Goal: Task Accomplishment & Management: Manage account settings

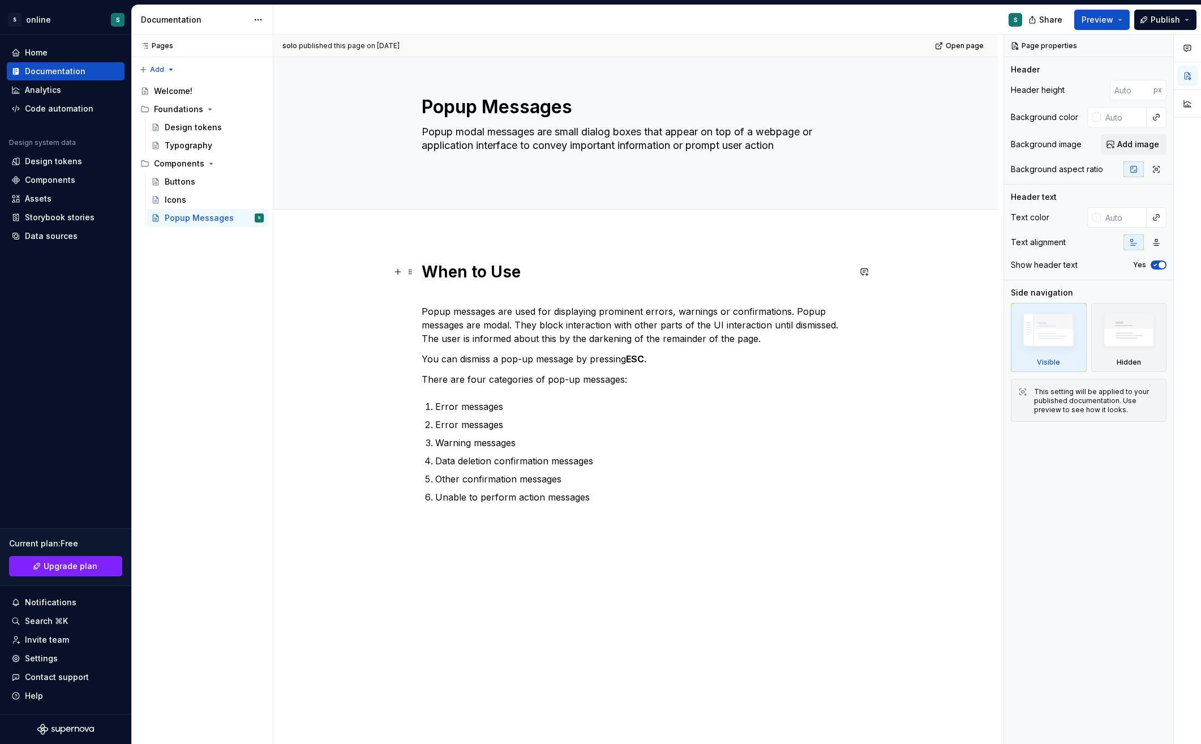
click at [466, 273] on strong "When to Use" at bounding box center [471, 271] width 99 height 19
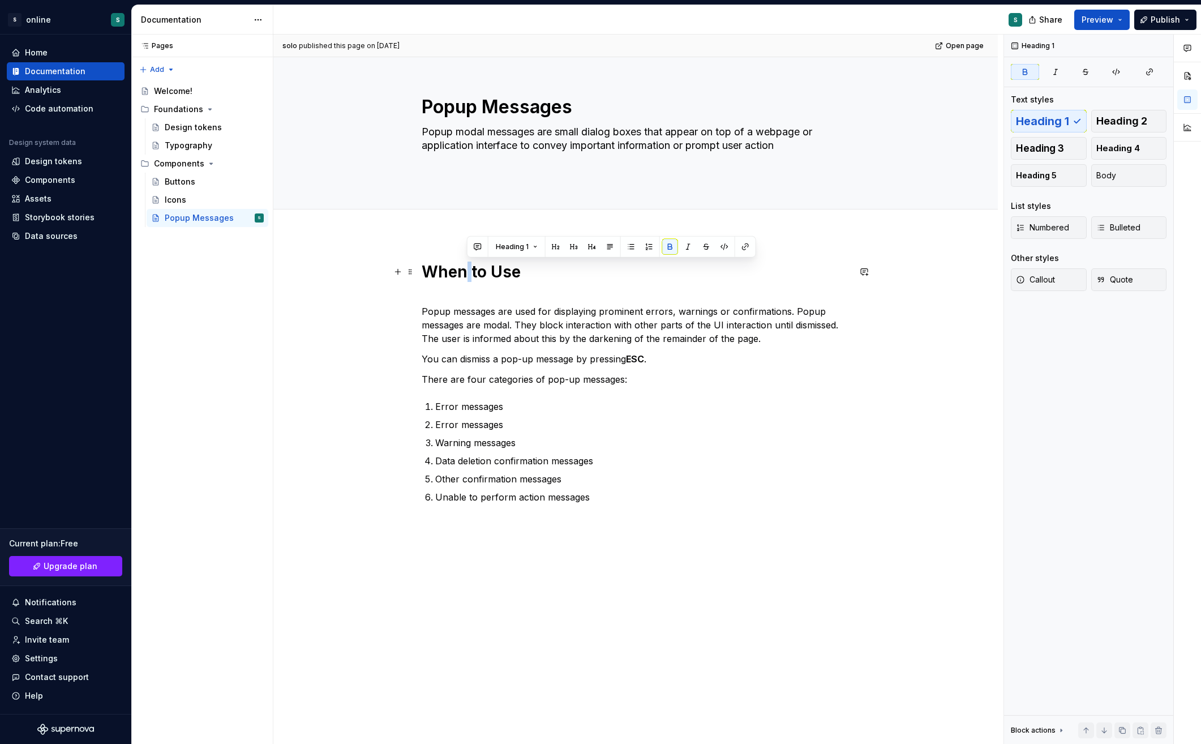
click at [466, 273] on strong "When to Use" at bounding box center [471, 271] width 99 height 19
copy strong "When to Use"
click at [677, 503] on p "Unable to perform action messages" at bounding box center [642, 497] width 414 height 14
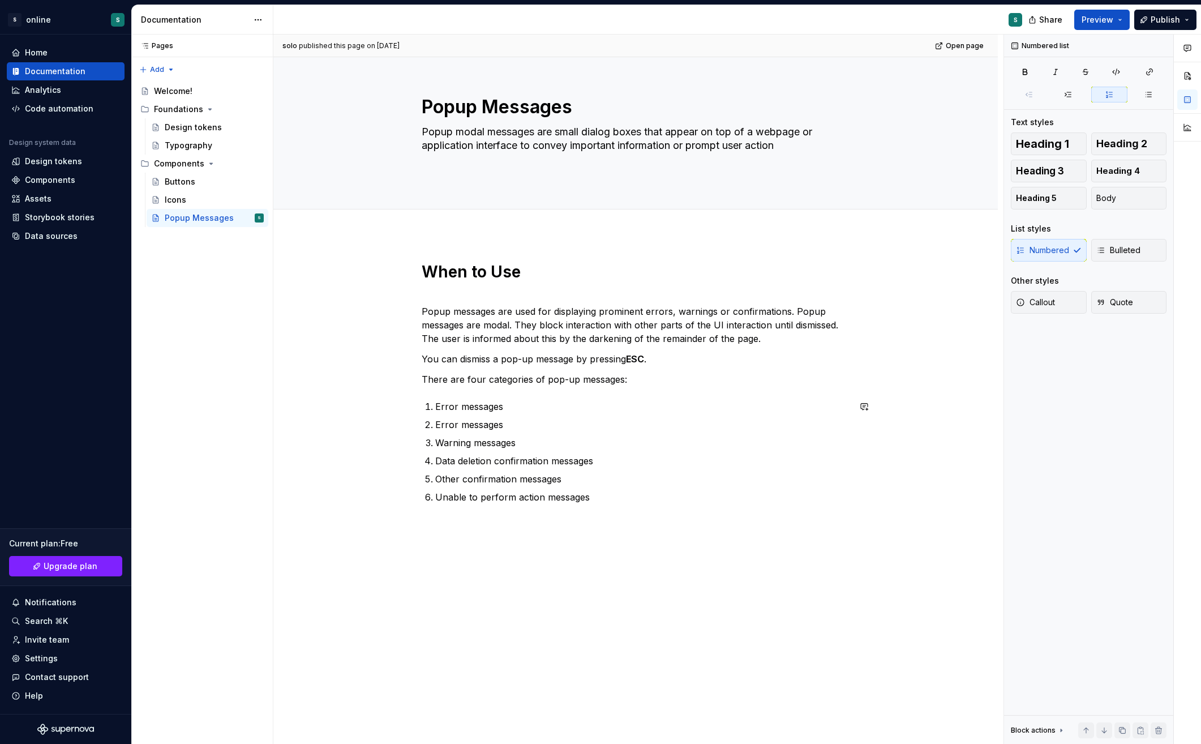
click at [600, 549] on div "When to Use Popup messages are used for displaying prominent errors, warnings o…" at bounding box center [635, 487] width 725 height 506
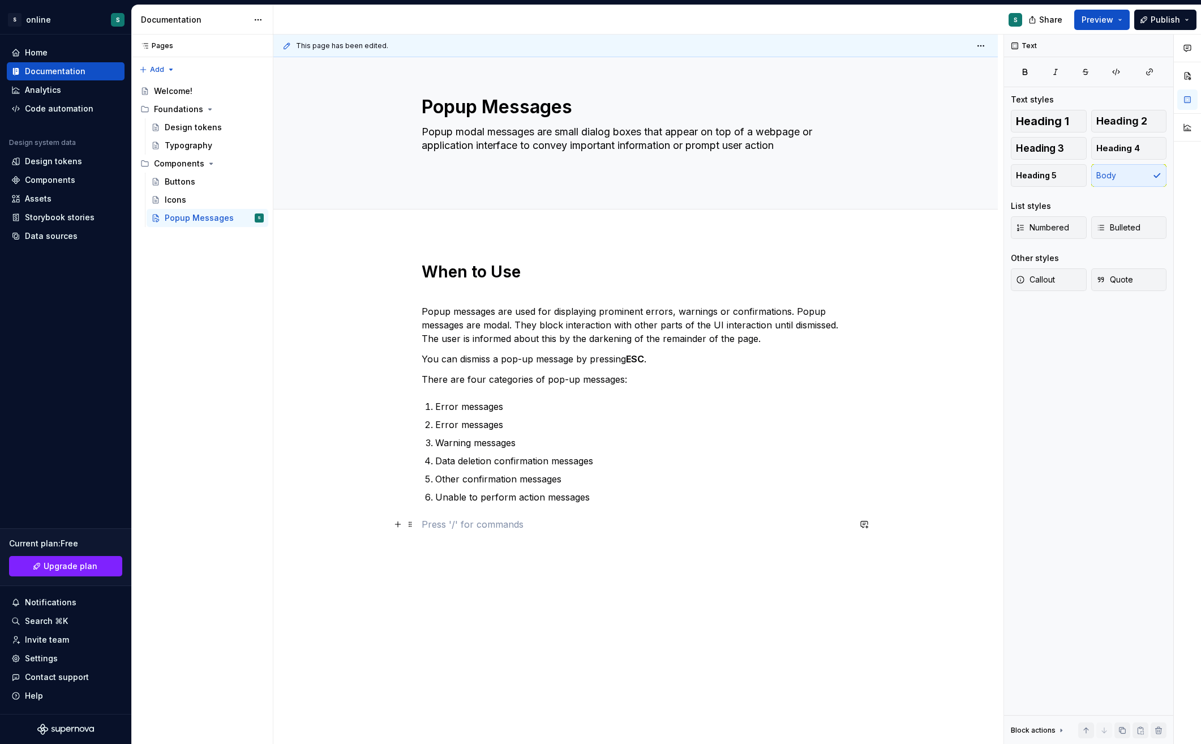
click at [512, 523] on p at bounding box center [636, 524] width 428 height 14
type textarea "*"
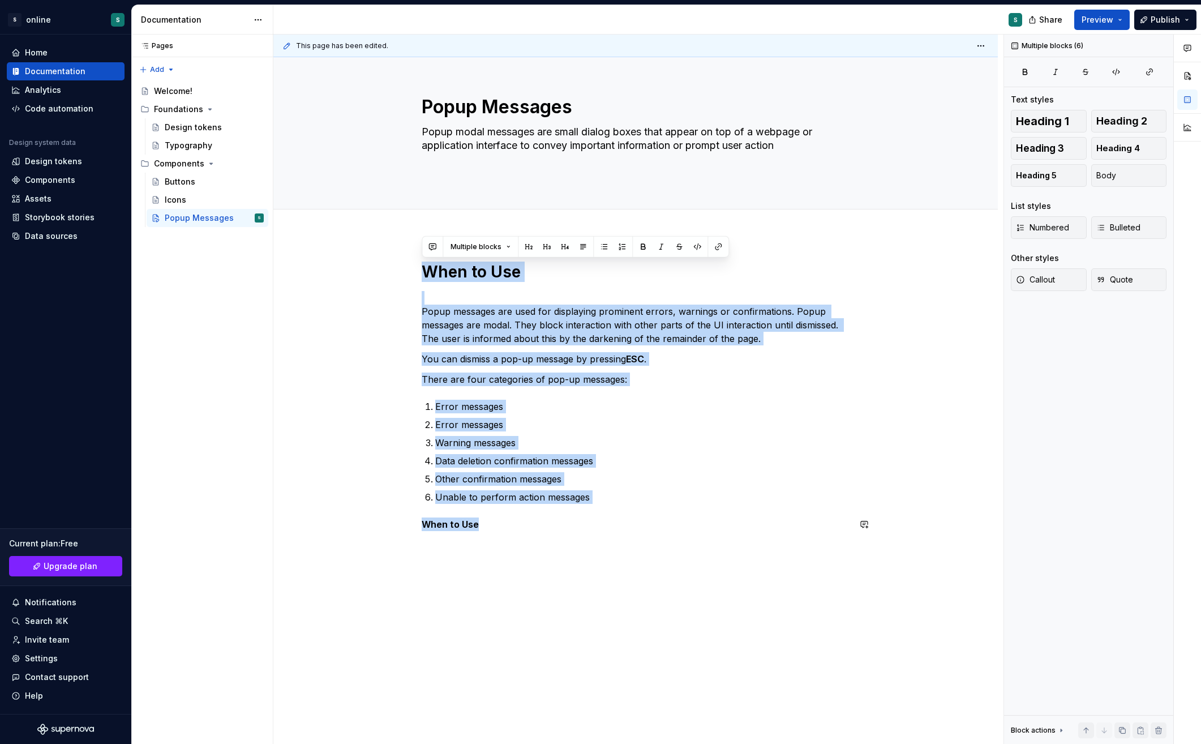
click at [556, 553] on div "When to Use Popup messages are used for displaying prominent errors, warnings o…" at bounding box center [635, 500] width 725 height 533
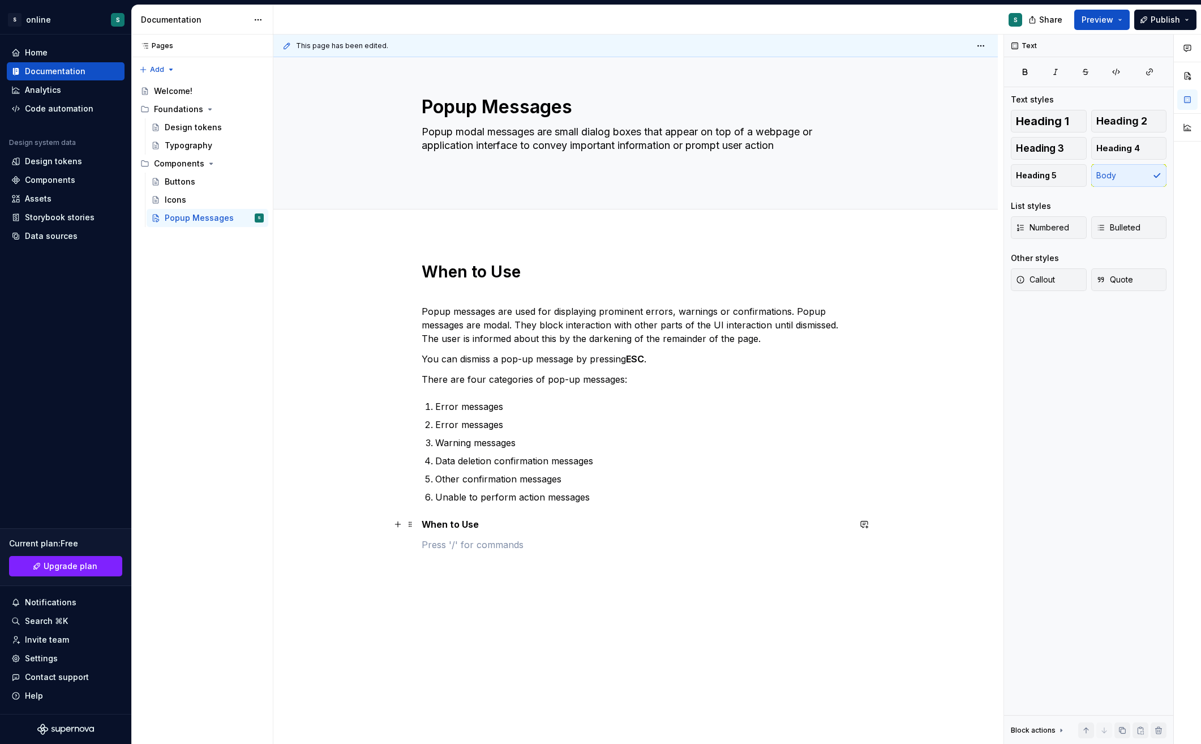
click at [479, 526] on p "When to Use" at bounding box center [636, 524] width 428 height 14
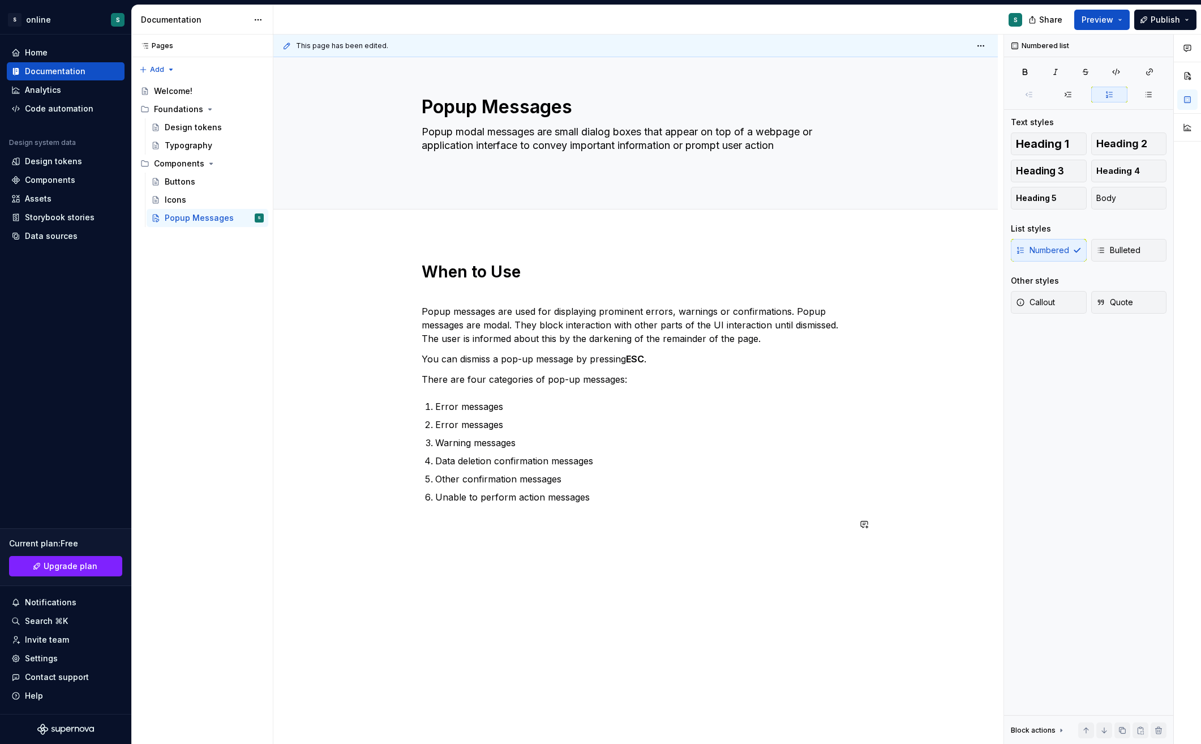
click at [607, 622] on div "When to Use Popup messages are used for displaying prominent errors, warnings o…" at bounding box center [635, 500] width 725 height 533
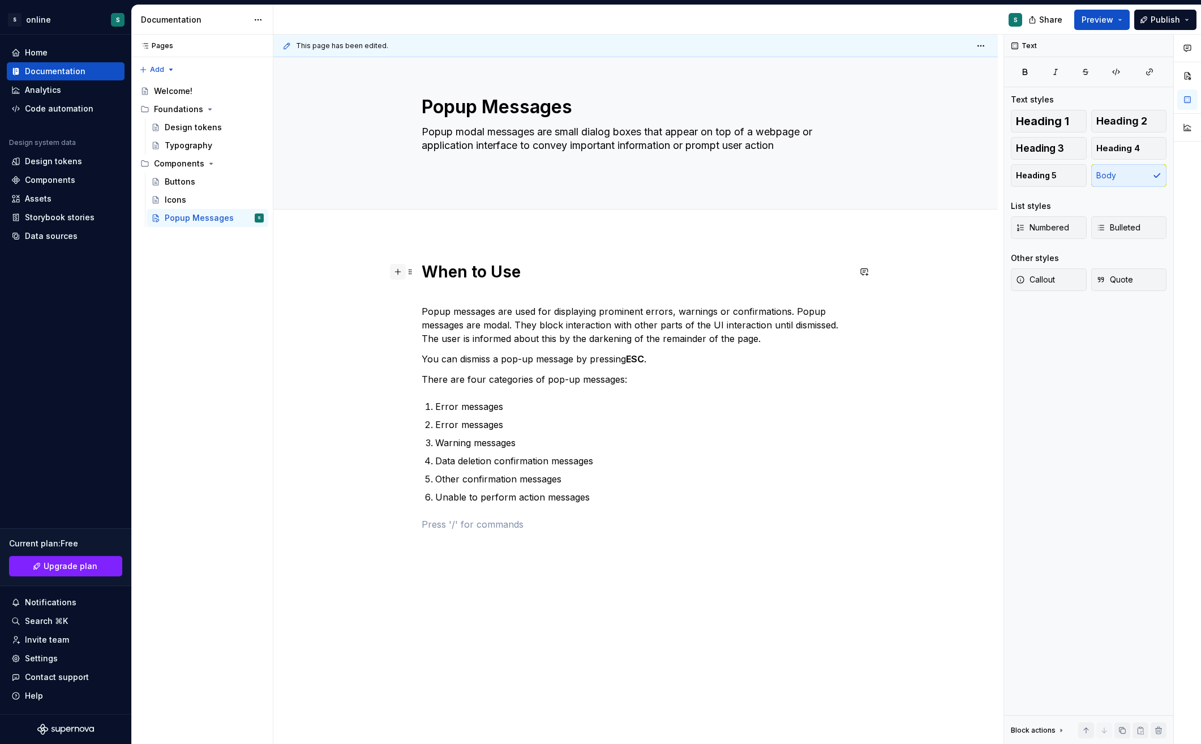
click at [398, 276] on button "button" at bounding box center [398, 272] width 16 height 16
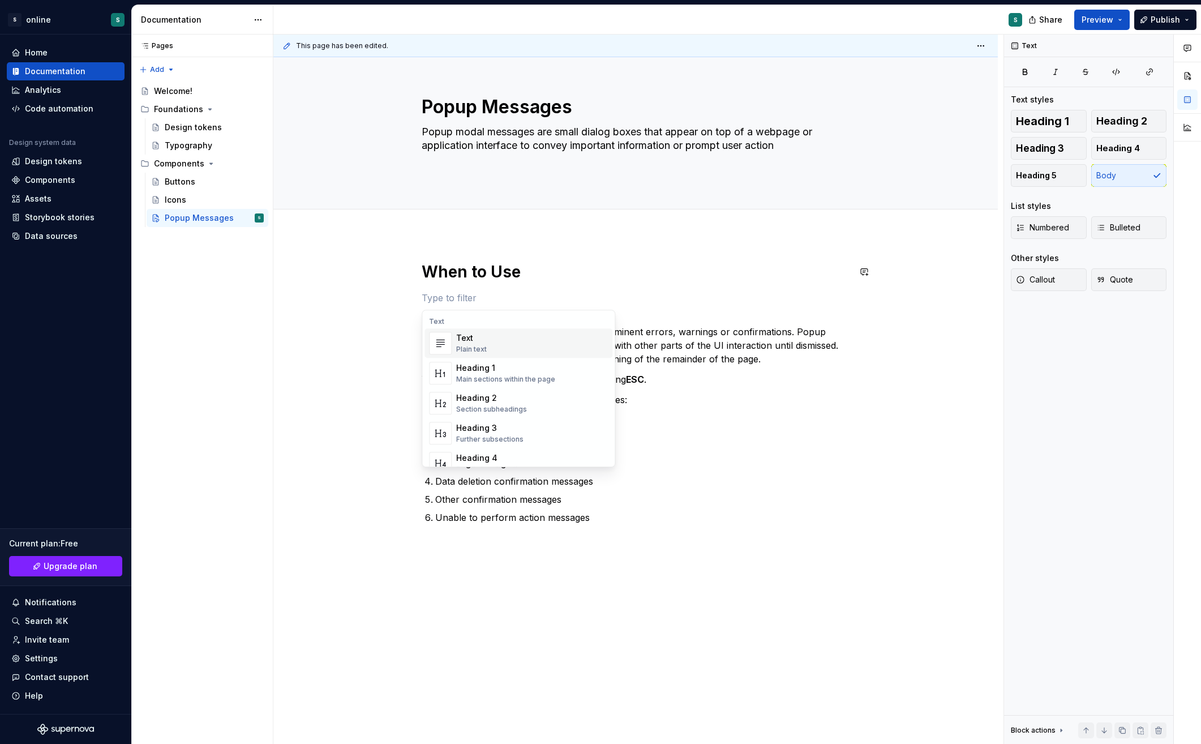
click at [455, 273] on strong "When to Use" at bounding box center [471, 271] width 99 height 19
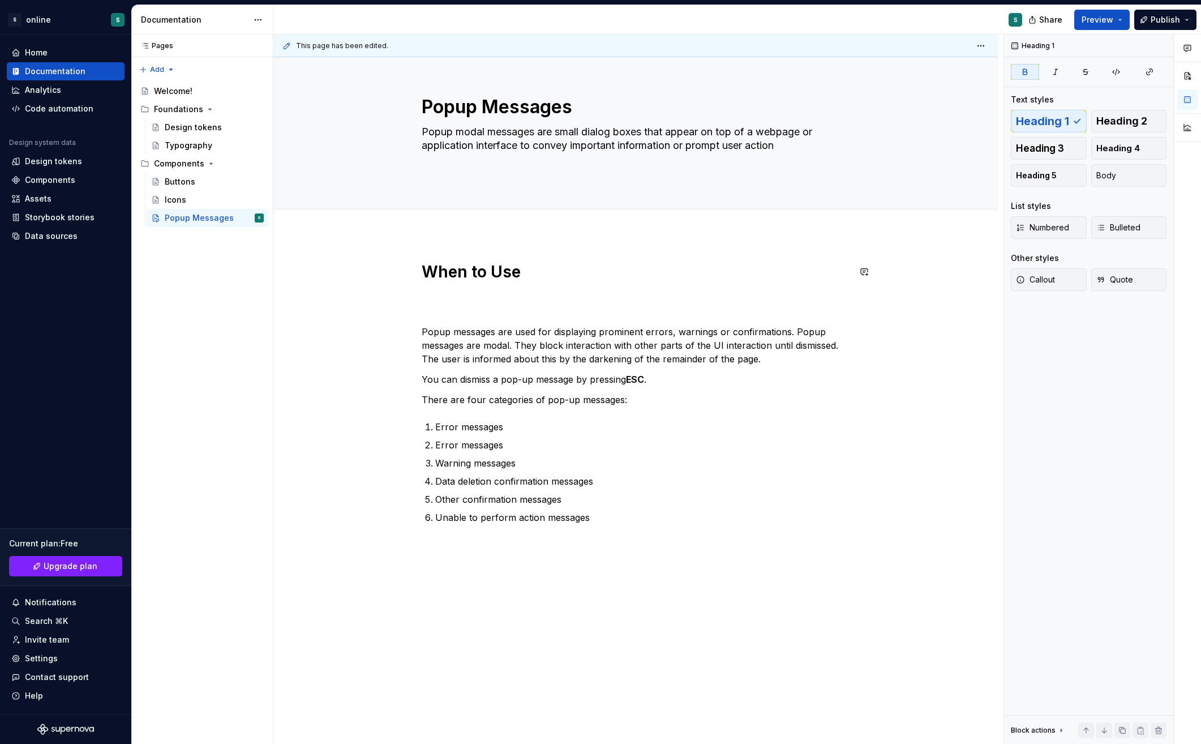
click at [521, 250] on div "When to Use Popup messages are used for displaying prominent errors, warnings o…" at bounding box center [635, 511] width 725 height 554
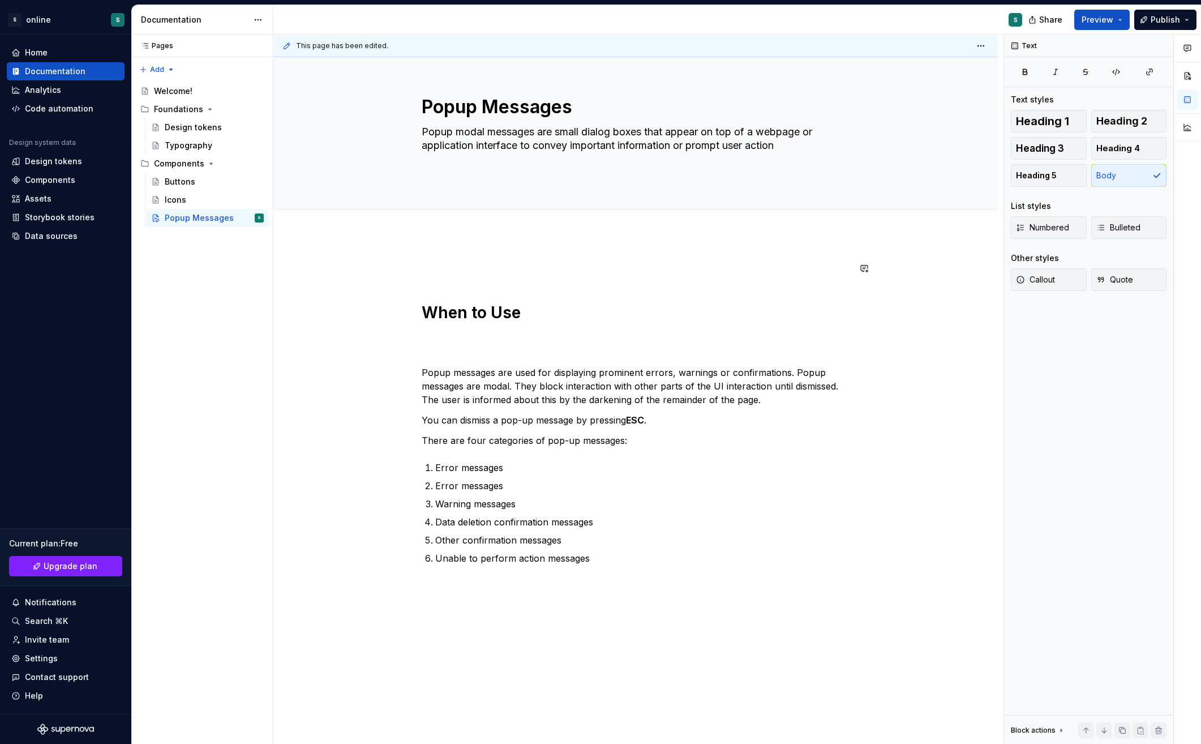
click at [331, 286] on div "When to Use Popup messages are used for displaying prominent errors, warnings o…" at bounding box center [635, 531] width 725 height 594
click at [485, 279] on div "When to Use Popup messages are used for displaying prominent errors, warnings o…" at bounding box center [636, 427] width 428 height 331
click at [505, 268] on p at bounding box center [636, 269] width 428 height 14
click at [375, 252] on div "When to Use Popup messages are used for displaying prominent errors, warnings o…" at bounding box center [635, 531] width 725 height 594
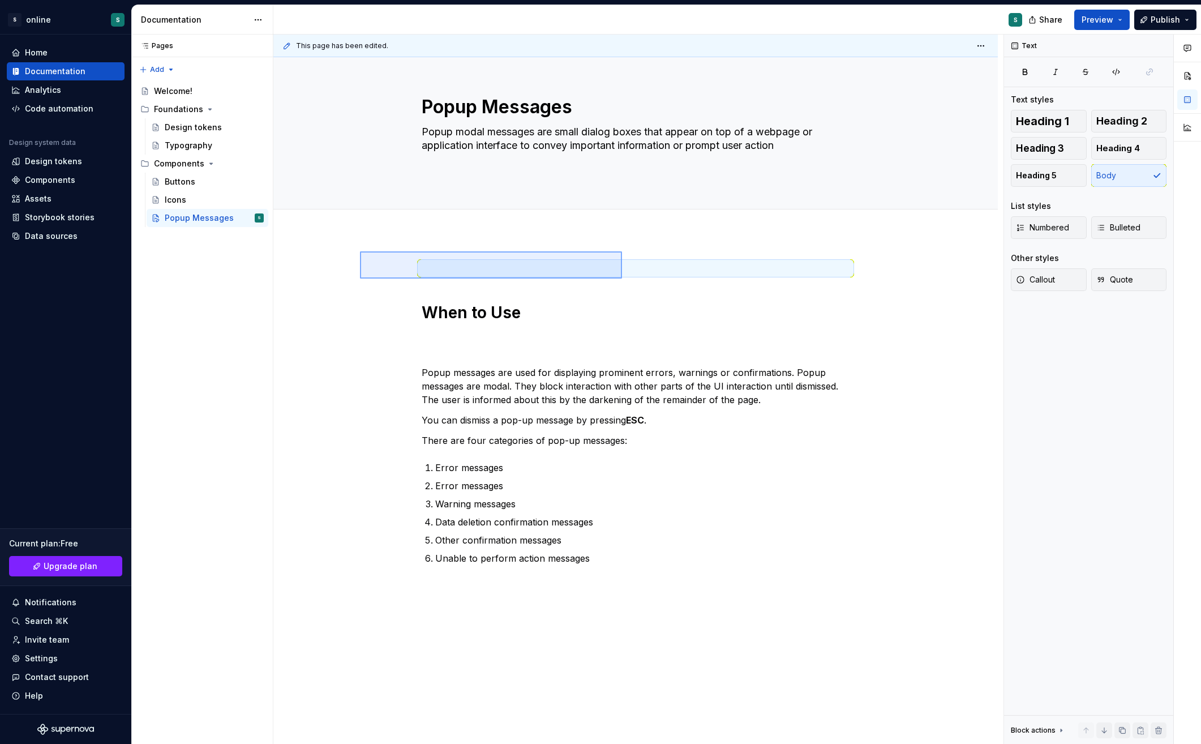
drag, startPoint x: 360, startPoint y: 251, endPoint x: 622, endPoint y: 279, distance: 263.5
click at [622, 279] on div "This page has been edited. Popup Messages Popup modal messages are small dialog…" at bounding box center [638, 390] width 730 height 710
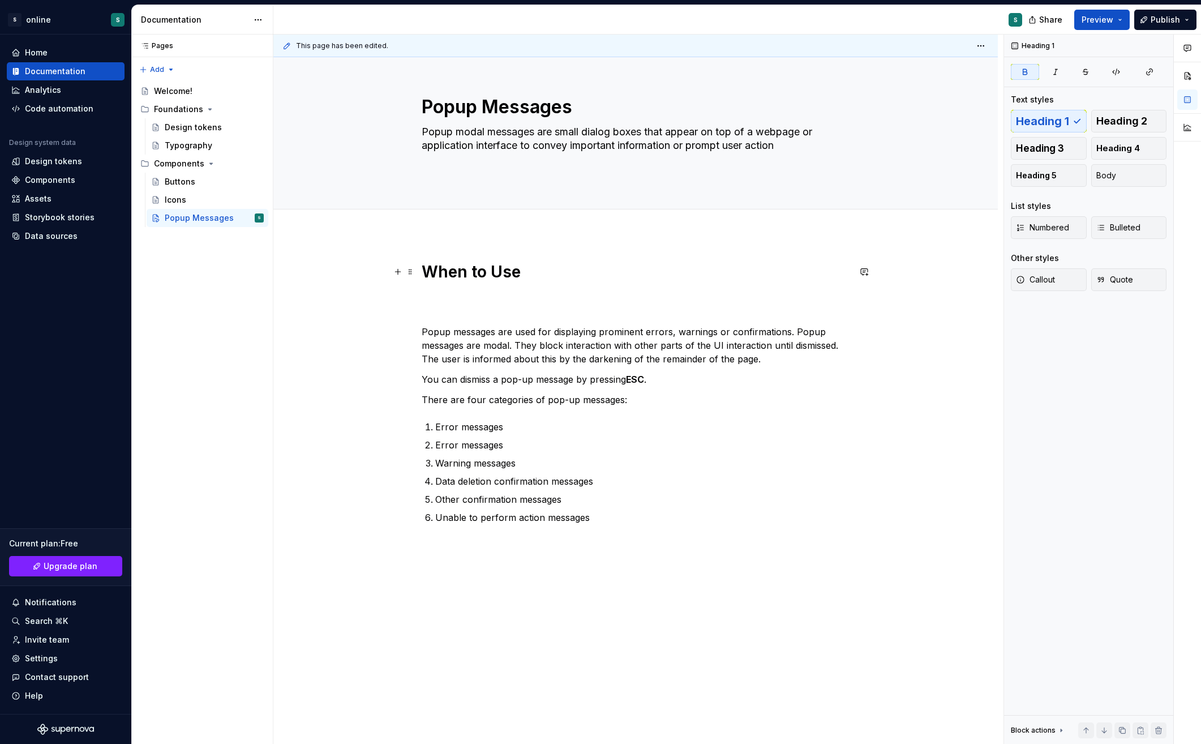
click at [558, 275] on h1 "When to Use" at bounding box center [636, 272] width 428 height 20
click at [310, 271] on div "When to Use Popup messages are used for displaying prominent errors, warnings o…" at bounding box center [635, 511] width 725 height 554
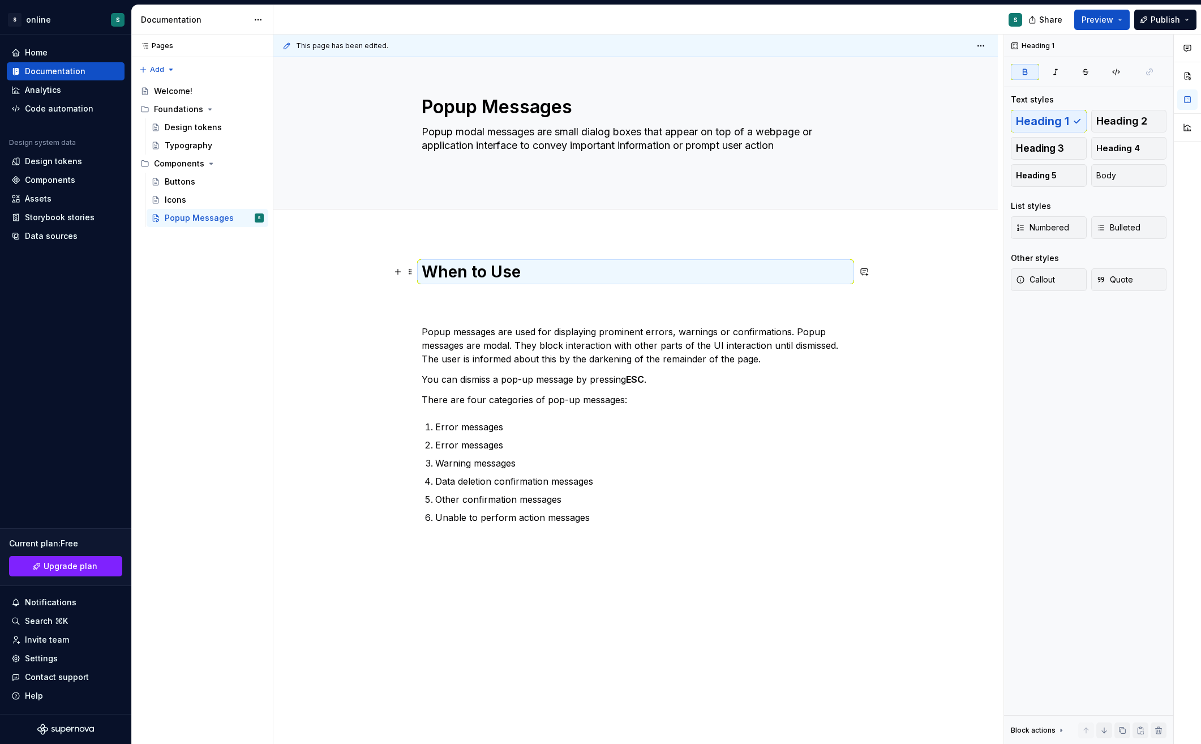
click at [470, 268] on strong "When to Use" at bounding box center [471, 271] width 99 height 19
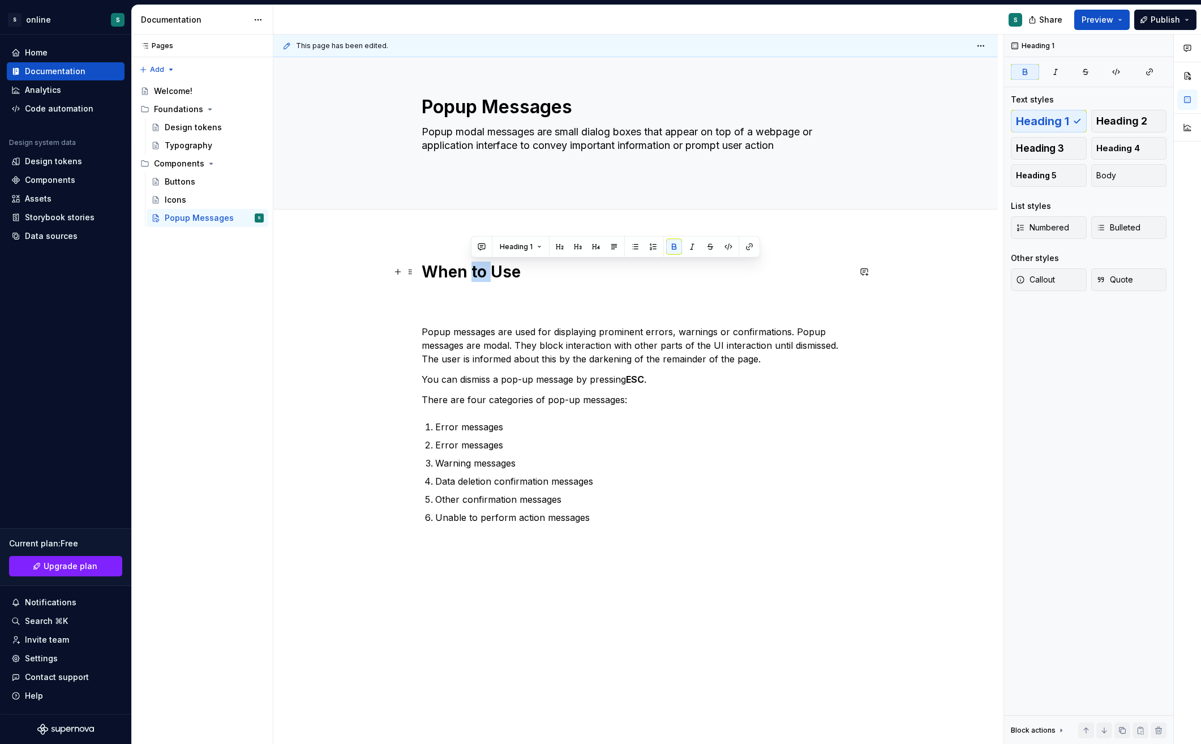
click at [470, 268] on strong "When to Use" at bounding box center [471, 271] width 99 height 19
click at [908, 431] on div "When to Use Popup messages are used for displaying prominent errors, warnings o…" at bounding box center [635, 511] width 725 height 554
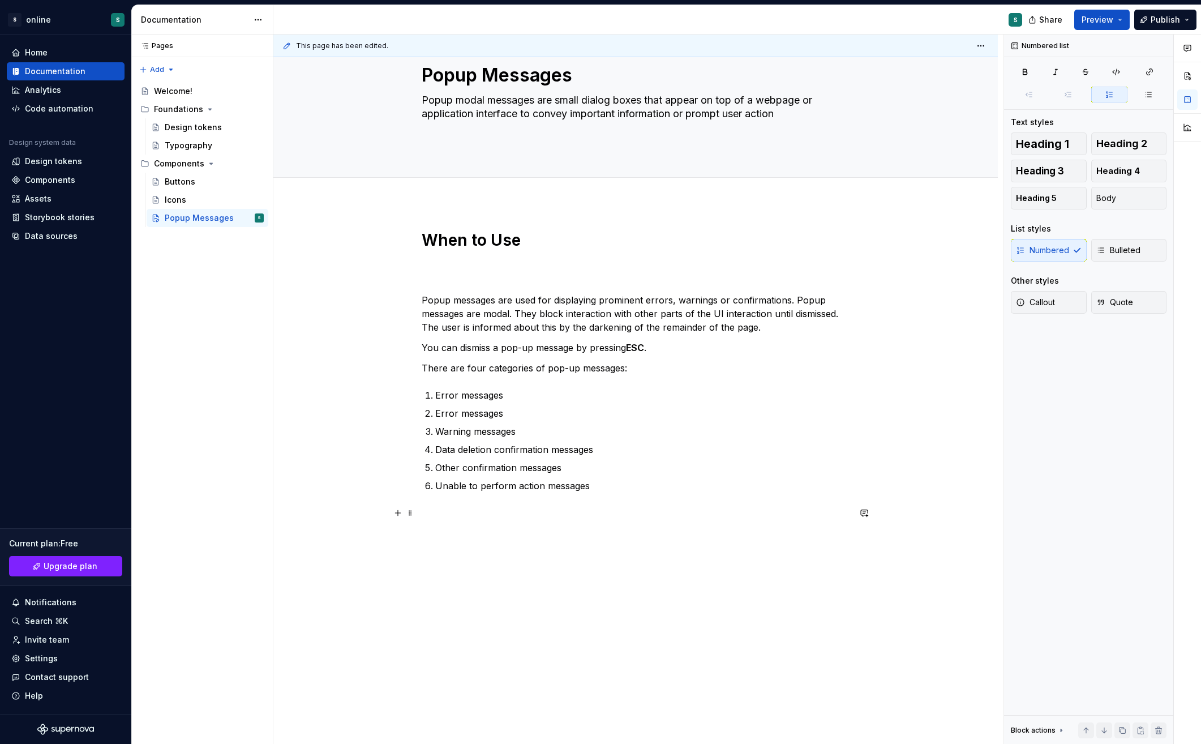
scroll to position [43, 0]
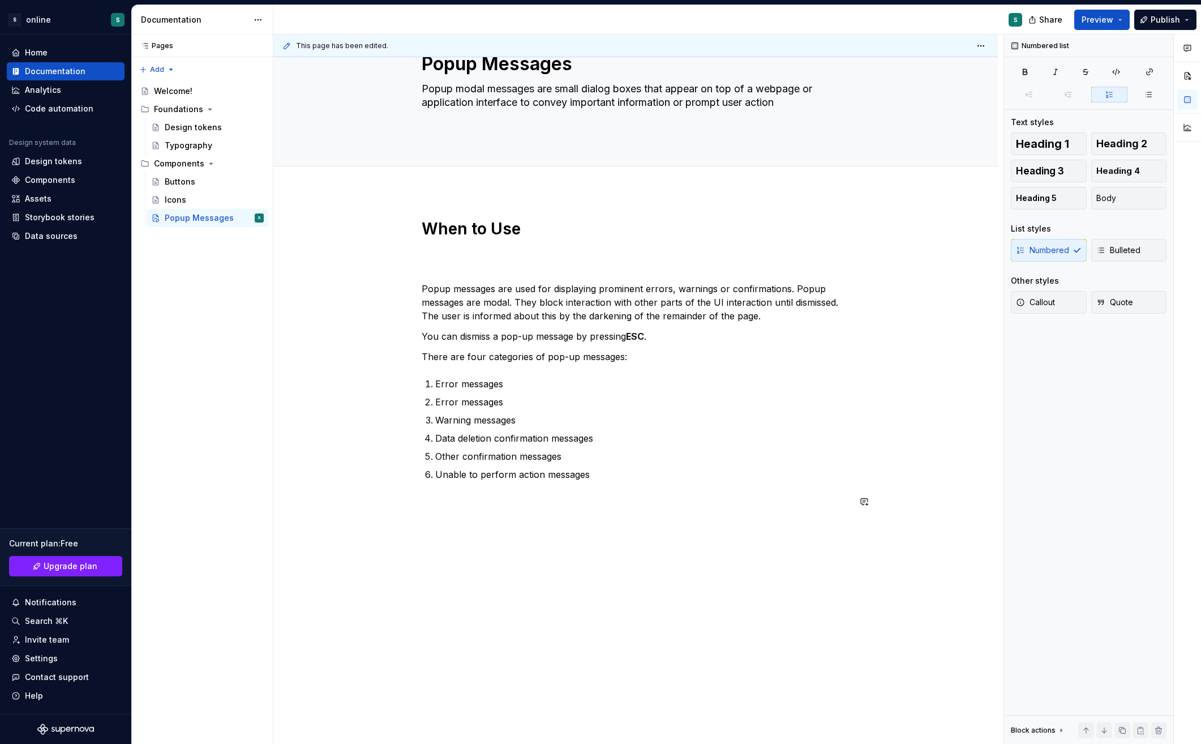
click at [492, 509] on div "When to Use Popup messages are used for displaying prominent errors, warnings o…" at bounding box center [636, 370] width 428 height 303
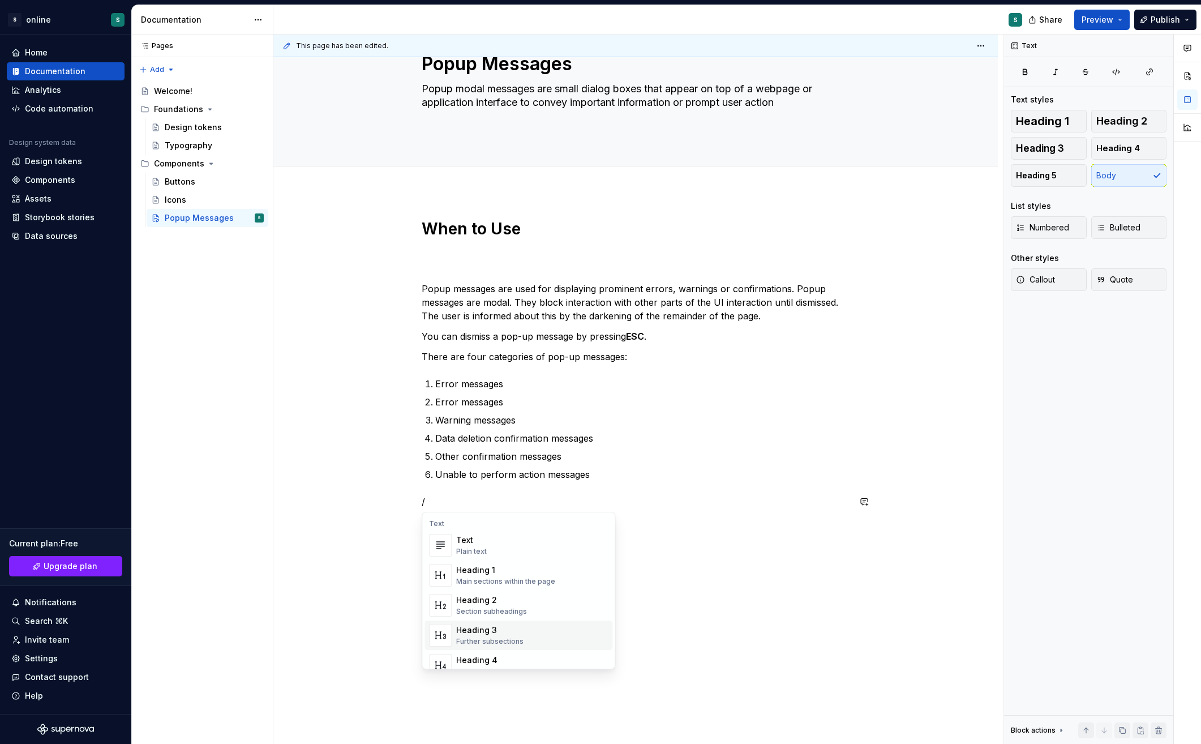
scroll to position [20, 0]
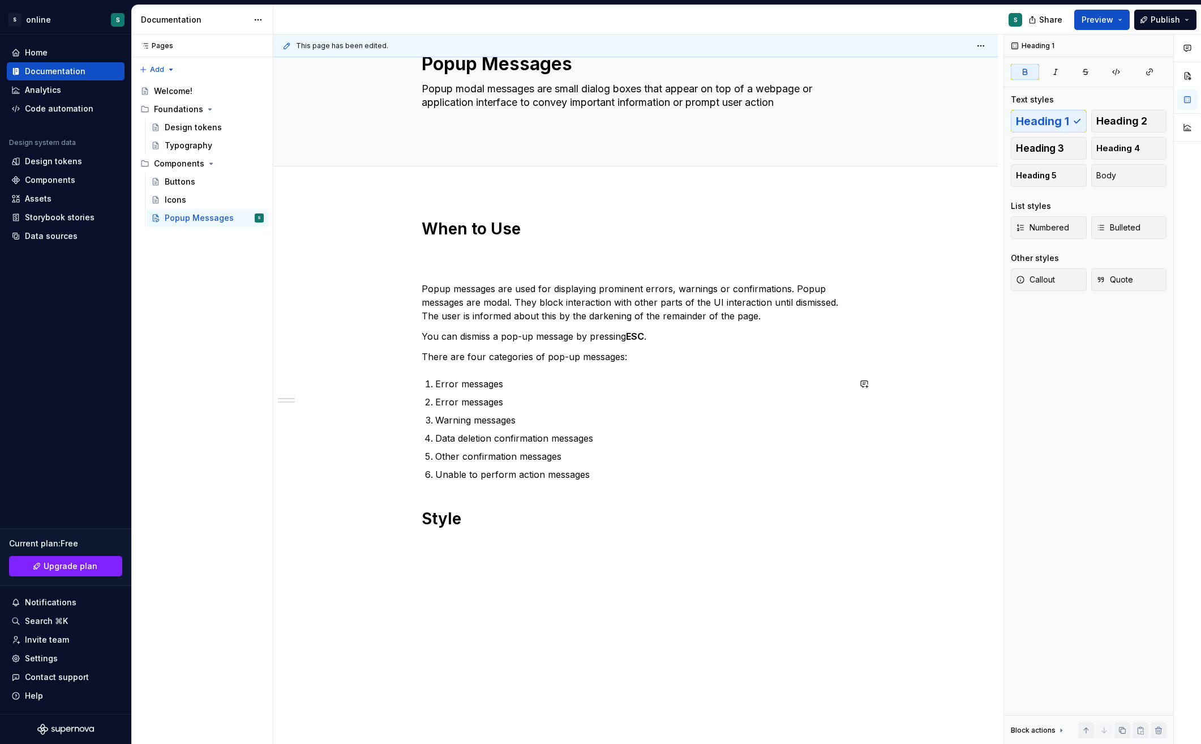
click at [456, 502] on div "When to Use Popup messages are used for displaying prominent errors, warnings o…" at bounding box center [636, 374] width 428 height 310
click at [422, 513] on strong "Style" at bounding box center [442, 518] width 40 height 19
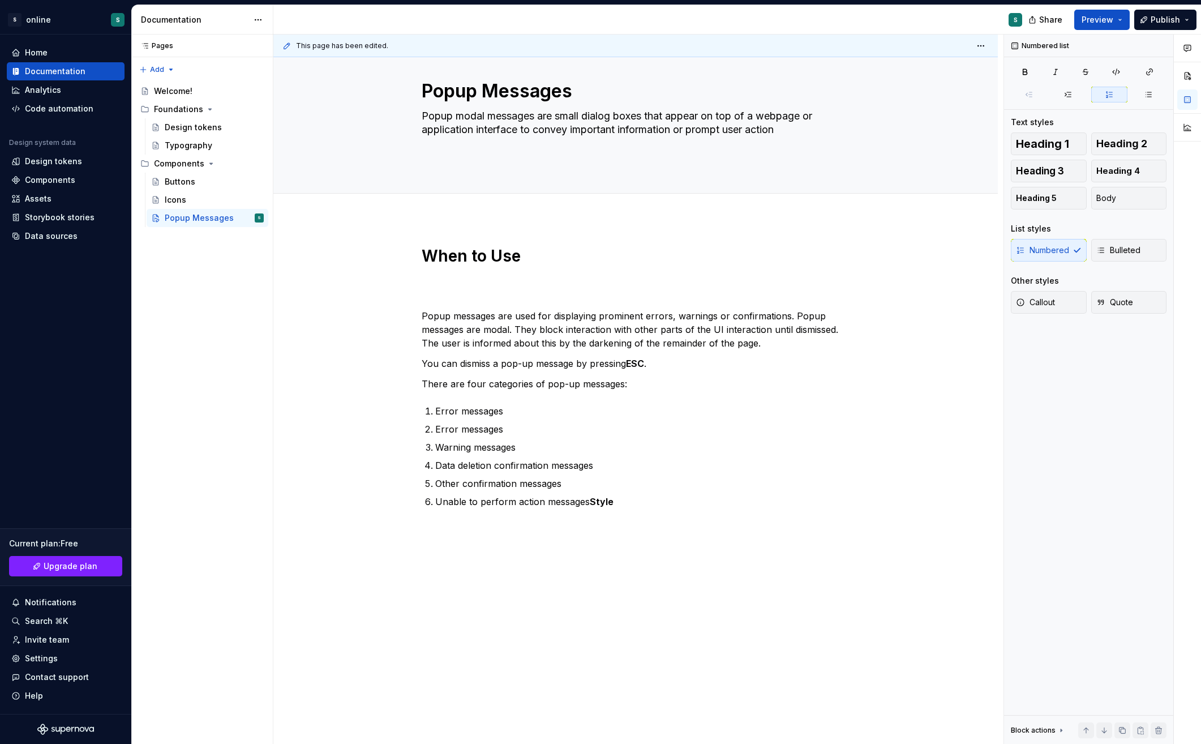
click at [646, 509] on div "When to Use Popup messages are used for displaying prominent errors, warnings o…" at bounding box center [636, 384] width 428 height 276
click at [625, 539] on div "When to Use Popup messages are used for displaying prominent errors, warnings o…" at bounding box center [635, 482] width 725 height 526
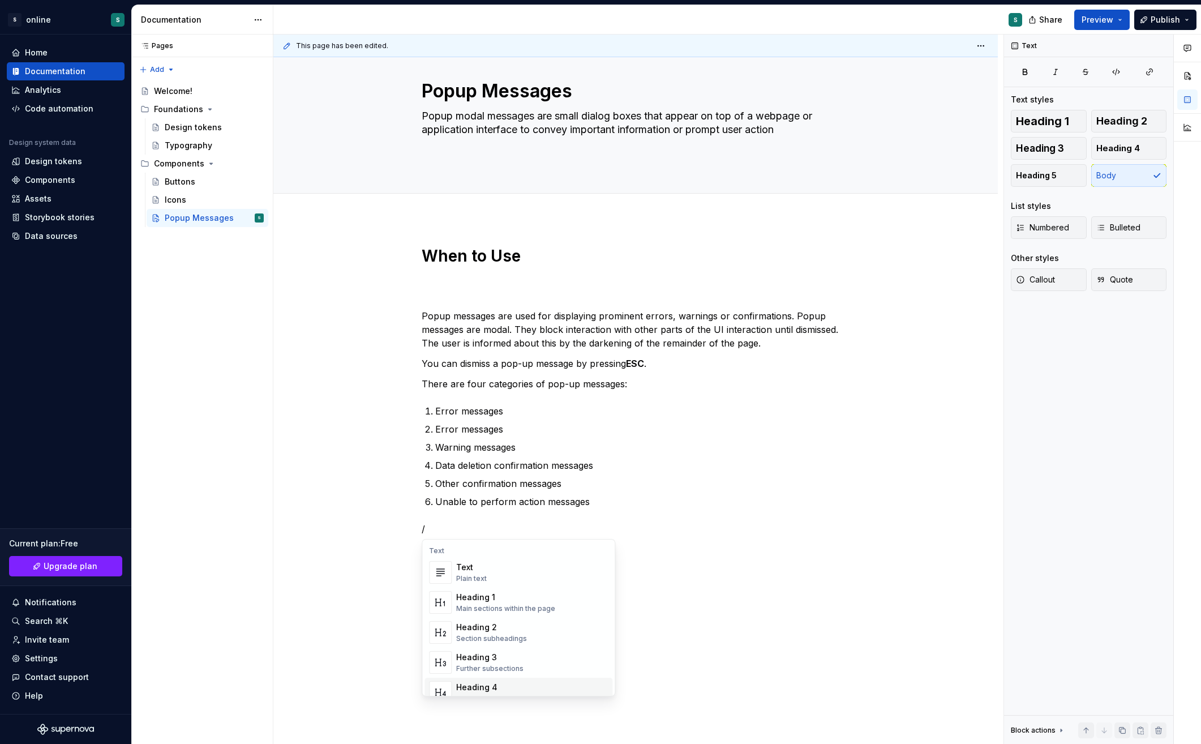
click at [500, 685] on div "Heading 4" at bounding box center [493, 687] width 74 height 11
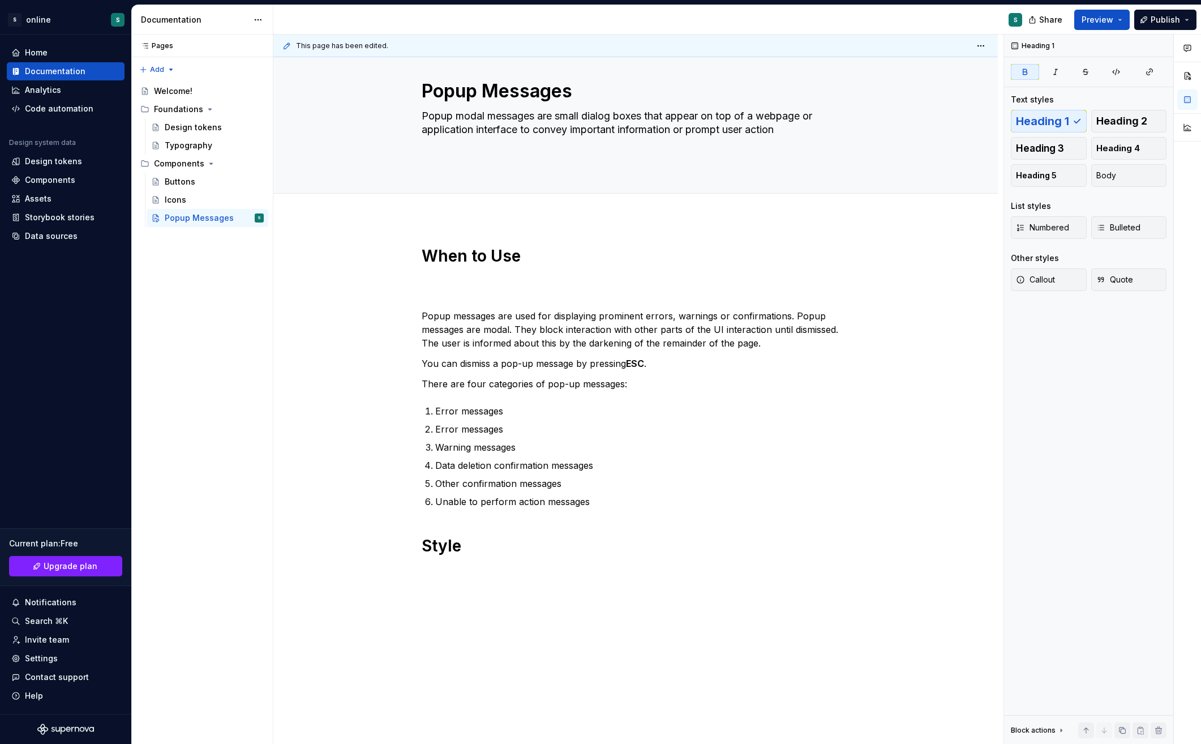
click at [589, 686] on div "When to Use Popup messages are used for displaying prominent errors, warnings o…" at bounding box center [635, 506] width 725 height 574
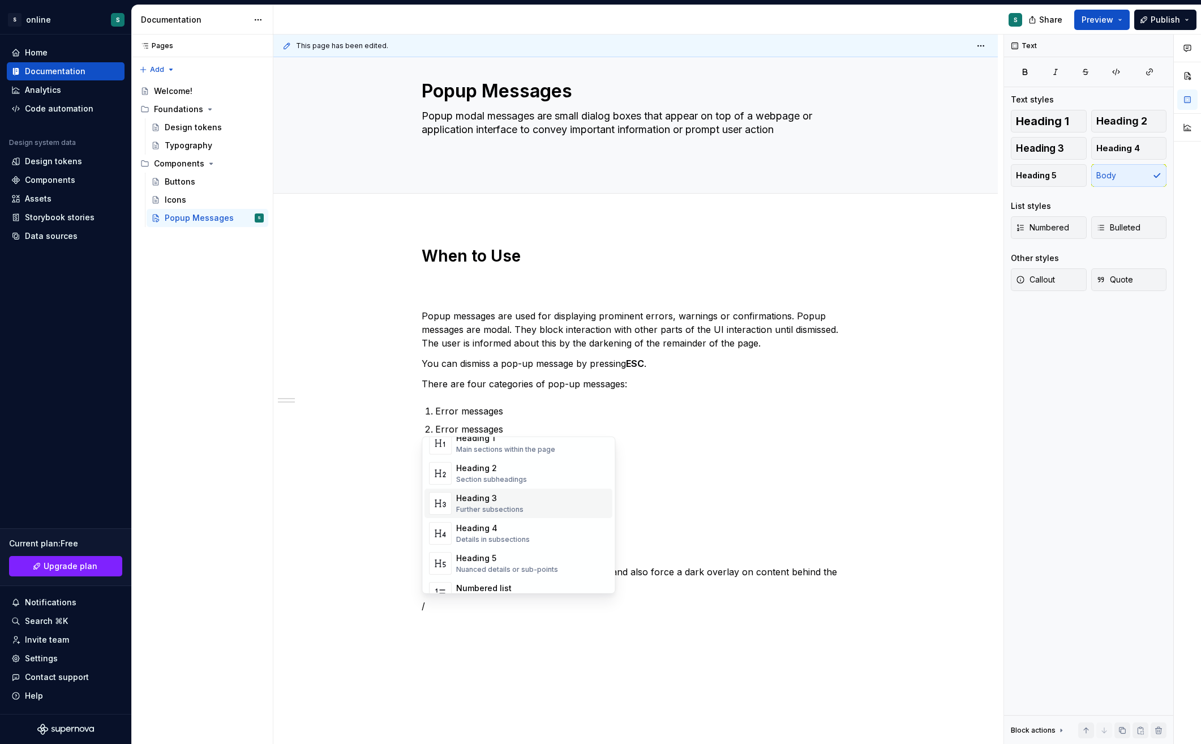
scroll to position [113, 0]
click at [506, 511] on div "Nuanced details or sub-points" at bounding box center [507, 512] width 102 height 9
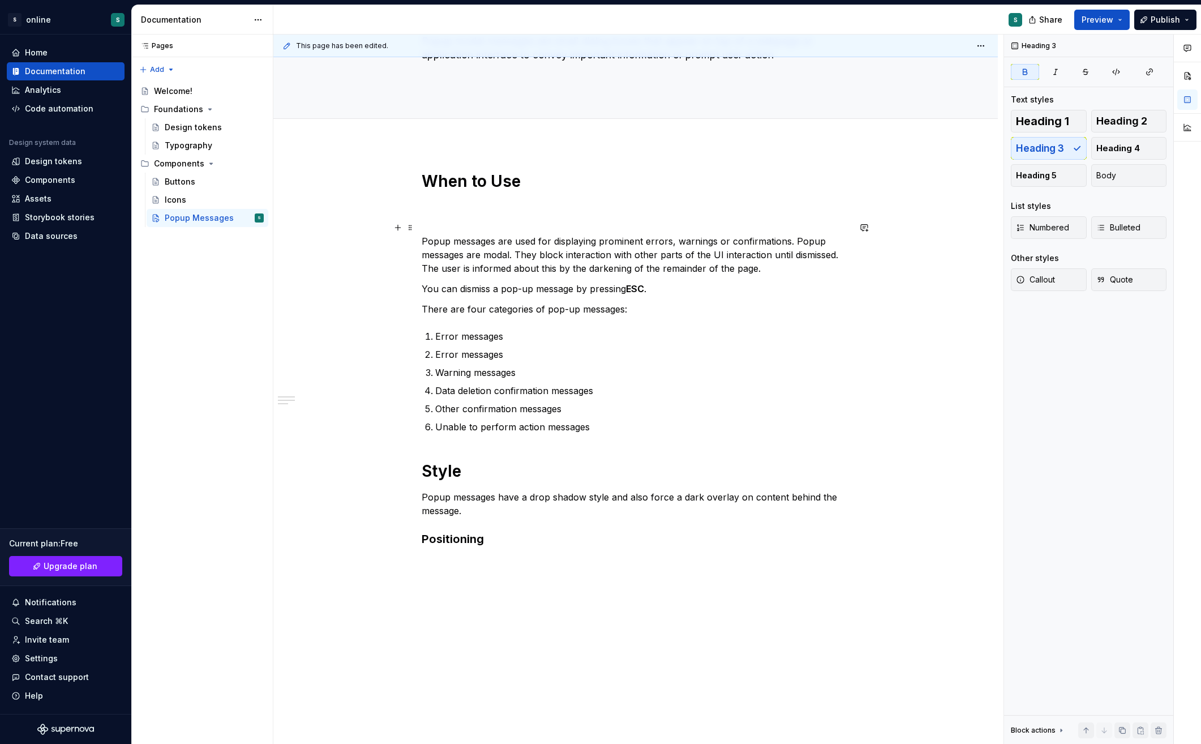
scroll to position [129, 0]
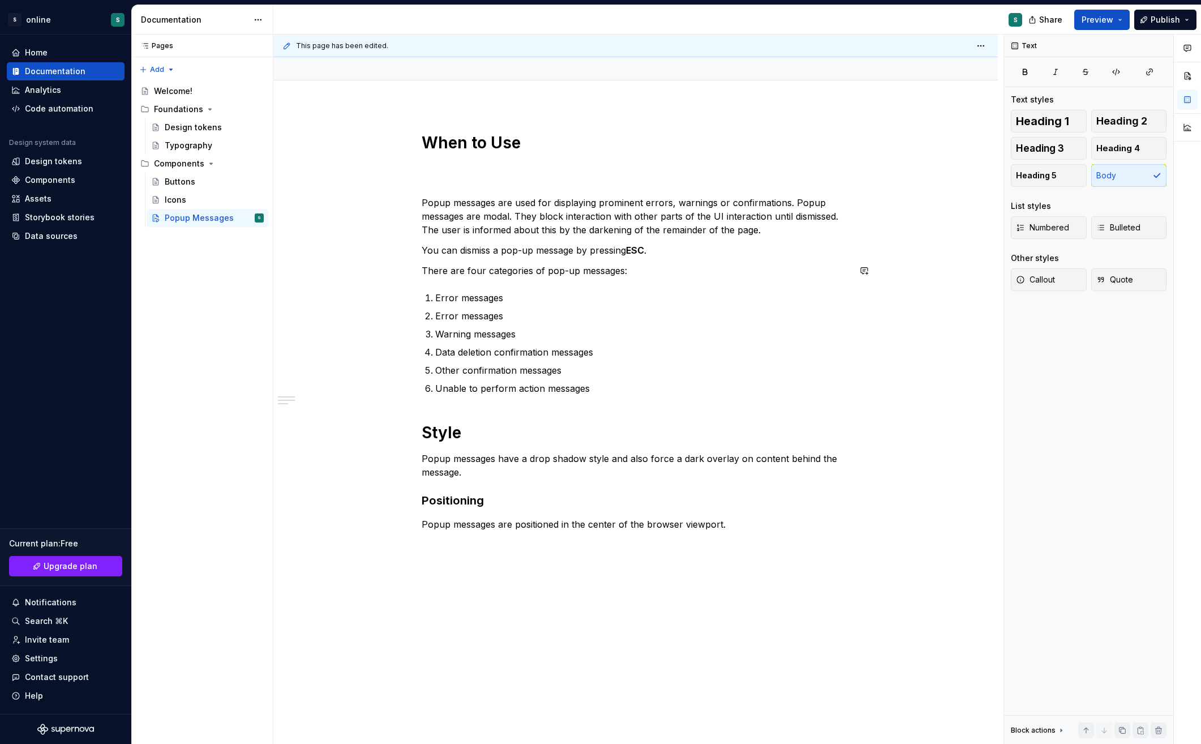
click at [940, 287] on div "When to Use Popup messages are used for displaying prominent errors, warnings o…" at bounding box center [635, 436] width 725 height 662
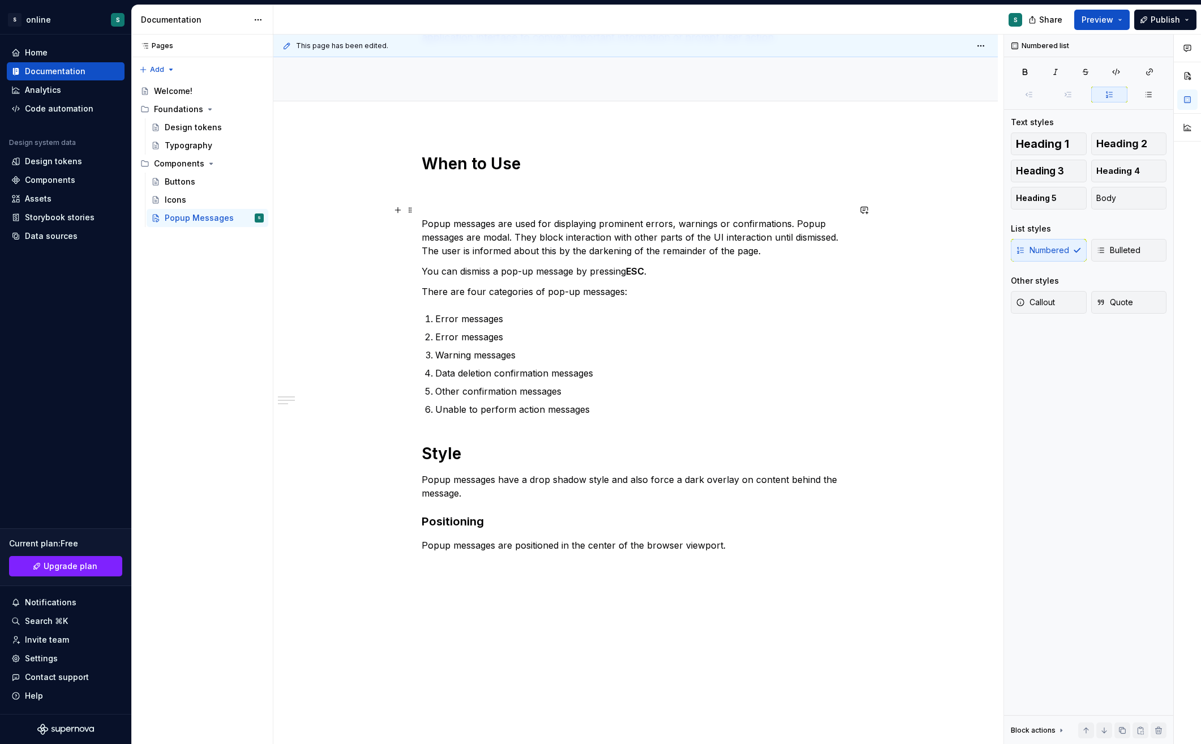
scroll to position [152, 0]
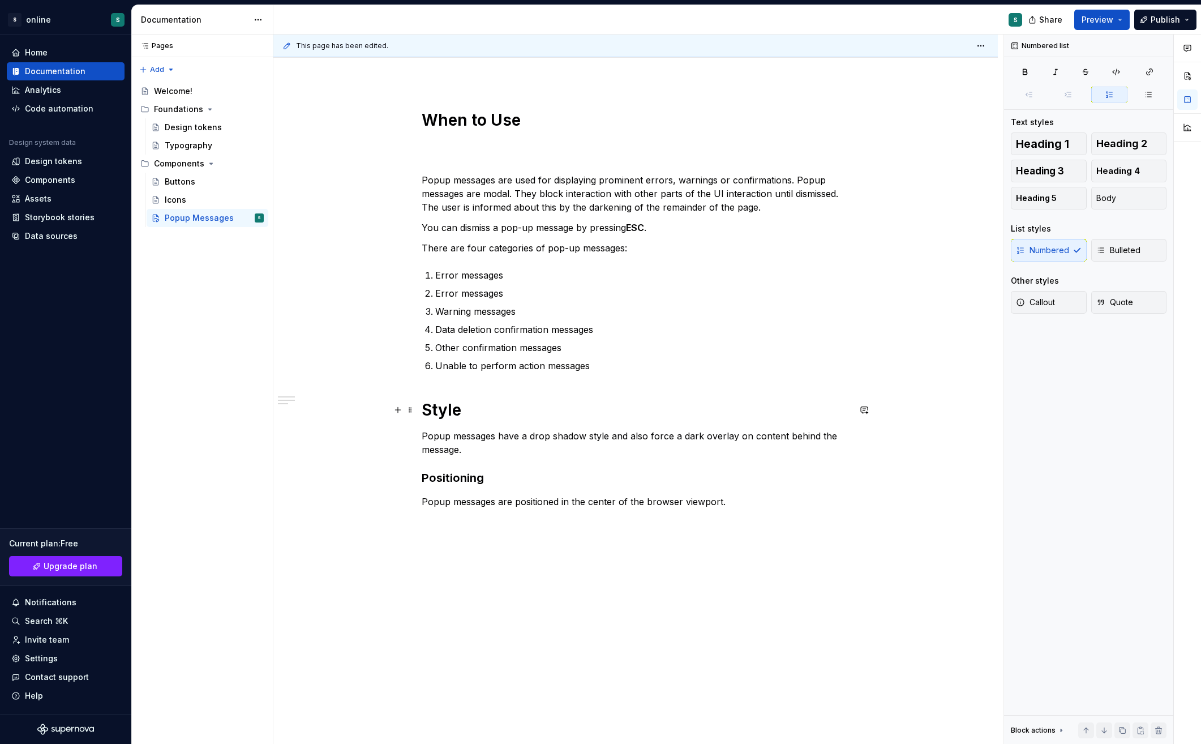
click at [460, 414] on strong "Style" at bounding box center [442, 409] width 40 height 19
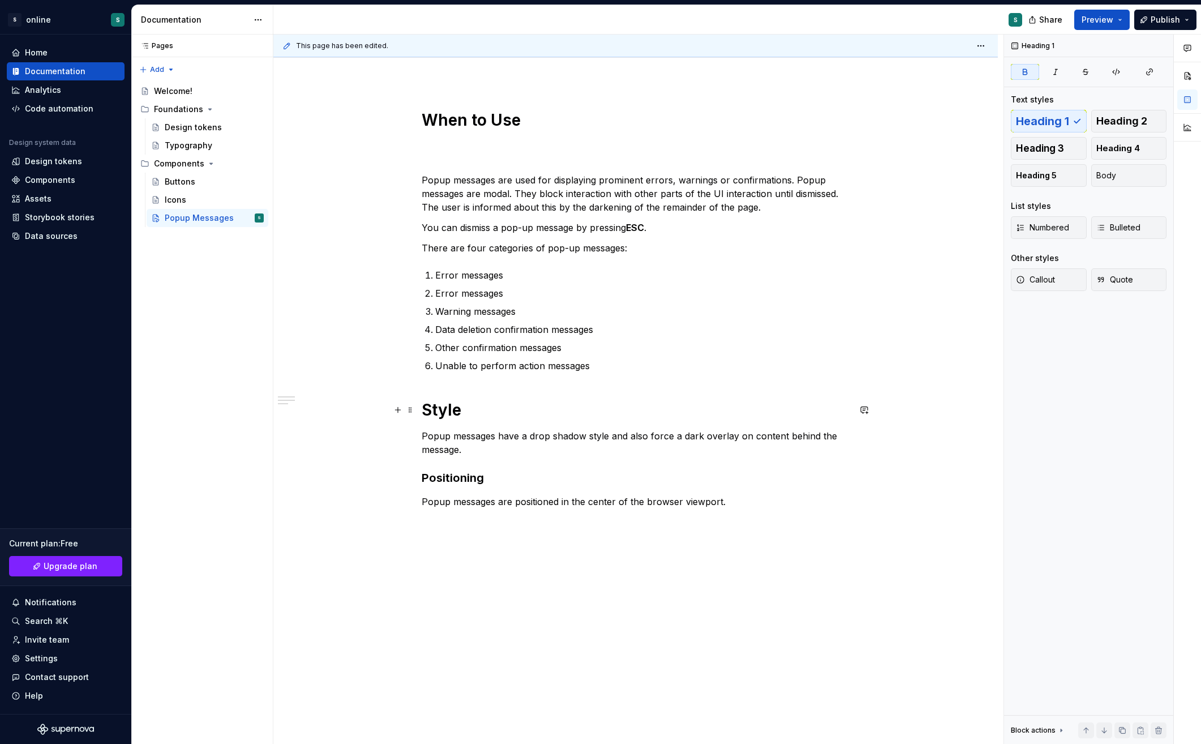
click at [460, 414] on strong "Style" at bounding box center [442, 409] width 40 height 19
copy strong "Style"
click at [703, 558] on div "When to Use Popup messages are used for displaying prominent errors, warnings o…" at bounding box center [635, 414] width 725 height 662
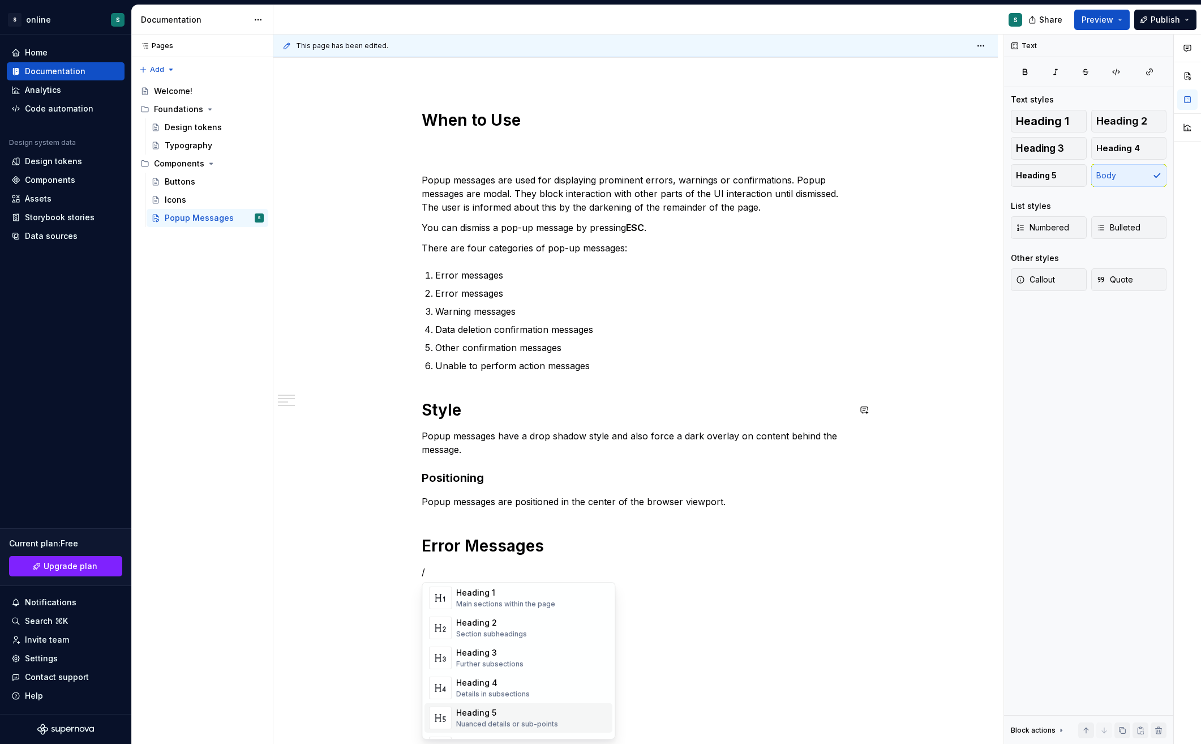
scroll to position [50, 0]
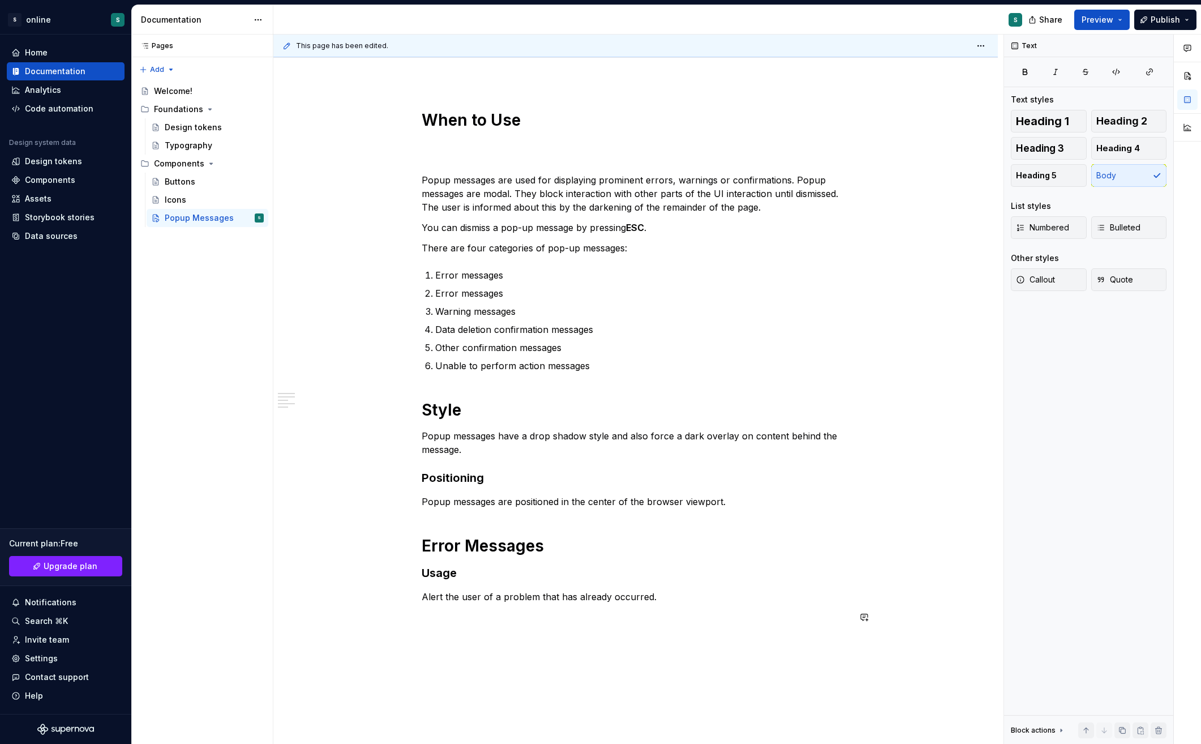
drag, startPoint x: 717, startPoint y: 624, endPoint x: 647, endPoint y: 611, distance: 71.4
click at [717, 624] on div "When to Use Popup messages are used for displaying prominent errors, warnings o…" at bounding box center [636, 374] width 428 height 528
click at [403, 569] on button "button" at bounding box center [398, 573] width 16 height 16
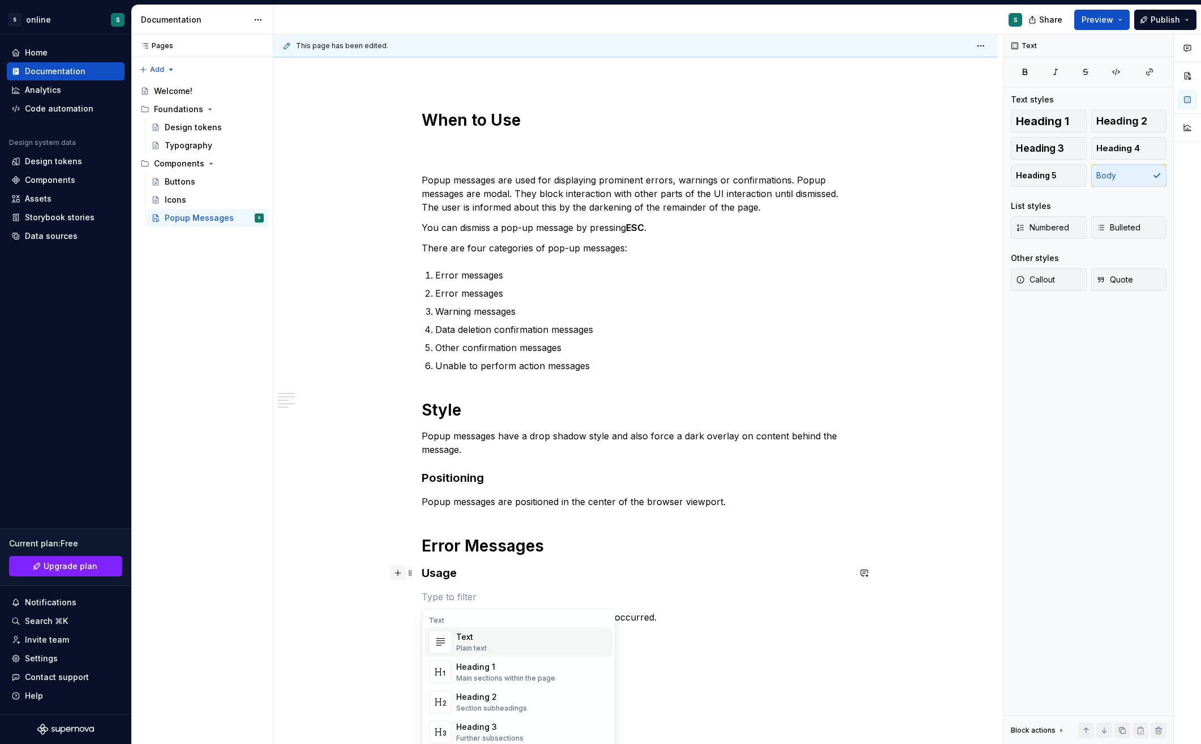
click at [403, 569] on button "button" at bounding box center [398, 573] width 16 height 16
click at [498, 614] on p at bounding box center [636, 617] width 428 height 14
click at [357, 646] on div "When to Use Popup messages are used for displaying prominent errors, warnings o…" at bounding box center [635, 492] width 725 height 819
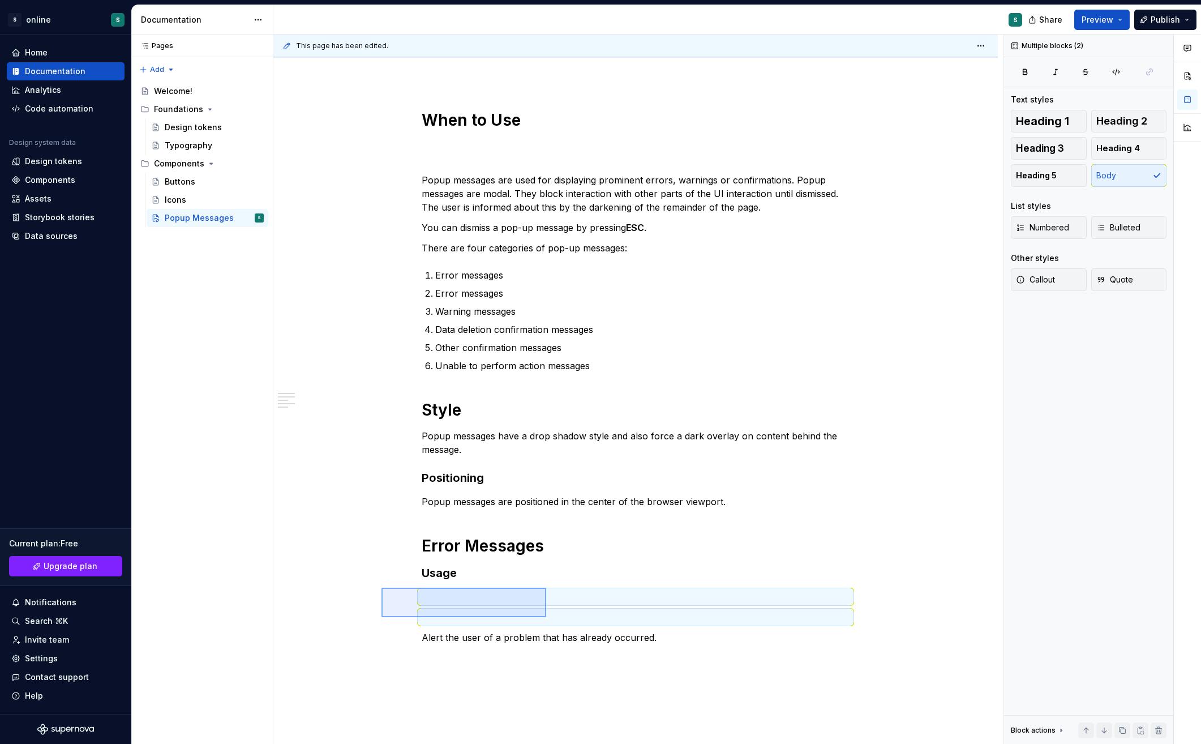
drag, startPoint x: 459, startPoint y: 601, endPoint x: 550, endPoint y: 618, distance: 93.3
click at [550, 618] on div "This page has been edited. Popup Messages Popup modal messages are small dialog…" at bounding box center [638, 390] width 730 height 710
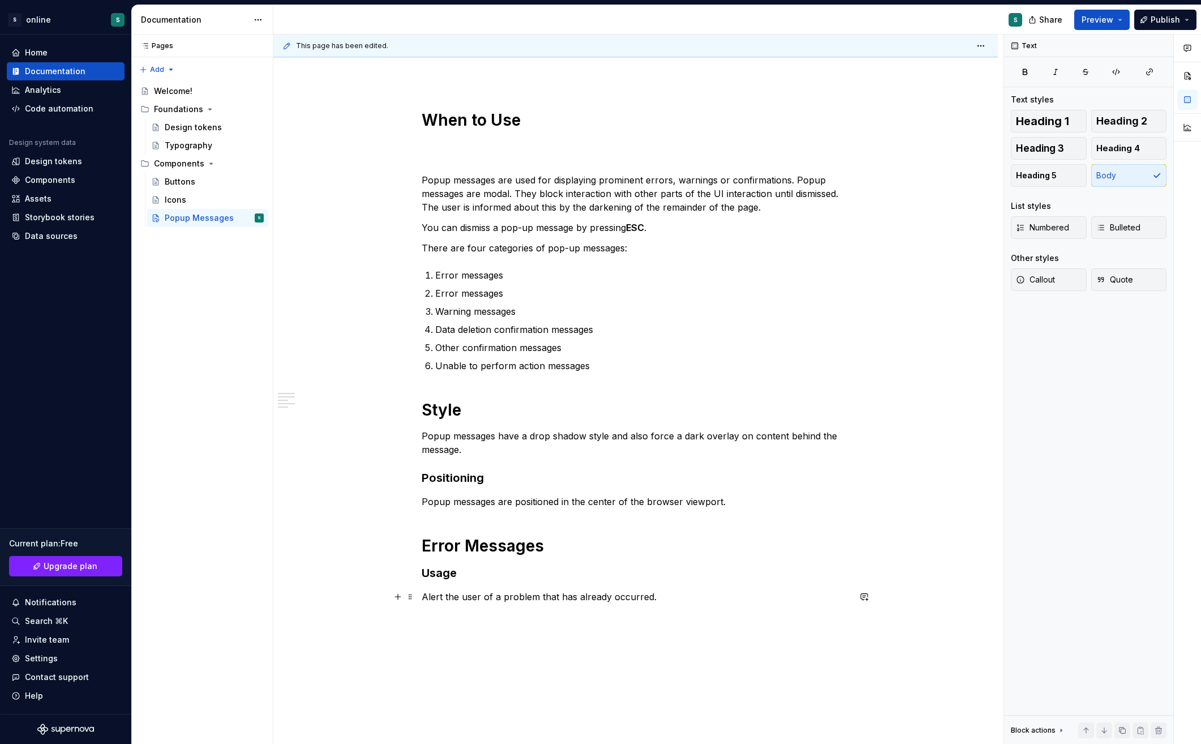
click at [665, 602] on p "Alert the user of a problem that has already occurred." at bounding box center [636, 597] width 428 height 14
click at [499, 662] on code "Save Account" at bounding box center [490, 663] width 58 height 13
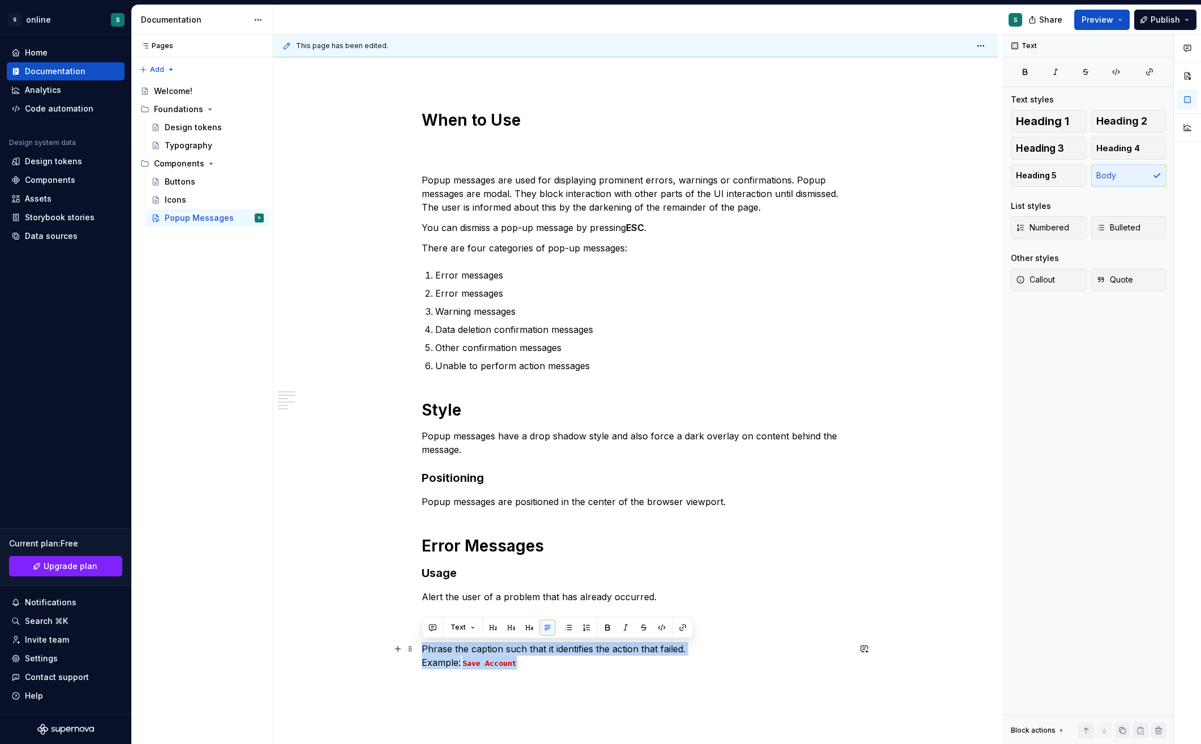
click at [512, 666] on code "Save Account" at bounding box center [490, 663] width 58 height 13
drag, startPoint x: 518, startPoint y: 662, endPoint x: 465, endPoint y: 660, distance: 53.3
click at [465, 660] on code "Save Account" at bounding box center [490, 663] width 58 height 13
click at [582, 674] on div "When to Use Popup messages are used for displaying prominent errors, warnings o…" at bounding box center [636, 396] width 428 height 573
click at [526, 669] on div "When to Use Popup messages are used for displaying prominent errors, warnings o…" at bounding box center [636, 396] width 428 height 573
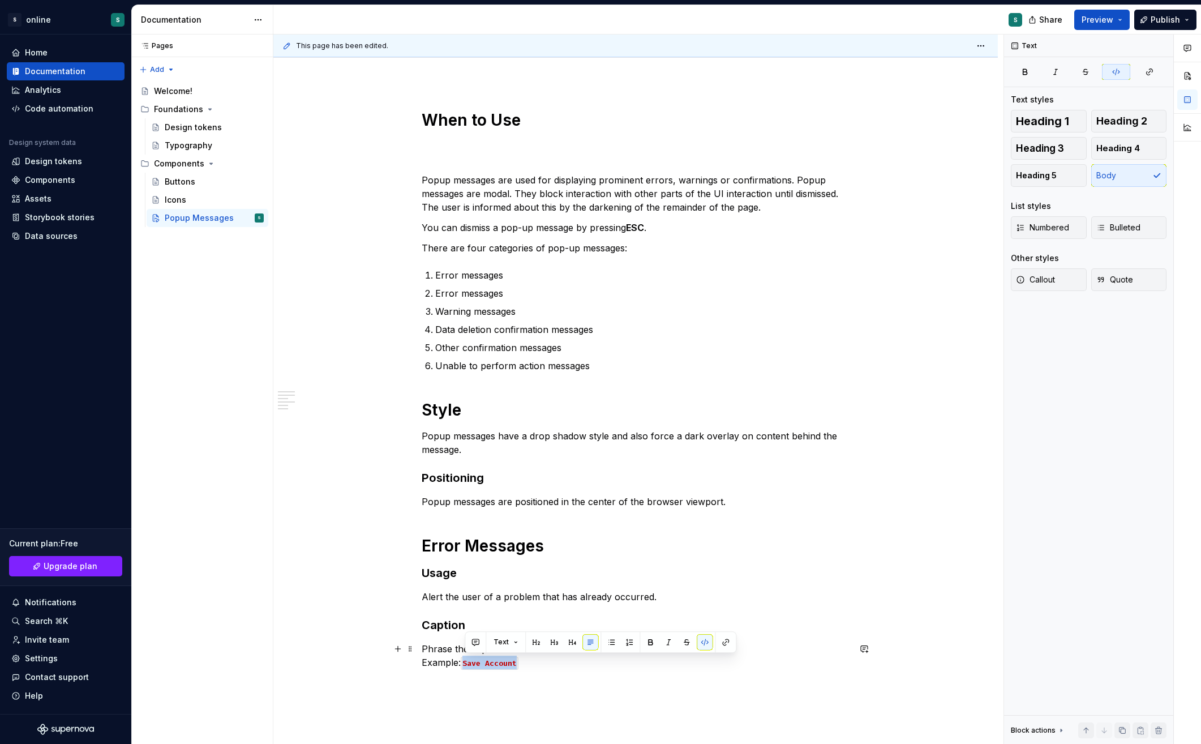
drag, startPoint x: 523, startPoint y: 661, endPoint x: 466, endPoint y: 659, distance: 57.2
click at [466, 659] on p "Phrase the caption such that it identifies the action that failed. Example: Sav…" at bounding box center [636, 655] width 428 height 27
click at [565, 677] on div "When to Use Popup messages are used for displaying prominent errors, warnings o…" at bounding box center [636, 396] width 428 height 573
drag, startPoint x: 502, startPoint y: 661, endPoint x: 464, endPoint y: 661, distance: 37.9
click at [464, 661] on code "Save Account" at bounding box center [490, 663] width 58 height 13
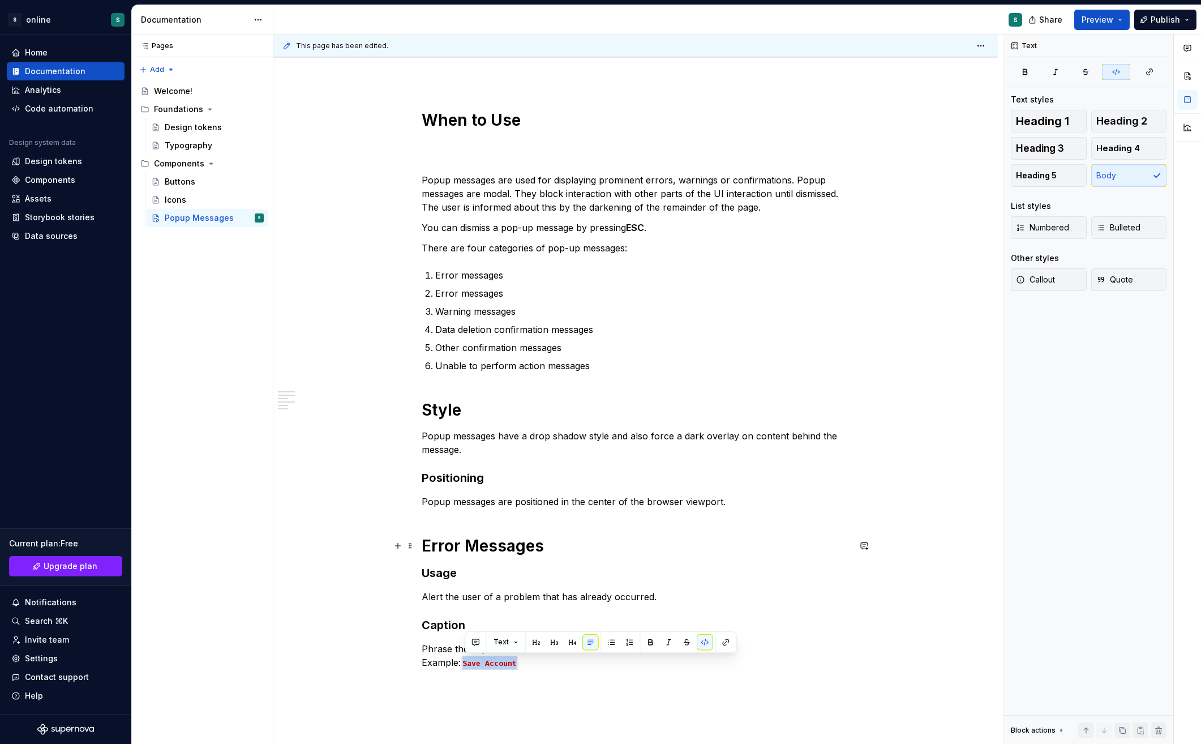
click at [863, 543] on button "button" at bounding box center [864, 546] width 16 height 16
click at [340, 375] on div "When to Use Popup messages are used for displaying prominent errors, warnings o…" at bounding box center [635, 494] width 725 height 823
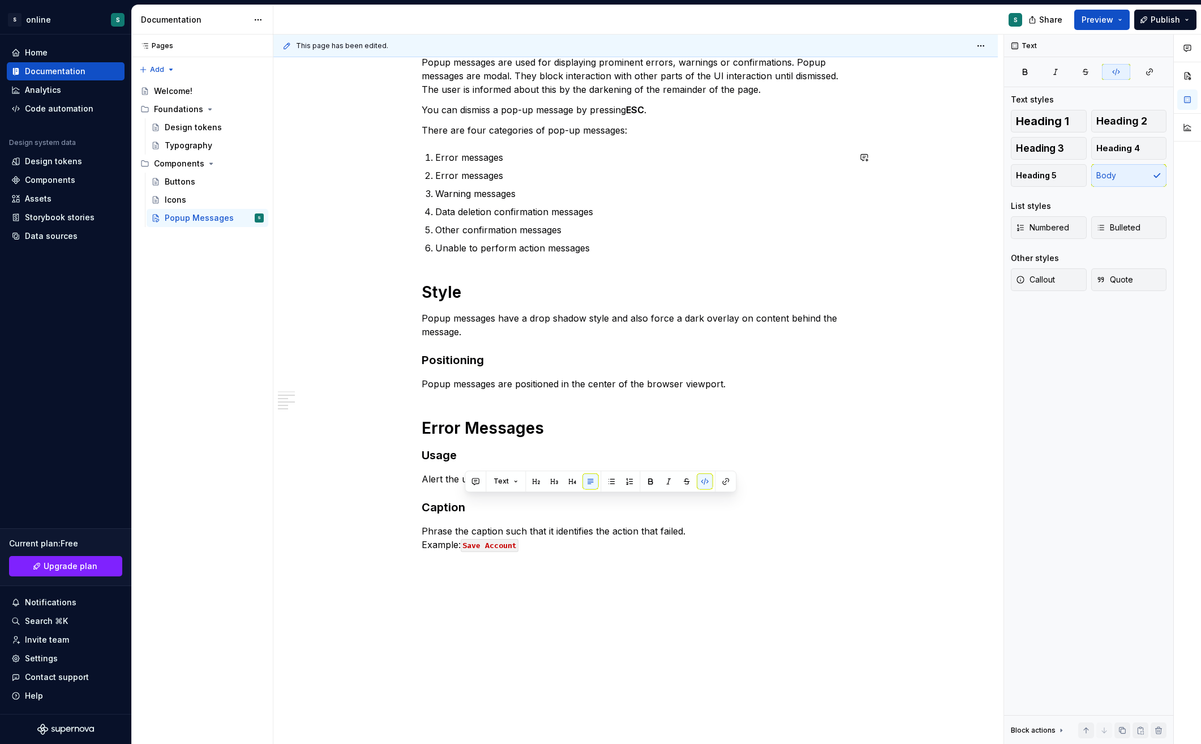
scroll to position [312, 0]
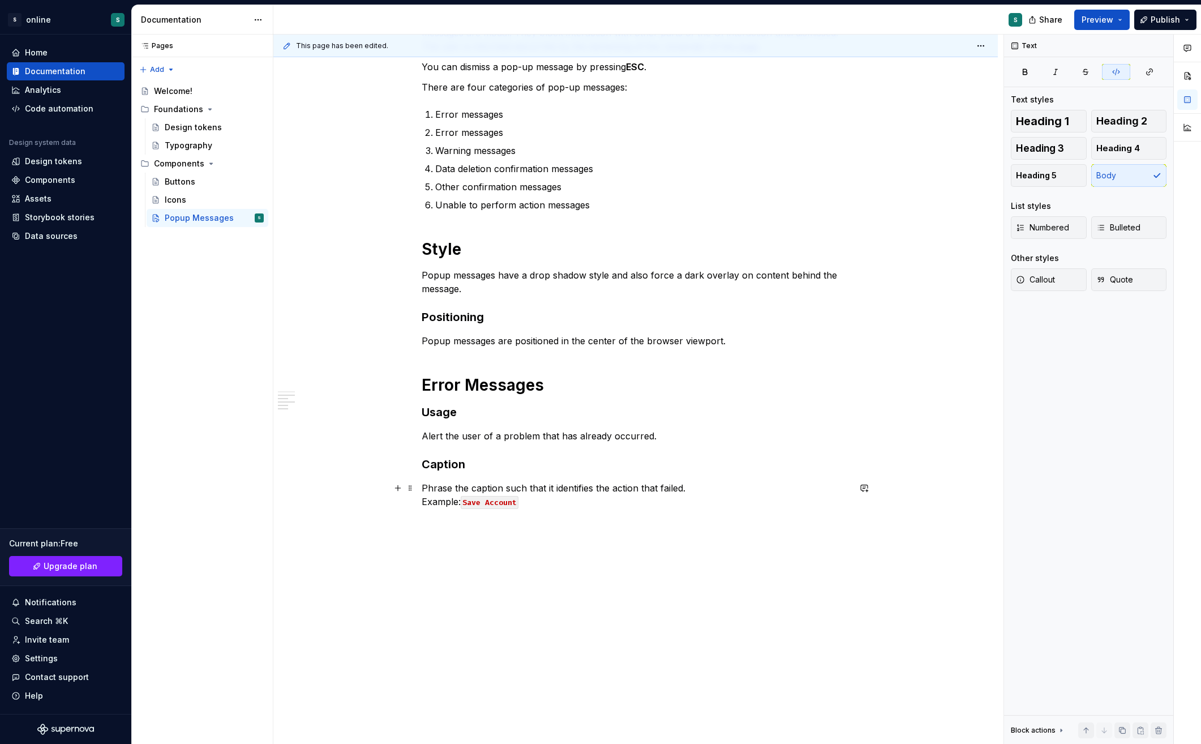
click at [529, 503] on p "Phrase the caption such that it identifies the action that failed. Example: Sav…" at bounding box center [636, 494] width 428 height 27
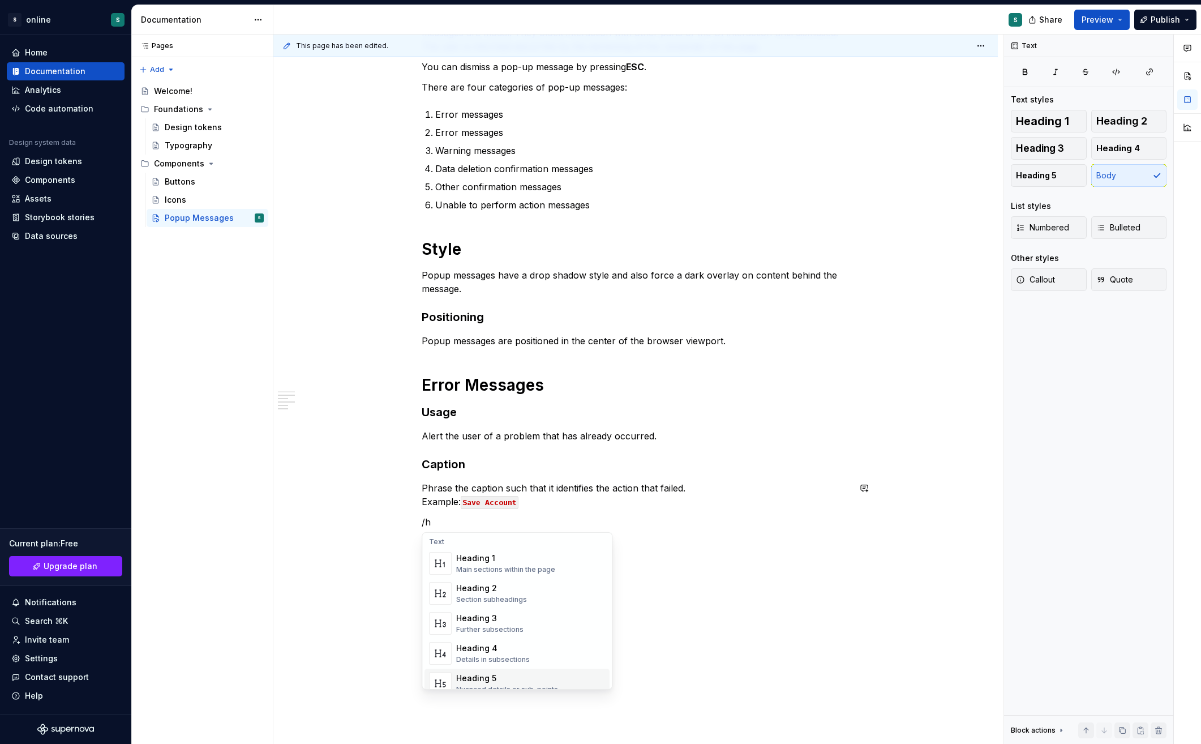
scroll to position [101, 0]
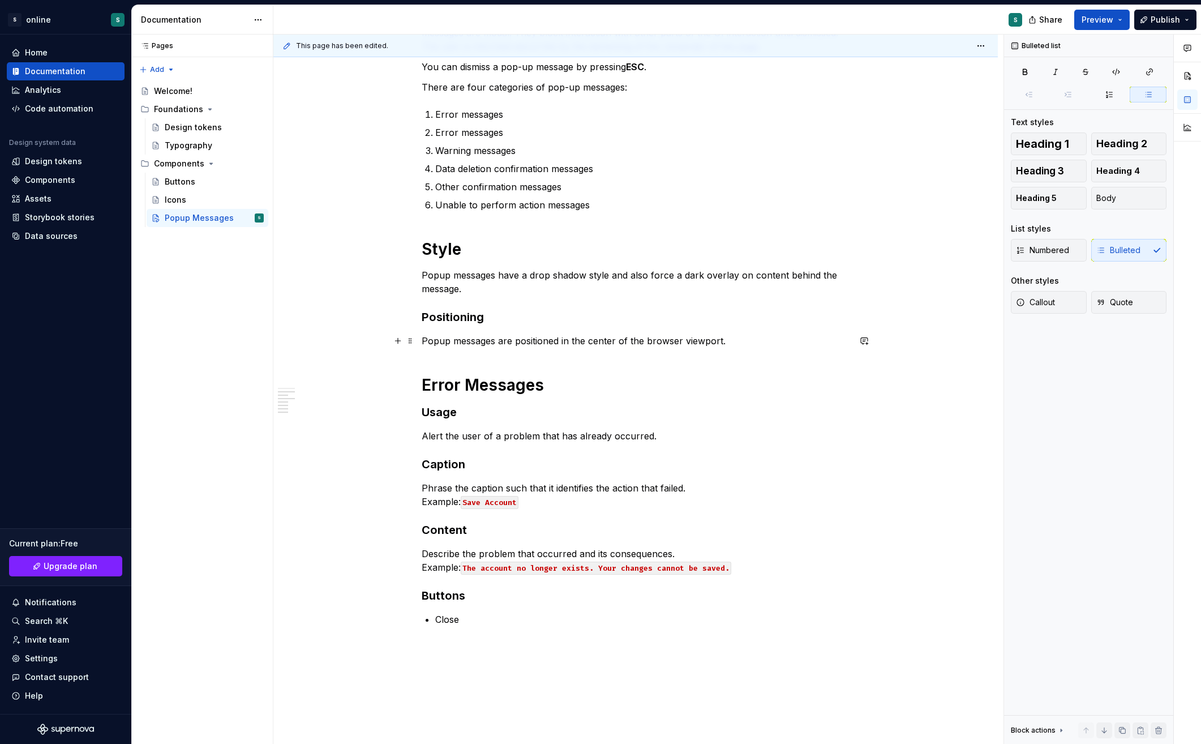
click at [278, 337] on div "When to Use Popup messages are used for displaying prominent errors, warnings o…" at bounding box center [635, 392] width 725 height 941
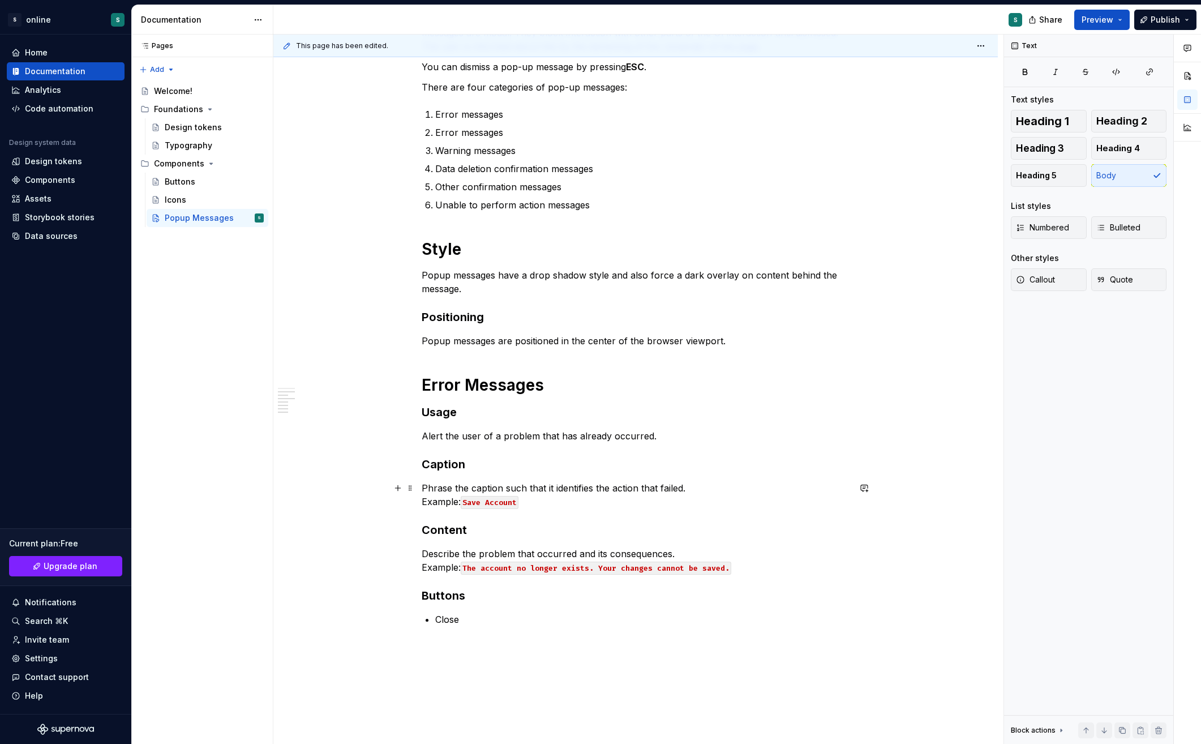
click at [840, 489] on p "Phrase the caption such that it identifies the action that failed. Example: Sav…" at bounding box center [636, 494] width 428 height 27
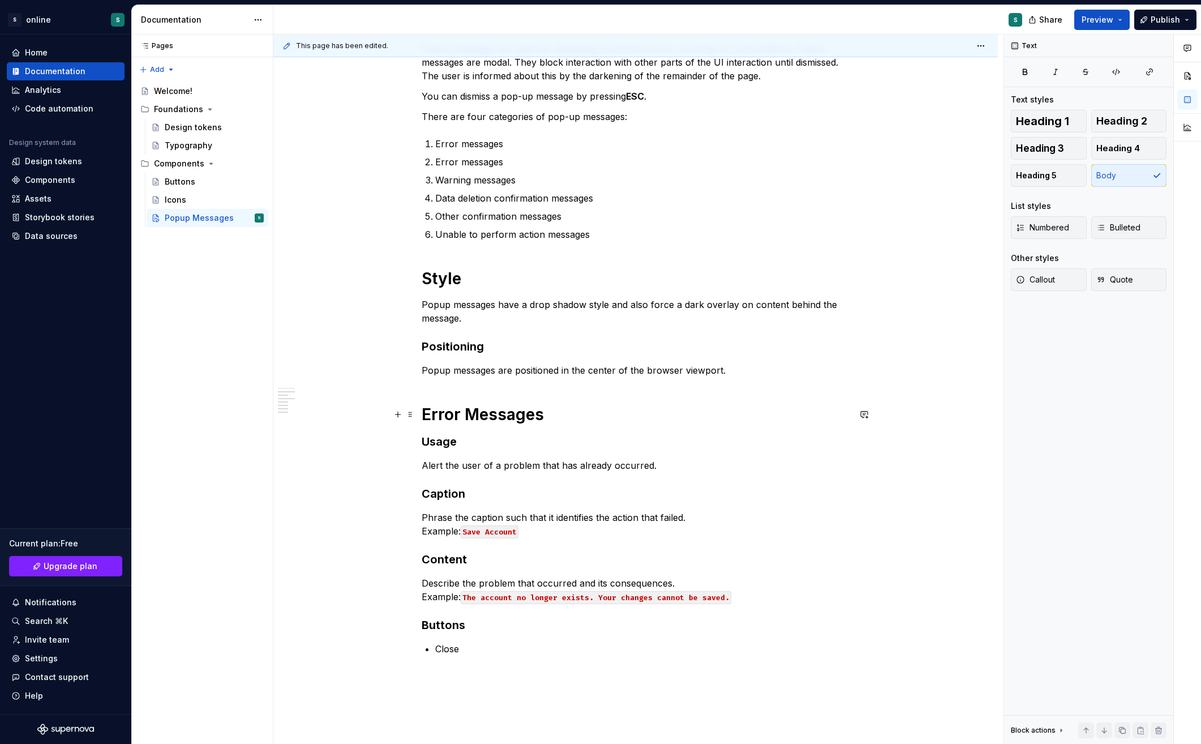
scroll to position [430, 0]
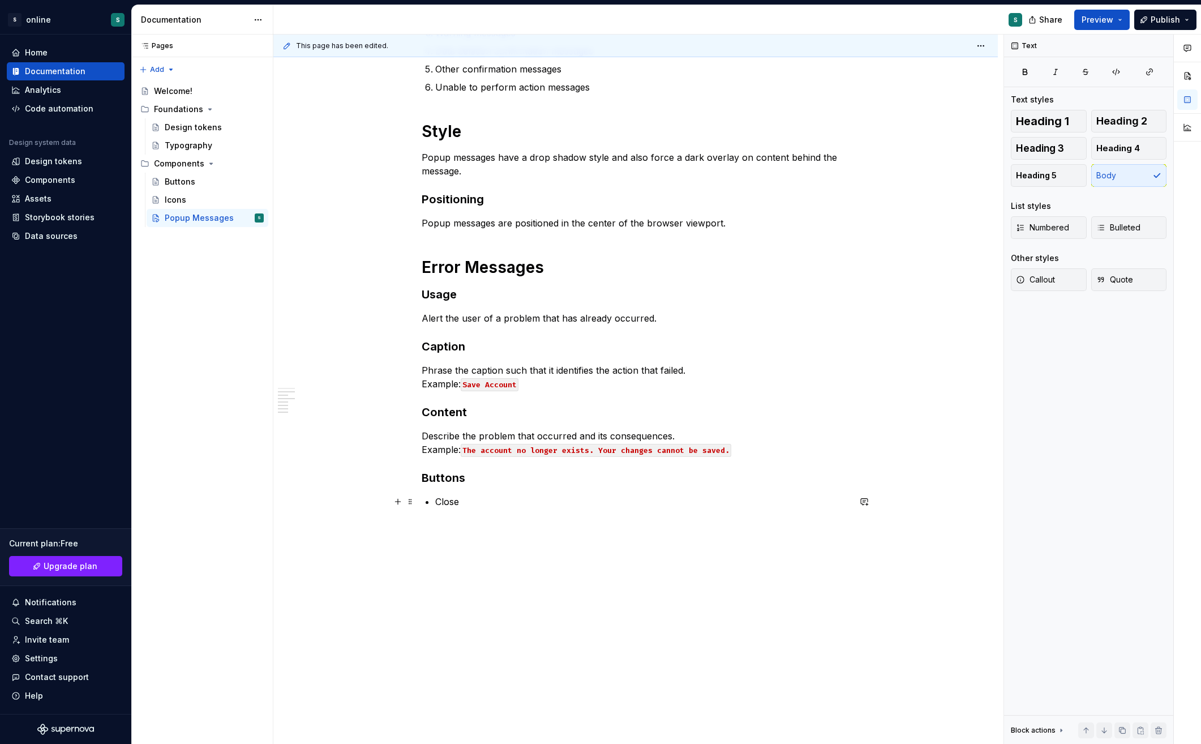
click at [494, 497] on p "Close" at bounding box center [642, 502] width 414 height 14
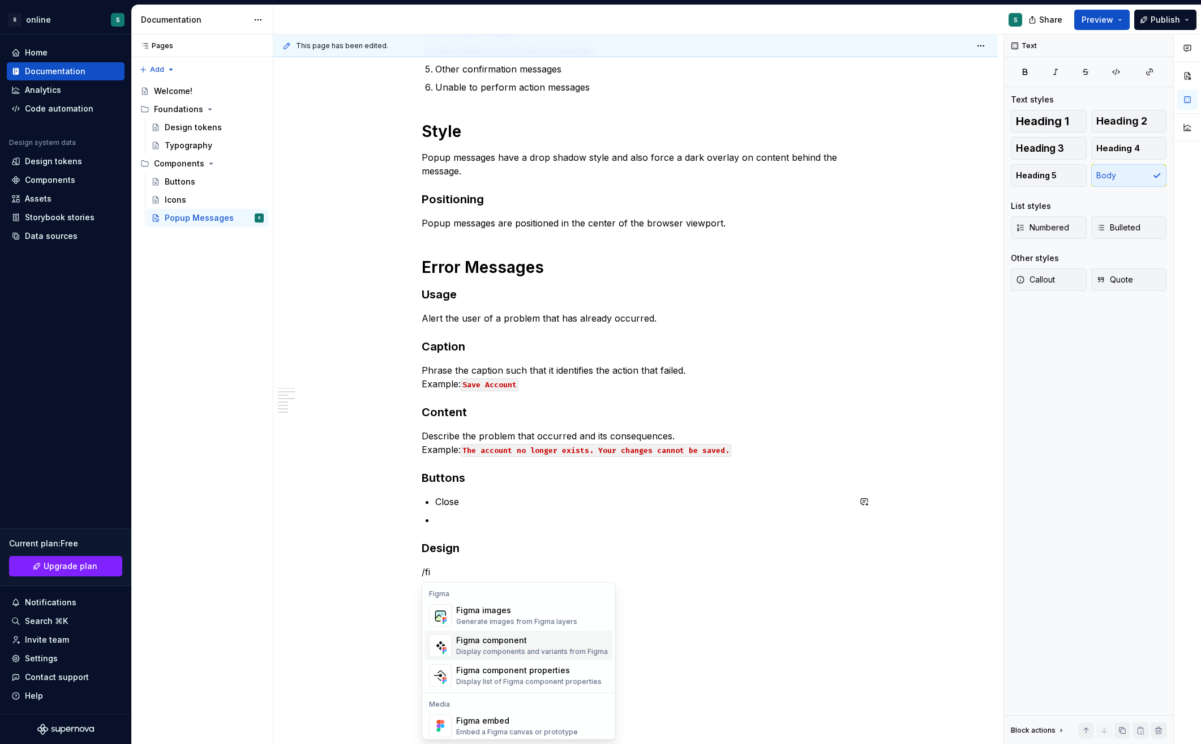
click at [528, 639] on div "Figma component" at bounding box center [532, 640] width 152 height 11
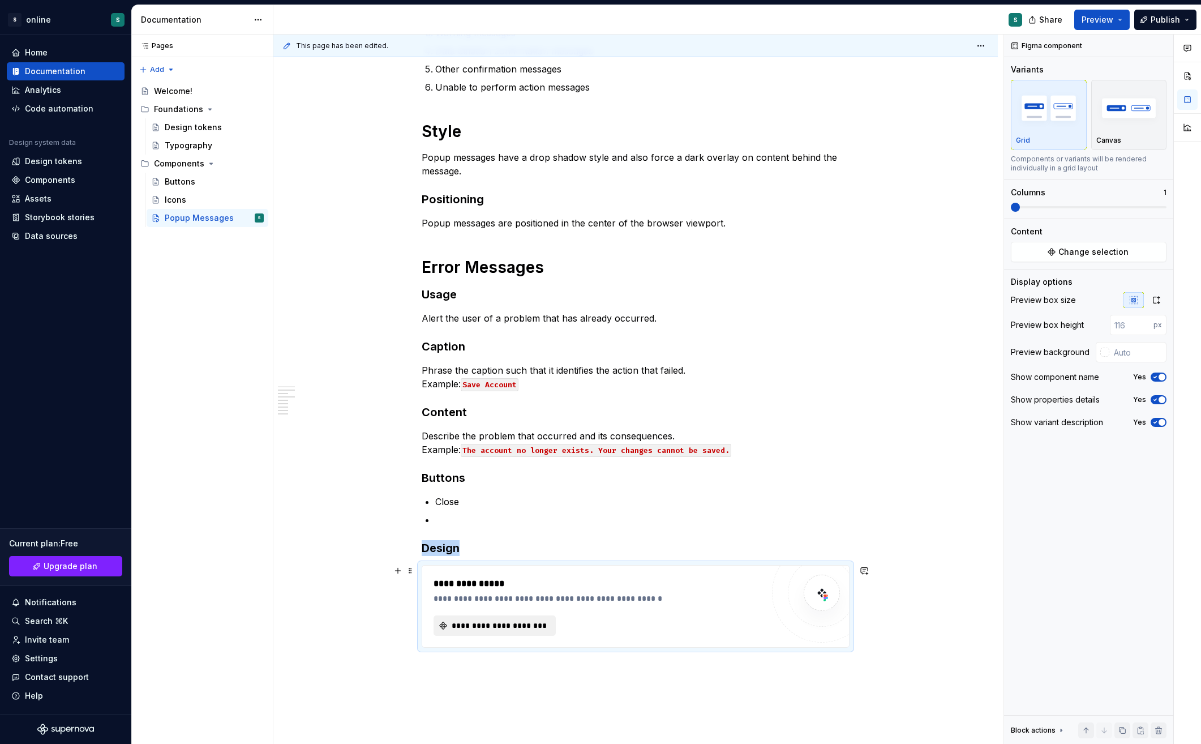
click at [511, 623] on span "**********" at bounding box center [499, 625] width 98 height 11
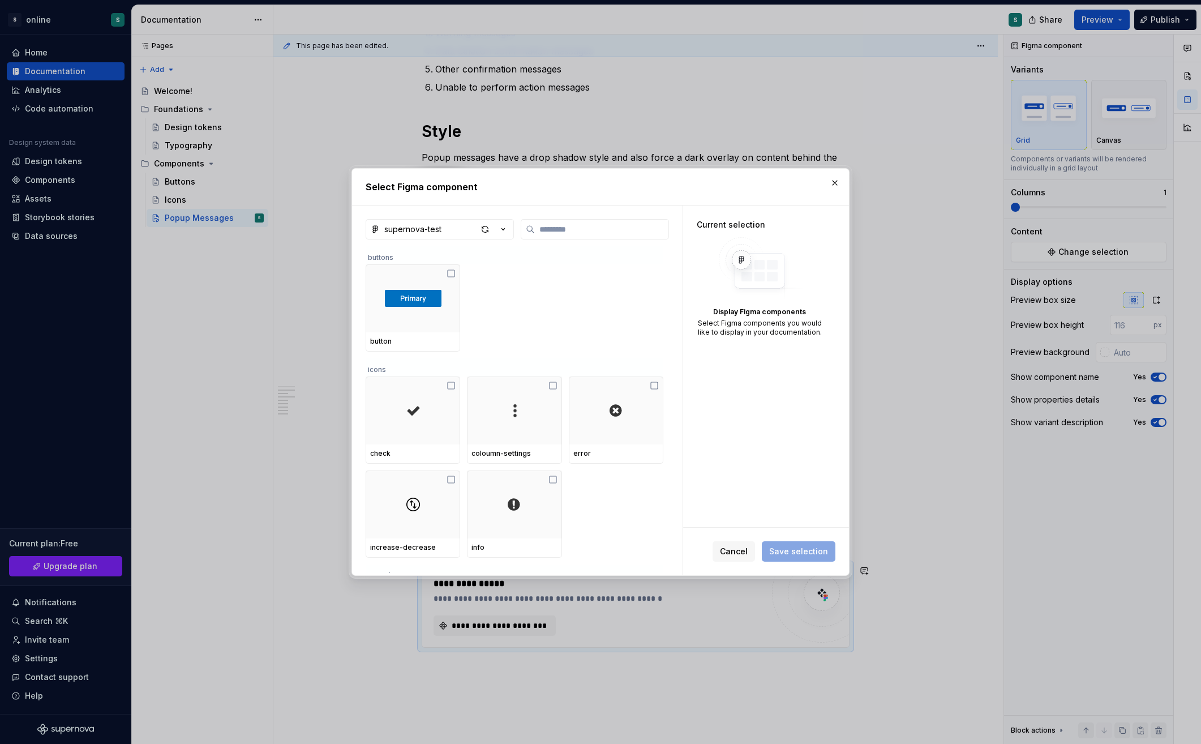
scroll to position [96, 0]
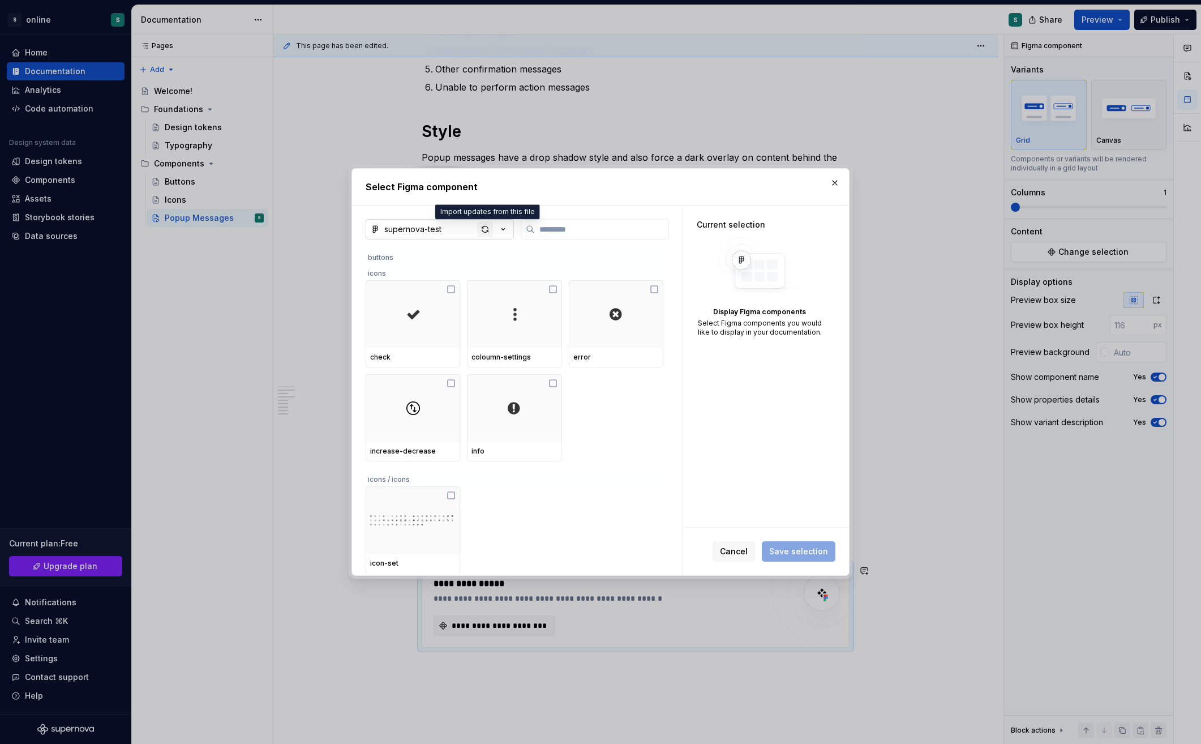
click at [486, 229] on div "button" at bounding box center [485, 229] width 16 height 16
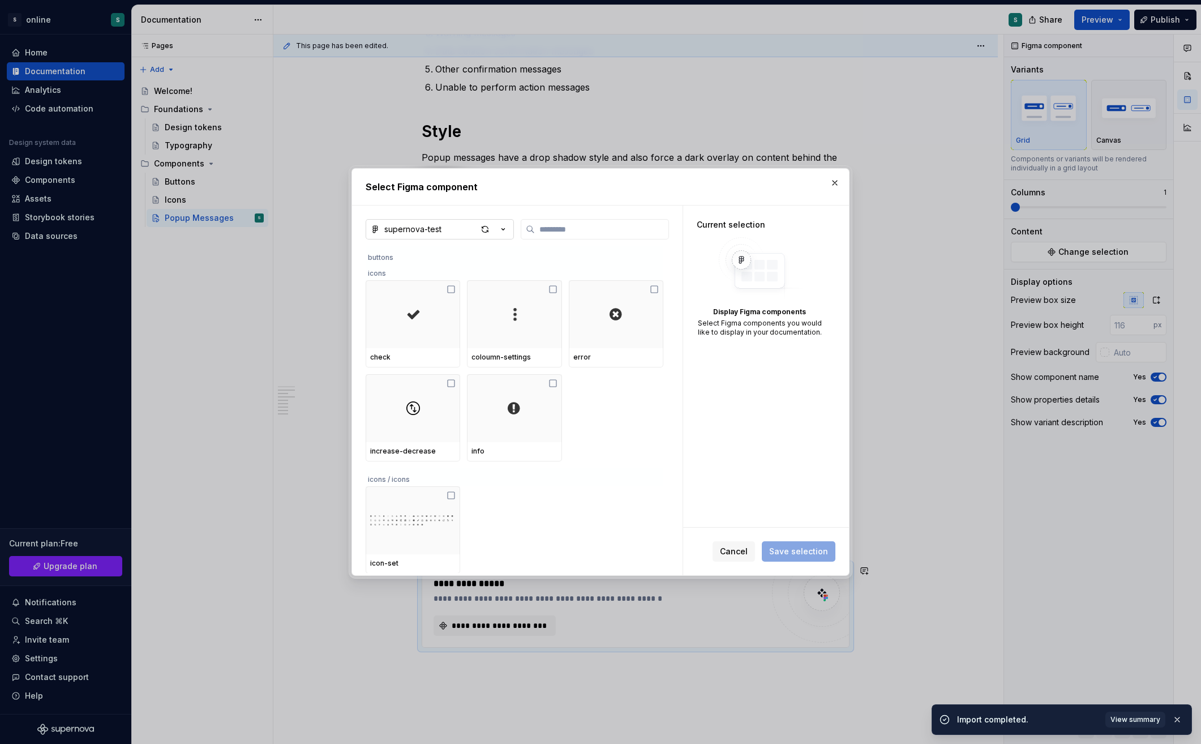
scroll to position [0, 0]
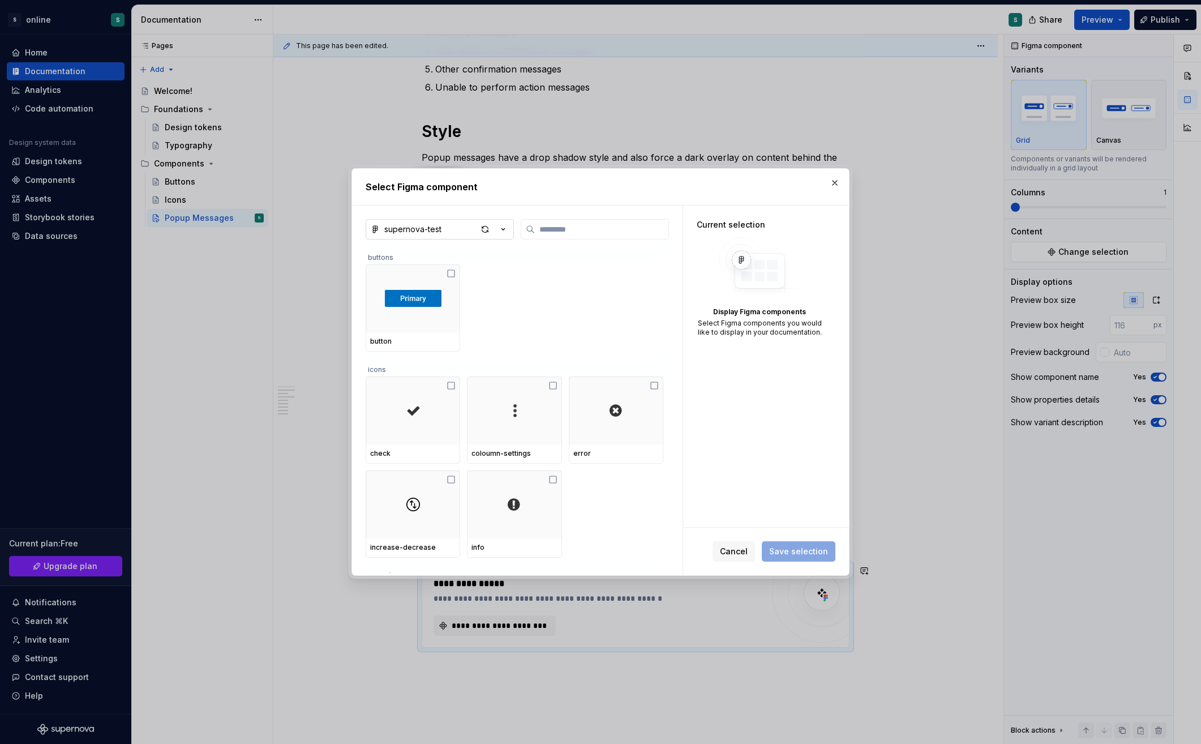
click at [453, 233] on button "supernova-test" at bounding box center [440, 229] width 148 height 20
click at [454, 251] on div "supernova-test" at bounding box center [429, 253] width 62 height 11
click at [490, 230] on div "button" at bounding box center [485, 229] width 16 height 16
click at [837, 182] on button "button" at bounding box center [835, 183] width 16 height 16
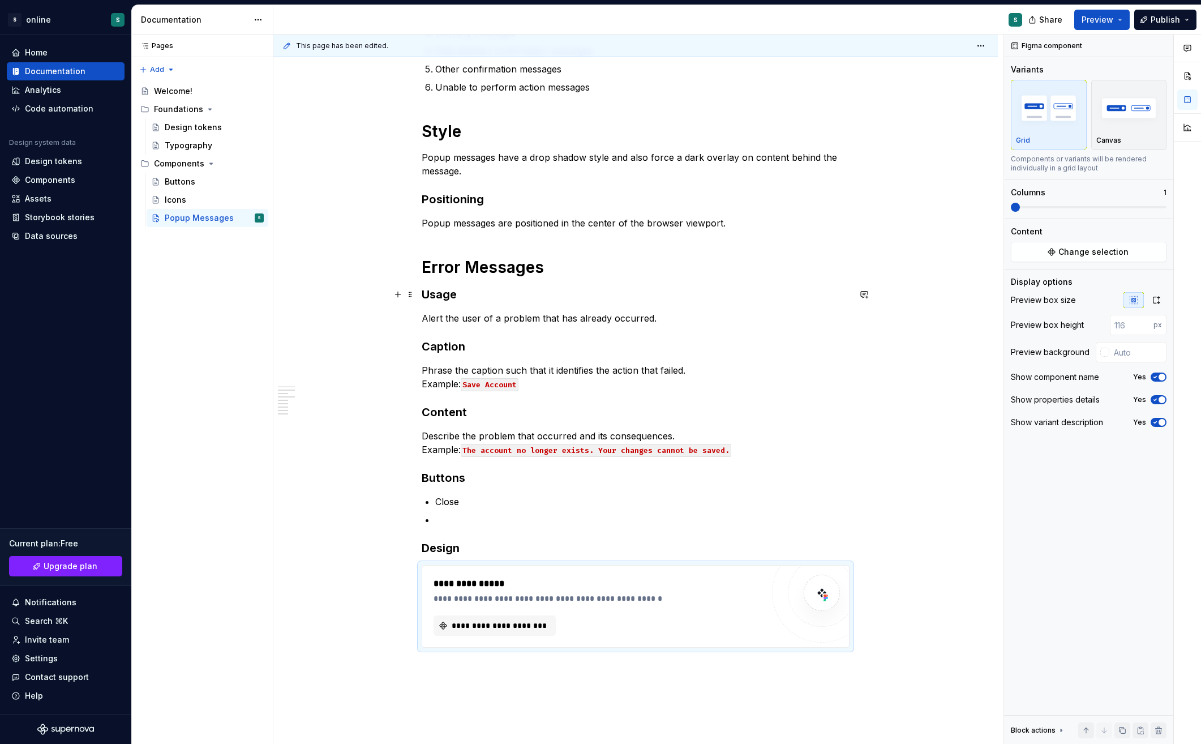
scroll to position [569, 0]
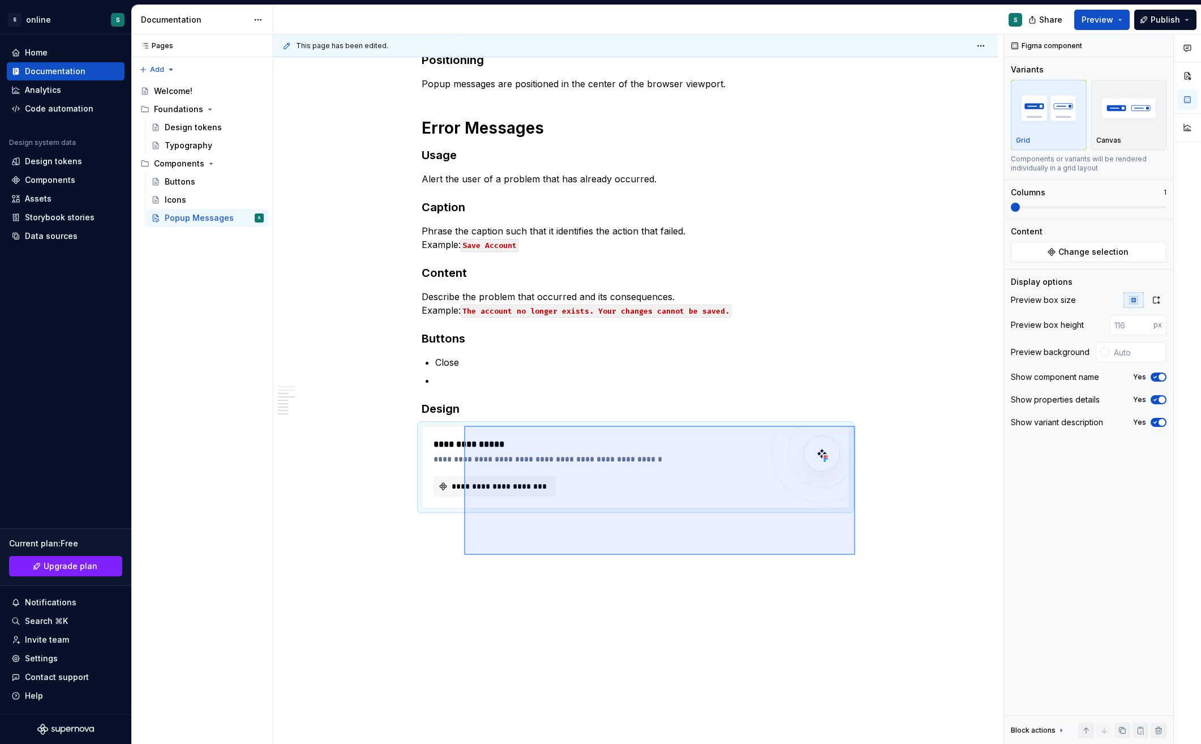
drag, startPoint x: 785, startPoint y: 524, endPoint x: 464, endPoint y: 426, distance: 335.2
click at [464, 426] on div "This page has been edited. Popup Messages Popup modal messages are small dialog…" at bounding box center [638, 390] width 730 height 710
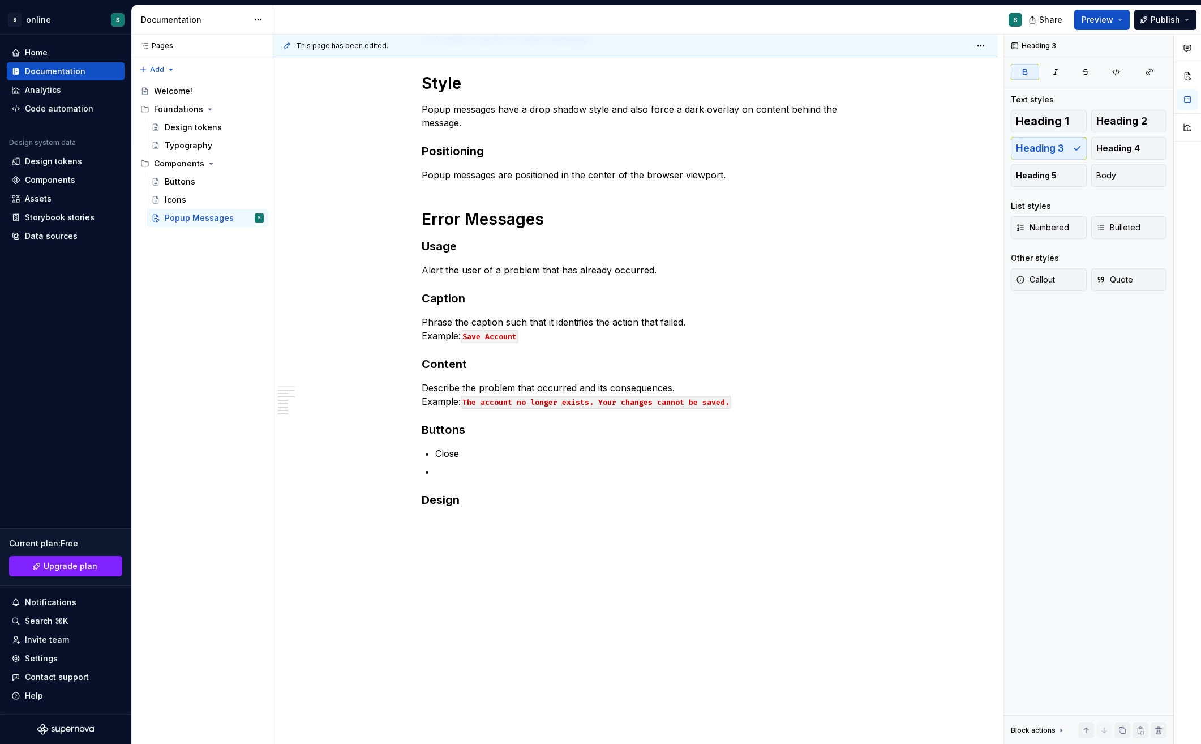
scroll to position [478, 0]
click at [495, 525] on div "When to Use Popup messages are used for displaying prominent errors, warnings o…" at bounding box center [635, 251] width 725 height 988
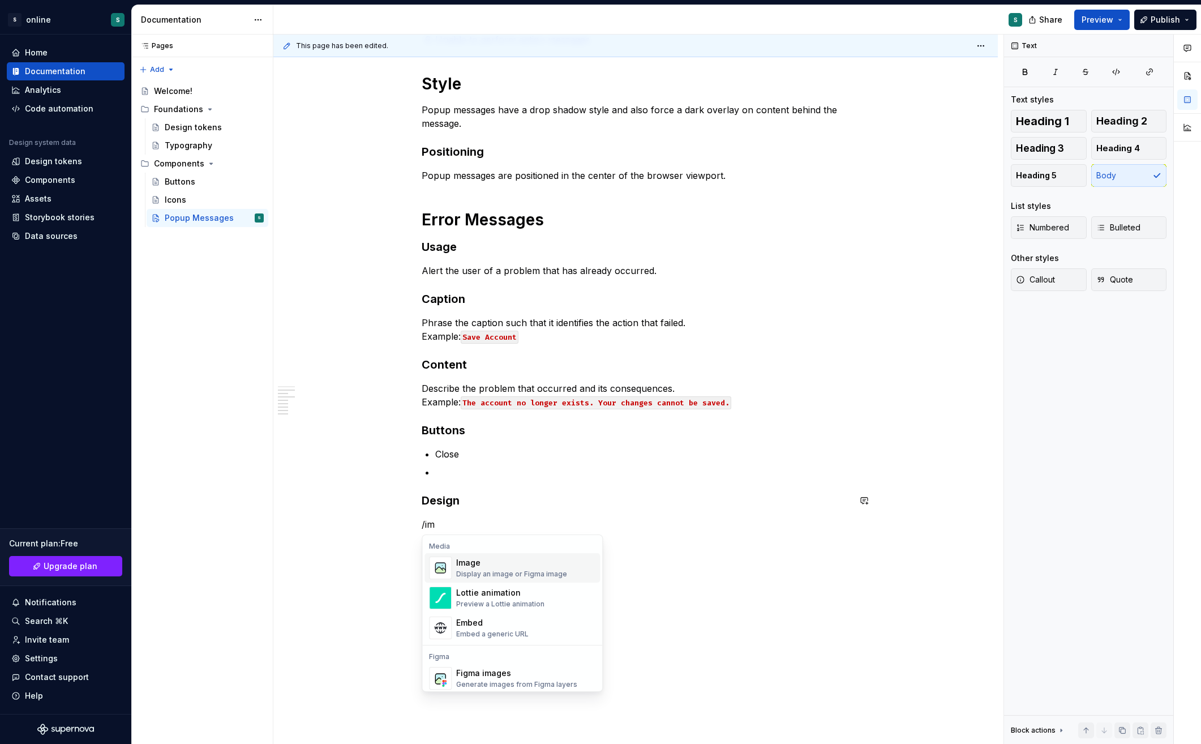
click at [496, 564] on div "Image" at bounding box center [511, 562] width 111 height 11
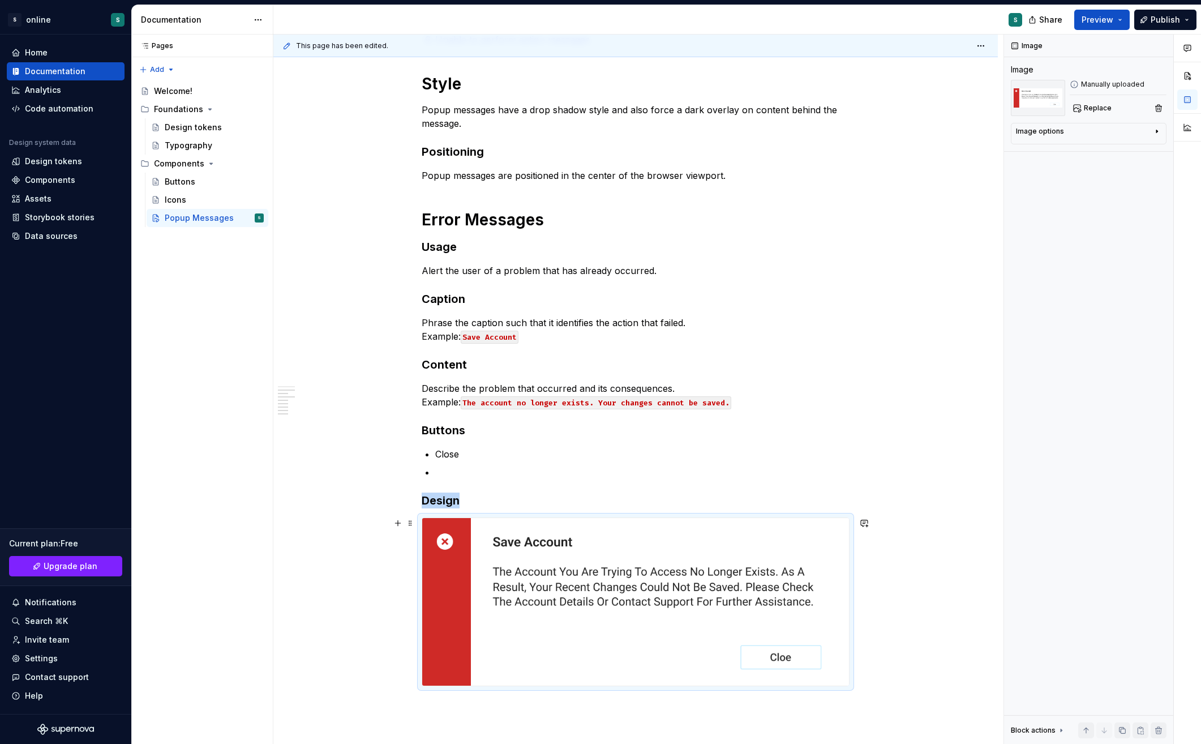
click at [939, 549] on div "When to Use Popup messages are used for displaying prominent errors, warnings o…" at bounding box center [635, 340] width 725 height 1166
click at [918, 454] on div "When to Use Popup messages are used for displaying prominent errors, warnings o…" at bounding box center [635, 340] width 725 height 1166
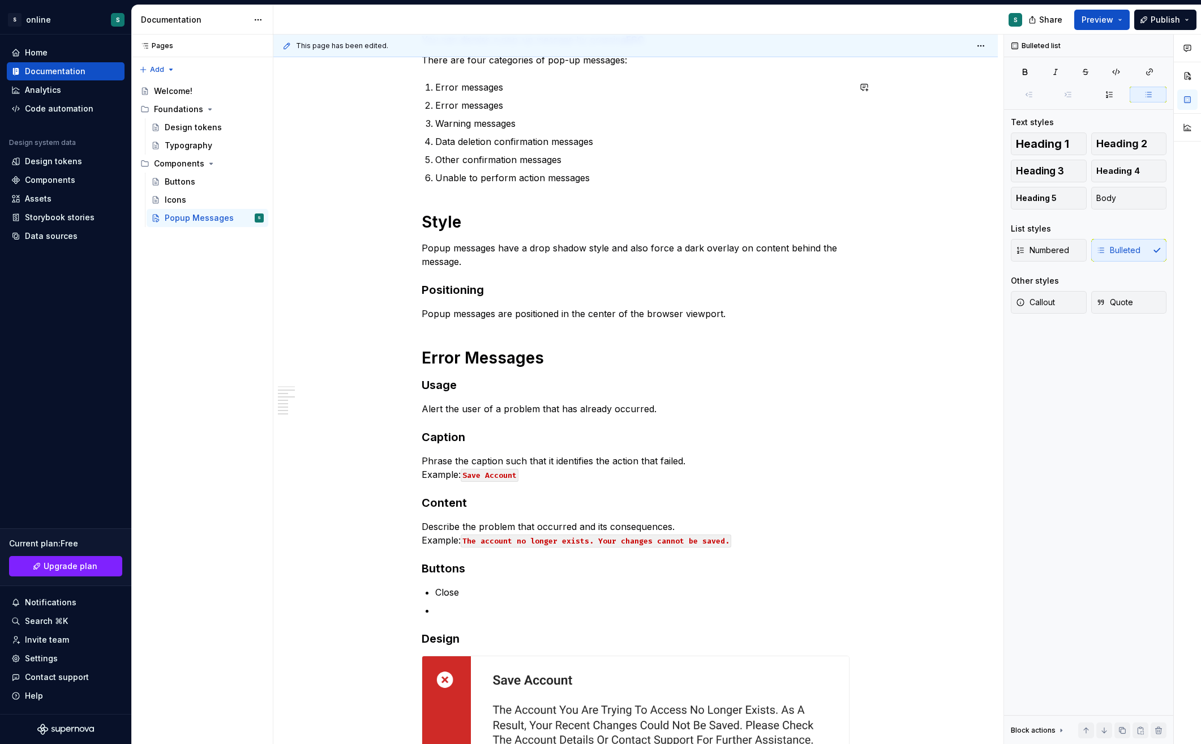
scroll to position [566, 0]
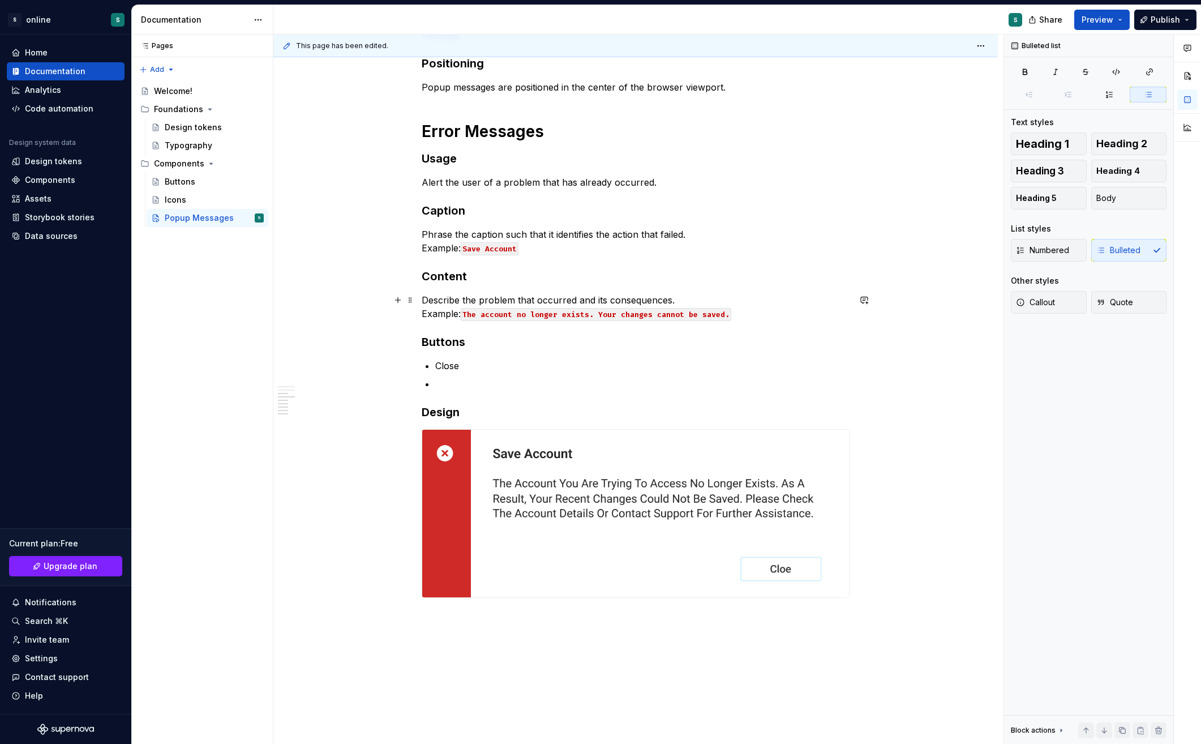
click at [720, 317] on code "The account no longer exists. Your changes cannot be saved." at bounding box center [596, 314] width 271 height 13
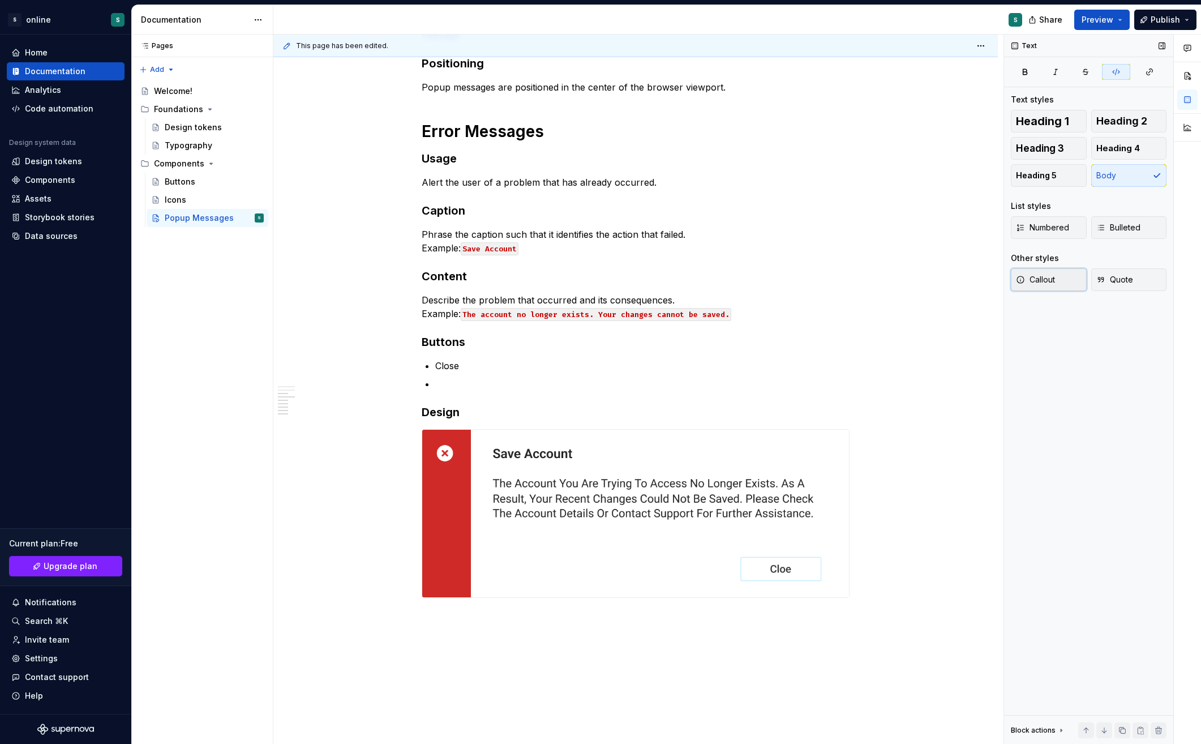
click at [1039, 280] on span "Callout" at bounding box center [1035, 279] width 39 height 11
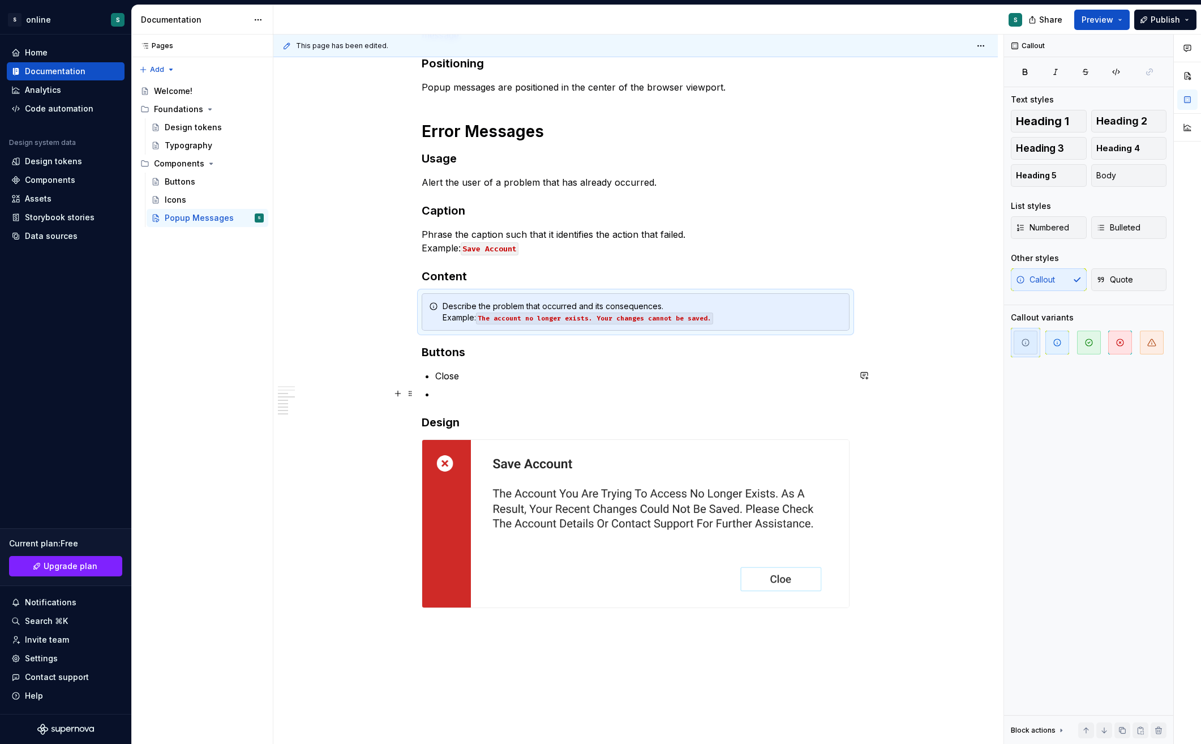
click at [882, 385] on div "When to Use Popup messages are used for displaying prominent errors, warnings o…" at bounding box center [635, 256] width 725 height 1176
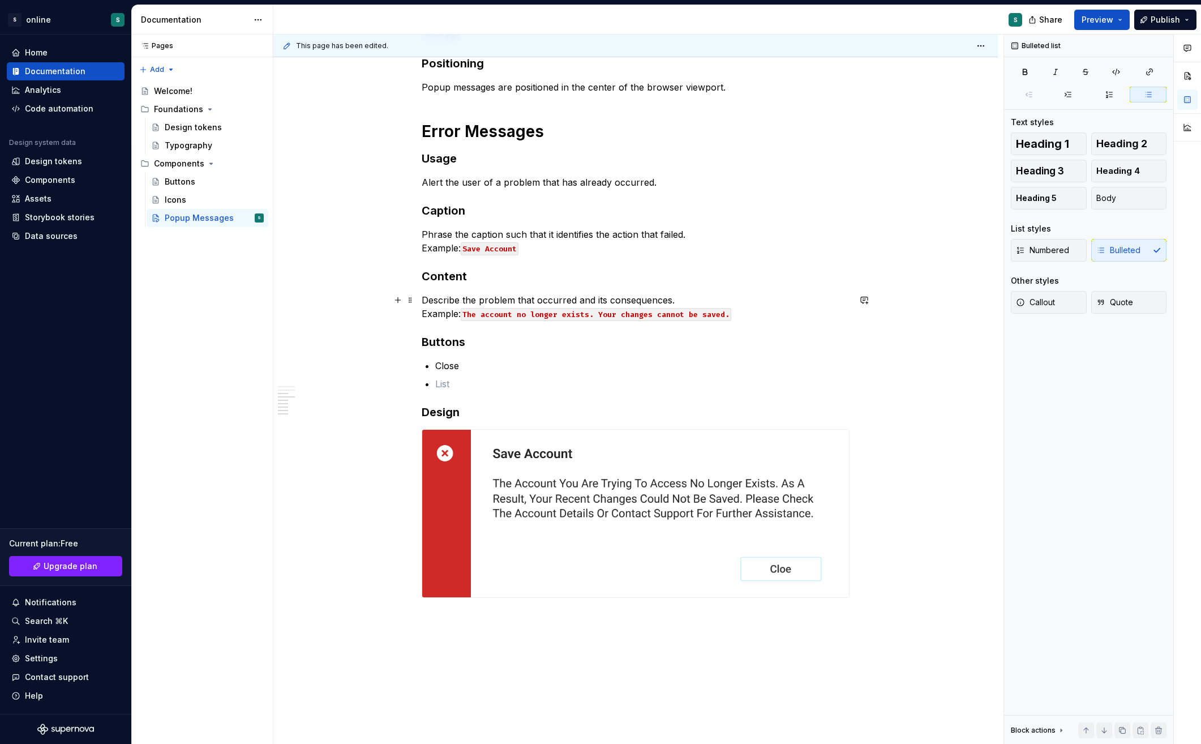
click at [763, 312] on p "Describe the problem that occurred and its consequences. Example: The account n…" at bounding box center [636, 306] width 428 height 27
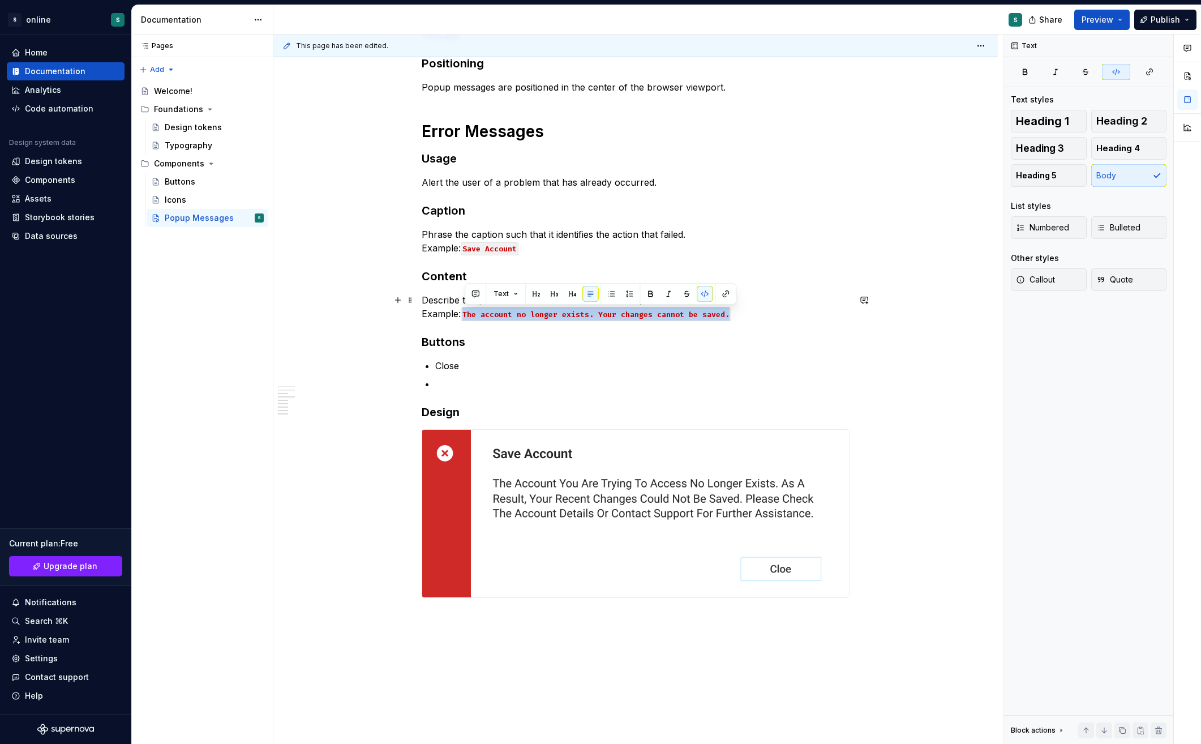
drag, startPoint x: 729, startPoint y: 314, endPoint x: 465, endPoint y: 313, distance: 263.2
click at [465, 313] on code "The account no longer exists. Your changes cannot be saved." at bounding box center [596, 314] width 271 height 13
click at [505, 292] on span "Text" at bounding box center [501, 293] width 15 height 9
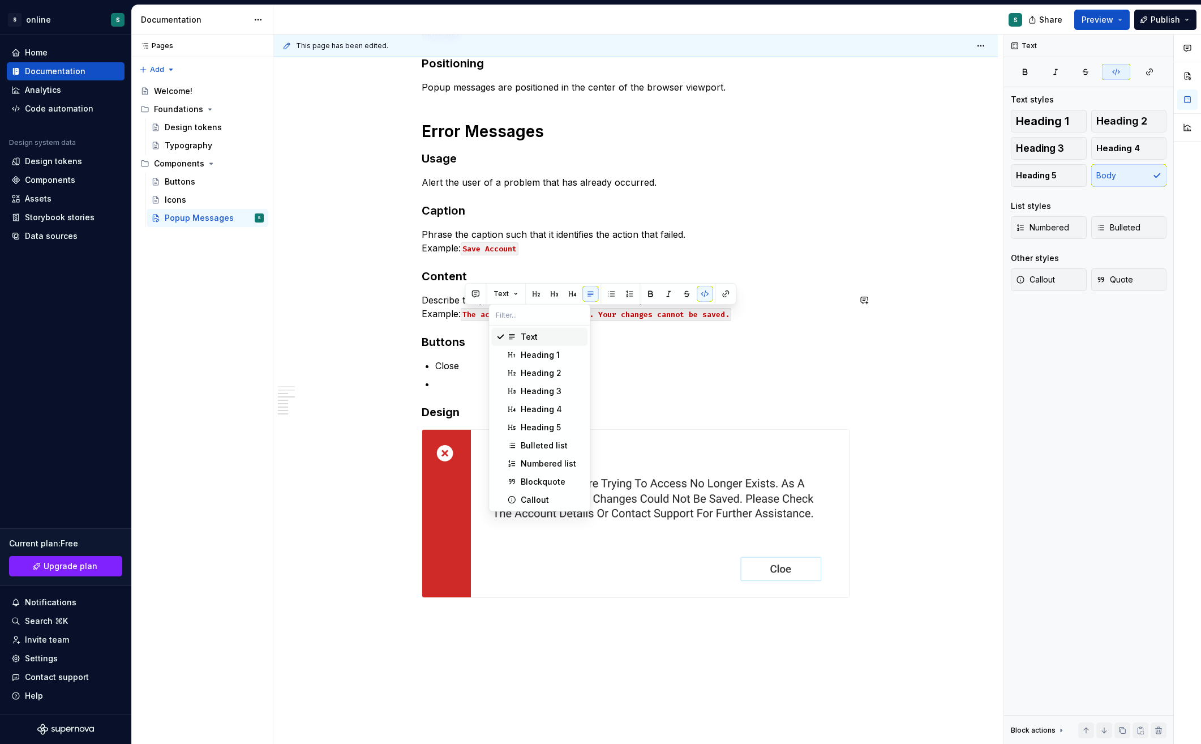
click at [530, 331] on div "Text" at bounding box center [529, 336] width 17 height 11
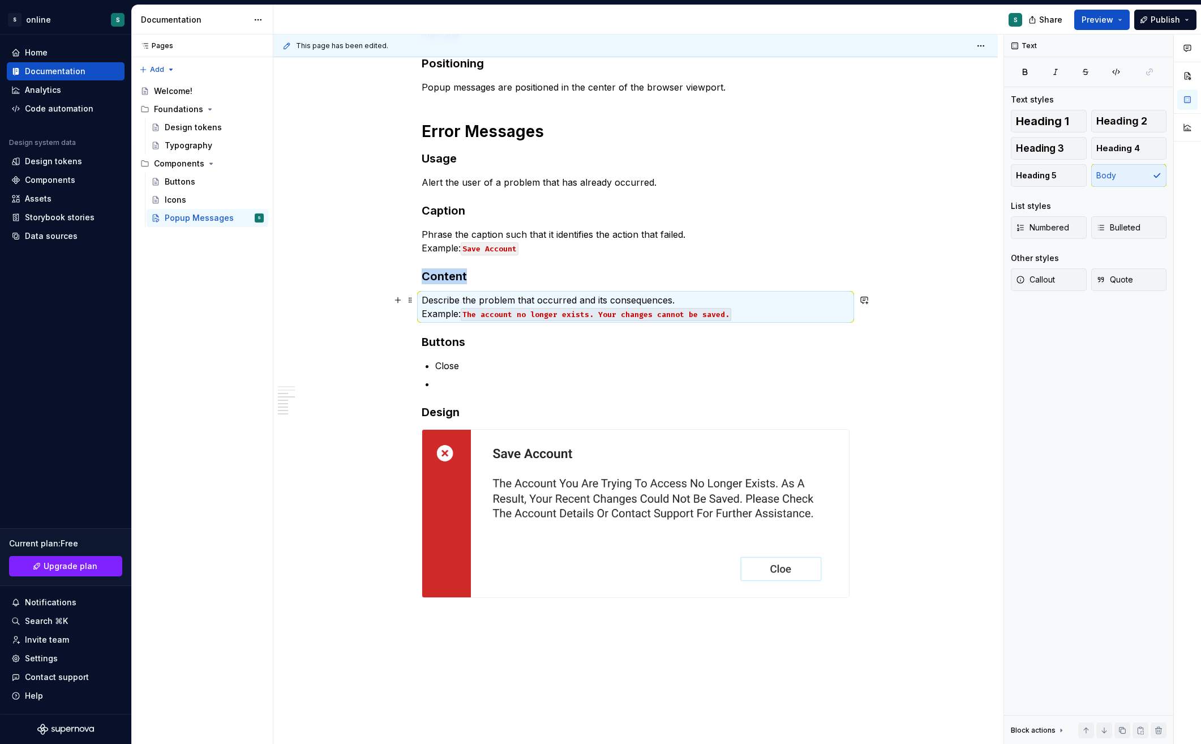
click at [517, 315] on code "The account no longer exists. Your changes cannot be saved." at bounding box center [596, 314] width 271 height 13
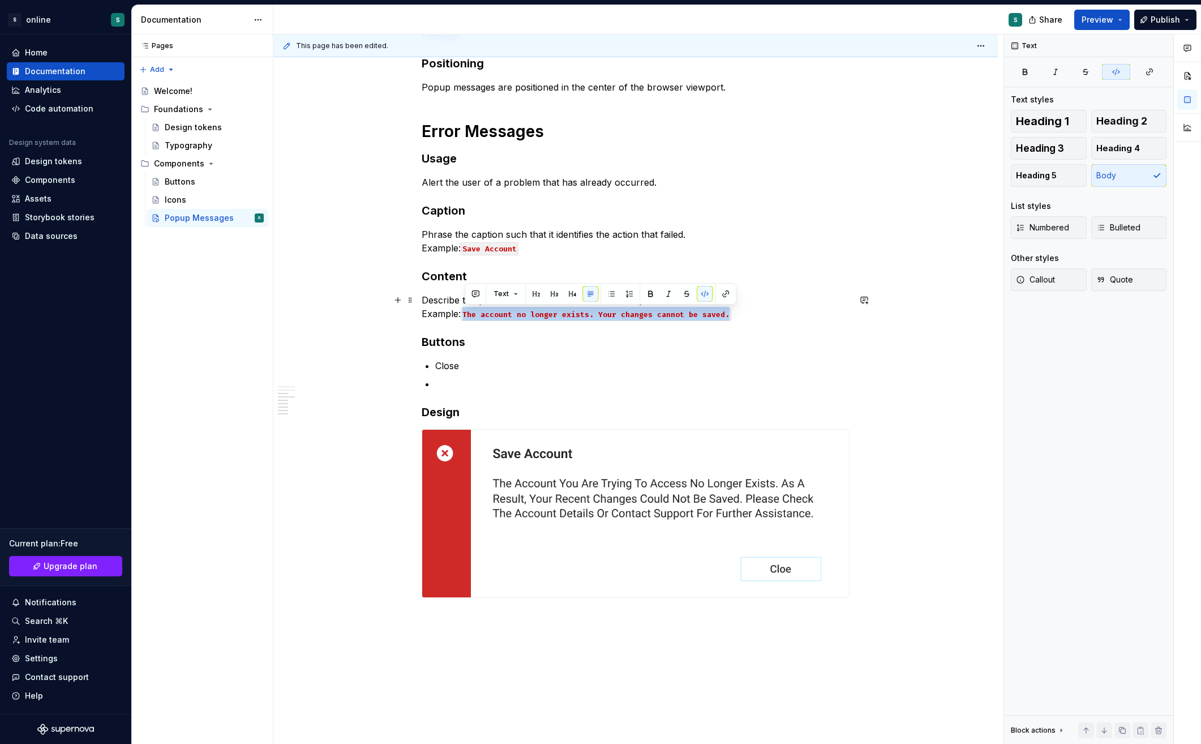
drag, startPoint x: 465, startPoint y: 315, endPoint x: 729, endPoint y: 314, distance: 263.2
click at [729, 314] on code "The account no longer exists. Your changes cannot be saved." at bounding box center [596, 314] width 271 height 13
click at [558, 185] on p "Alert the user of a problem that has already occurred." at bounding box center [636, 182] width 428 height 14
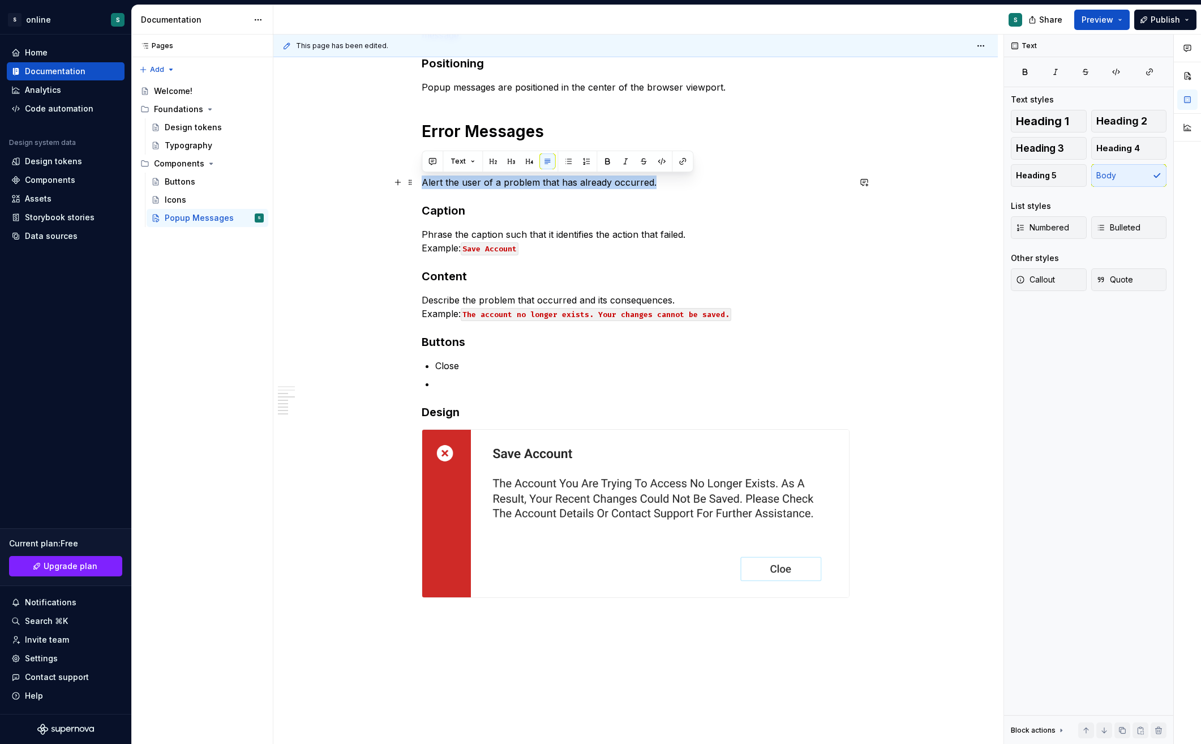
click at [558, 185] on p "Alert the user of a problem that has already occurred." at bounding box center [636, 182] width 428 height 14
click at [1109, 75] on button "button" at bounding box center [1116, 72] width 28 height 16
click at [913, 343] on div "When to Use Popup messages are used for displaying prominent errors, warnings o…" at bounding box center [635, 251] width 725 height 1166
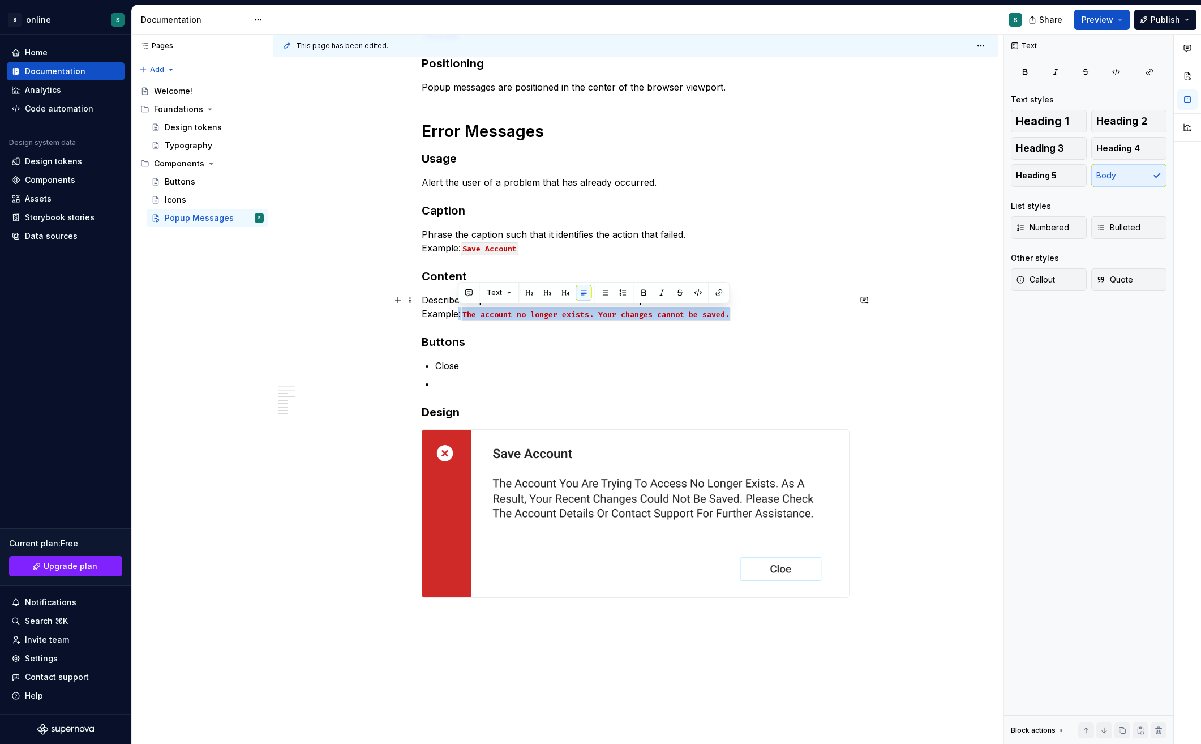
drag, startPoint x: 729, startPoint y: 314, endPoint x: 459, endPoint y: 314, distance: 270.6
click at [459, 314] on p "Describe the problem that occurred and its consequences. Example: The account n…" at bounding box center [636, 306] width 428 height 27
click at [848, 379] on p at bounding box center [642, 384] width 414 height 14
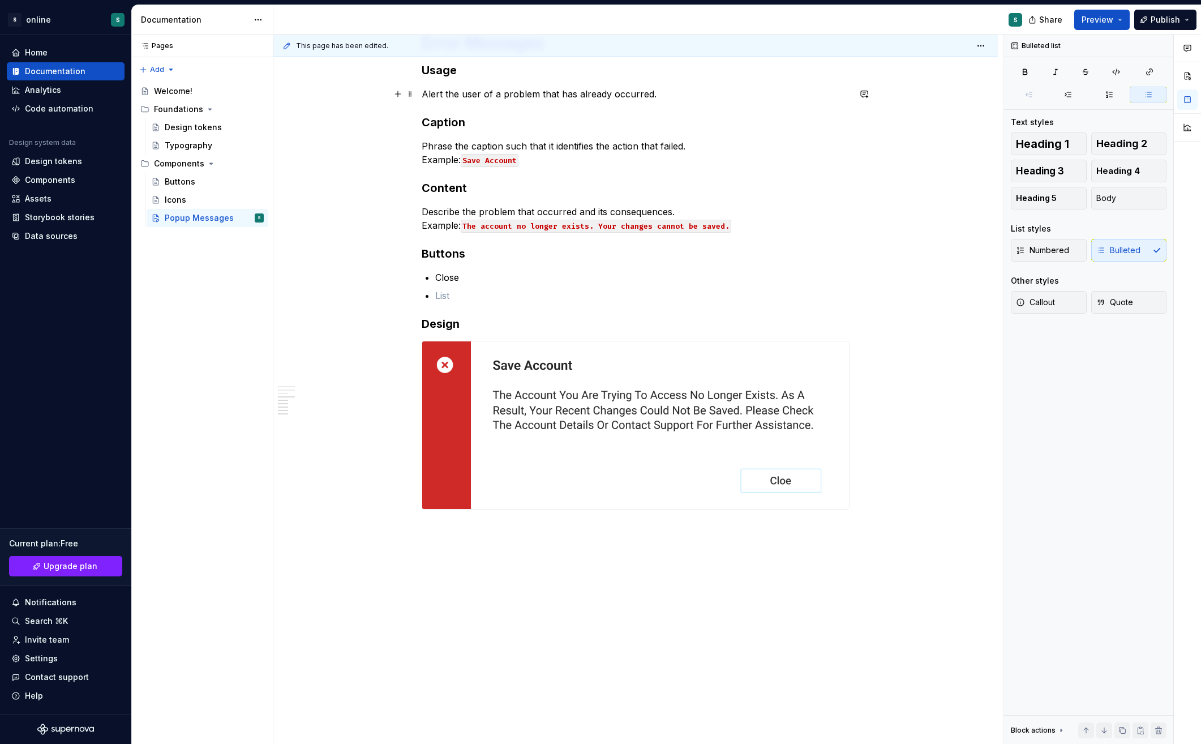
scroll to position [656, 0]
click at [515, 552] on div "When to Use Popup messages are used for displaying prominent errors, warnings o…" at bounding box center [635, 162] width 725 height 1166
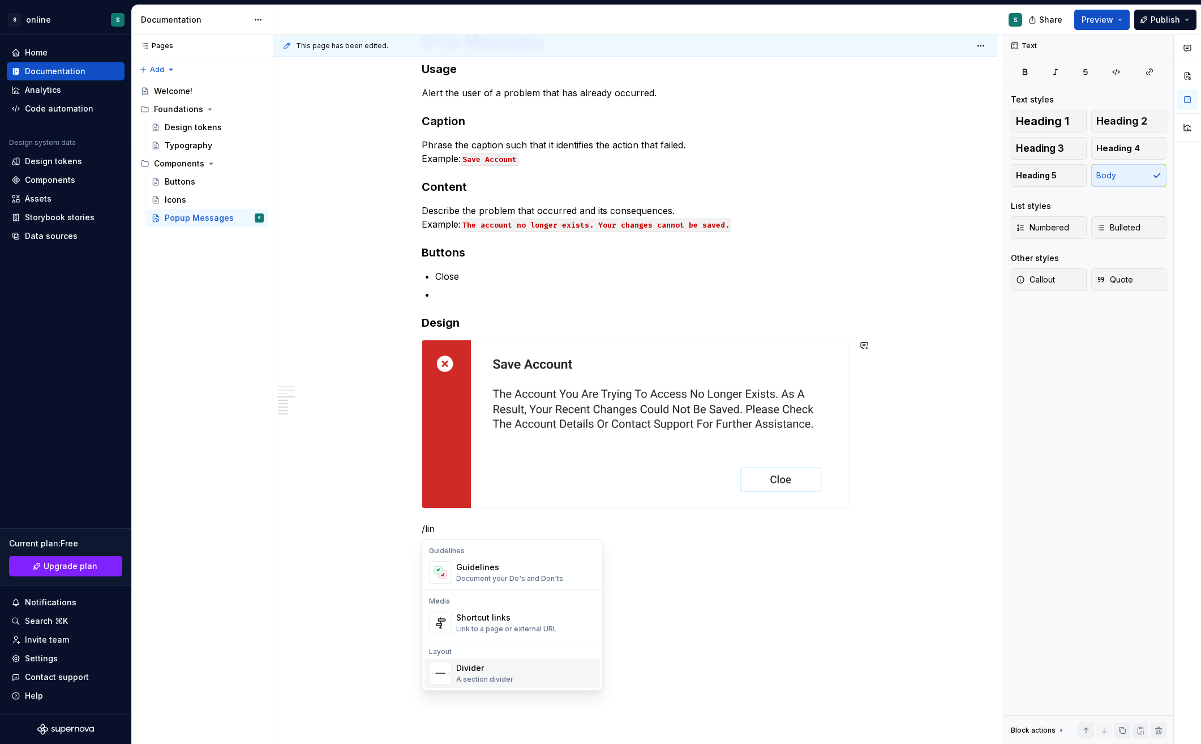
click at [483, 668] on div "Divider" at bounding box center [484, 667] width 57 height 11
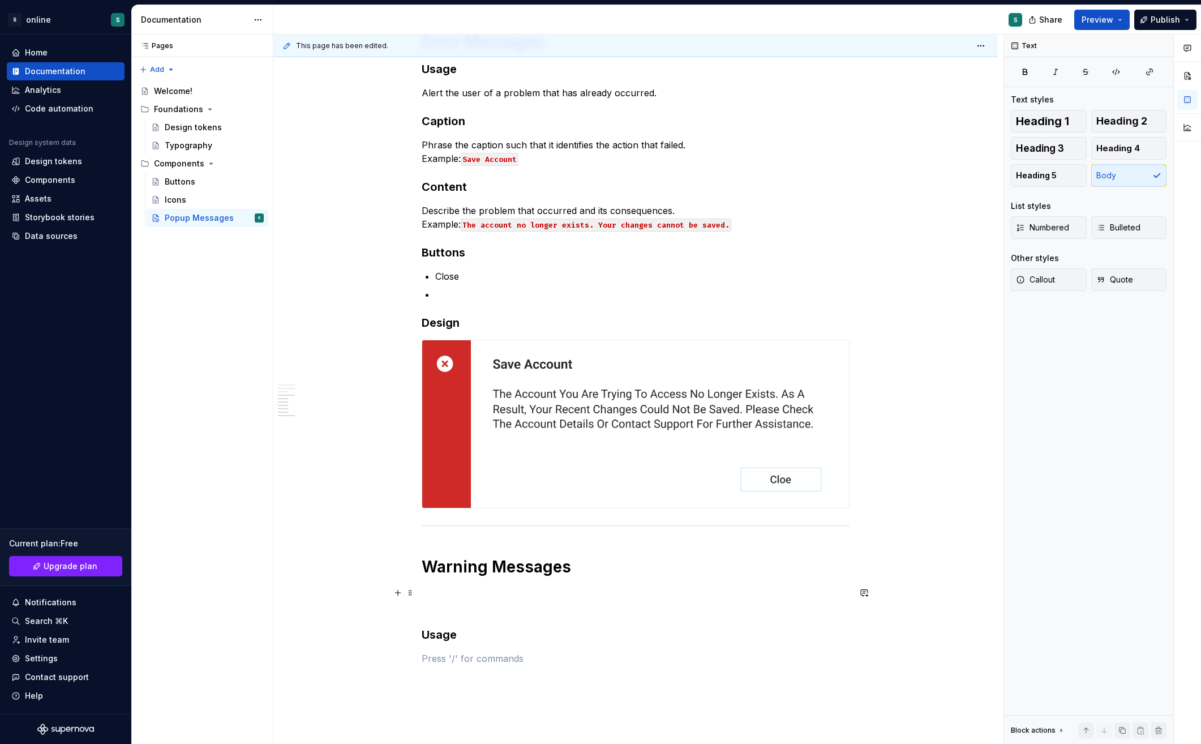
click at [452, 597] on p at bounding box center [636, 599] width 428 height 27
click at [436, 614] on div "When to Use Popup messages are used for displaying prominent errors, warnings o…" at bounding box center [636, 135] width 428 height 1059
click at [436, 611] on p at bounding box center [636, 599] width 428 height 27
click at [483, 596] on h3 "Usage" at bounding box center [636, 594] width 428 height 16
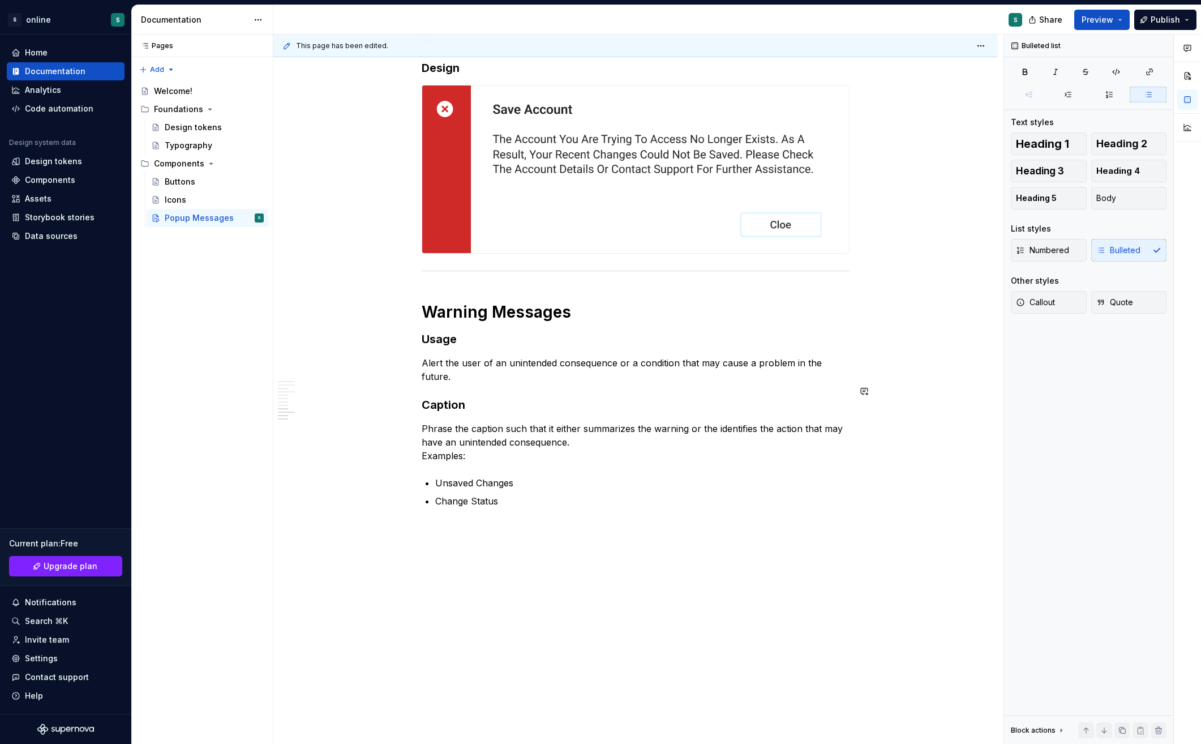
scroll to position [896, 0]
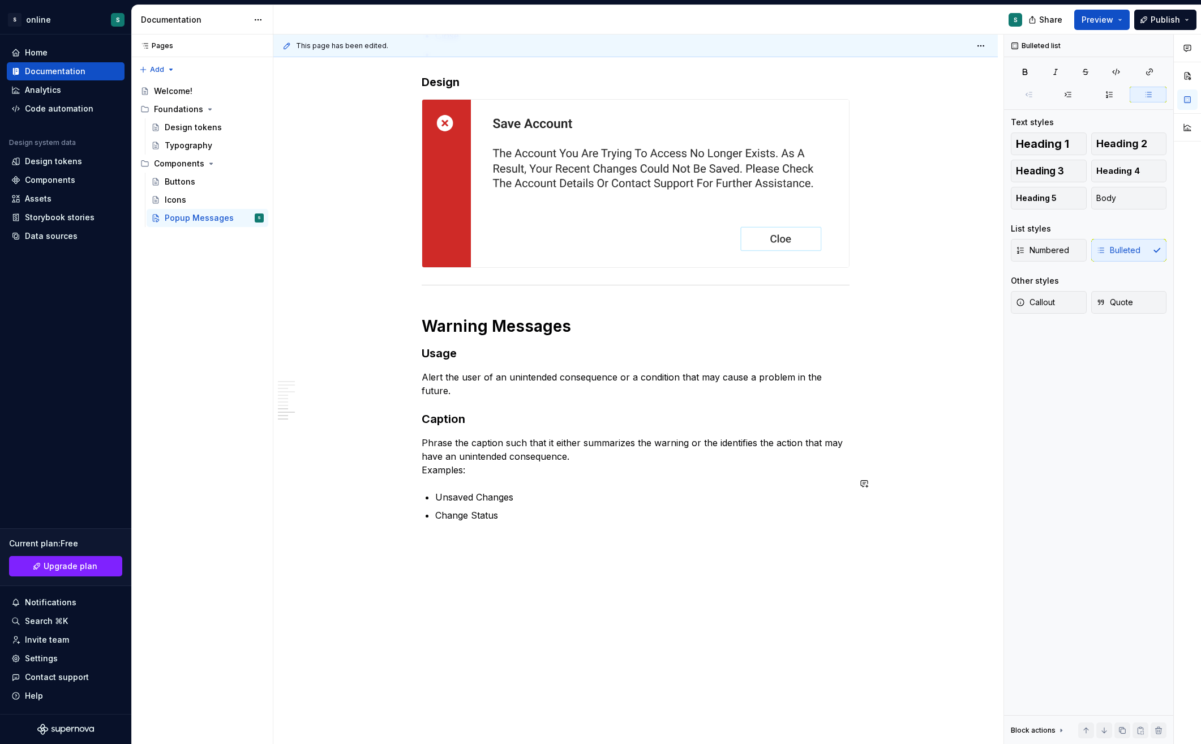
click at [622, 552] on div "When to Use Popup messages are used for displaying prominent errors, warnings o…" at bounding box center [635, 48] width 725 height 1420
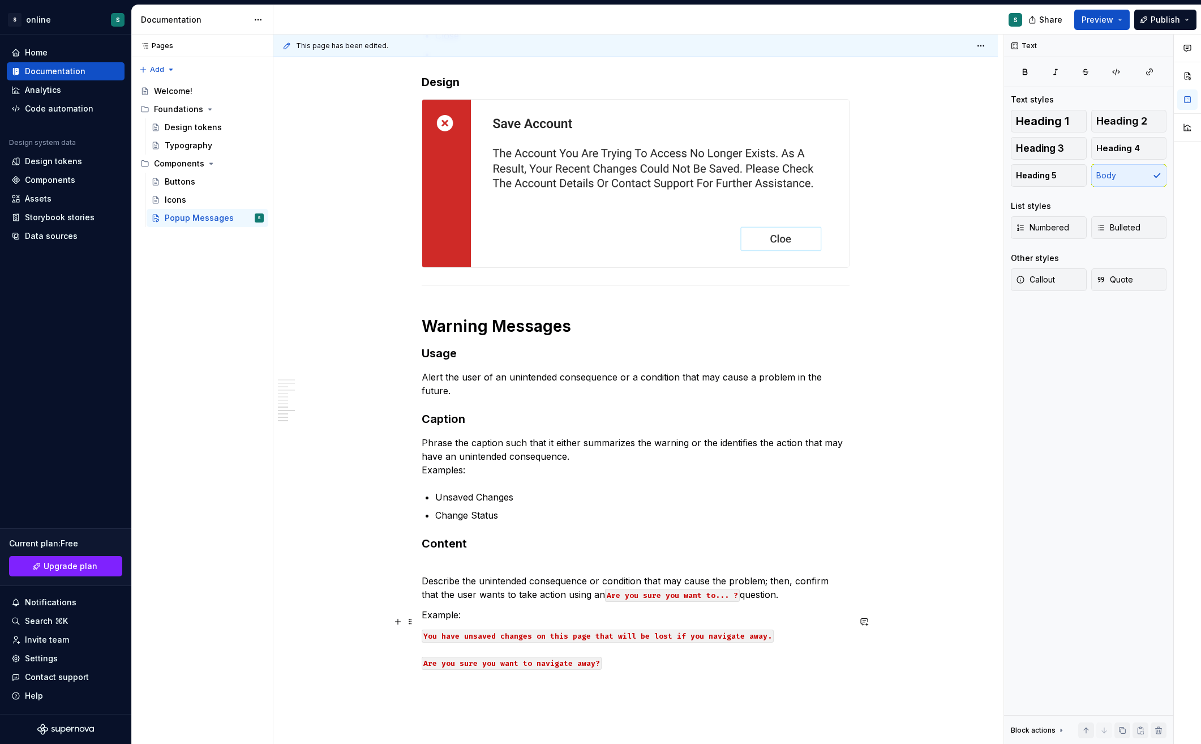
click at [459, 635] on p "You have unsaved changes on this page that will be lost if you navigate away. A…" at bounding box center [636, 648] width 428 height 41
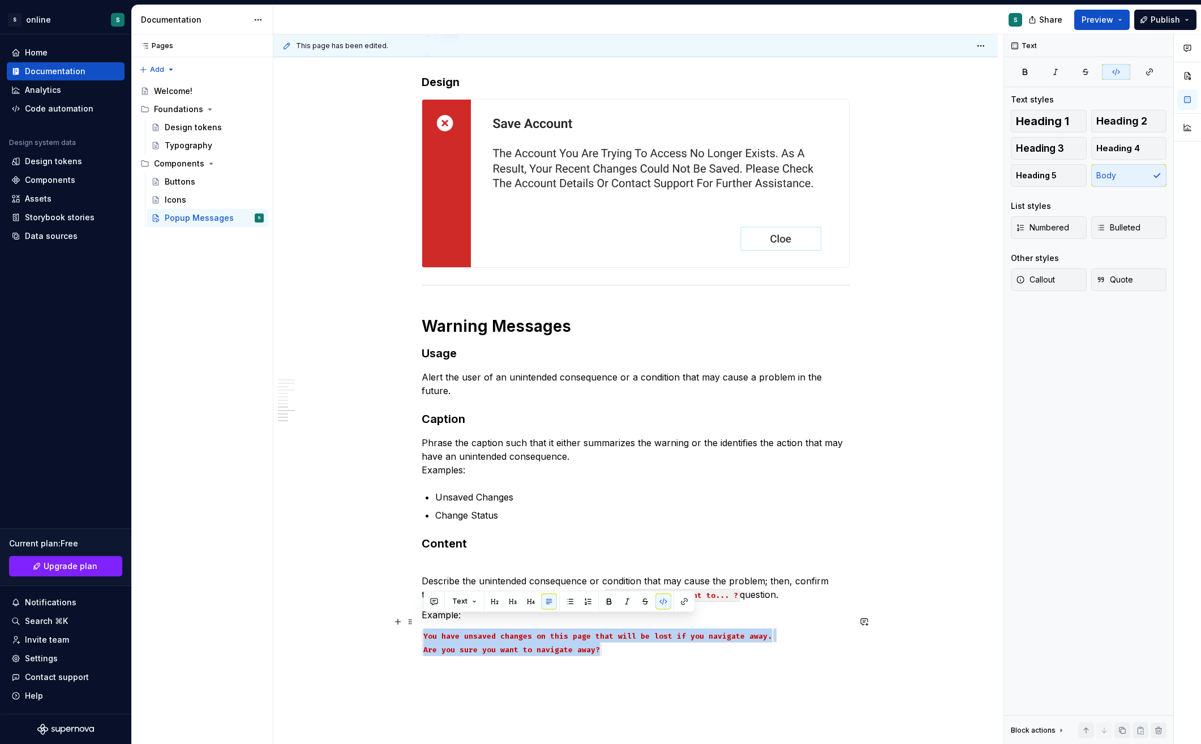
drag, startPoint x: 599, startPoint y: 634, endPoint x: 422, endPoint y: 619, distance: 177.8
click at [422, 628] on p "You have unsaved changes on this page that will be lost if you navigate away. A…" at bounding box center [636, 641] width 428 height 27
click at [600, 671] on div "When to Use Popup messages are used for displaying prominent errors, warnings o…" at bounding box center [635, 115] width 725 height 1554
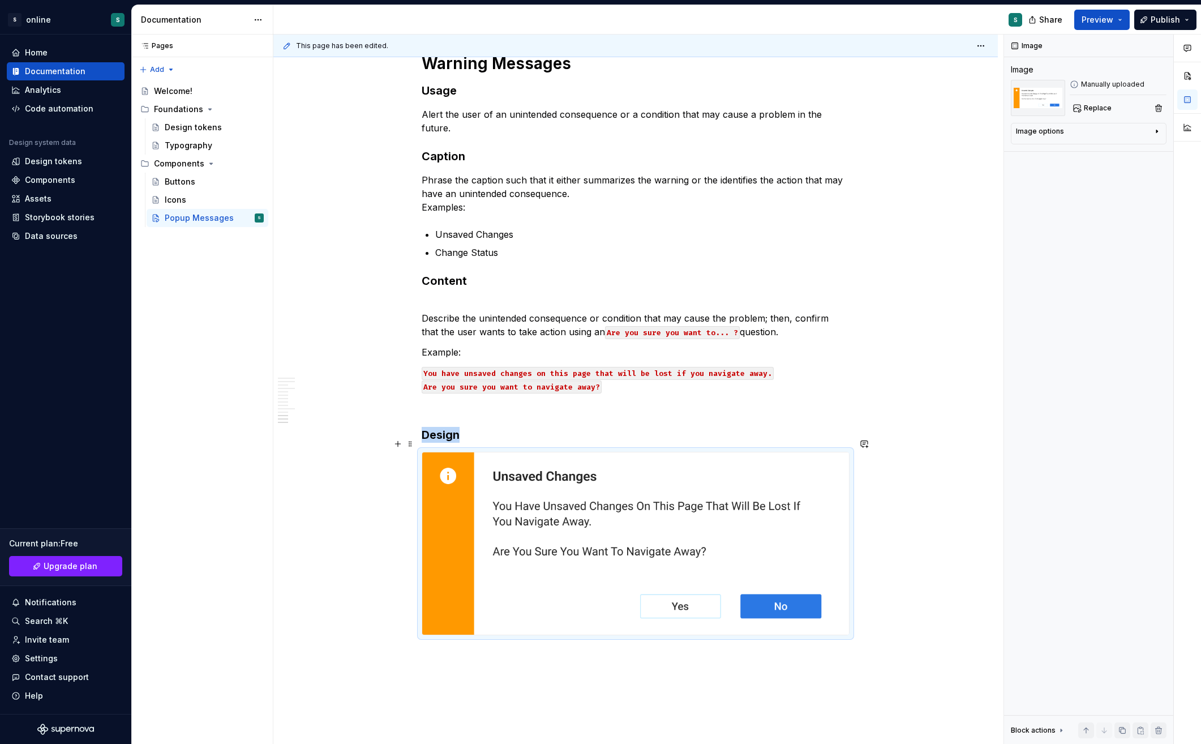
scroll to position [1236, 0]
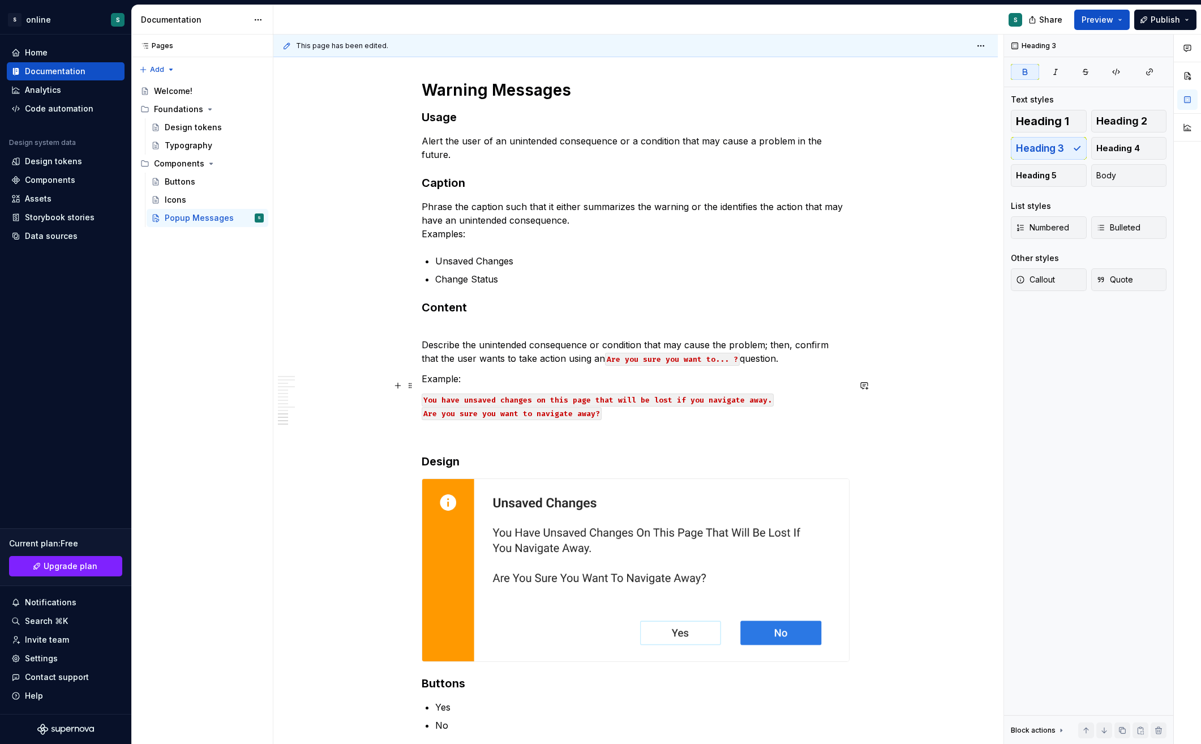
scroll to position [1342, 0]
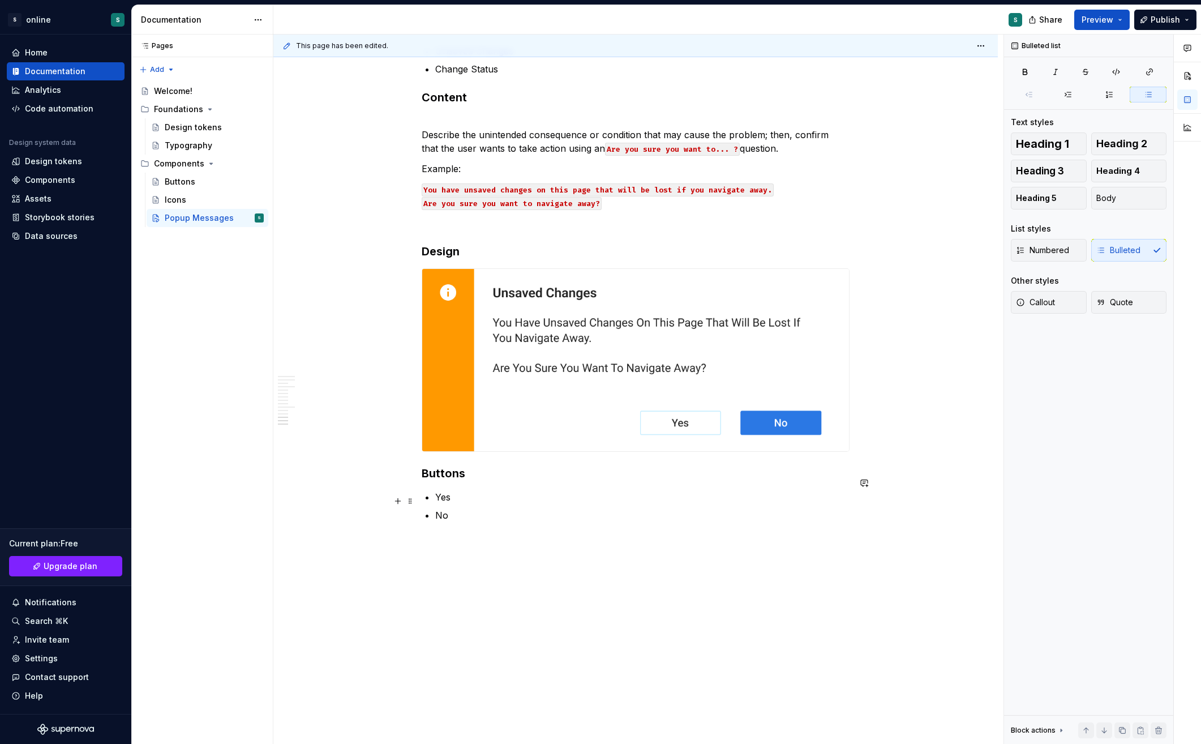
click at [464, 508] on p "No" at bounding box center [642, 515] width 414 height 14
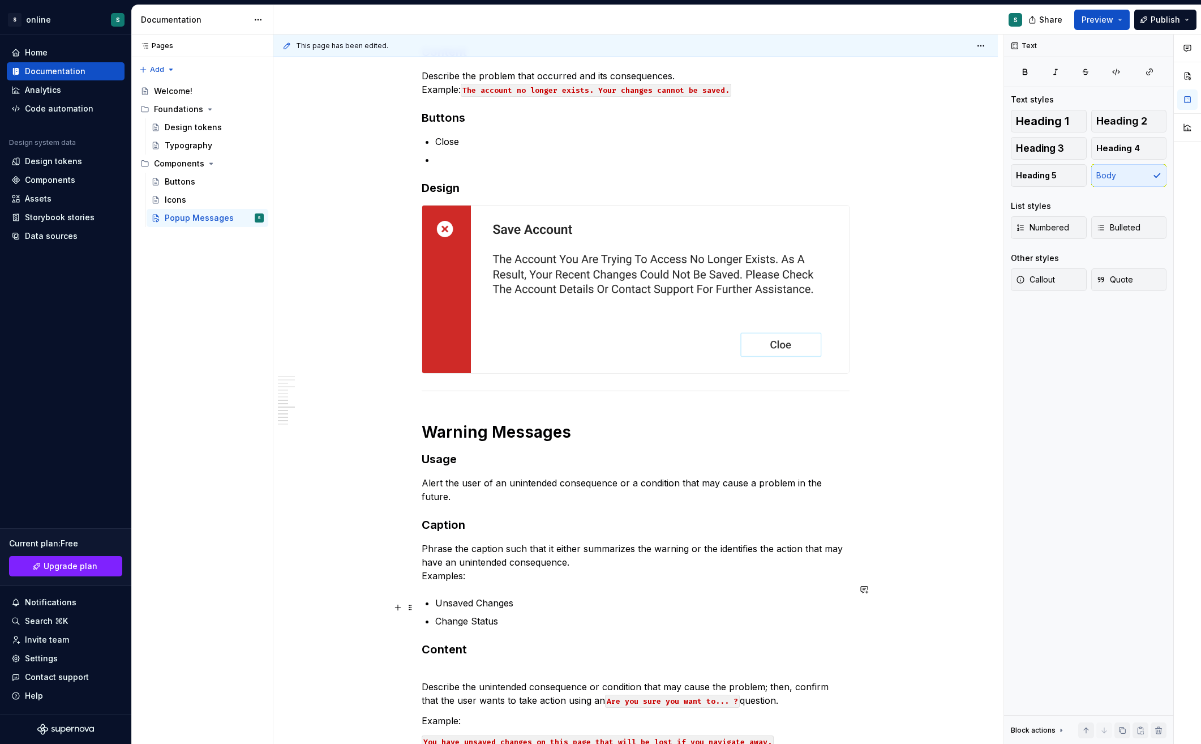
scroll to position [719, 0]
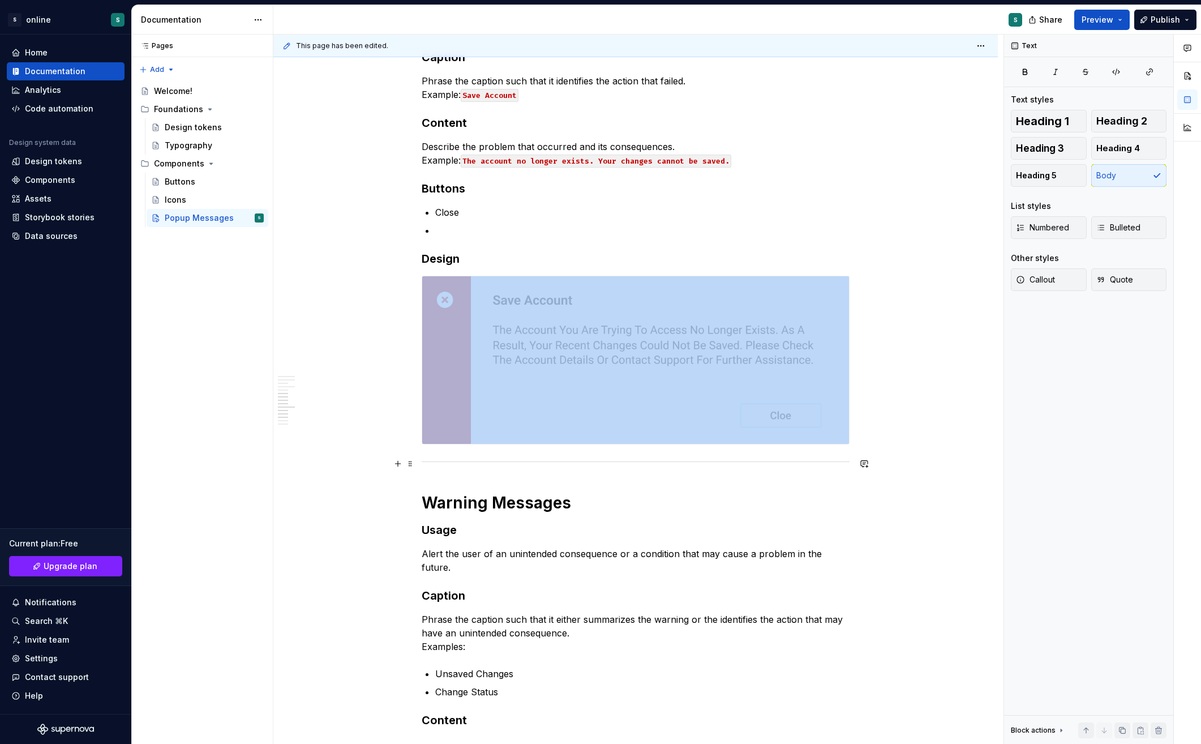
click at [503, 463] on div at bounding box center [636, 461] width 428 height 7
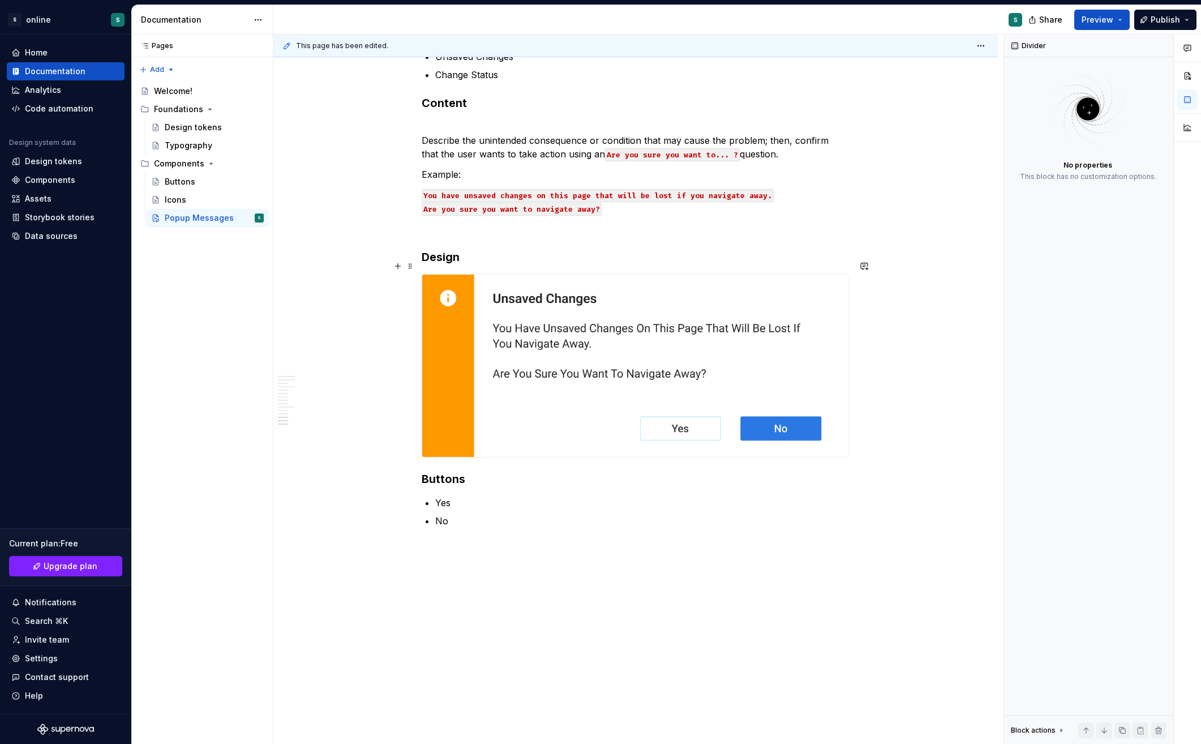
scroll to position [1369, 0]
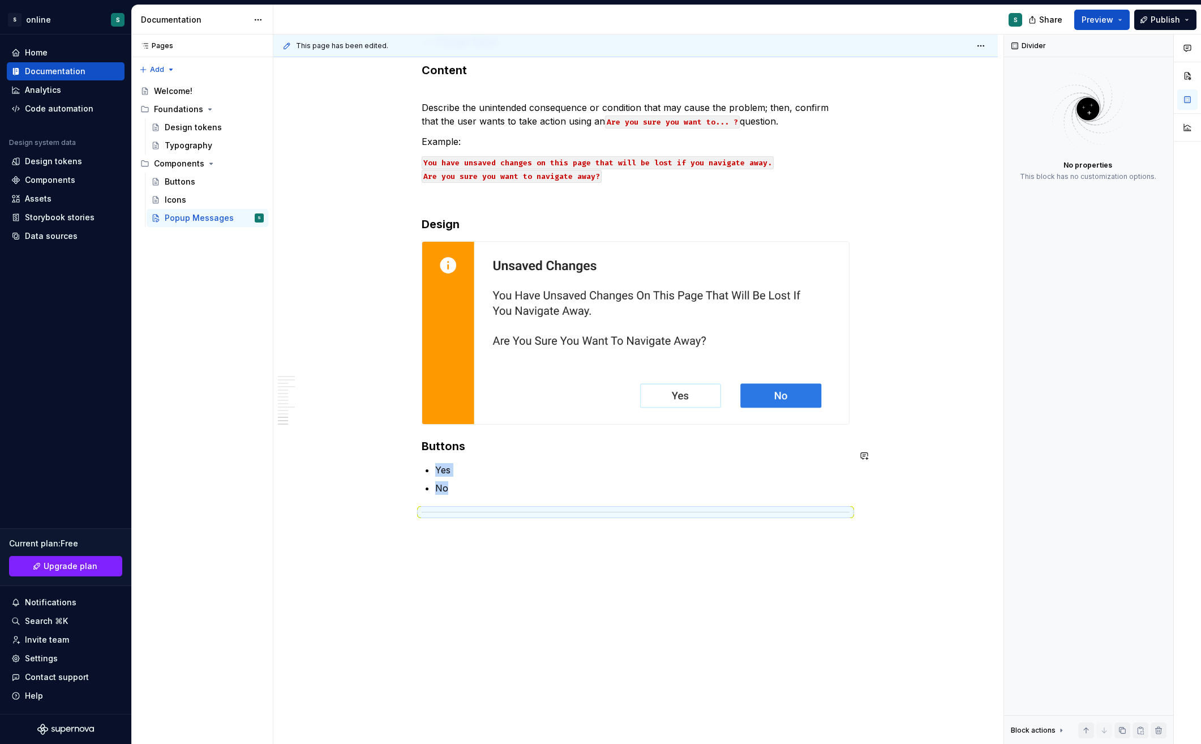
scroll to position [1363, 0]
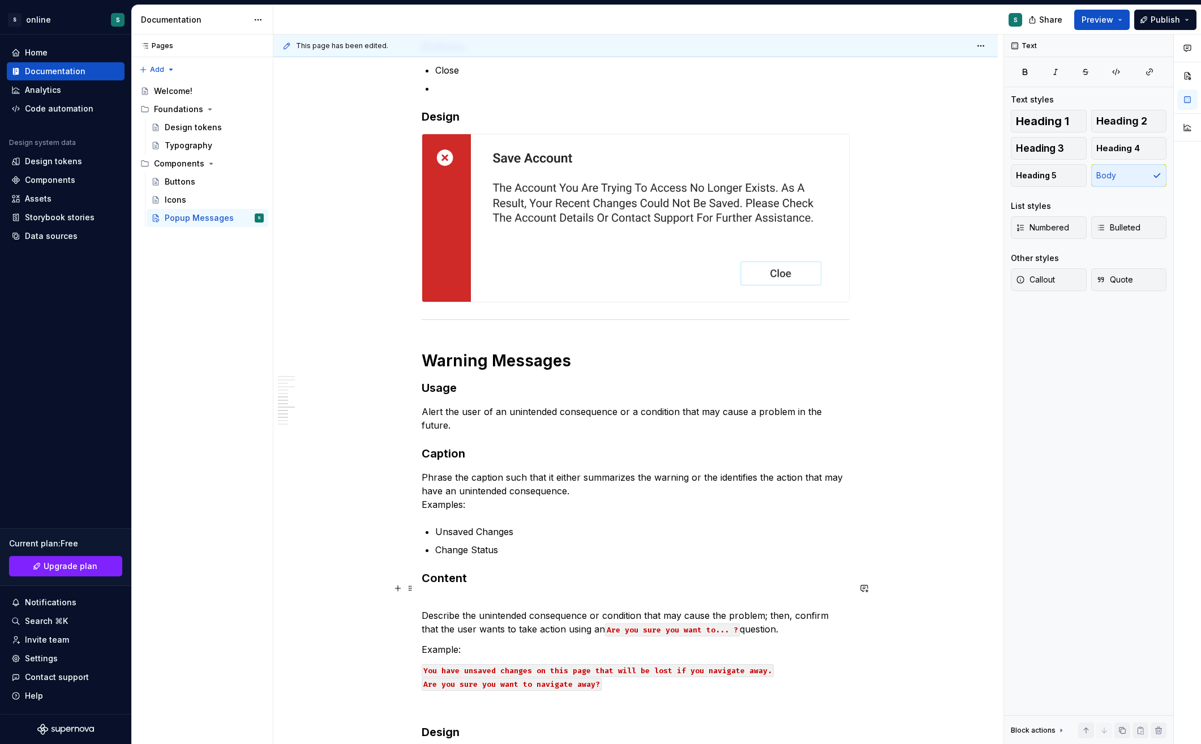
scroll to position [797, 0]
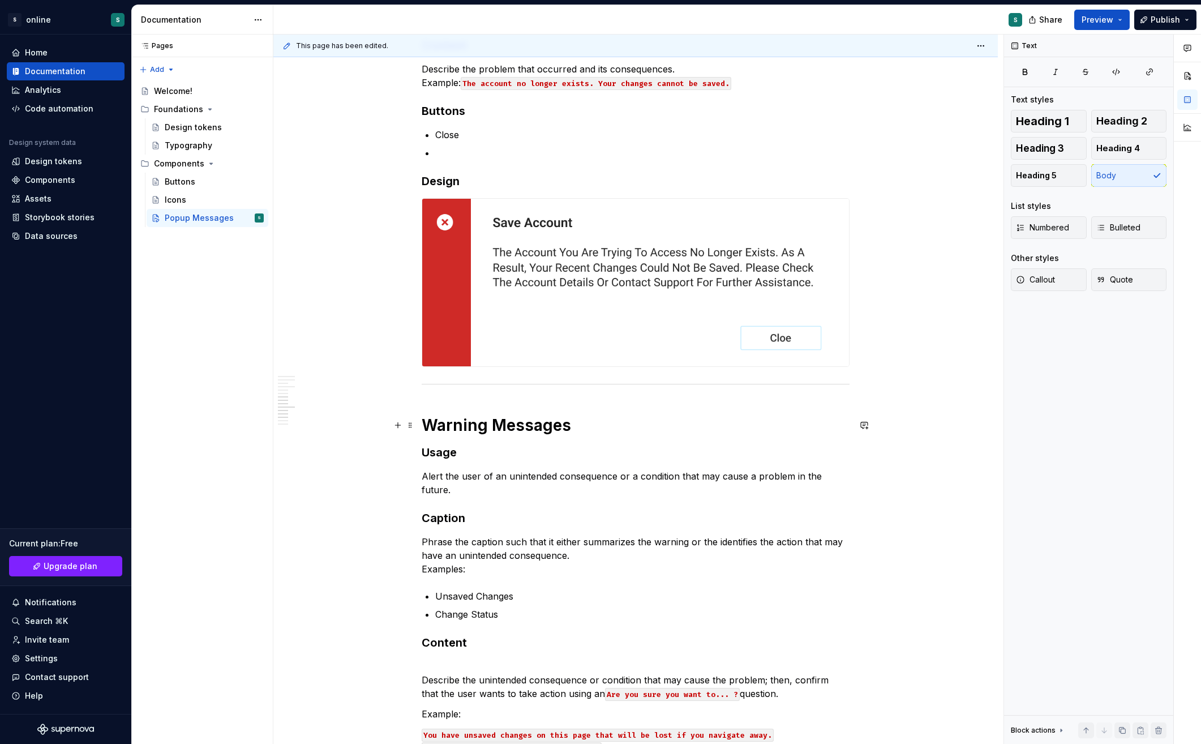
click at [513, 426] on strong "Warning Messages" at bounding box center [496, 424] width 149 height 19
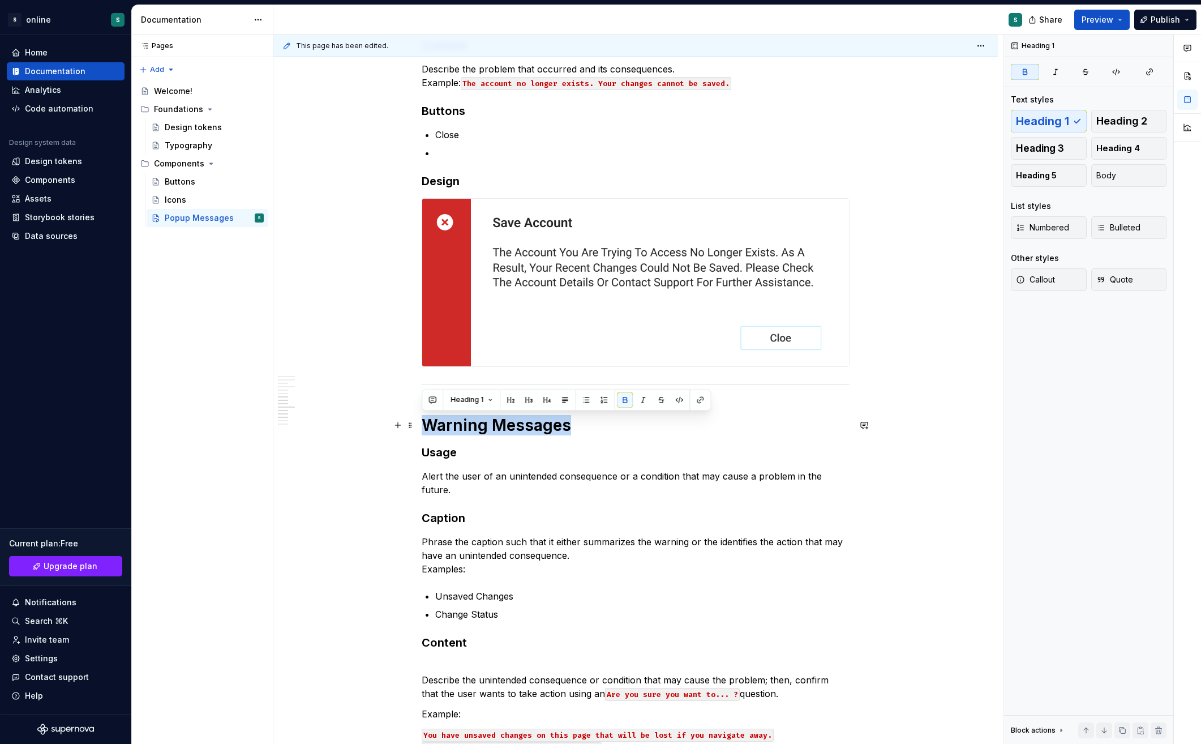
click at [513, 426] on strong "Warning Messages" at bounding box center [496, 424] width 149 height 19
copy strong "Warning Messages"
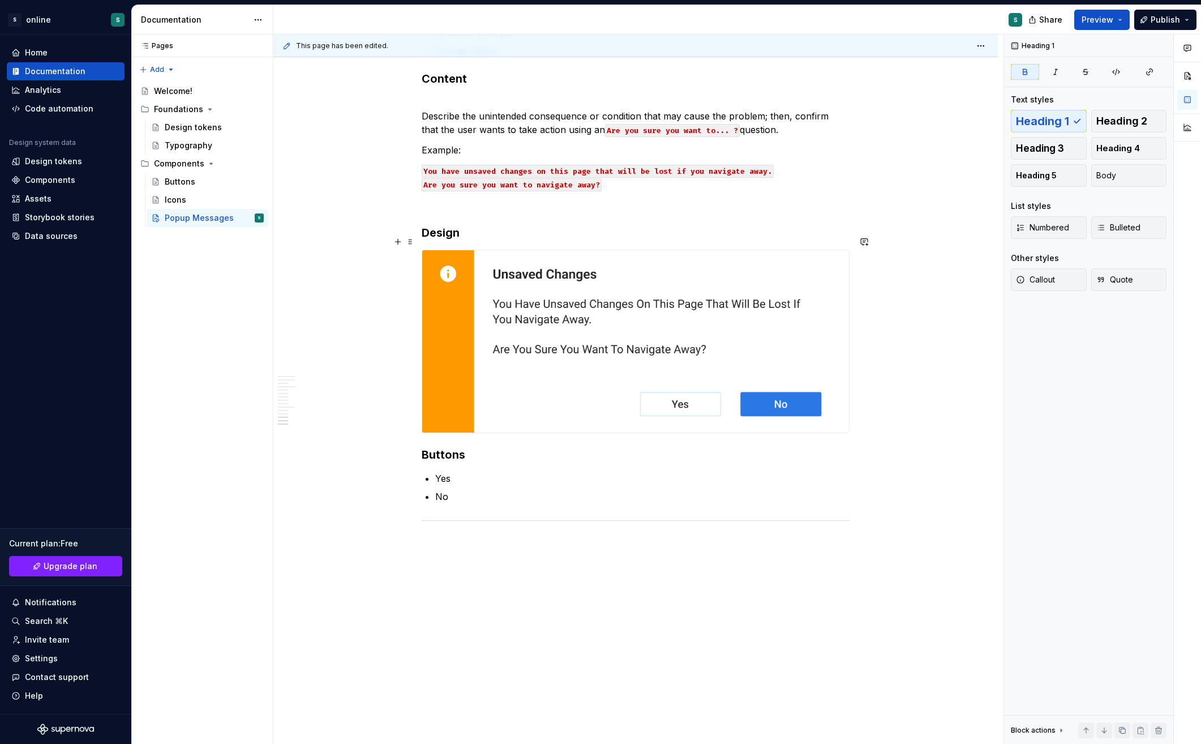
scroll to position [1390, 0]
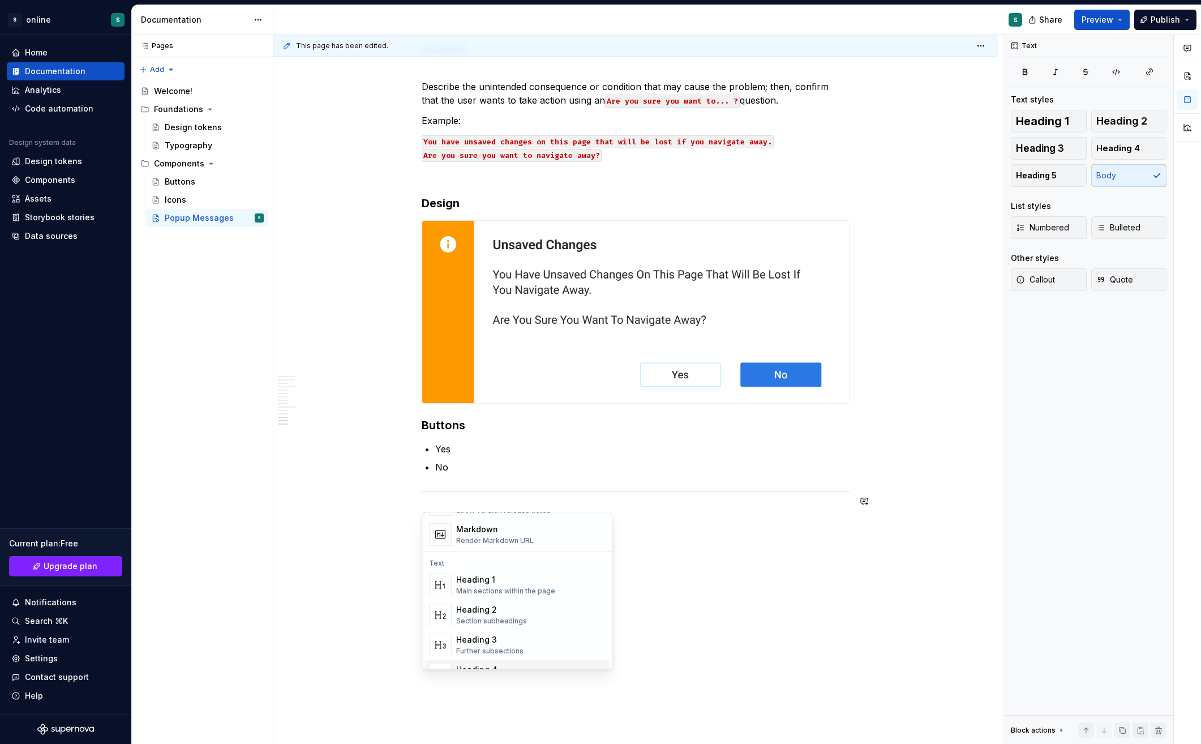
scroll to position [70, 0]
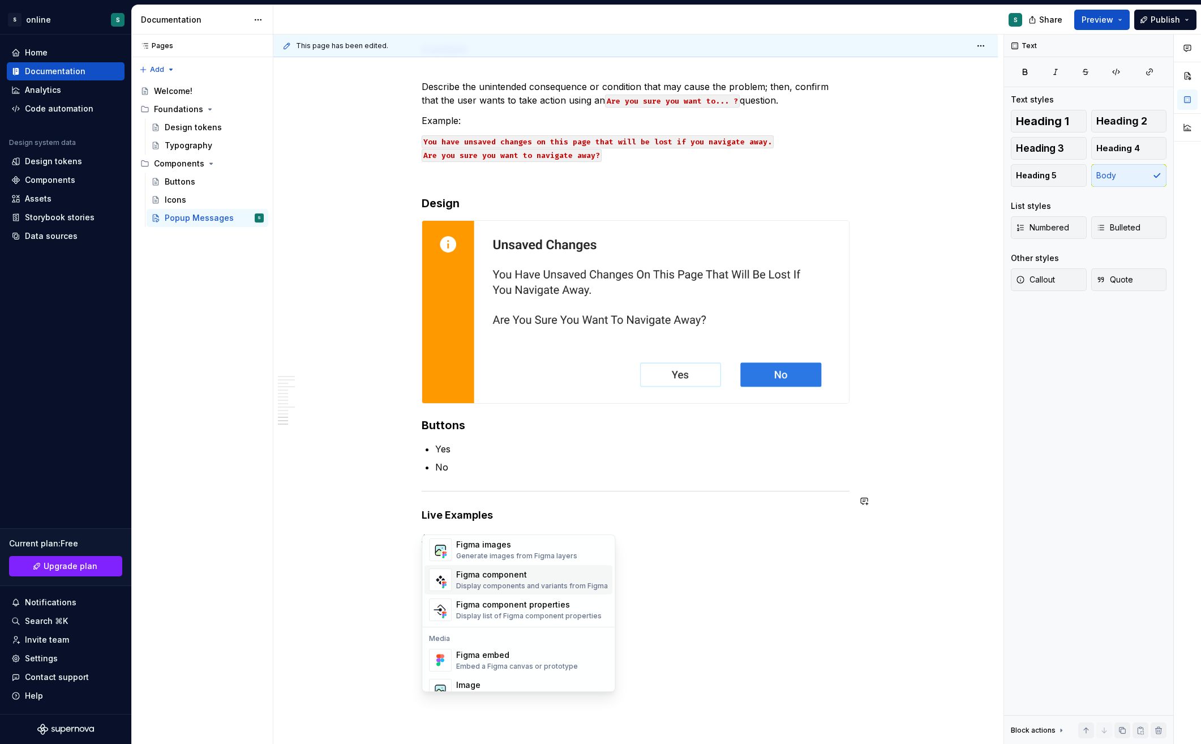
scroll to position [34, 0]
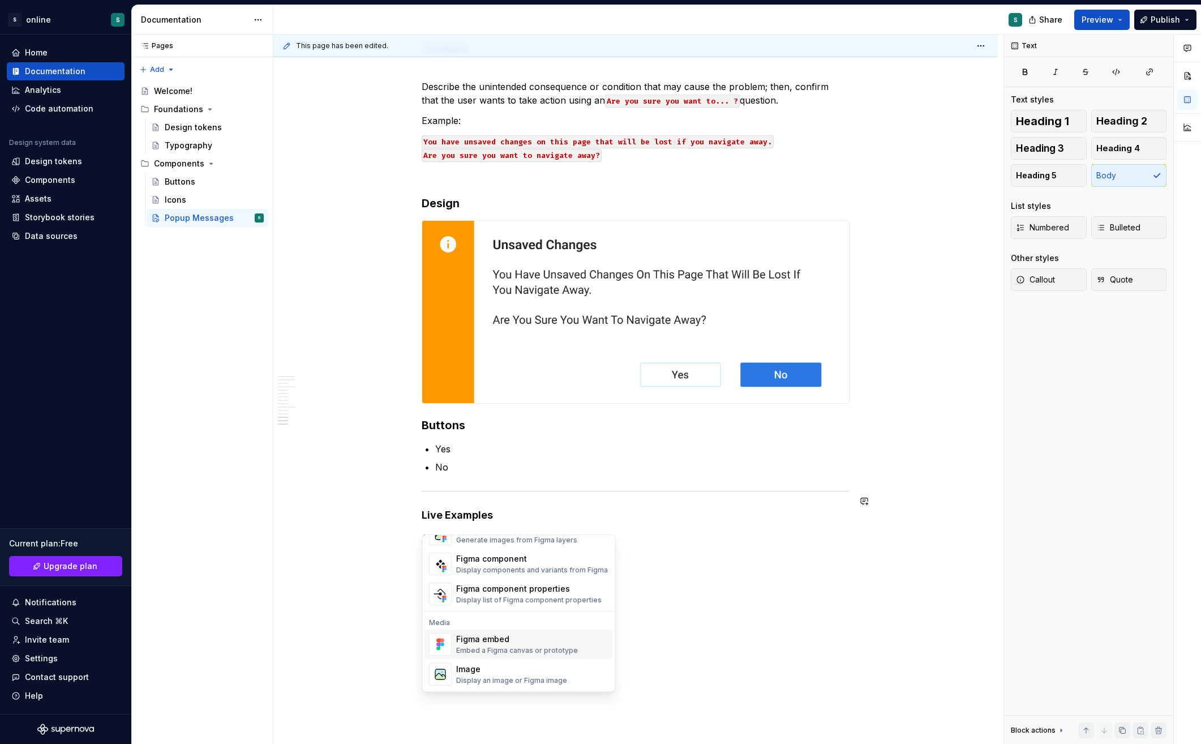
click at [542, 637] on div "Figma embed" at bounding box center [517, 638] width 122 height 11
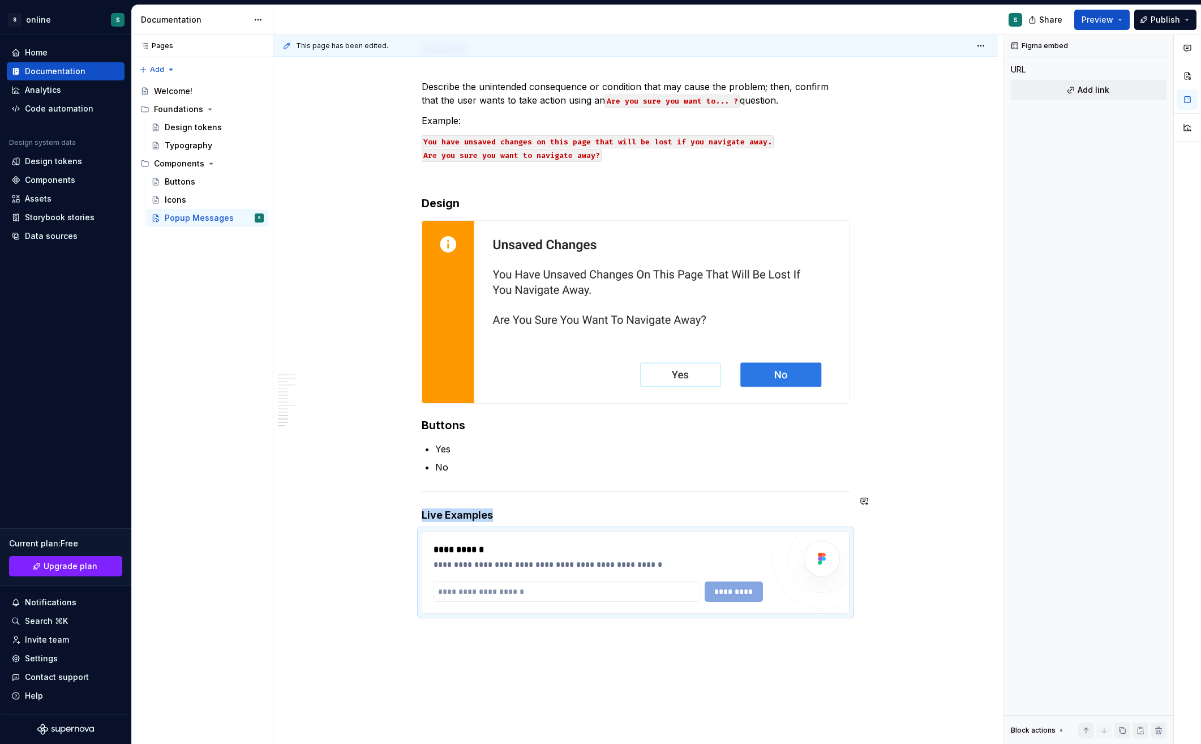
type textarea "*"
click at [533, 581] on input "text" at bounding box center [567, 591] width 267 height 20
paste input "**********"
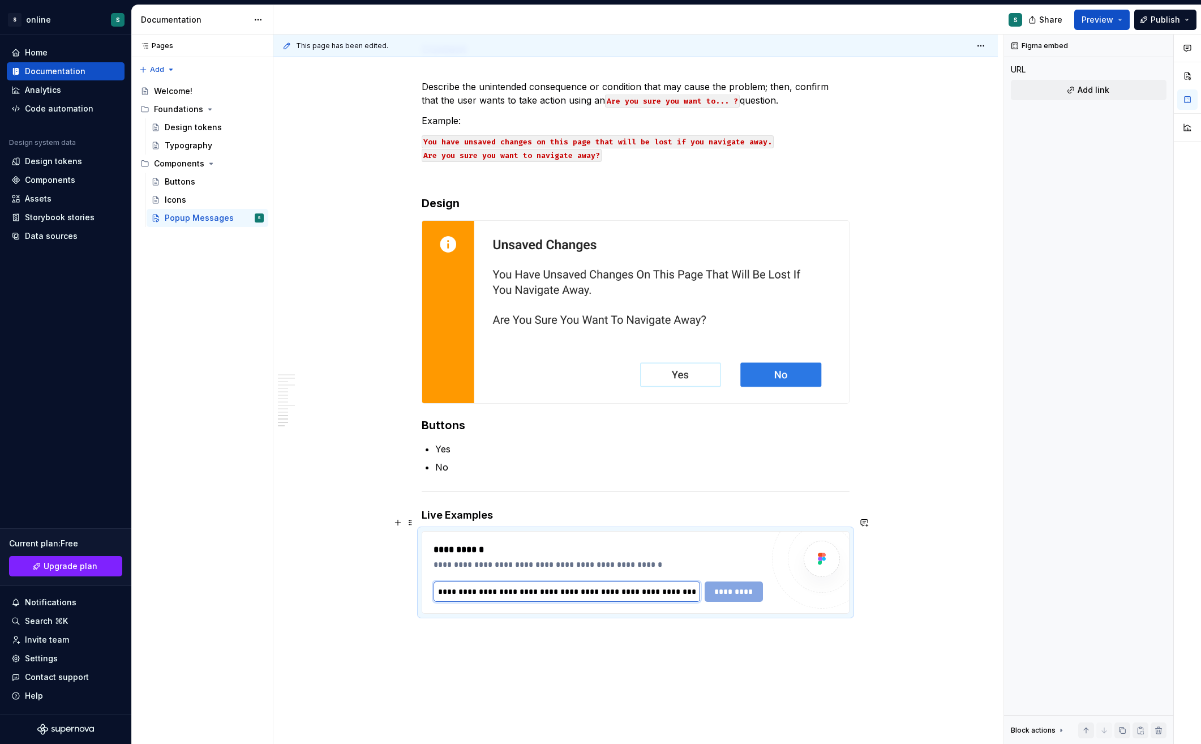
scroll to position [0, 662]
type input "**********"
click at [749, 586] on span "*********" at bounding box center [735, 591] width 44 height 11
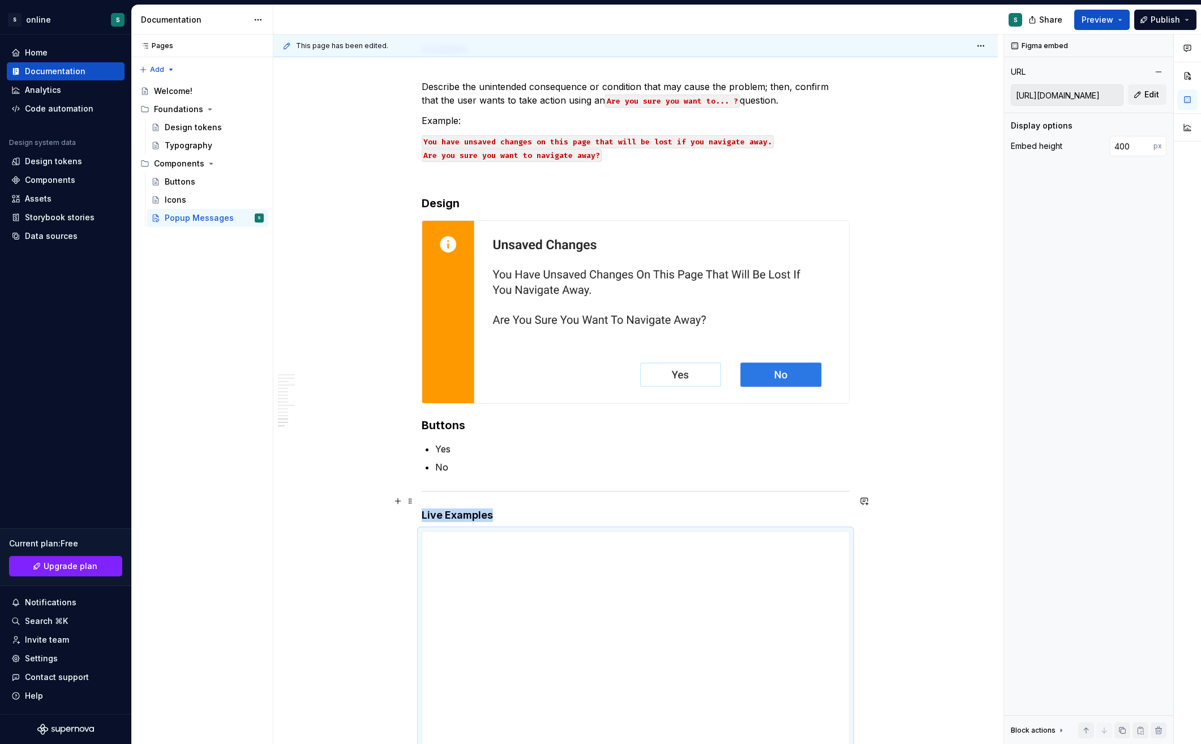
scroll to position [1617, 0]
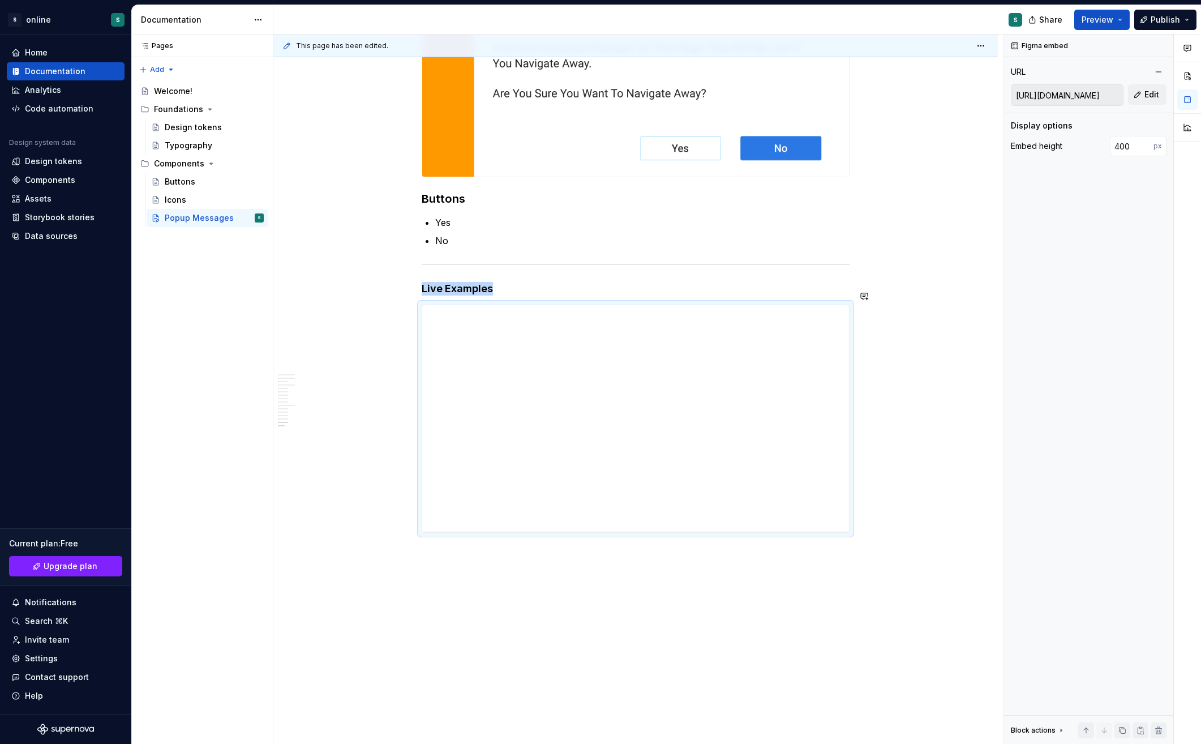
type textarea "*"
click at [850, 348] on div "**********" at bounding box center [636, 419] width 428 height 228
click at [422, 305] on div "**********" at bounding box center [636, 419] width 428 height 228
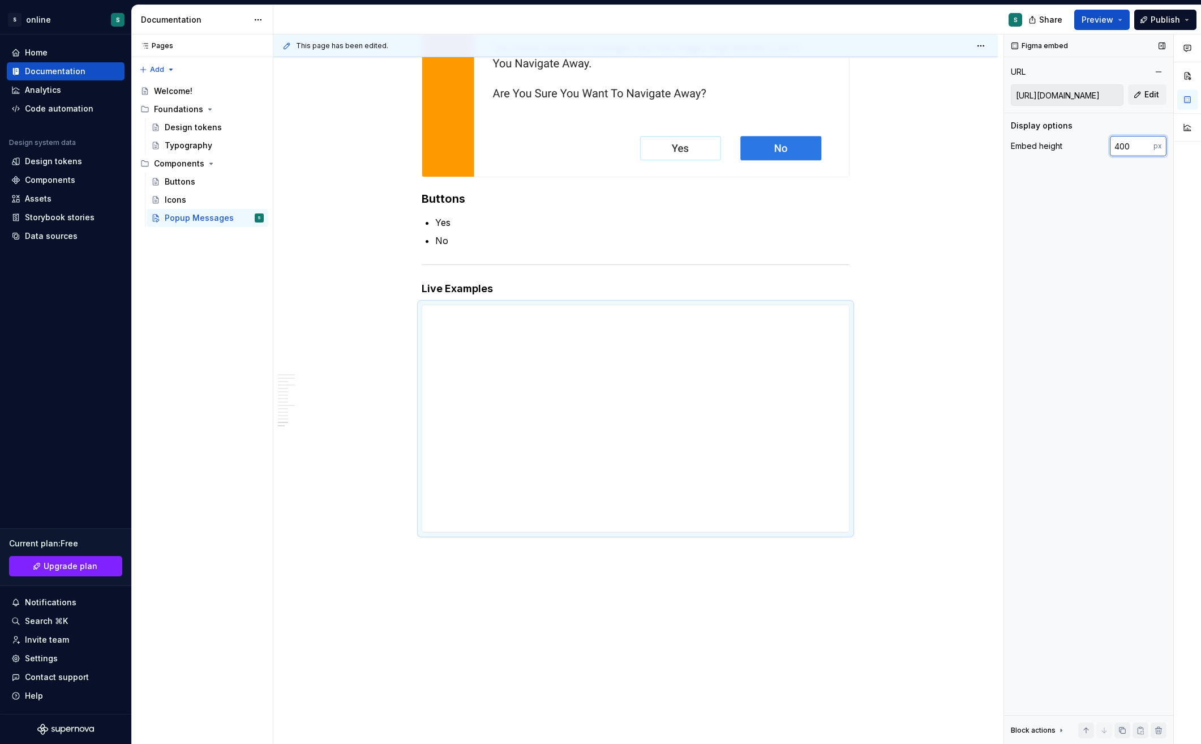
click at [1132, 146] on input "400" at bounding box center [1132, 146] width 44 height 20
paste input "1024"
type input "1024"
type textarea "*"
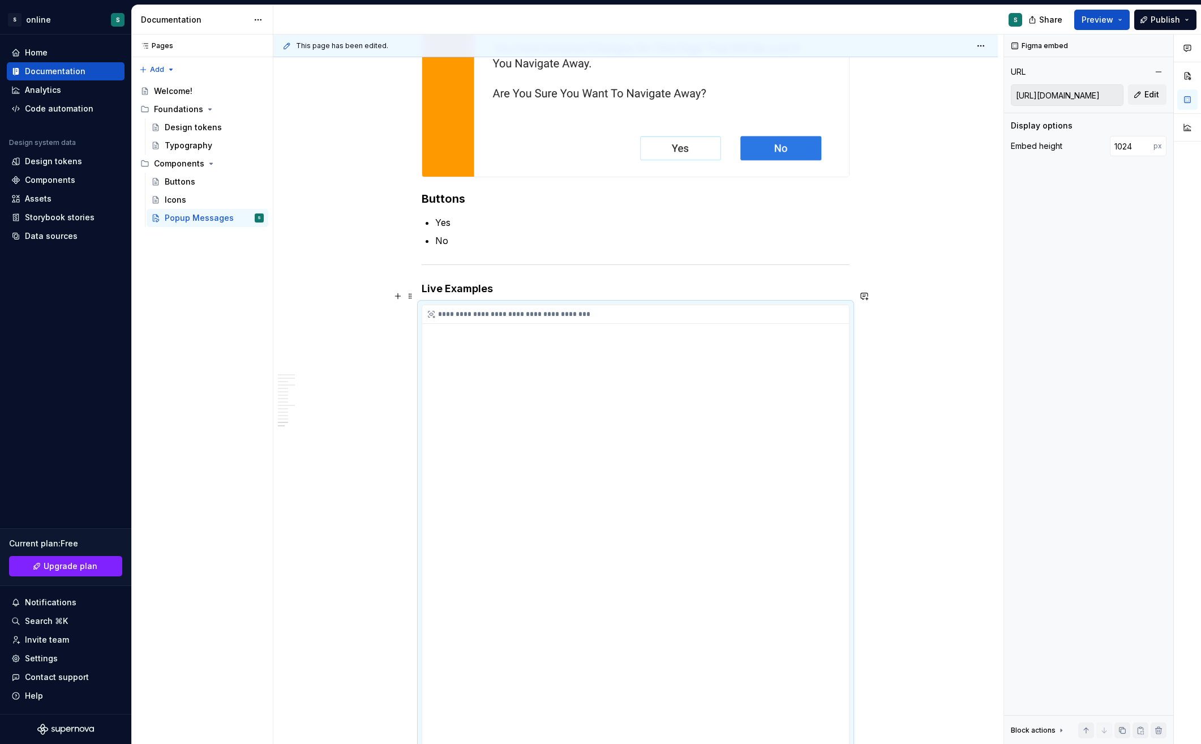
click at [523, 328] on div "**********" at bounding box center [635, 595] width 427 height 580
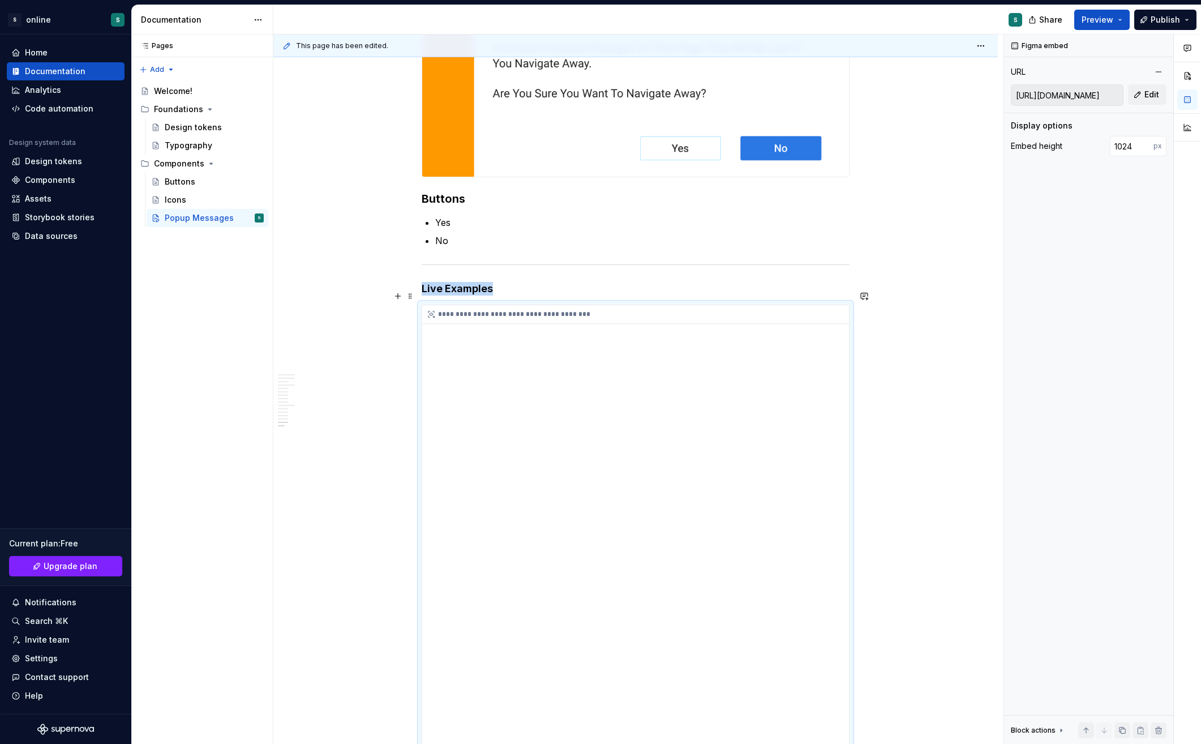
scroll to position [1743, 0]
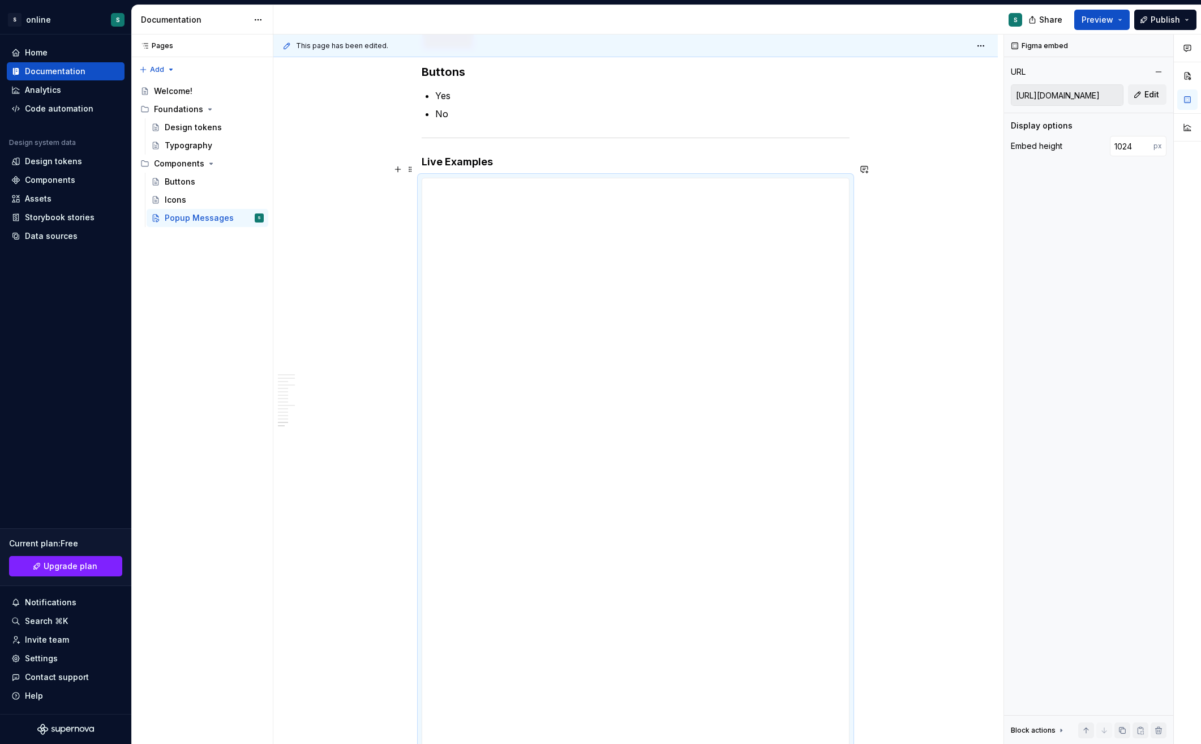
click at [850, 324] on div "**********" at bounding box center [636, 468] width 428 height 581
click at [1125, 142] on input "1024" at bounding box center [1132, 146] width 44 height 20
paste input "710"
type input "710"
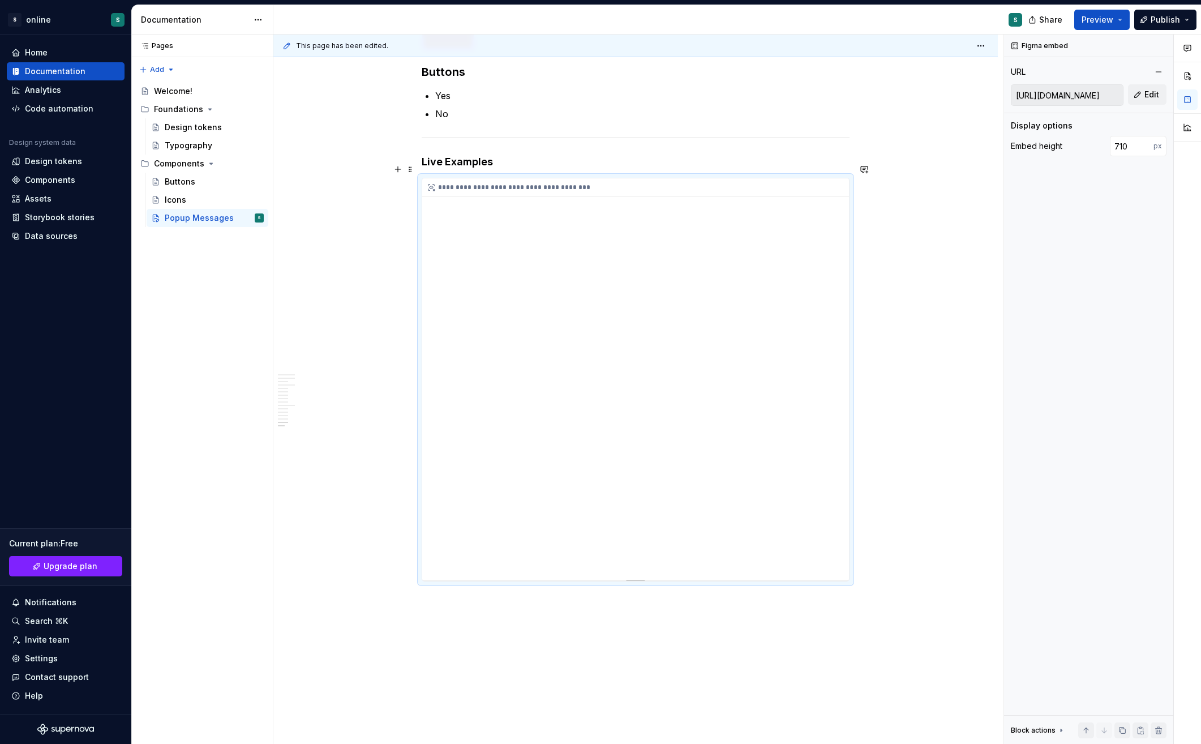
drag, startPoint x: 770, startPoint y: 322, endPoint x: 723, endPoint y: 322, distance: 47.0
click at [723, 322] on div "**********" at bounding box center [635, 379] width 427 height 402
drag, startPoint x: 693, startPoint y: 362, endPoint x: 645, endPoint y: 361, distance: 48.1
click at [645, 361] on div "**********" at bounding box center [635, 379] width 427 height 402
click at [575, 361] on div "**********" at bounding box center [635, 379] width 427 height 402
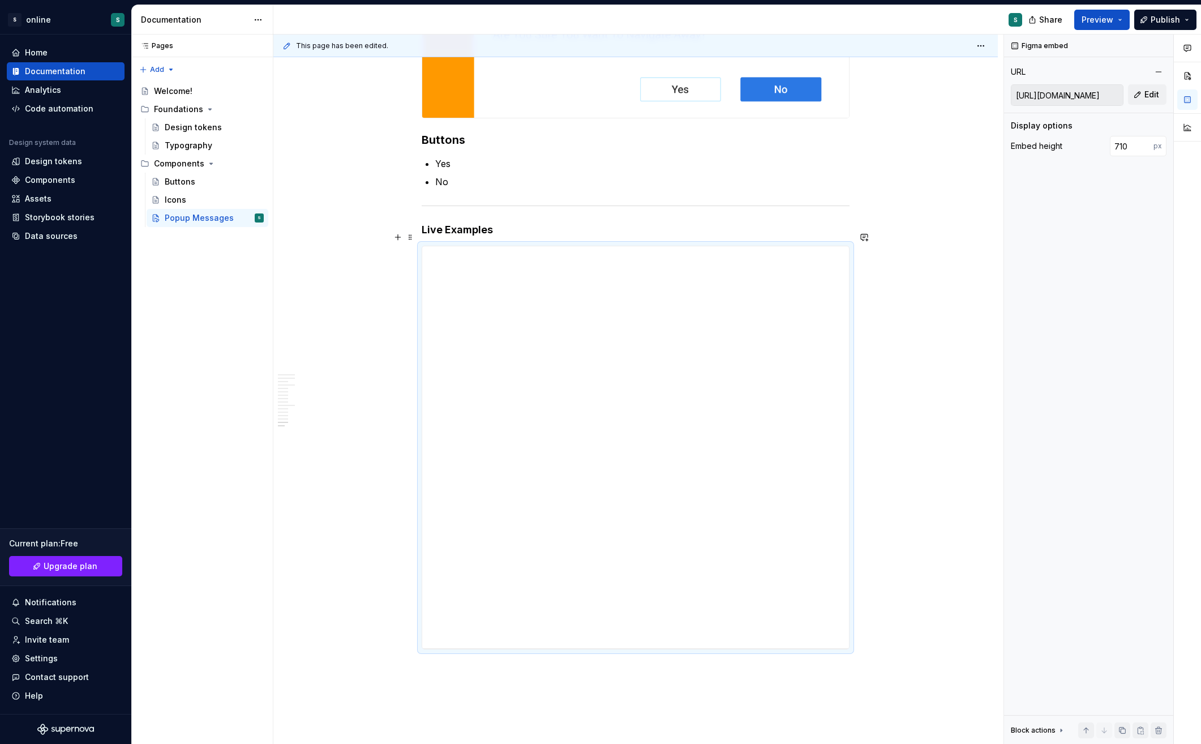
scroll to position [1633, 0]
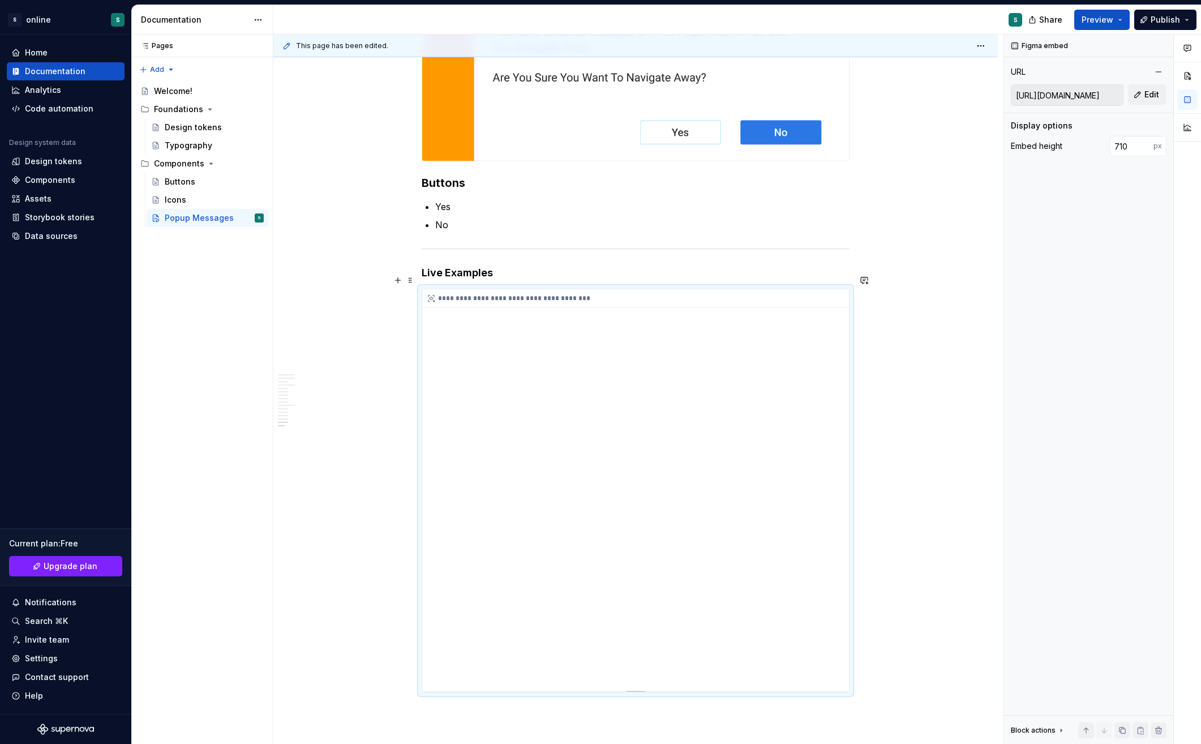
drag, startPoint x: 765, startPoint y: 545, endPoint x: 714, endPoint y: 541, distance: 51.1
click at [714, 541] on div "**********" at bounding box center [635, 490] width 427 height 402
click at [1126, 26] on button "Preview" at bounding box center [1101, 20] width 55 height 20
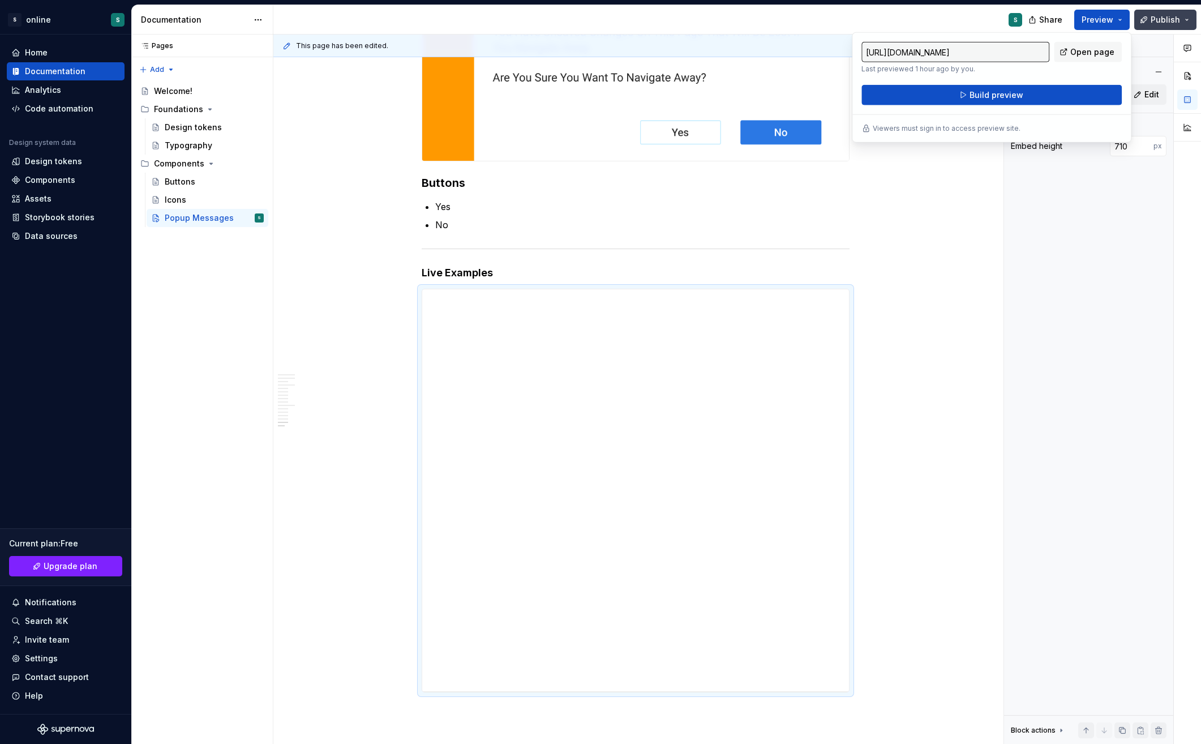
click at [1190, 22] on button "Publish" at bounding box center [1165, 20] width 62 height 20
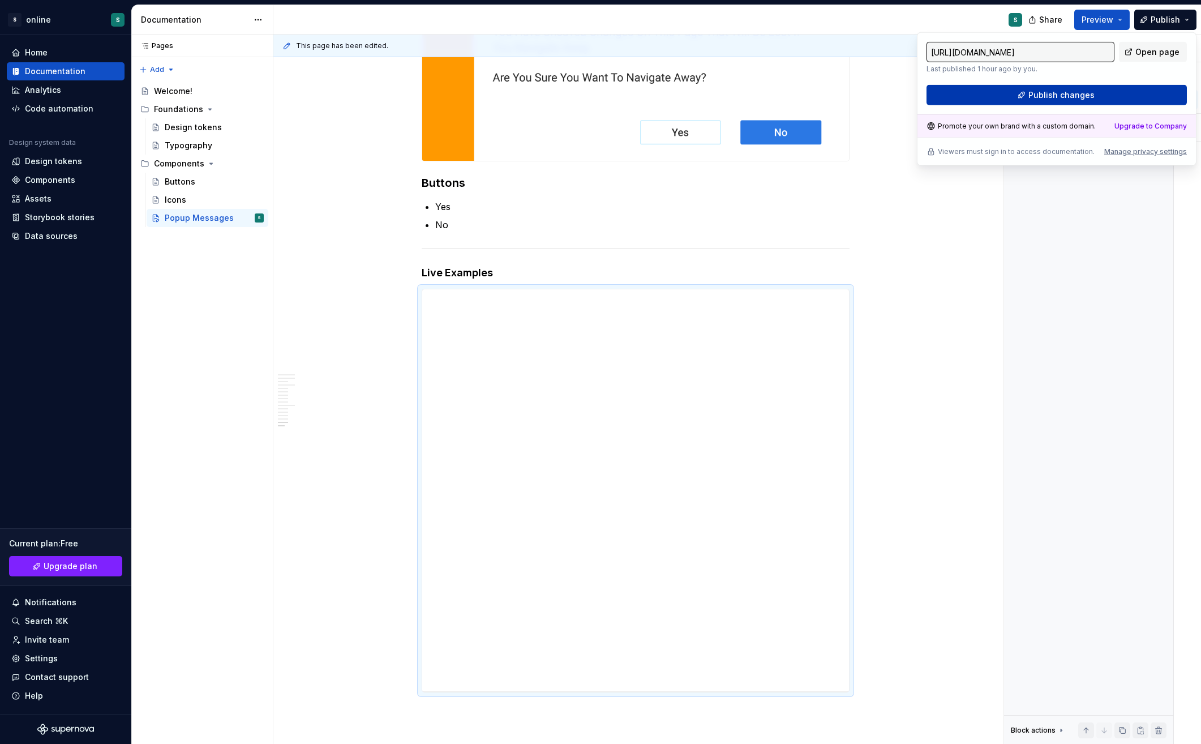
click at [1085, 94] on span "Publish changes" at bounding box center [1062, 94] width 66 height 11
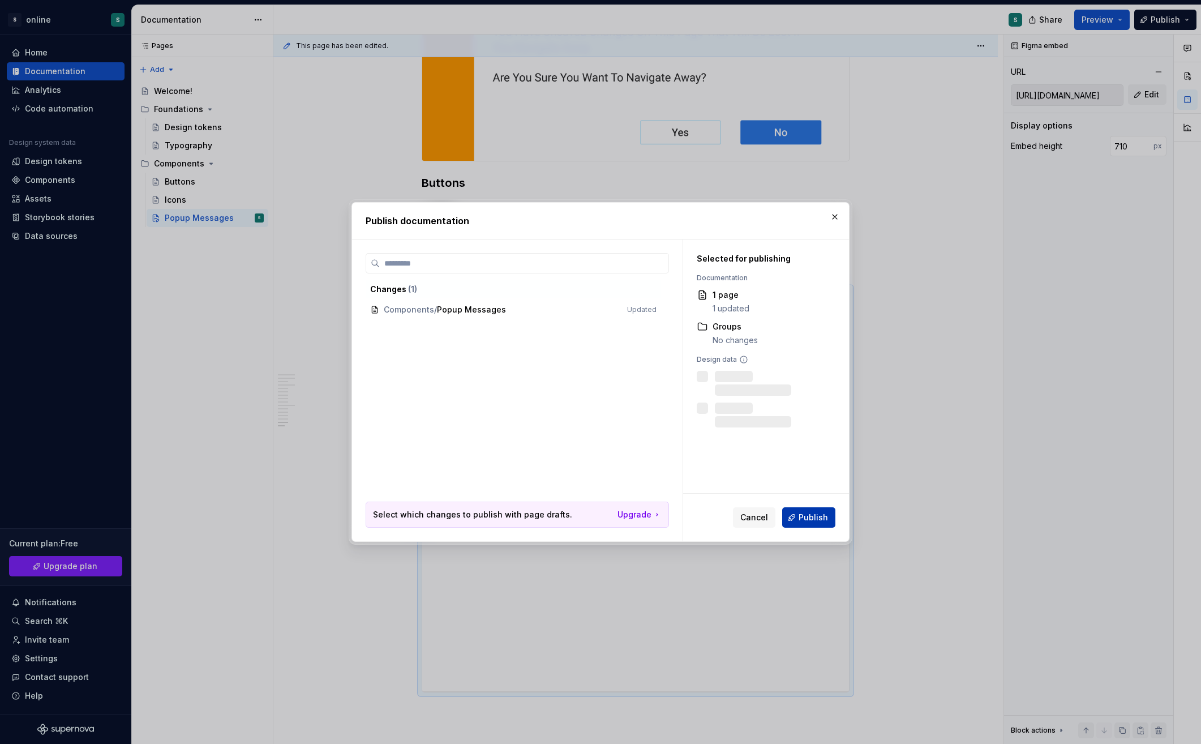
click at [812, 518] on span "Publish" at bounding box center [813, 517] width 29 height 11
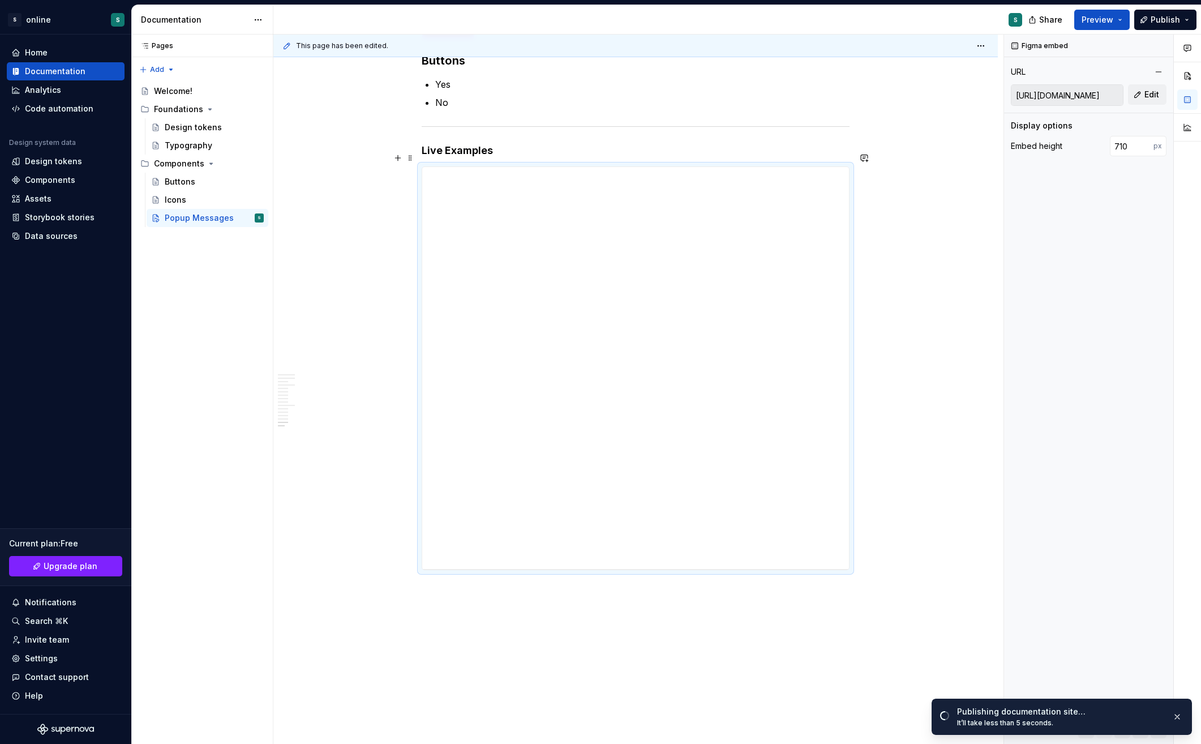
scroll to position [1802, 0]
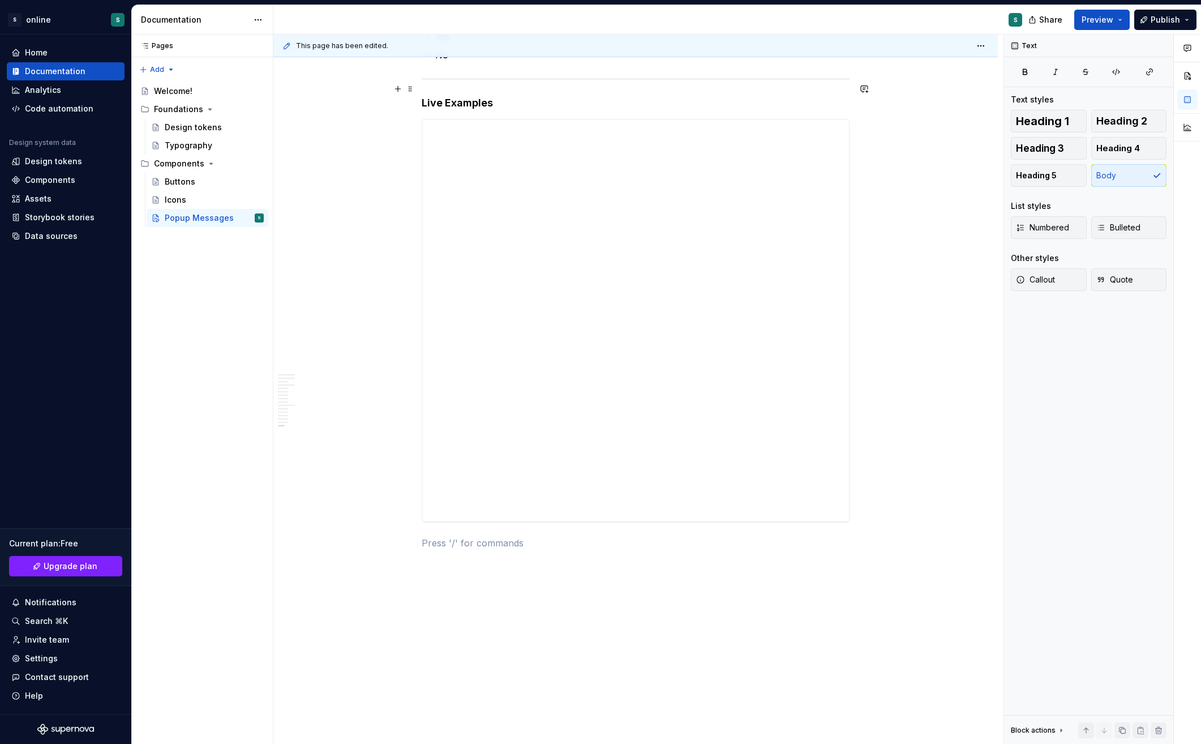
click at [473, 96] on h4 "Live Examples" at bounding box center [636, 103] width 428 height 14
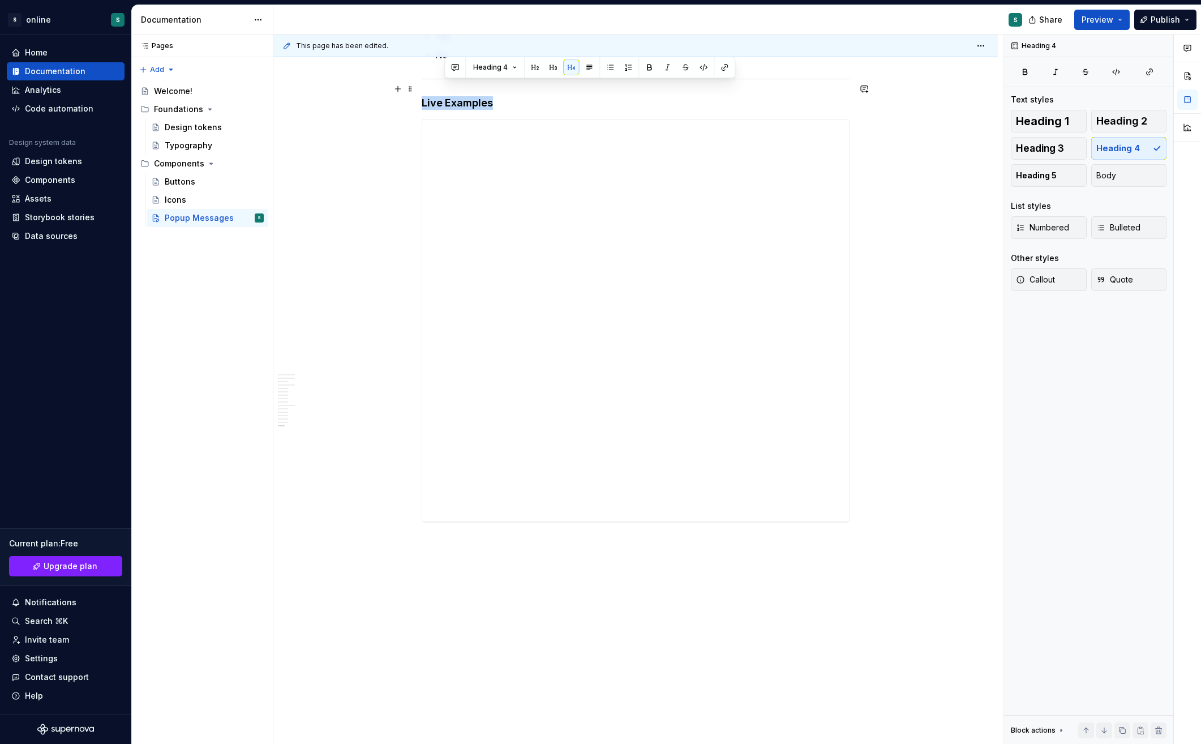
click at [473, 96] on h4 "Live Examples" at bounding box center [636, 103] width 428 height 14
copy h4 "Live Examples"
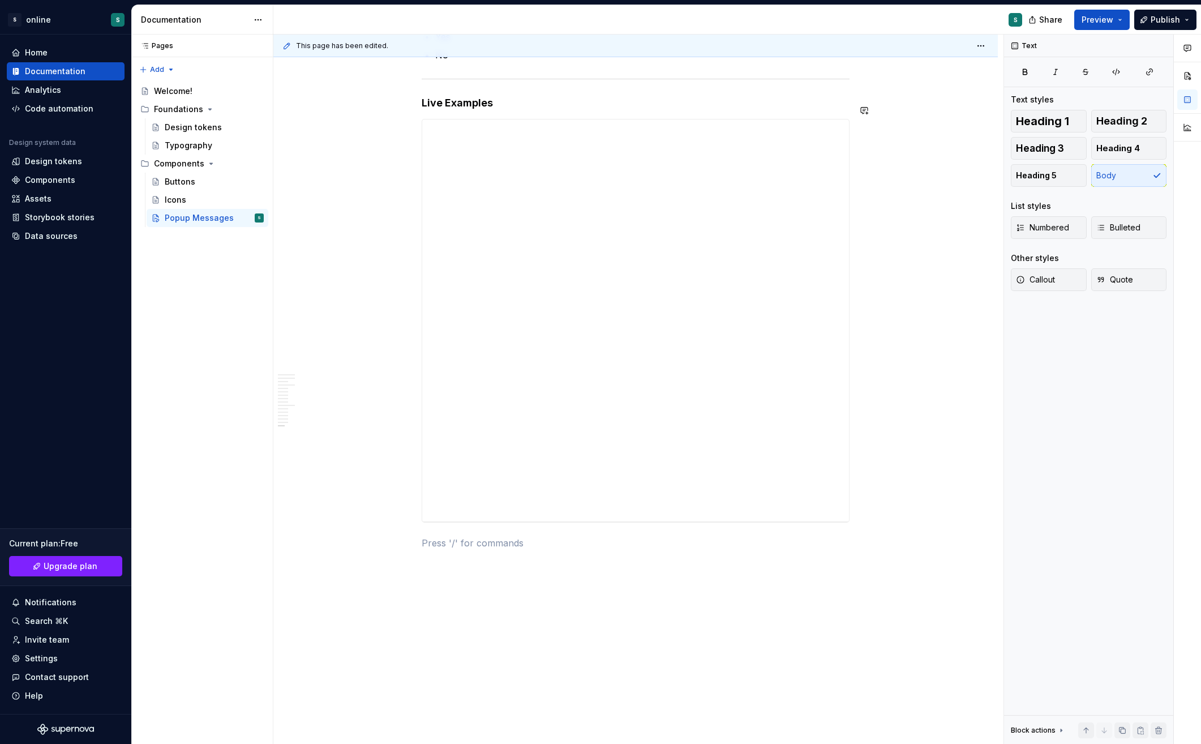
click at [456, 536] on p "Live Examples" at bounding box center [636, 543] width 428 height 14
click at [528, 510] on button "button" at bounding box center [529, 507] width 16 height 16
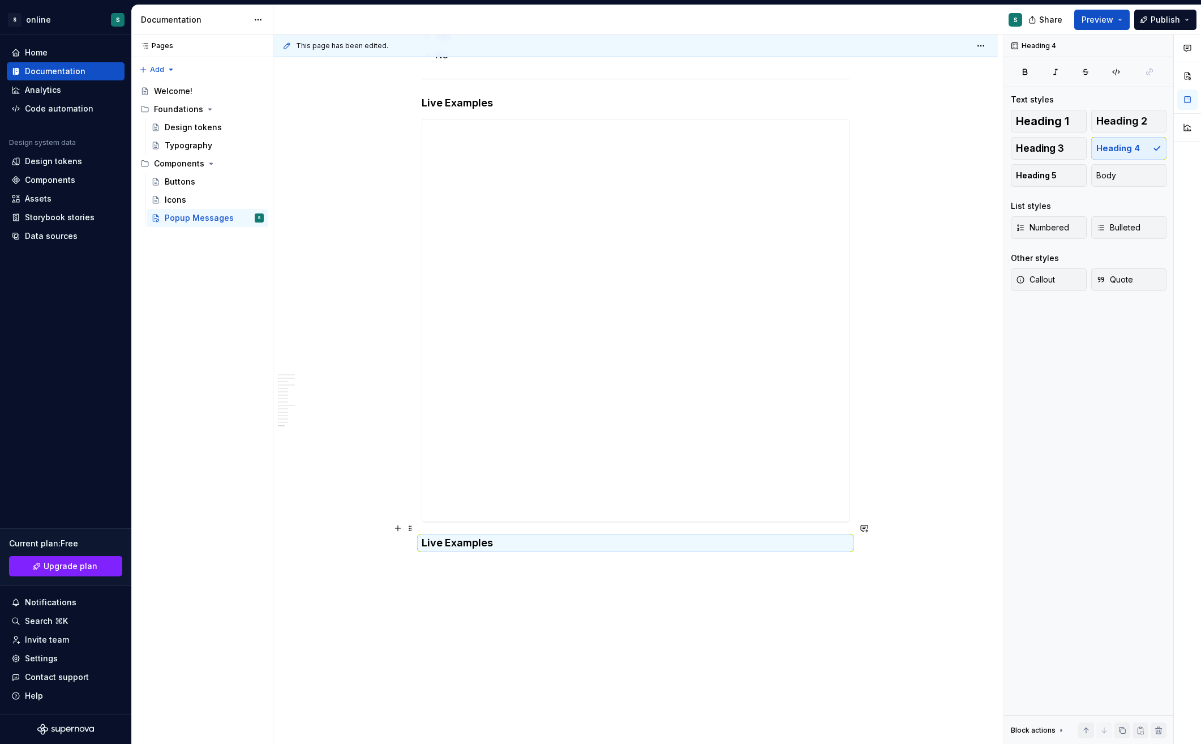
click at [480, 536] on h4 "Live Examples" at bounding box center [636, 543] width 428 height 14
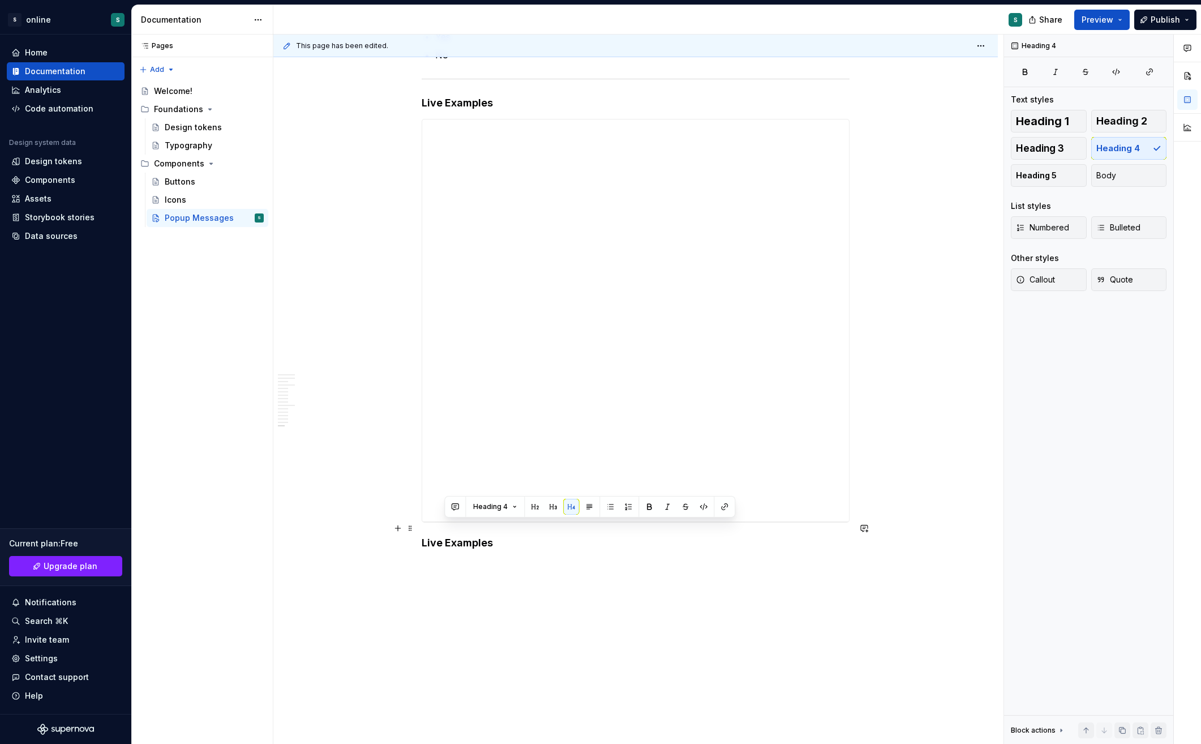
click at [480, 536] on h4 "Live Examples" at bounding box center [636, 543] width 428 height 14
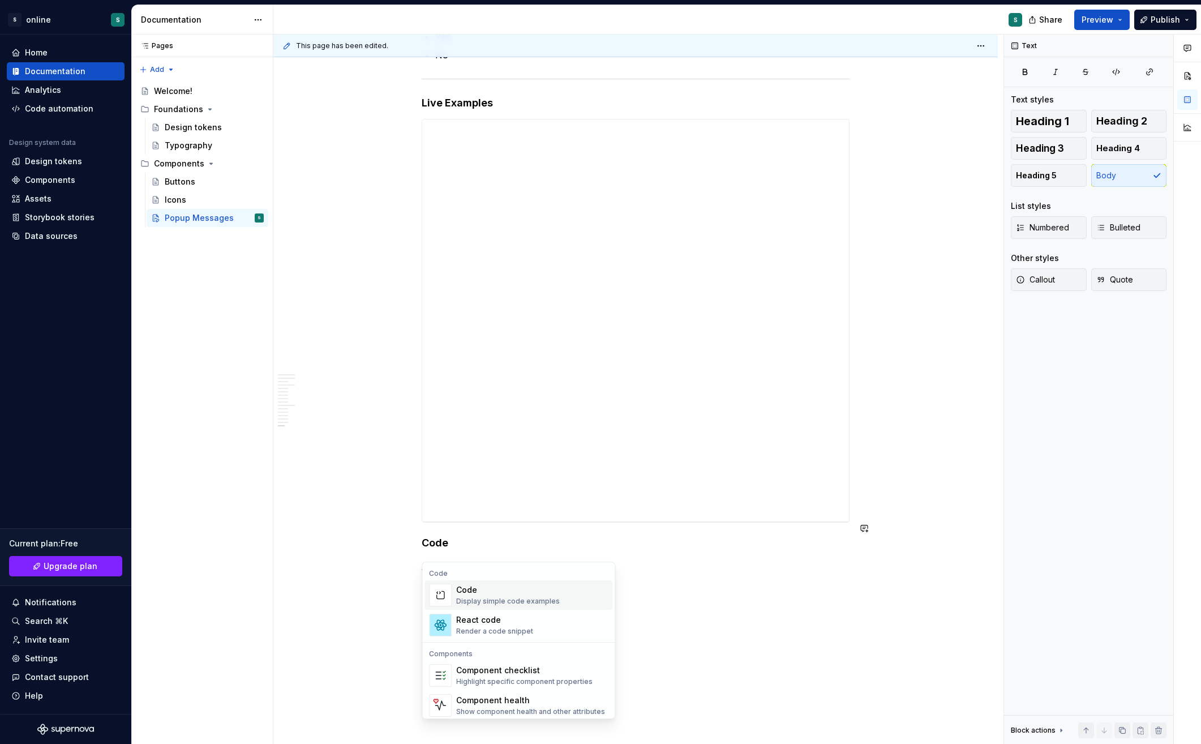
click at [475, 593] on div "Code" at bounding box center [508, 589] width 104 height 11
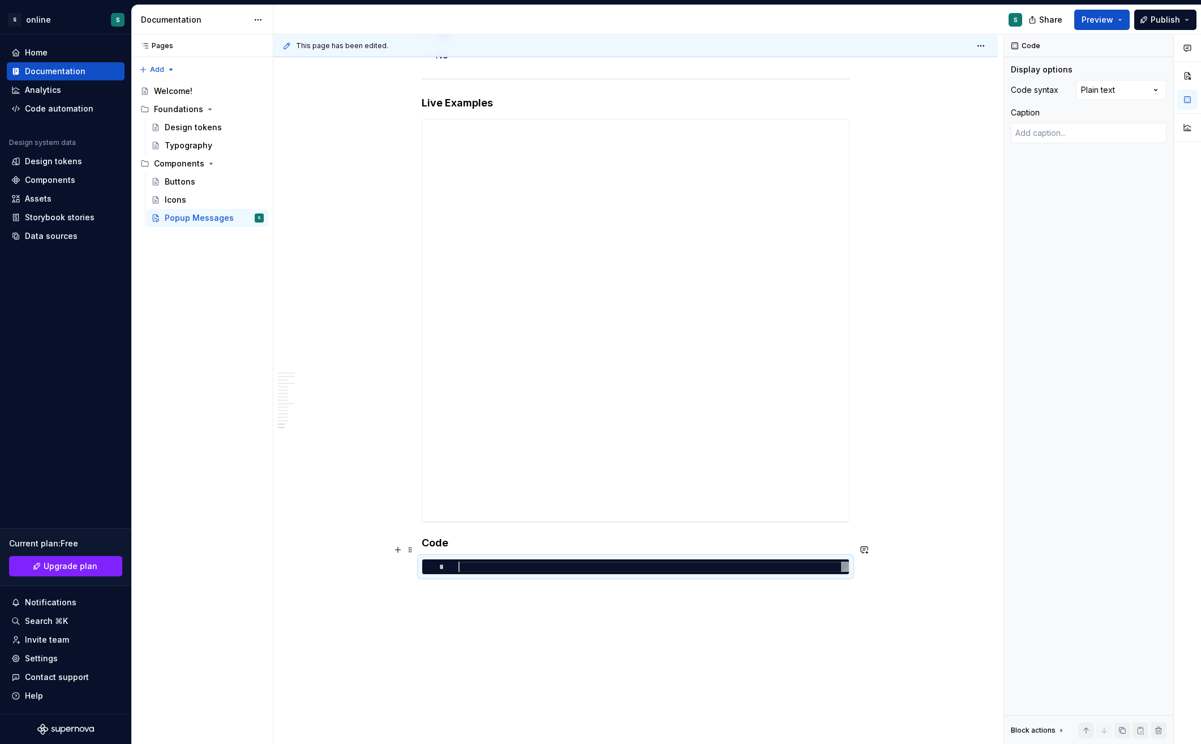
type textarea "*"
type textarea "****** ******** ******"
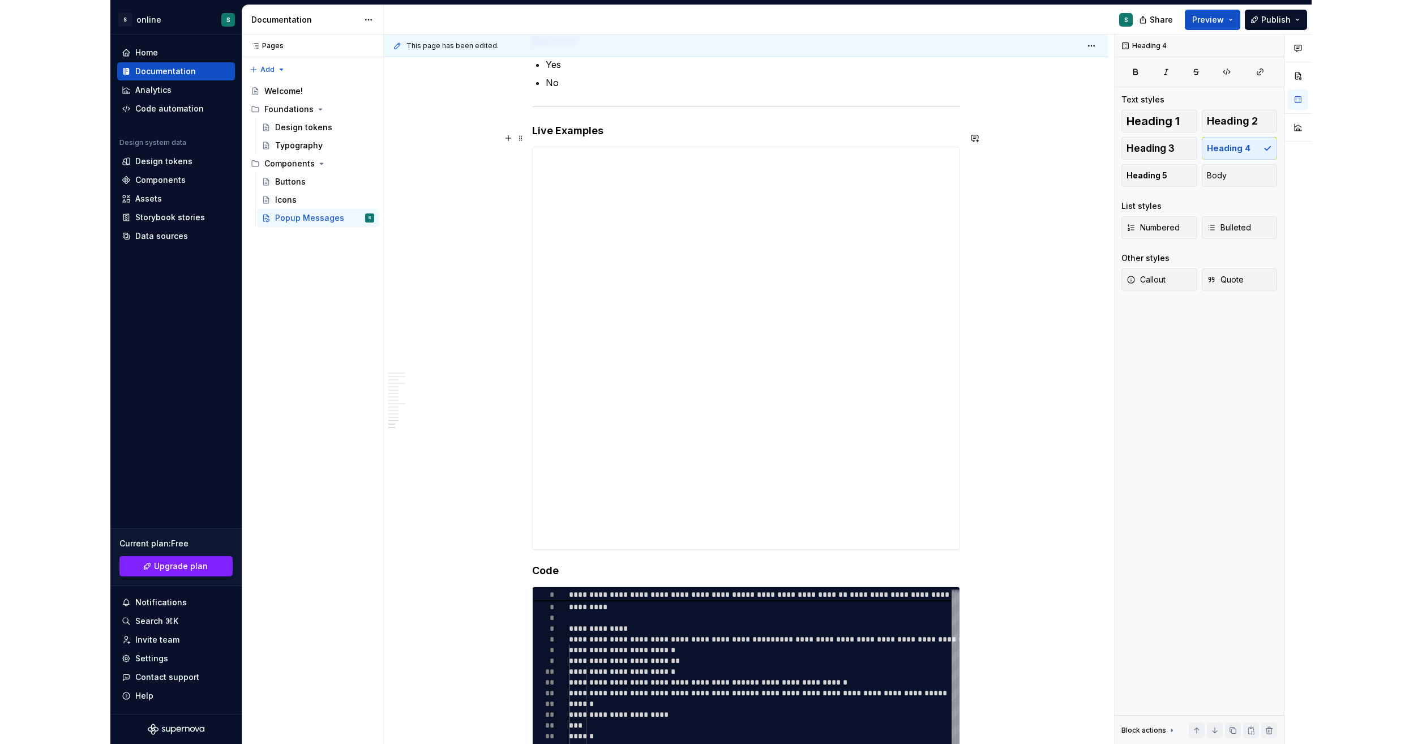
scroll to position [1682, 0]
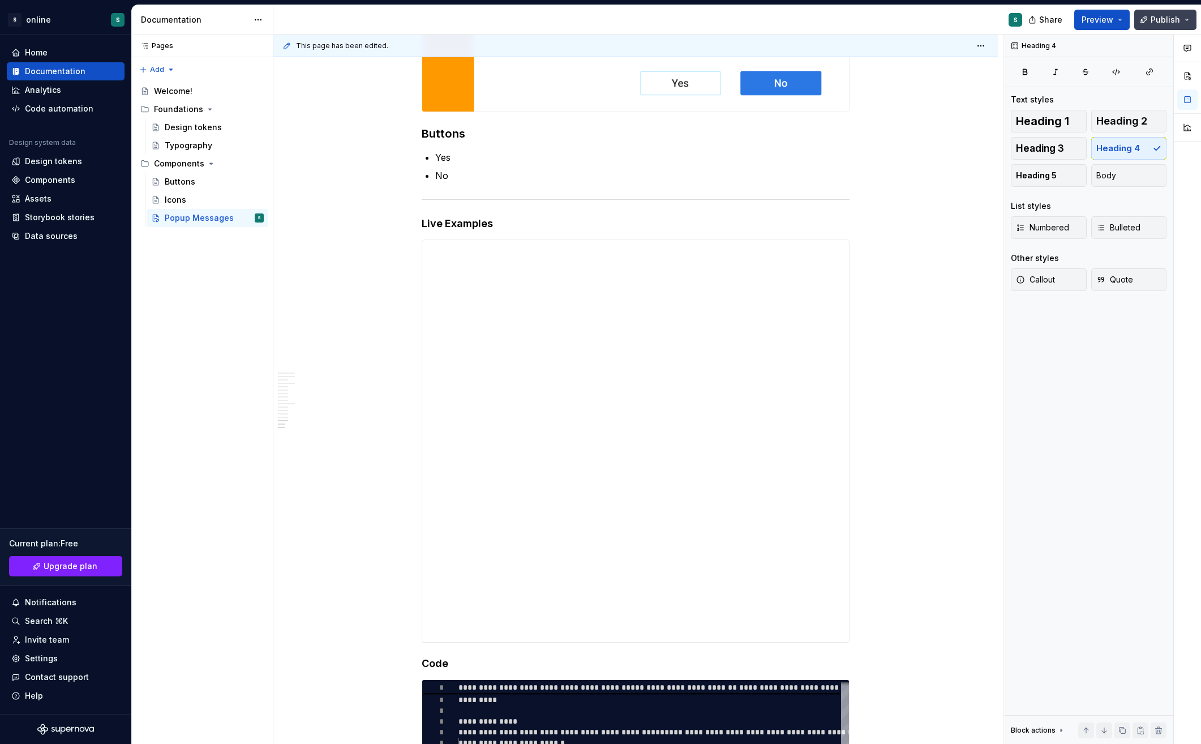
click at [1180, 23] on button "Publish" at bounding box center [1165, 20] width 62 height 20
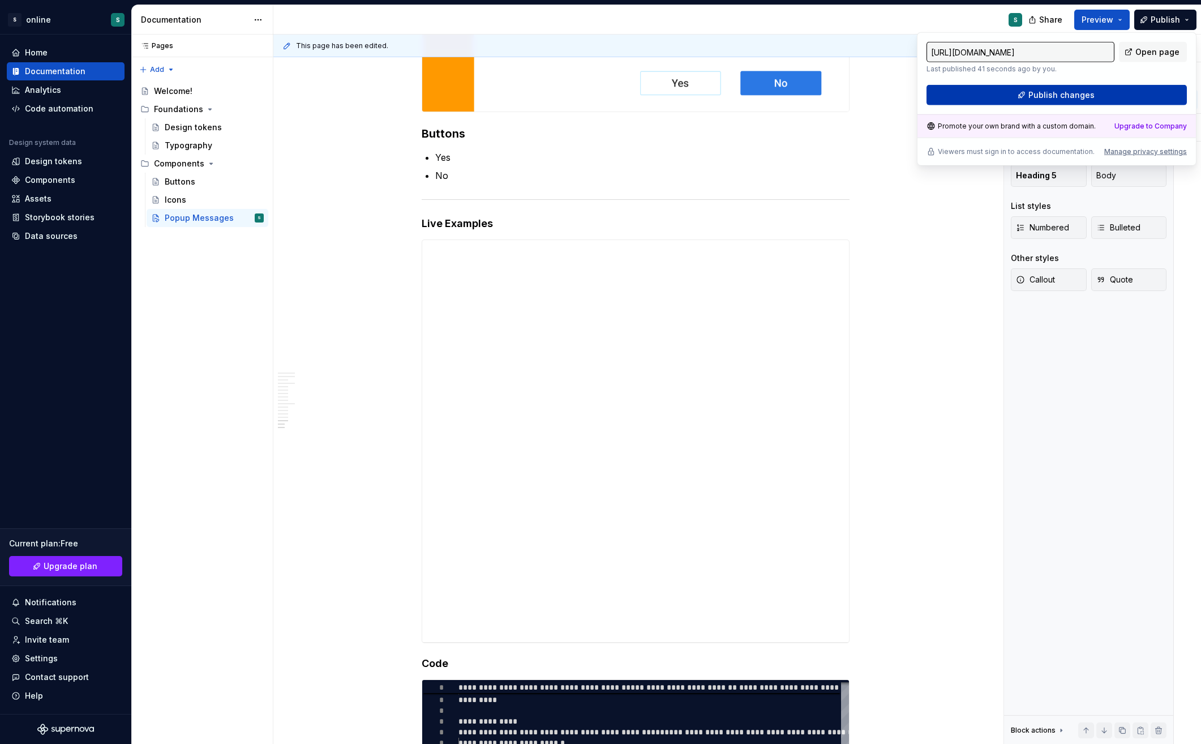
drag, startPoint x: 1180, startPoint y: 23, endPoint x: 1112, endPoint y: 98, distance: 101.8
click at [1112, 98] on button "Publish changes" at bounding box center [1057, 95] width 260 height 20
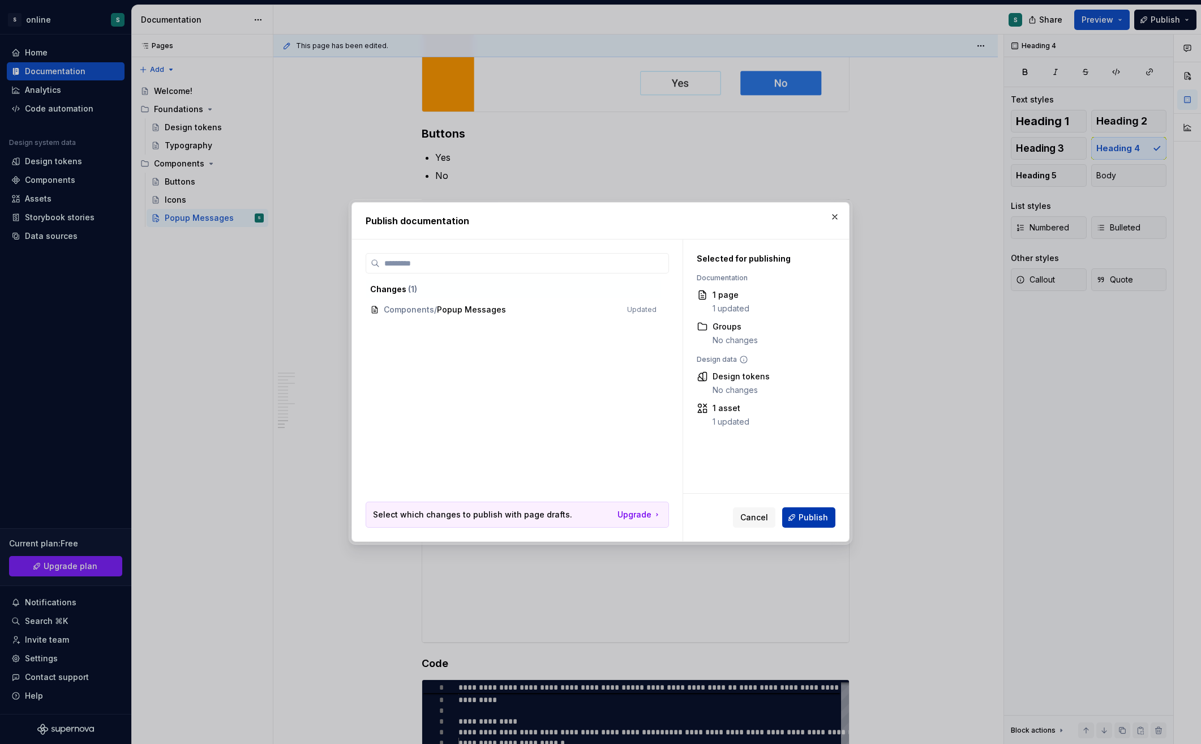
click at [819, 511] on button "Publish" at bounding box center [808, 517] width 53 height 20
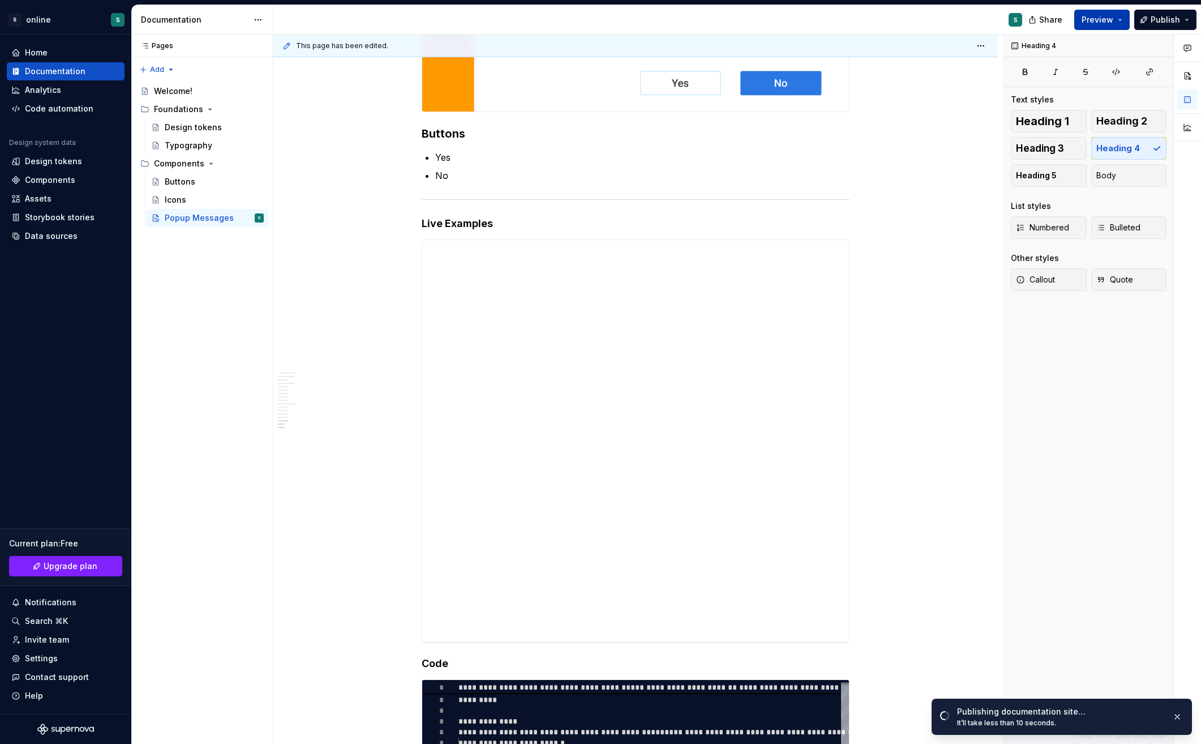
click at [1116, 21] on button "Preview" at bounding box center [1101, 20] width 55 height 20
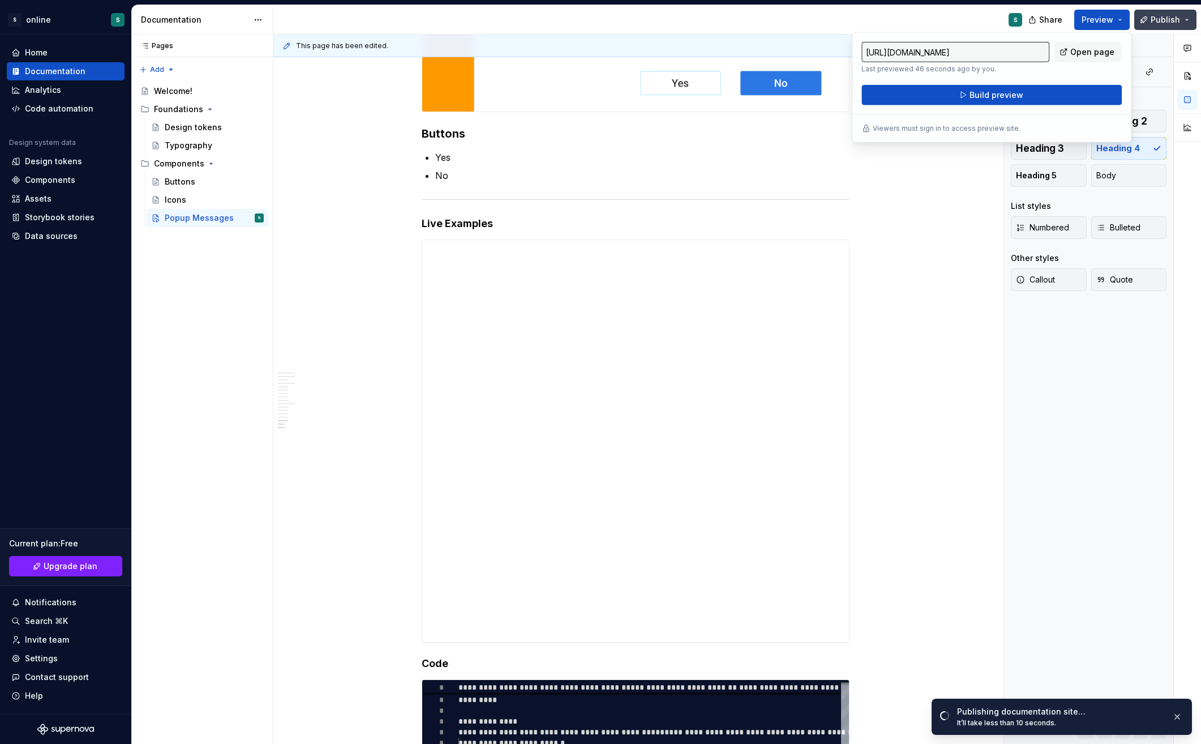
click at [1175, 16] on span "Publish" at bounding box center [1165, 19] width 29 height 11
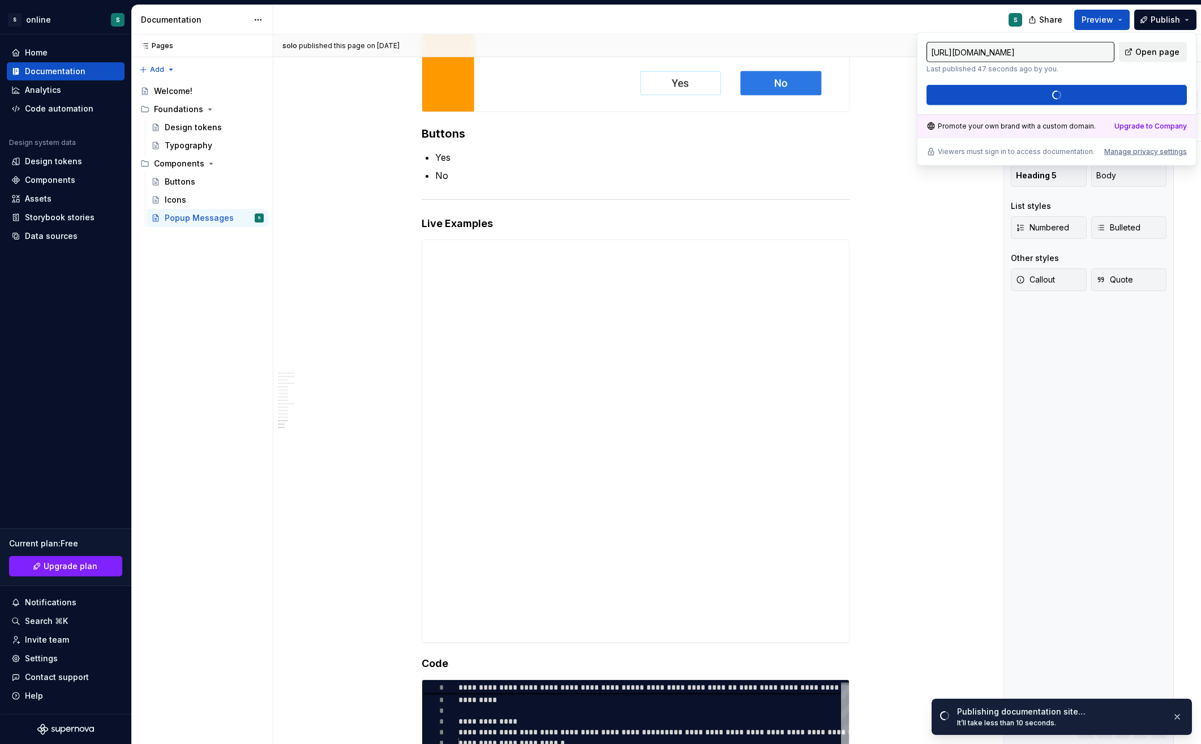
click at [1157, 51] on span "Open page" at bounding box center [1158, 51] width 44 height 11
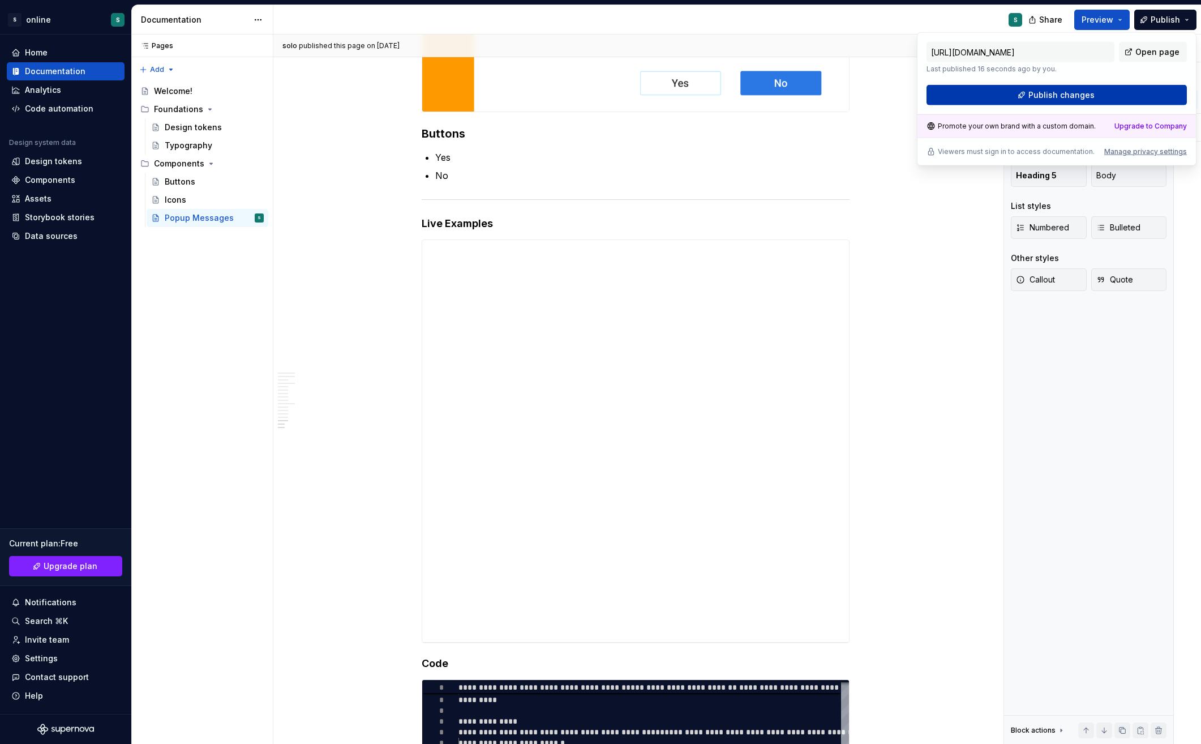
click at [1045, 96] on span "Publish changes" at bounding box center [1062, 94] width 66 height 11
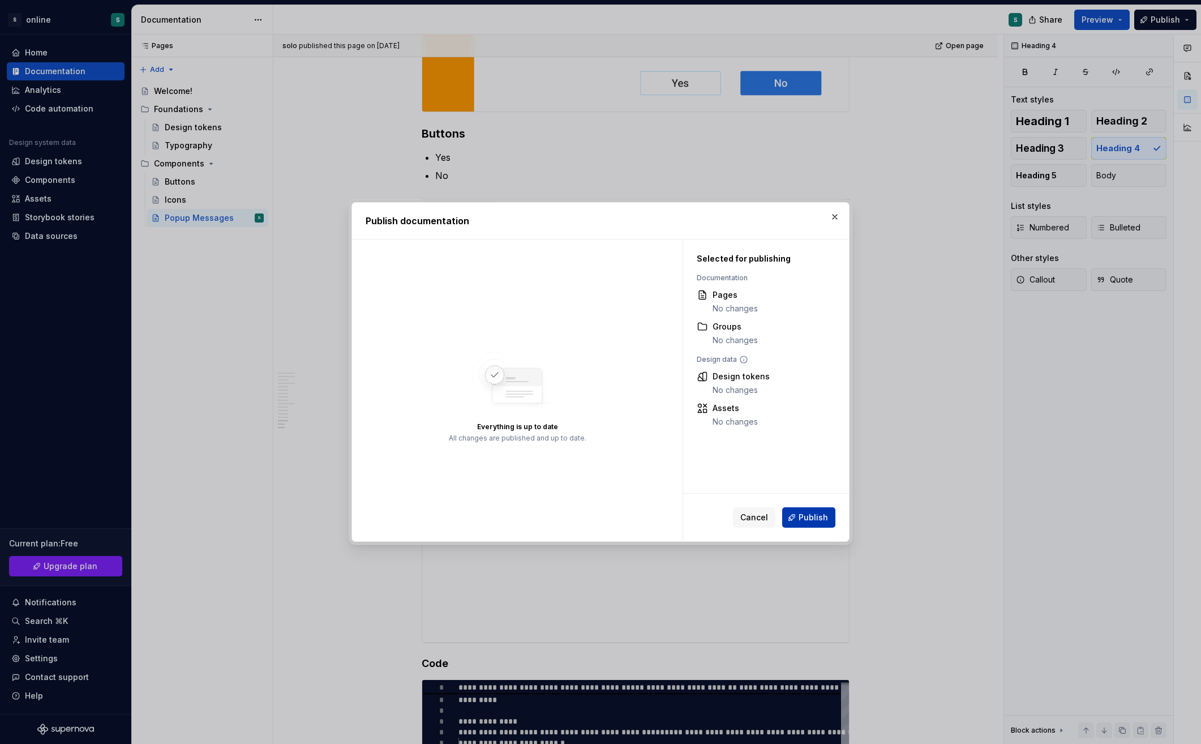
click at [816, 514] on span "Publish" at bounding box center [813, 517] width 29 height 11
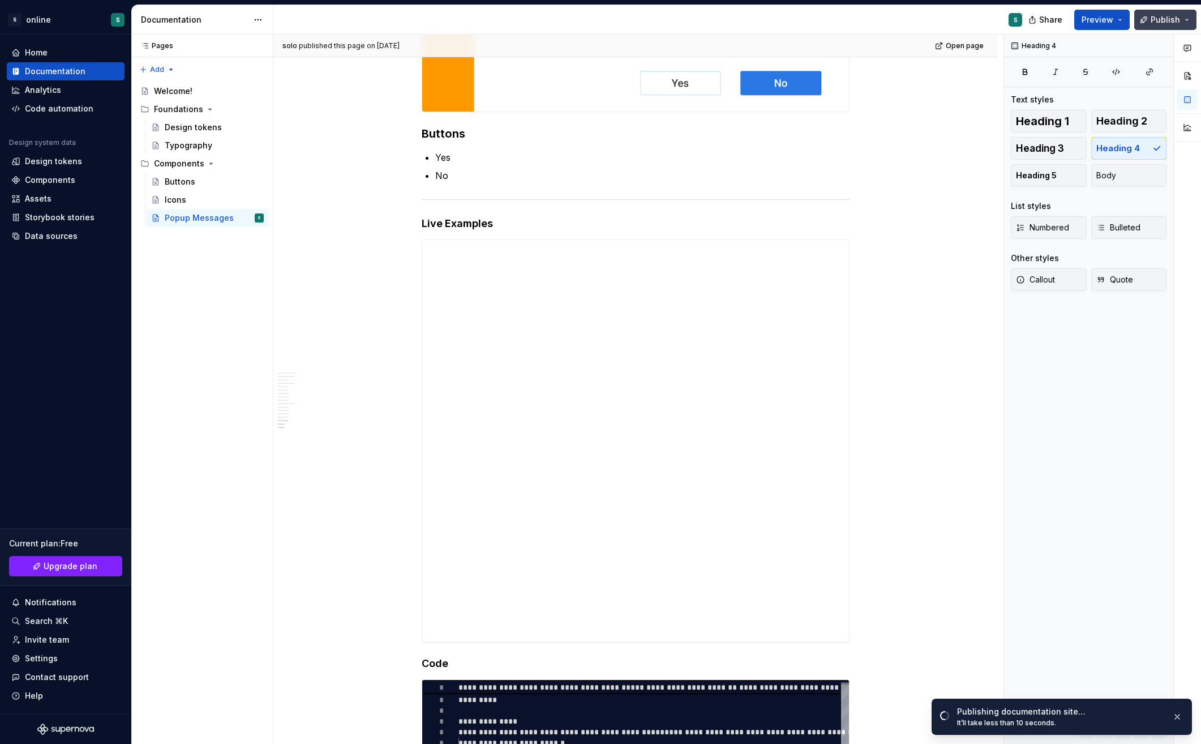
click at [1171, 24] on span "Publish" at bounding box center [1165, 19] width 29 height 11
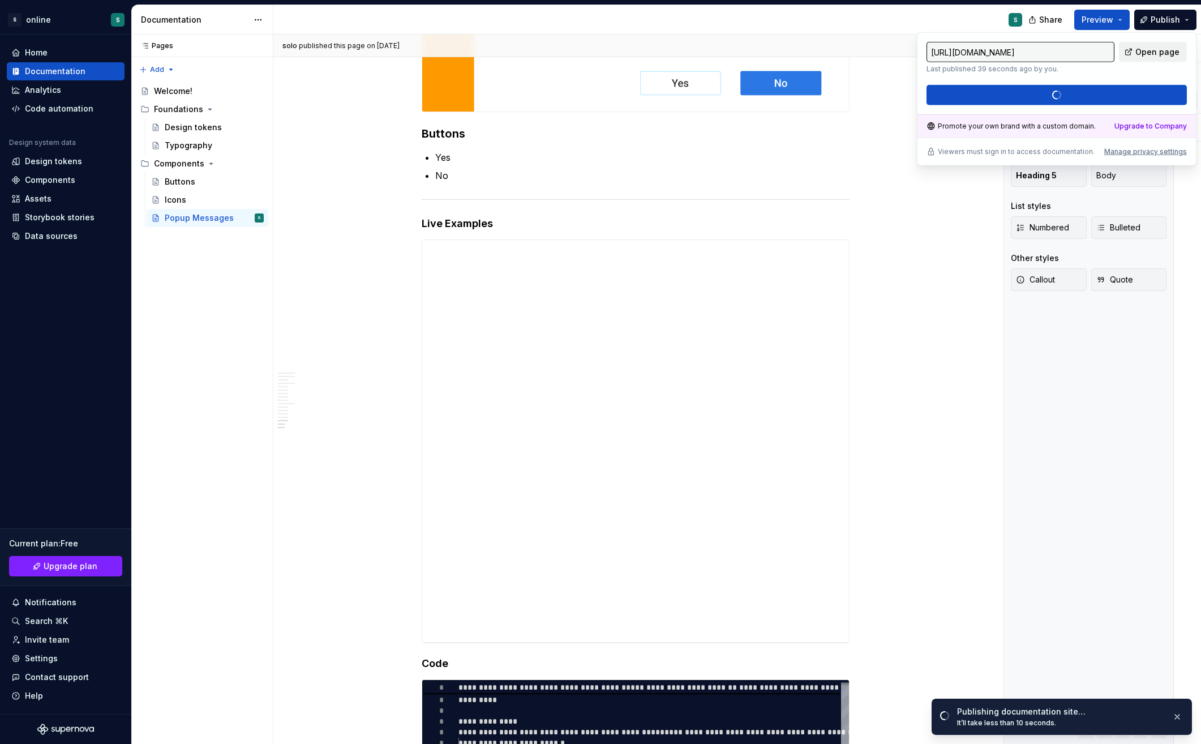
drag, startPoint x: 1171, startPoint y: 24, endPoint x: 1151, endPoint y: 51, distance: 32.8
click at [1151, 51] on span "Open page" at bounding box center [1158, 51] width 44 height 11
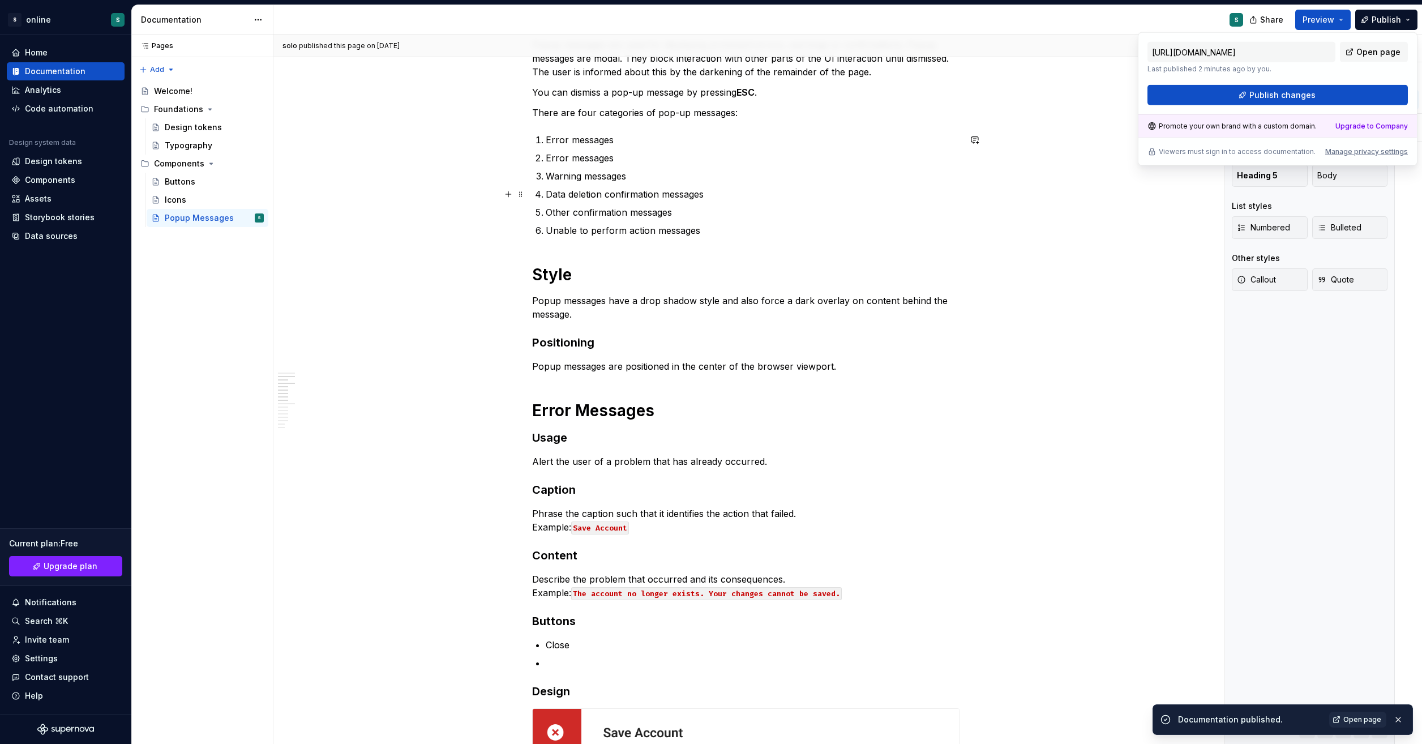
scroll to position [0, 0]
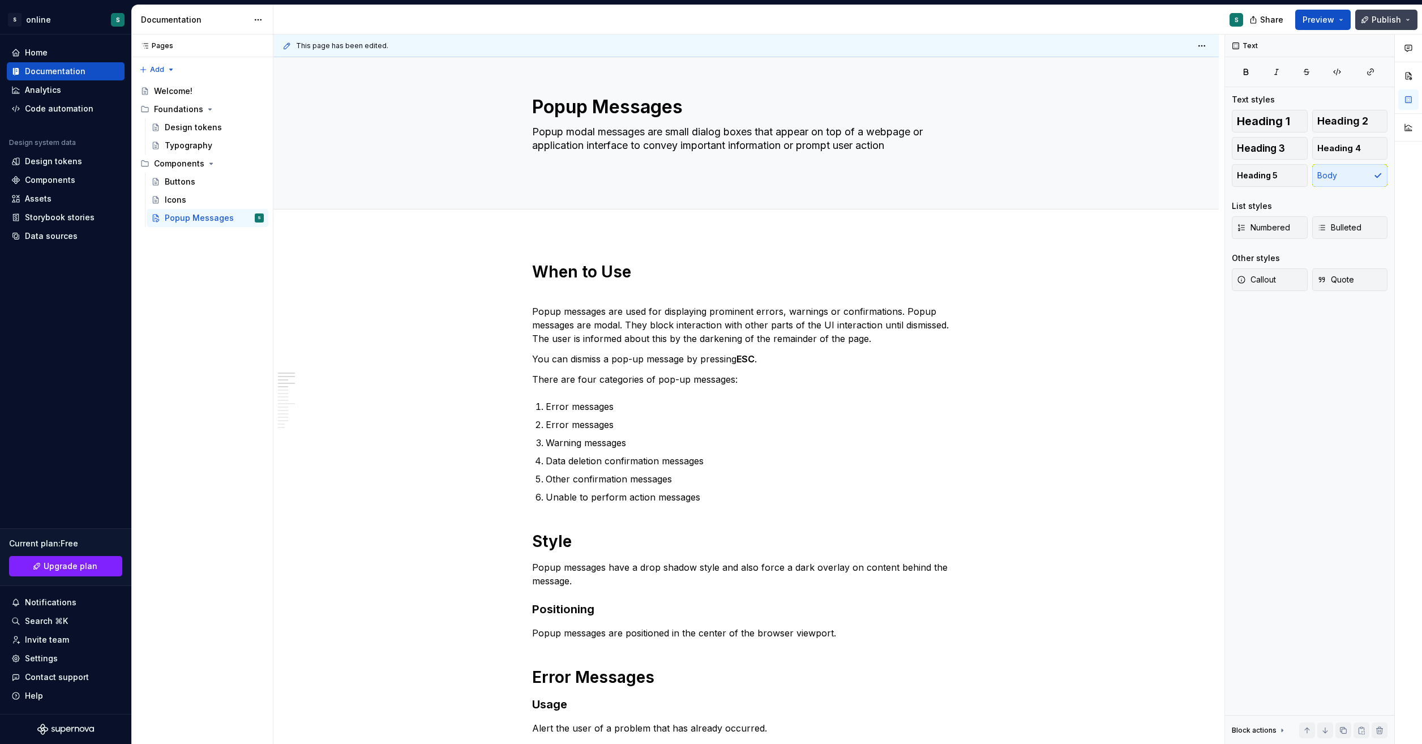
click at [1201, 20] on span "Publish" at bounding box center [1386, 19] width 29 height 11
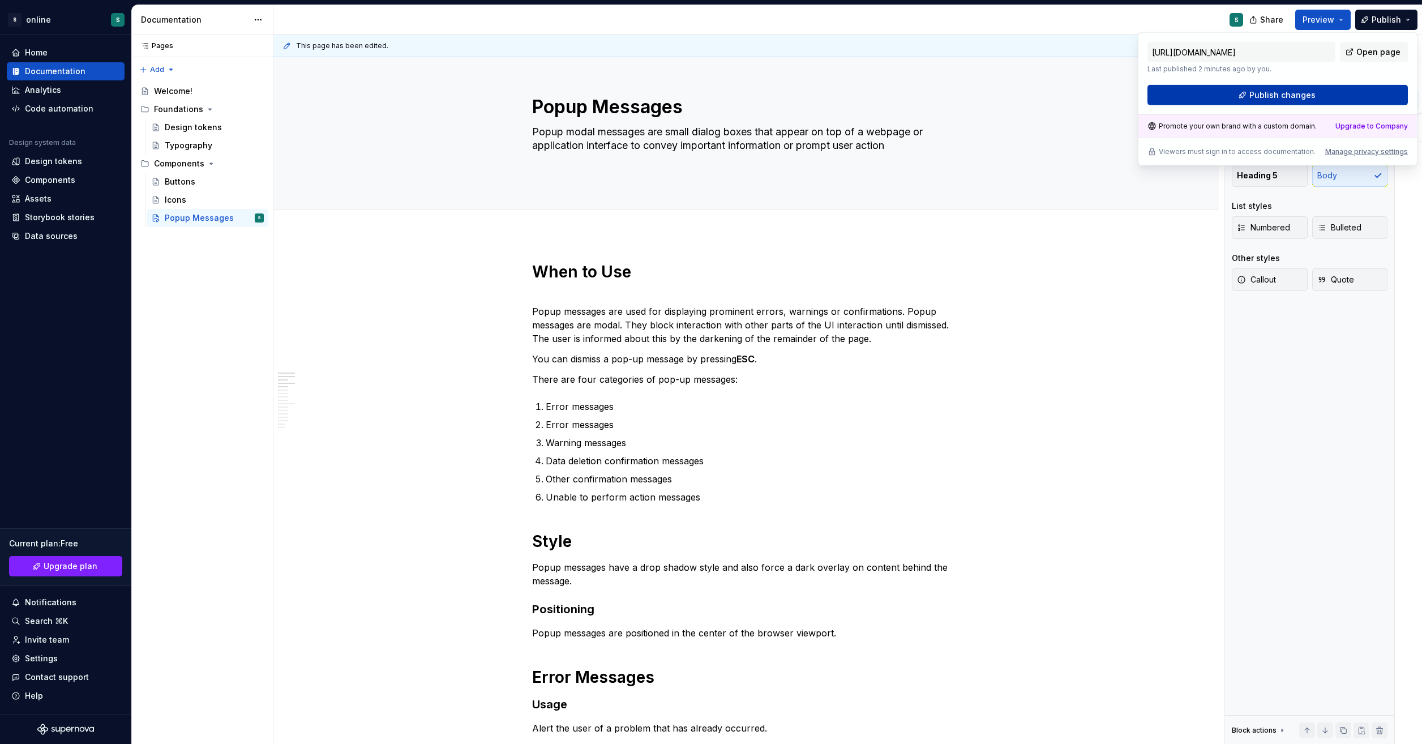
drag, startPoint x: 1385, startPoint y: 20, endPoint x: 1334, endPoint y: 94, distance: 89.2
click at [1201, 94] on button "Publish changes" at bounding box center [1277, 95] width 260 height 20
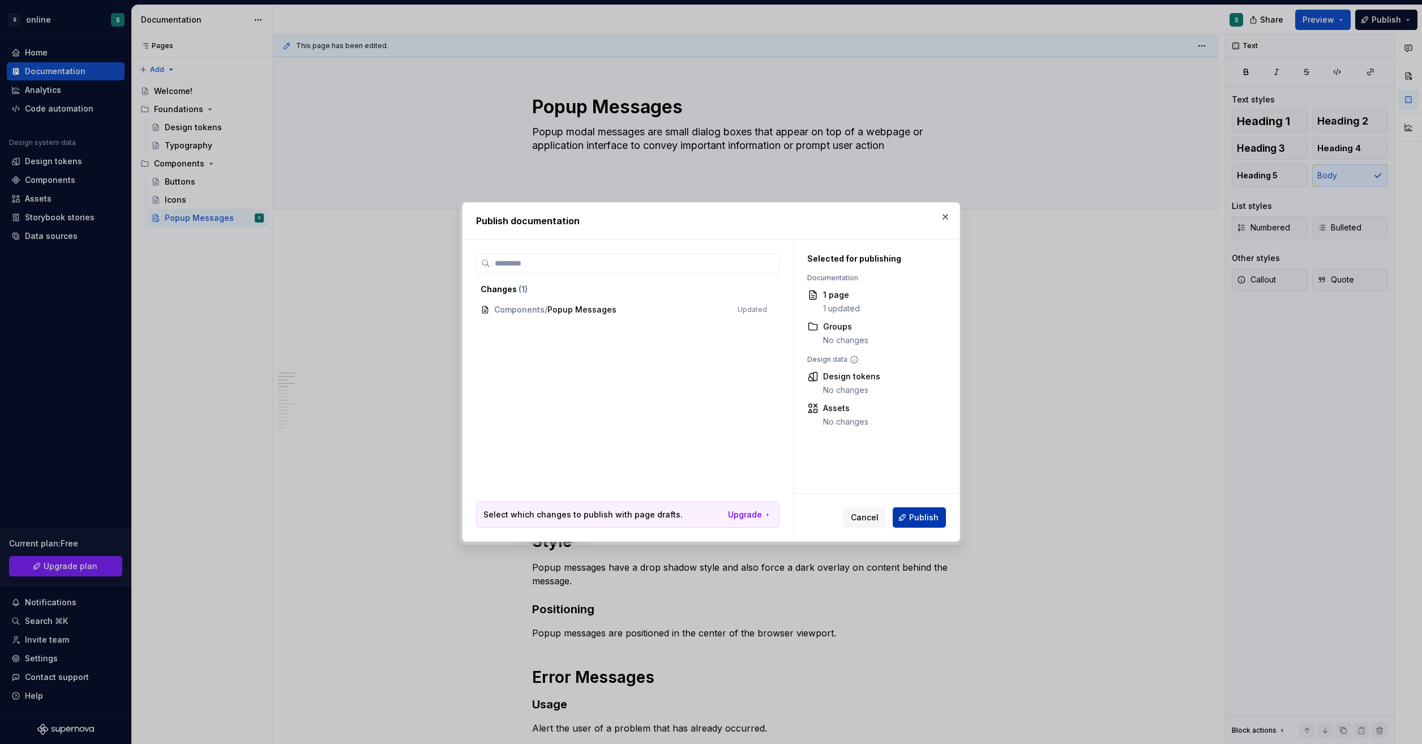
click at [920, 517] on span "Publish" at bounding box center [923, 517] width 29 height 11
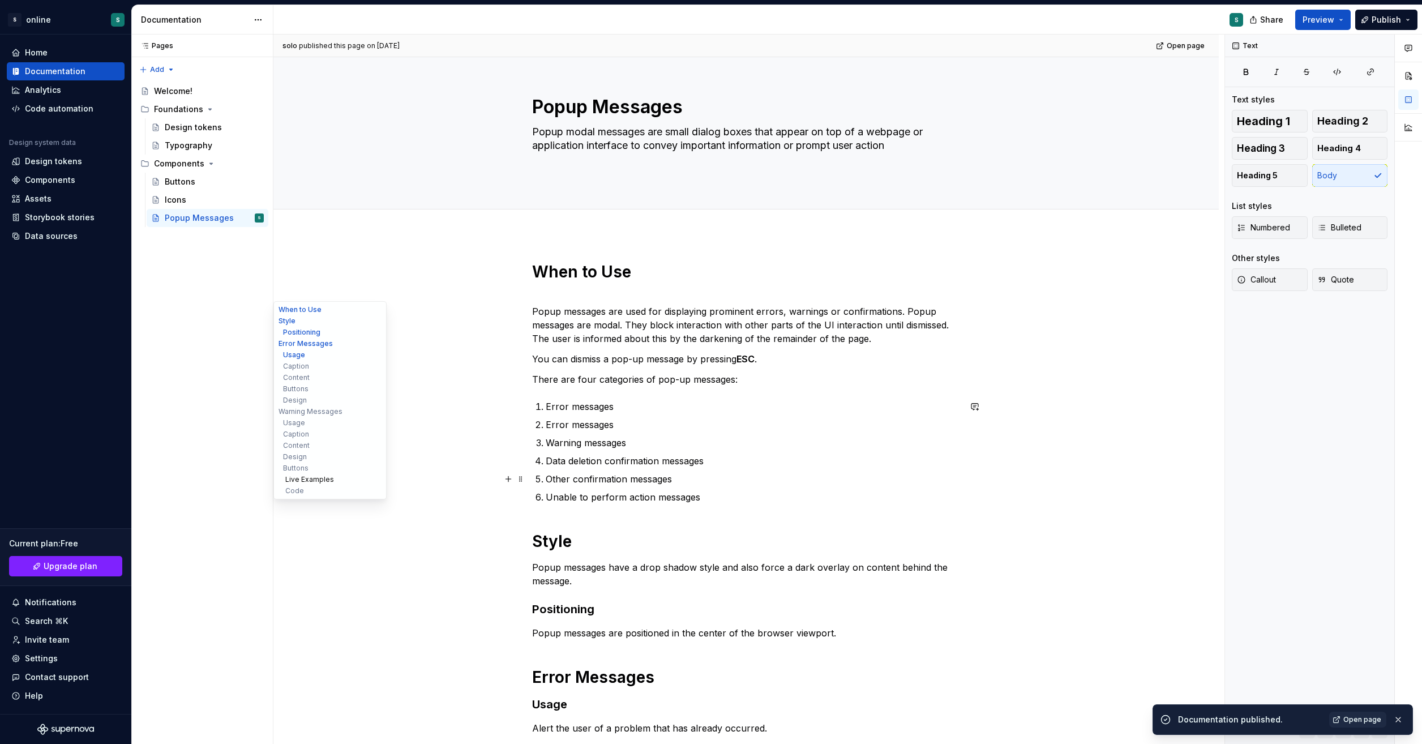
click at [314, 480] on button "Live Examples" at bounding box center [330, 479] width 108 height 11
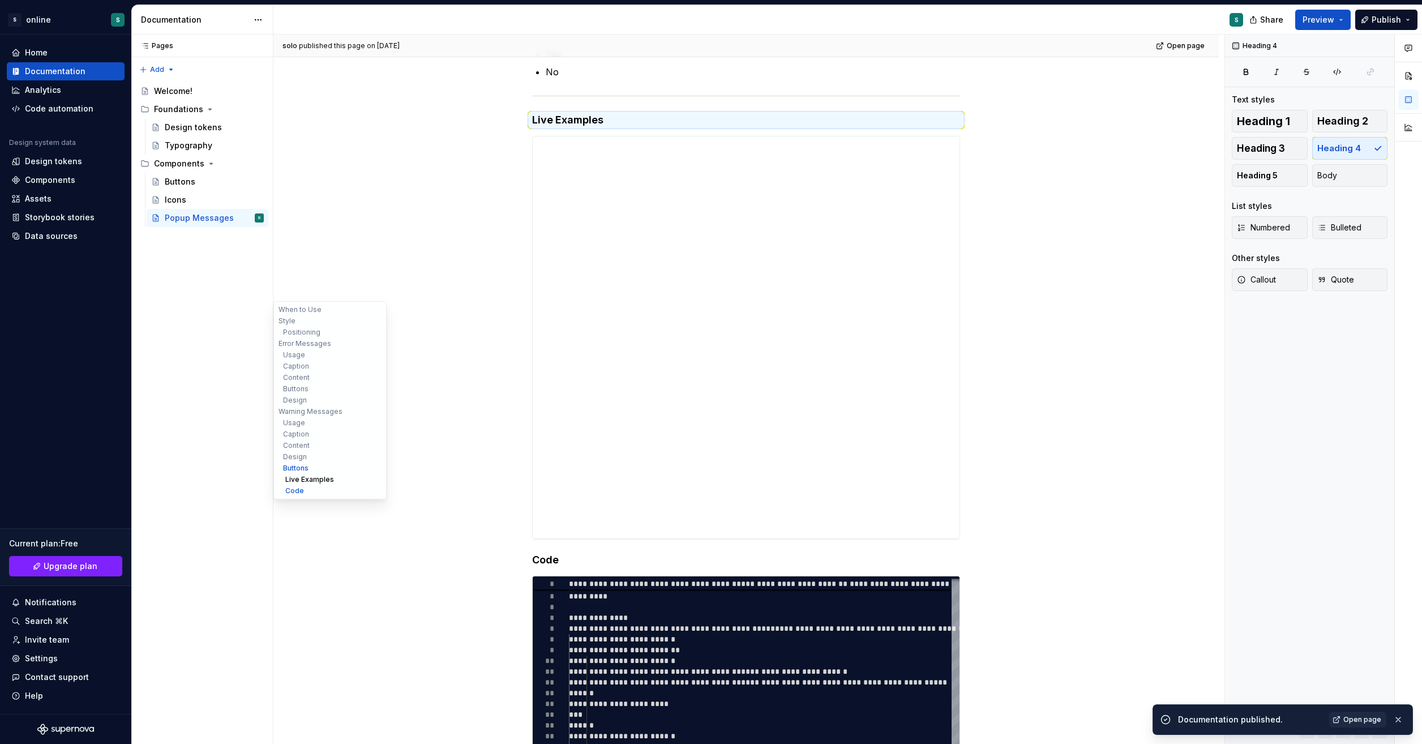
scroll to position [1773, 0]
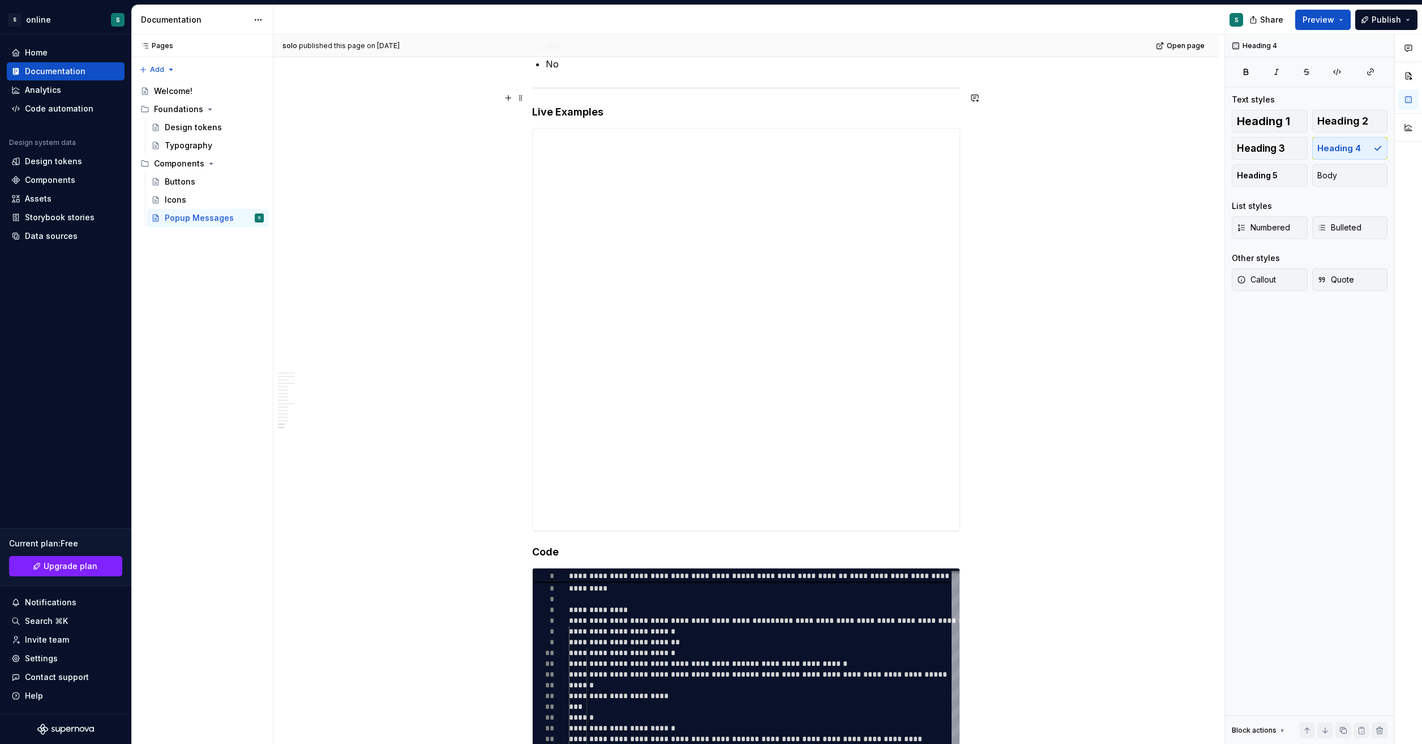
click at [613, 105] on h4 "Live Examples" at bounding box center [746, 112] width 428 height 14
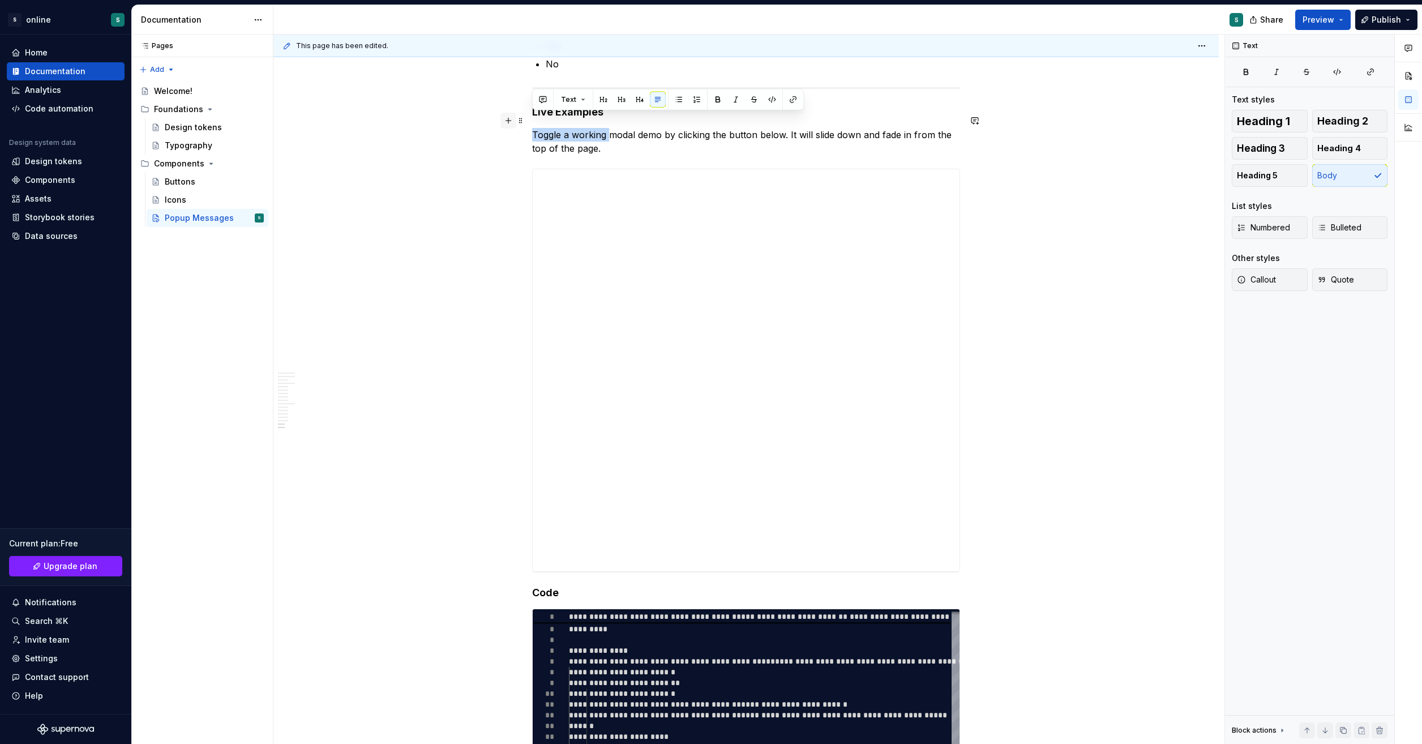
drag, startPoint x: 609, startPoint y: 120, endPoint x: 505, endPoint y: 117, distance: 103.1
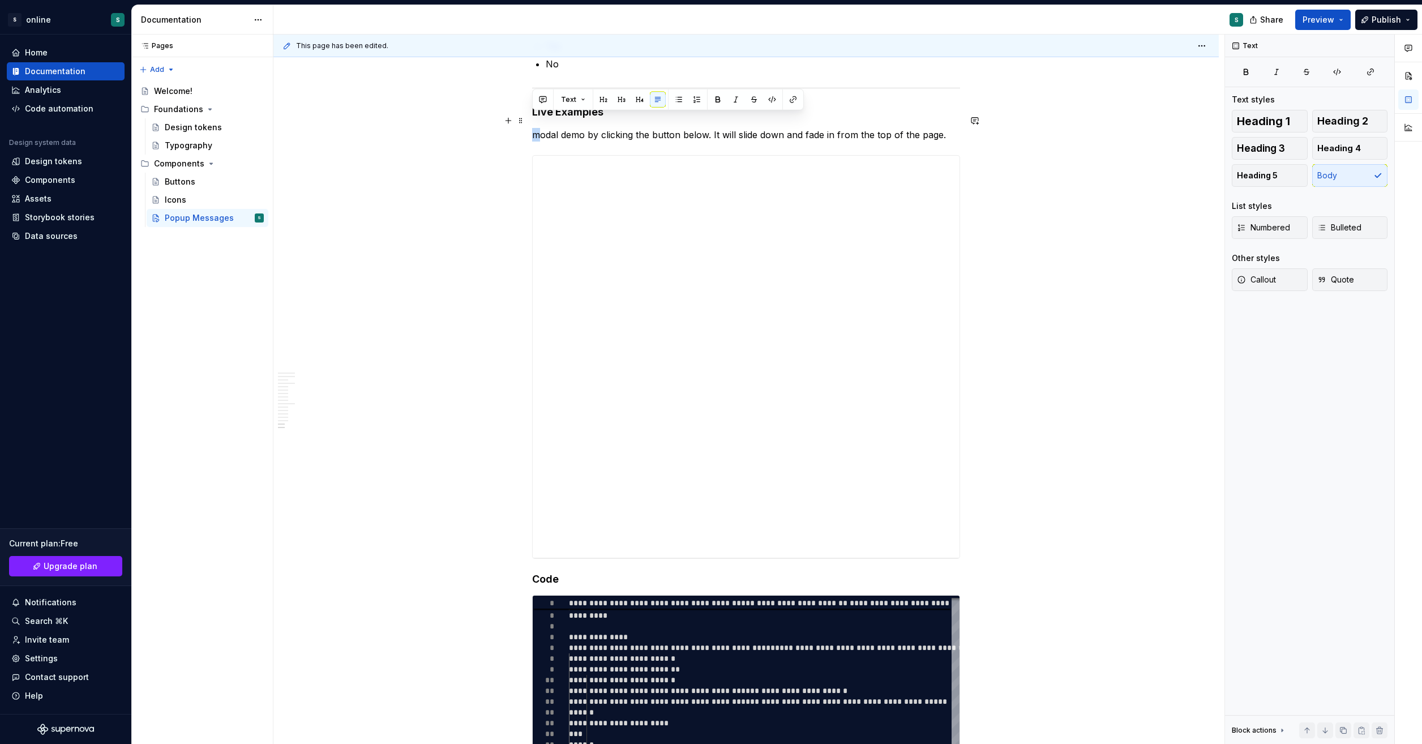
drag, startPoint x: 539, startPoint y: 120, endPoint x: 532, endPoint y: 120, distance: 6.8
click at [532, 128] on p "modal demo by clicking the button below. It will slide down and fade in from th…" at bounding box center [746, 135] width 428 height 14
drag, startPoint x: 558, startPoint y: 119, endPoint x: 532, endPoint y: 119, distance: 26.0
click at [532, 128] on p "Modal demo by clicking the button below. It will slide down and fade in from th…" at bounding box center [746, 135] width 428 height 14
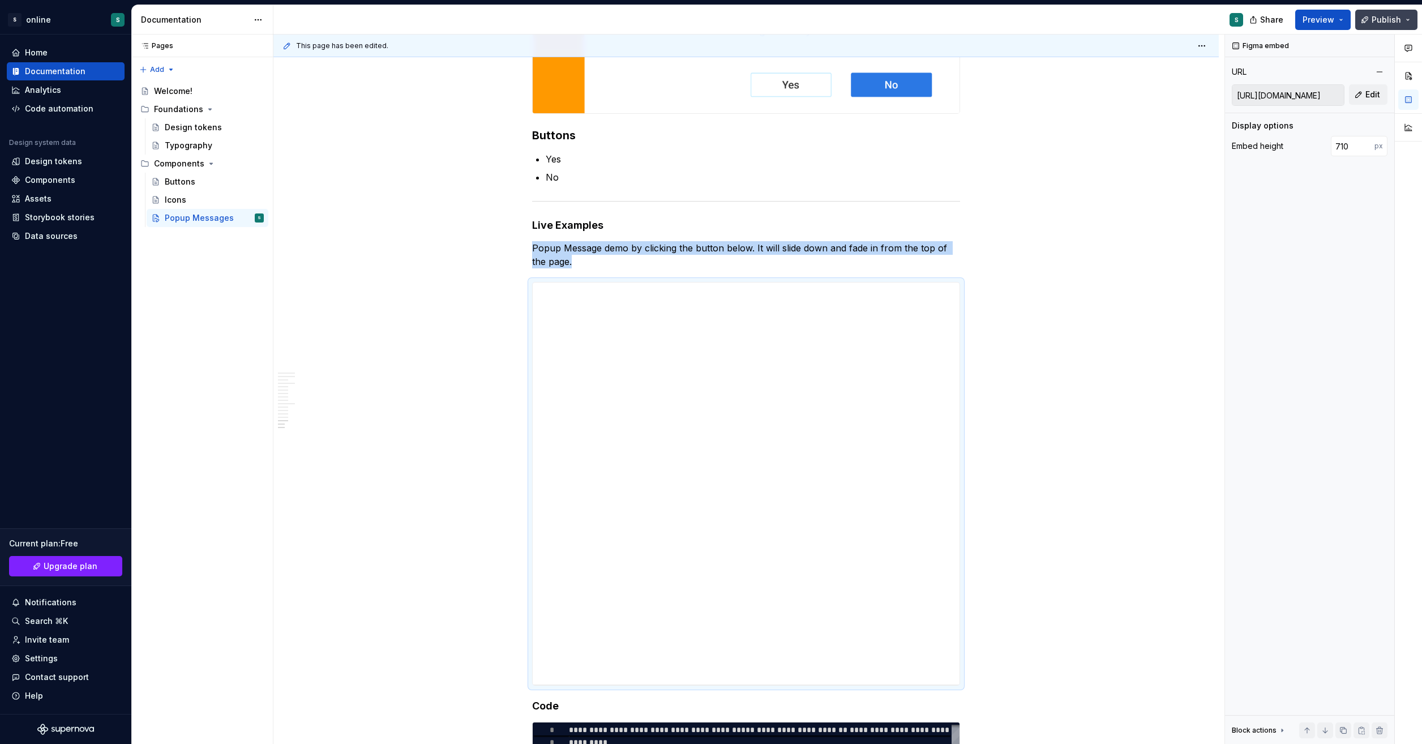
click at [1201, 16] on span "Publish" at bounding box center [1386, 19] width 29 height 11
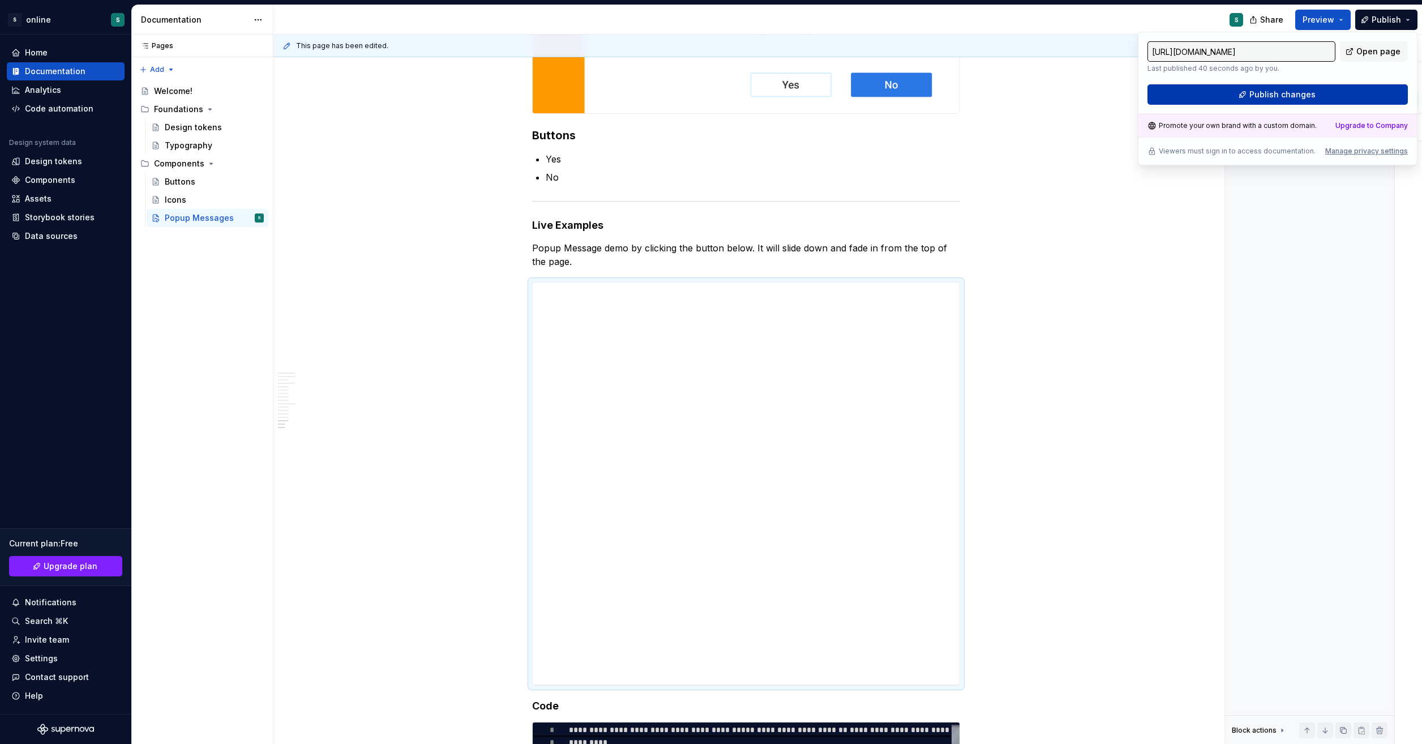
drag, startPoint x: 1393, startPoint y: 16, endPoint x: 1312, endPoint y: 91, distance: 109.7
click at [1201, 91] on span "Publish changes" at bounding box center [1282, 94] width 66 height 11
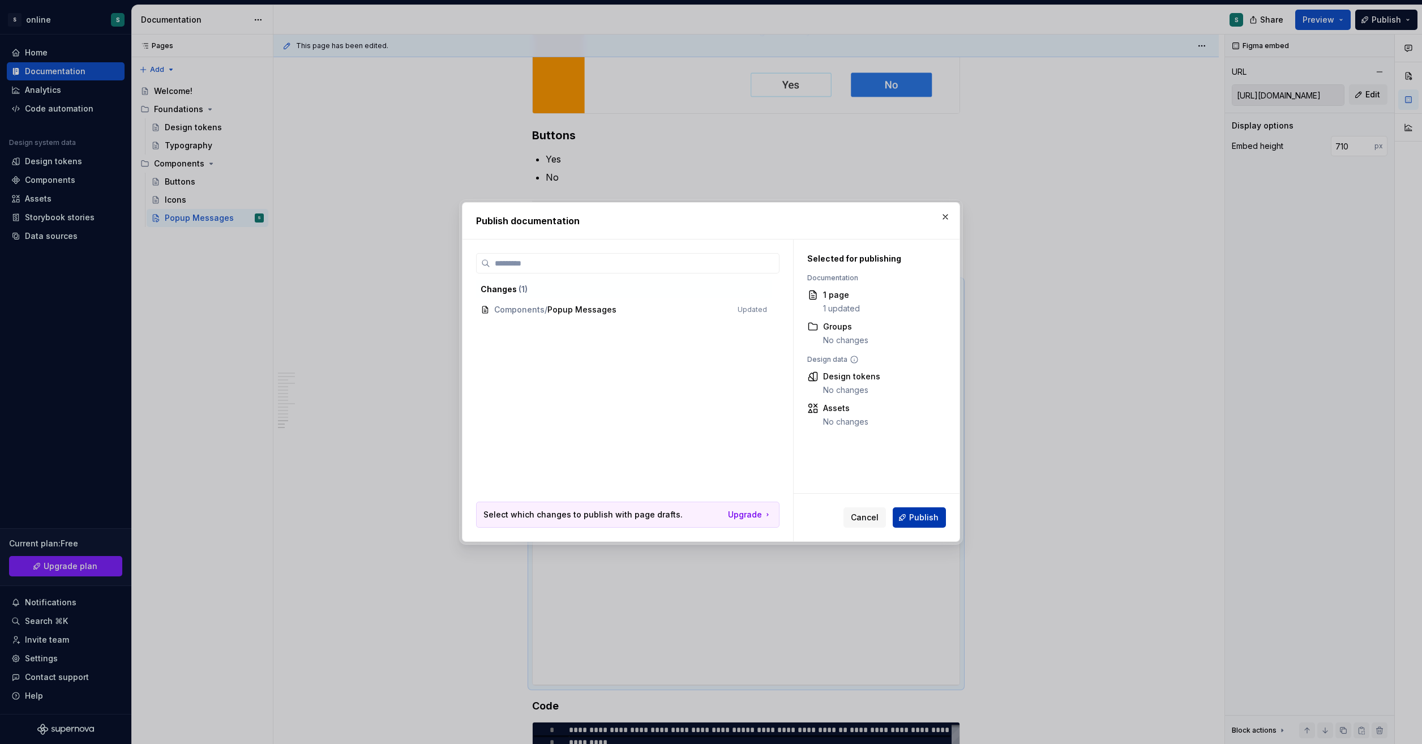
click at [916, 520] on span "Publish" at bounding box center [923, 517] width 29 height 11
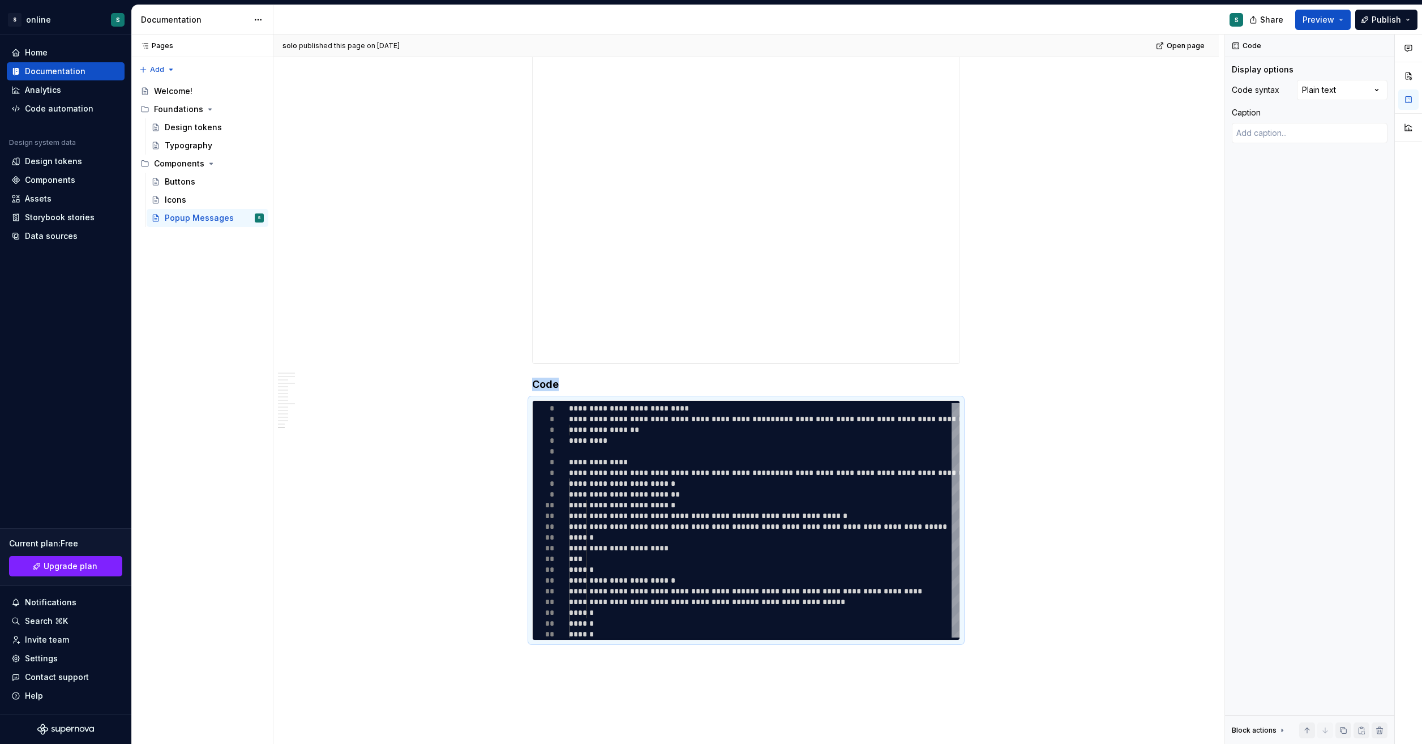
scroll to position [1698, 0]
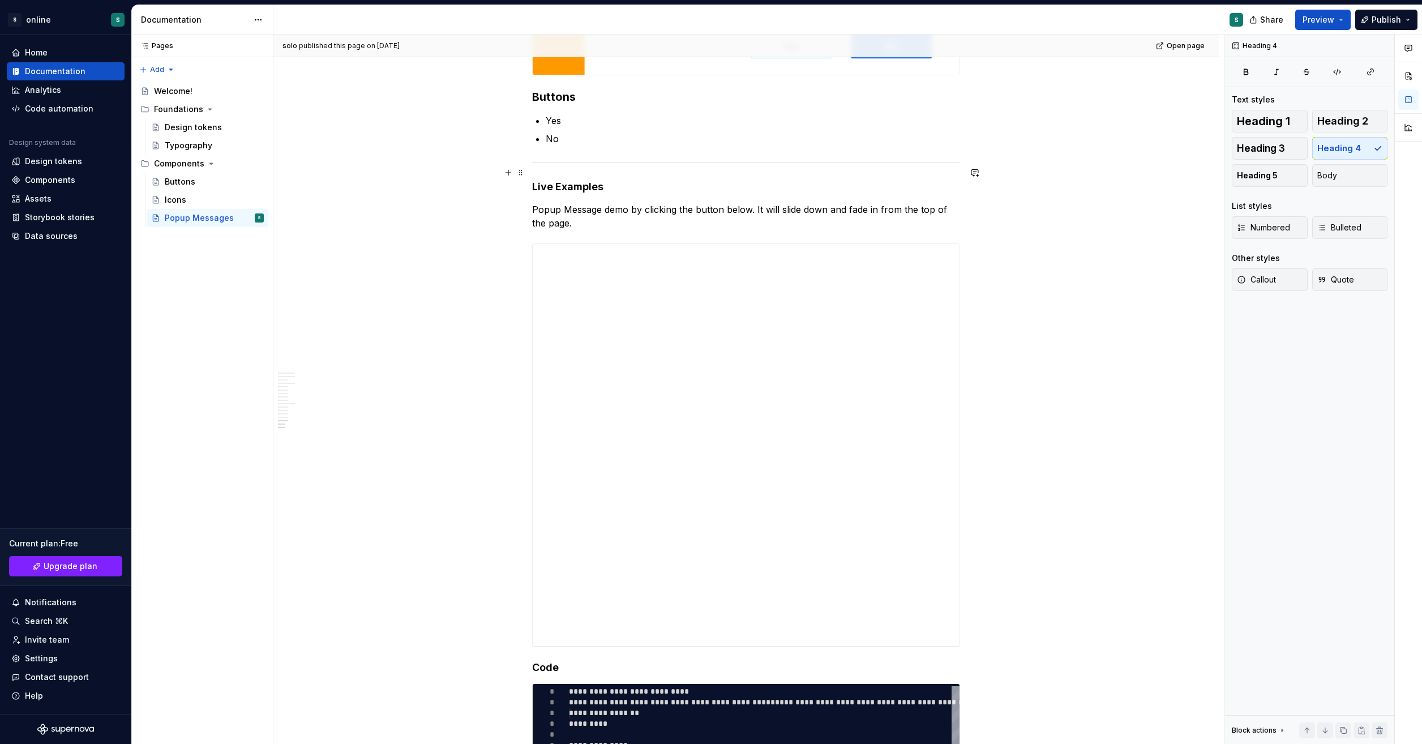
click at [557, 180] on h4 "Live Examples" at bounding box center [746, 187] width 428 height 14
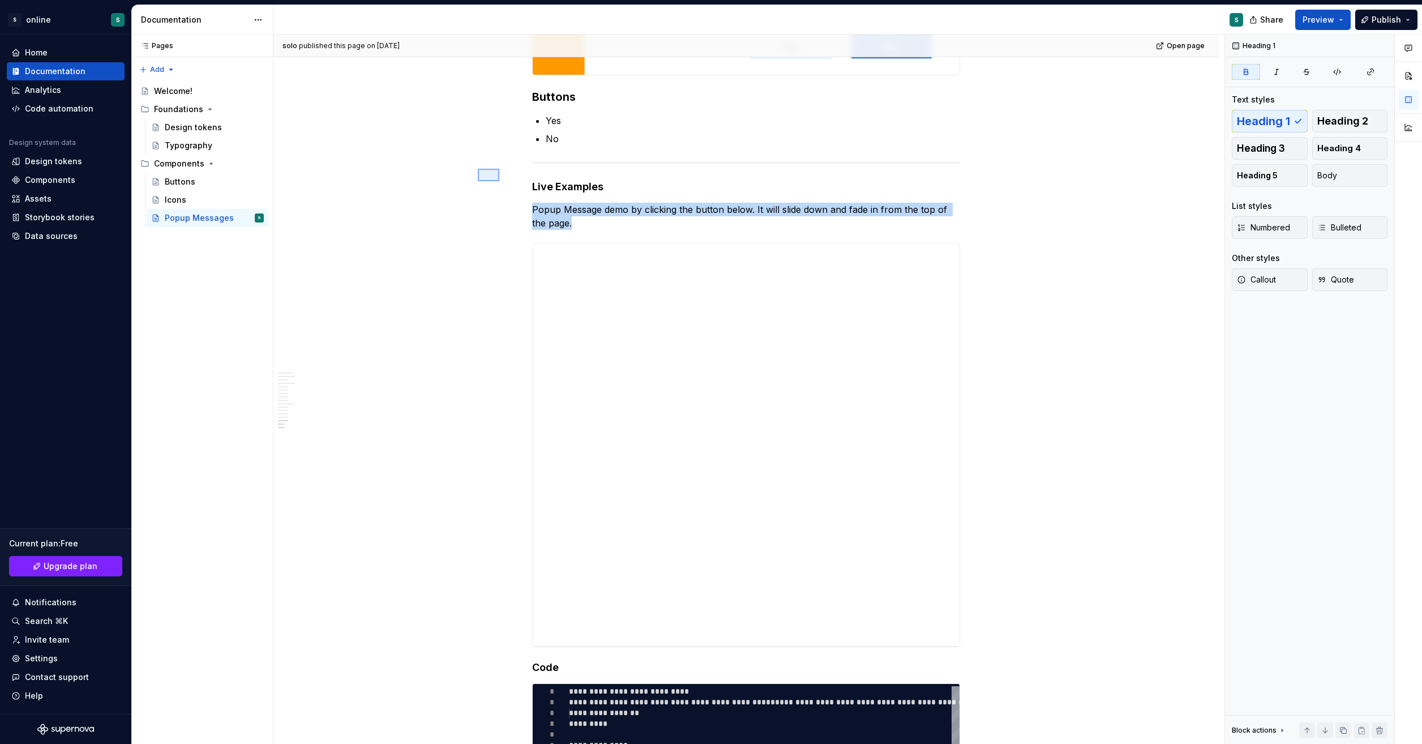
drag, startPoint x: 478, startPoint y: 169, endPoint x: 514, endPoint y: 197, distance: 46.0
click at [514, 197] on div "solo published this page on [DATE] Open page Popup Messages Popup modal message…" at bounding box center [748, 390] width 951 height 710
click at [577, 180] on h4 "Live Examples" at bounding box center [746, 187] width 428 height 14
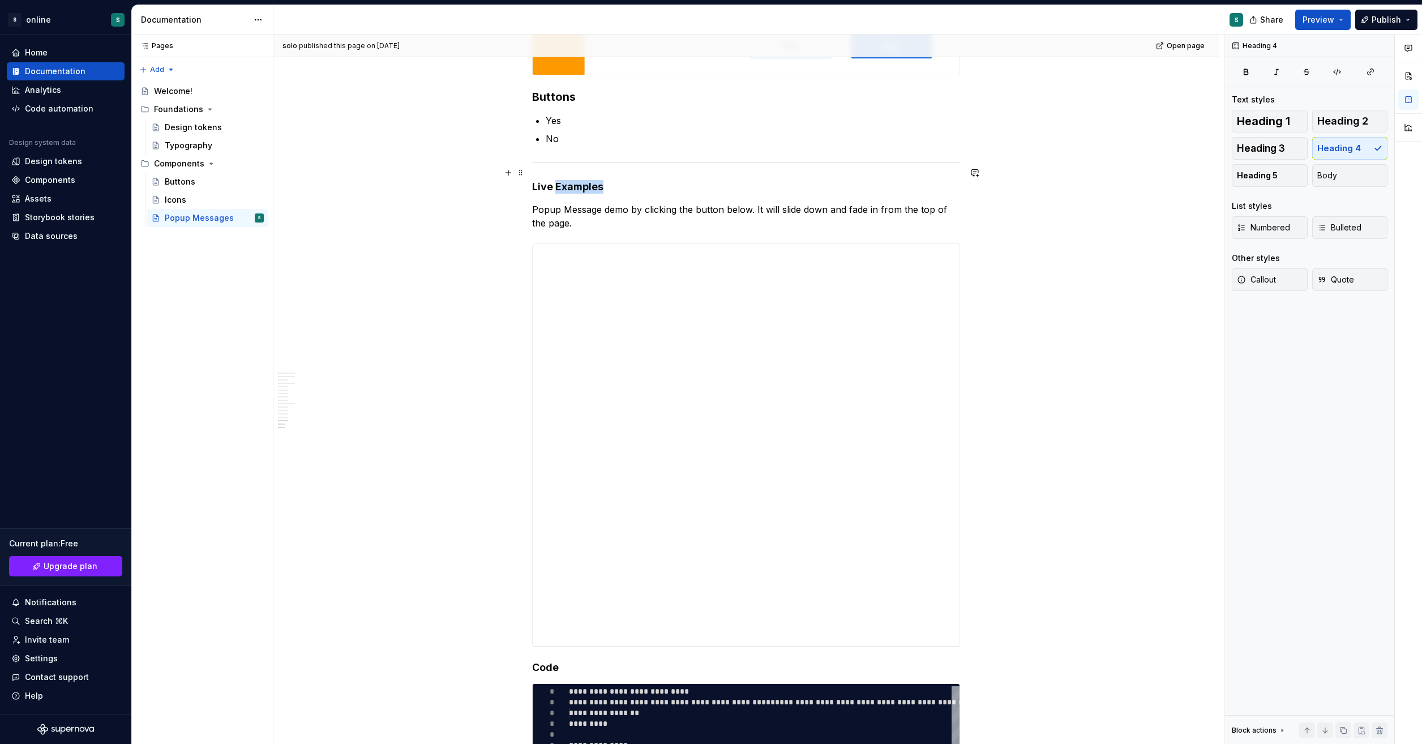
click at [577, 180] on h4 "Live Examples" at bounding box center [746, 187] width 428 height 14
click at [580, 180] on h4 "Live Examples" at bounding box center [746, 187] width 428 height 14
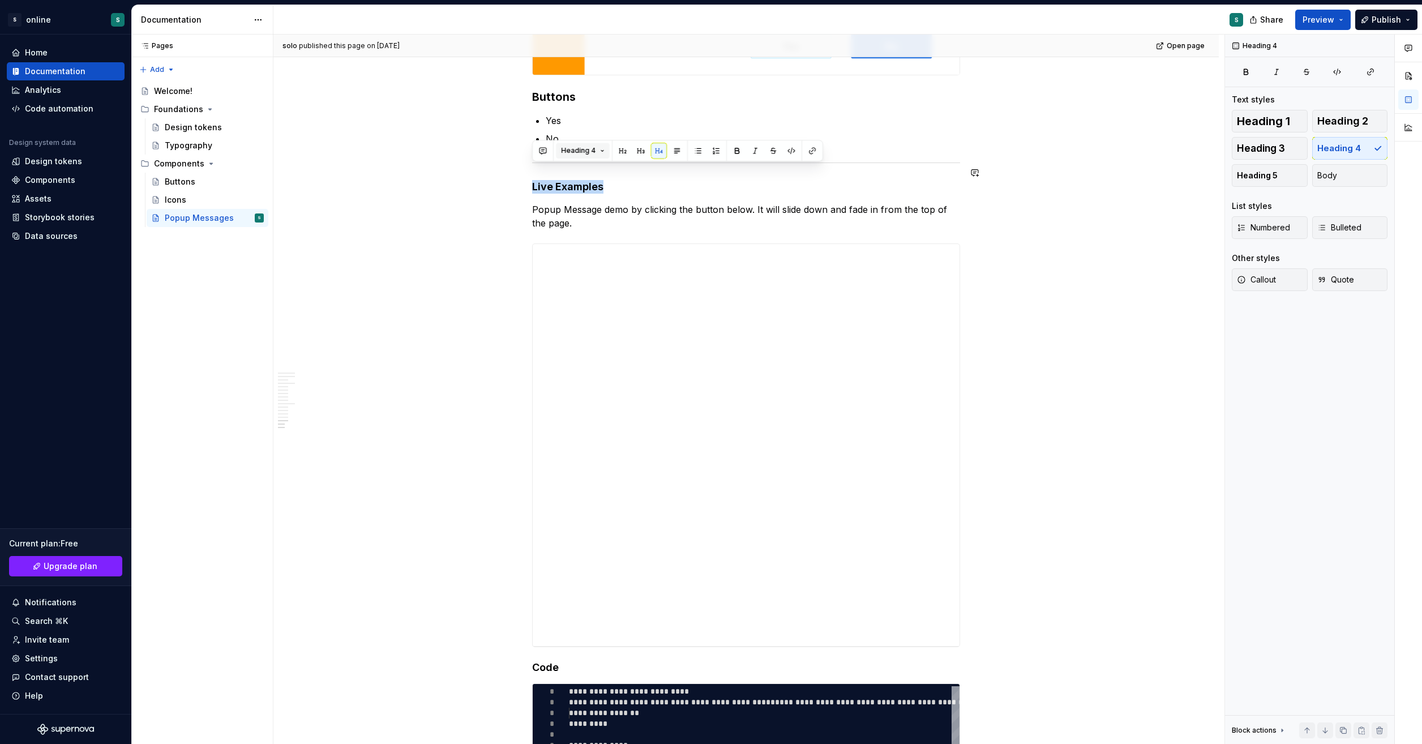
click at [598, 152] on button "Heading 4" at bounding box center [583, 151] width 54 height 16
click at [605, 205] on span "Heading 1" at bounding box center [607, 212] width 96 height 18
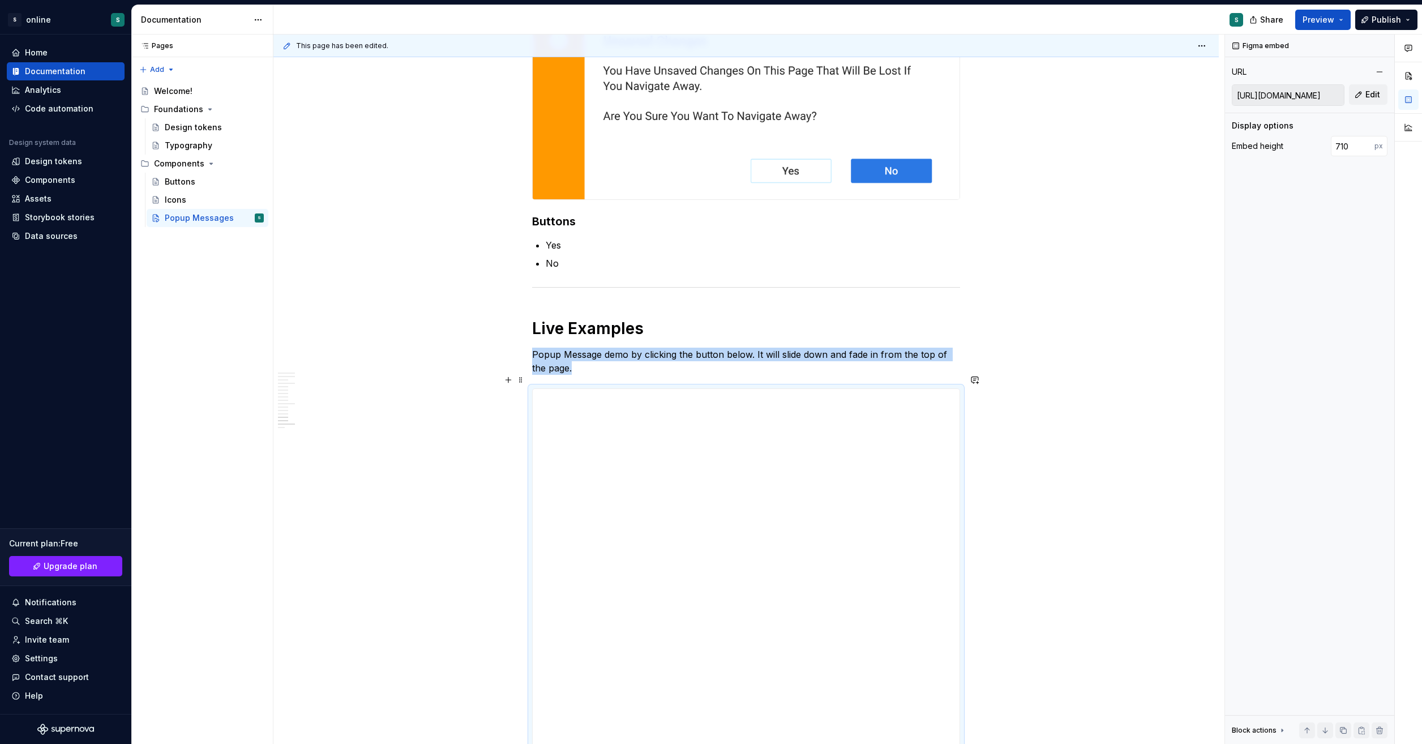
scroll to position [1496, 0]
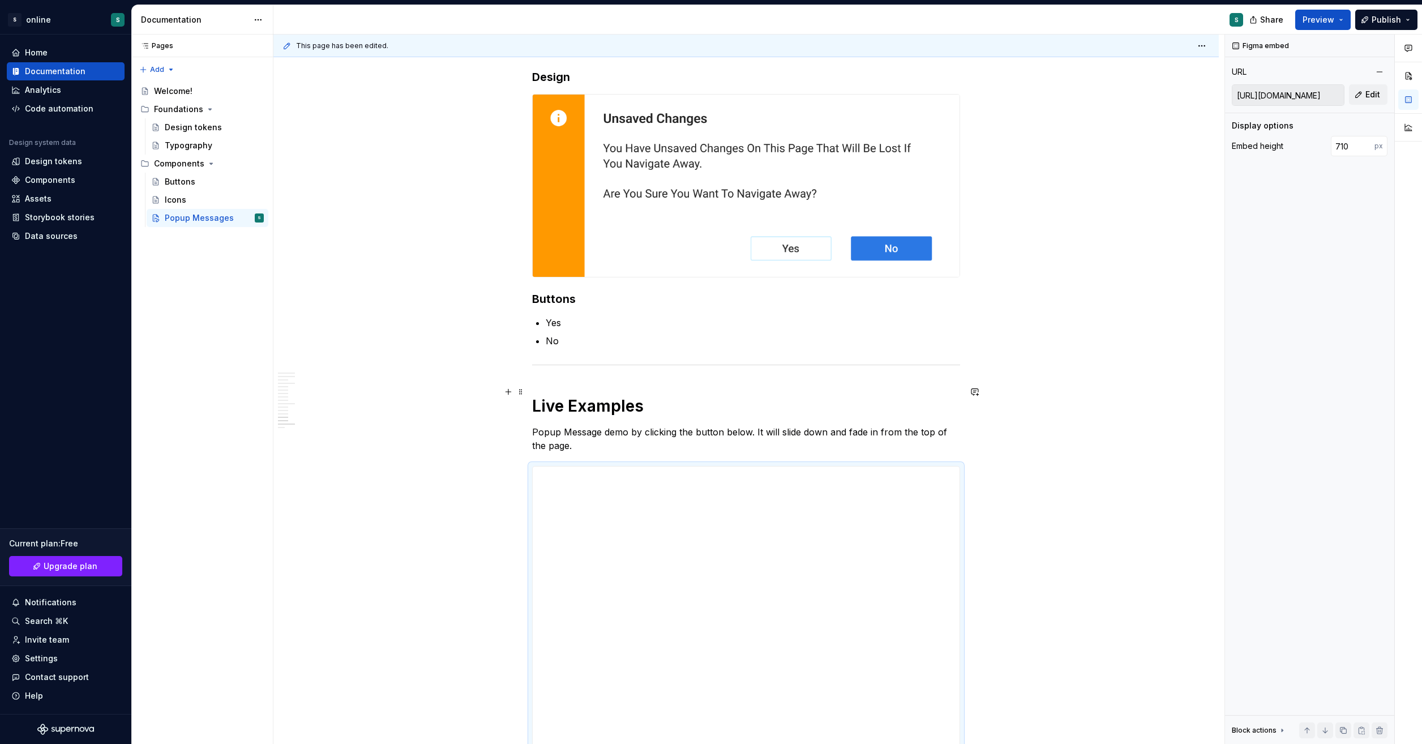
click at [590, 396] on h1 "Live Examples" at bounding box center [746, 406] width 428 height 20
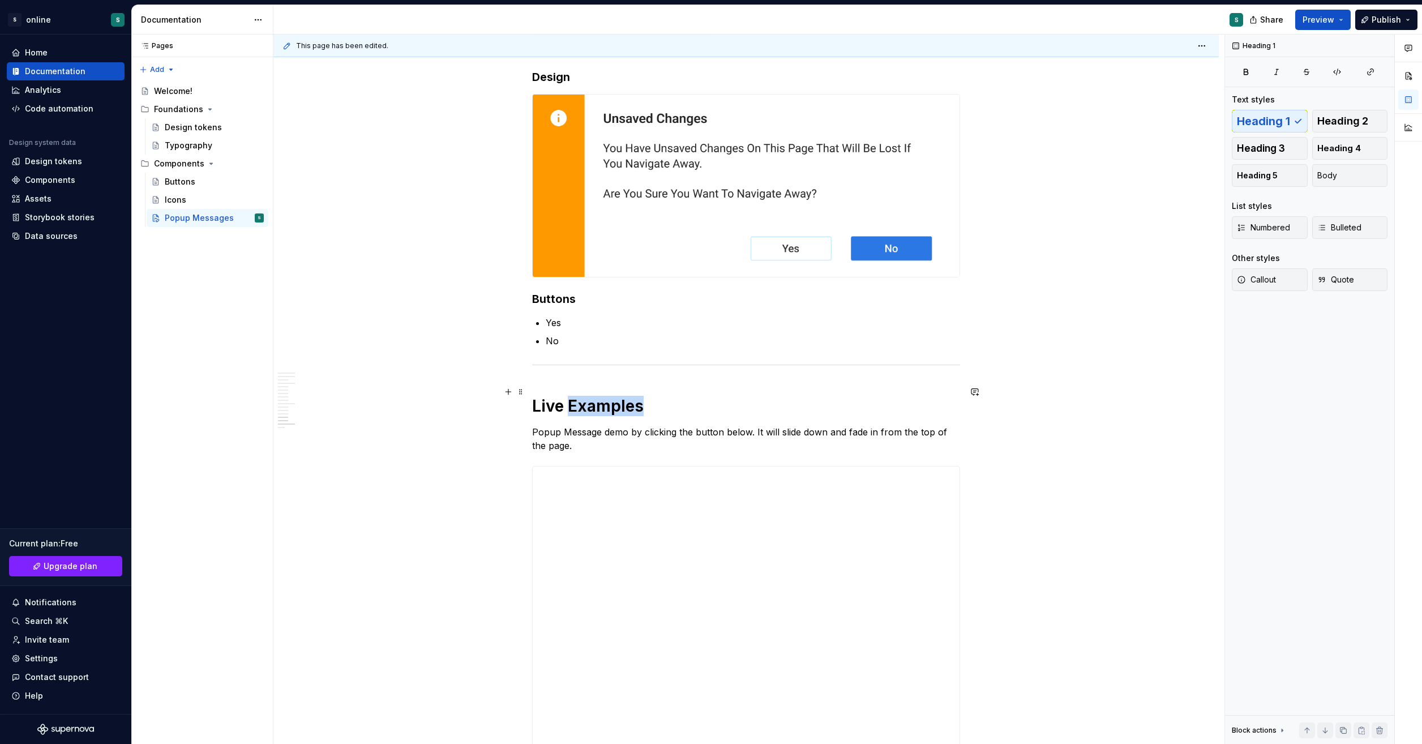
click at [590, 396] on h1 "Live Examples" at bounding box center [746, 406] width 428 height 20
click at [812, 363] on button "button" at bounding box center [811, 366] width 16 height 16
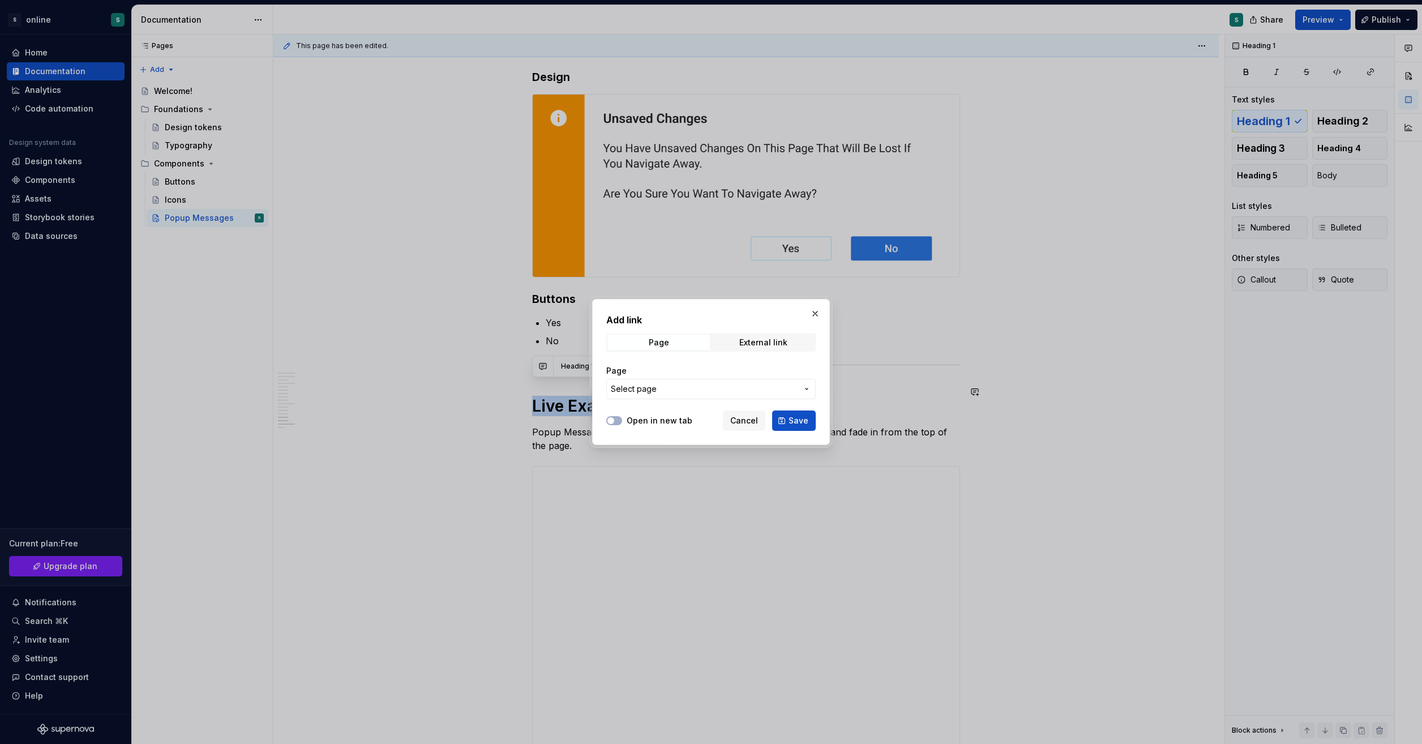
click at [735, 393] on span "Select page" at bounding box center [704, 388] width 187 height 11
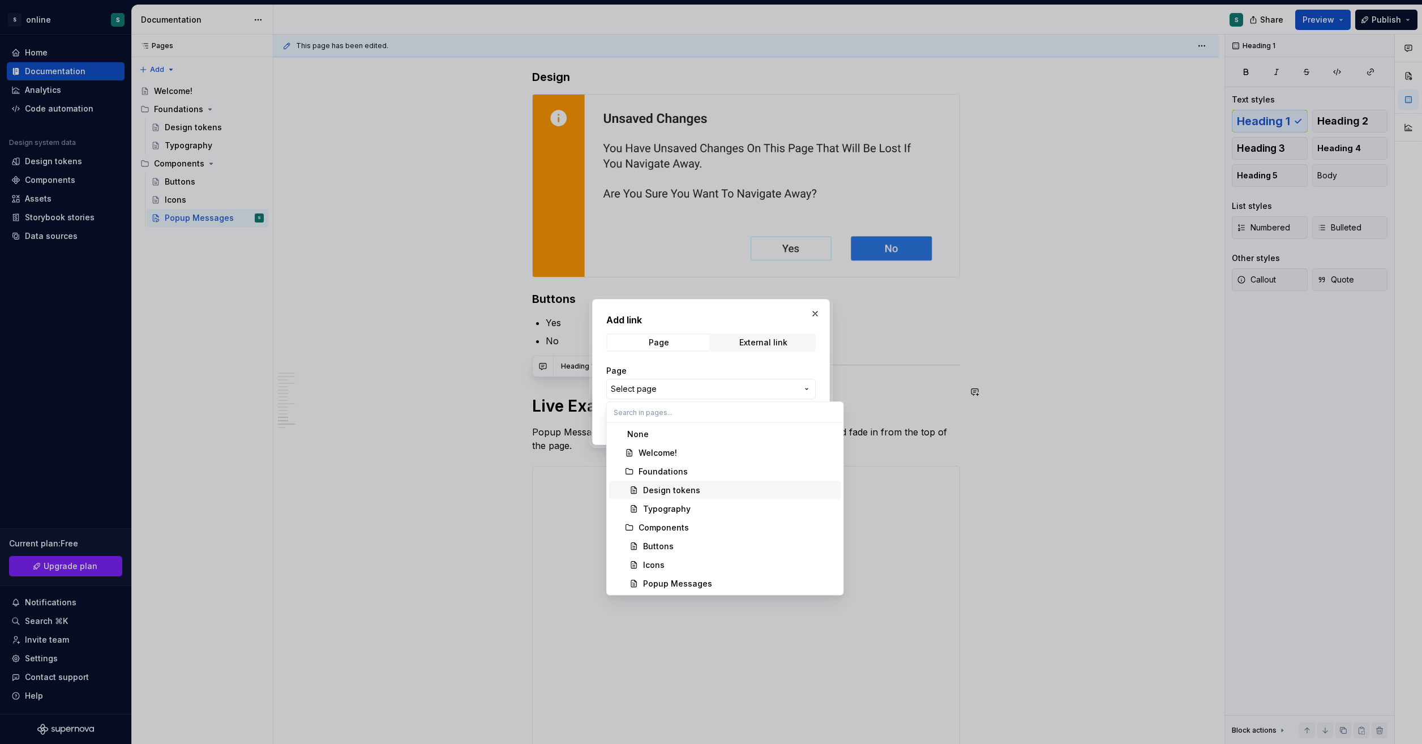
click at [1057, 506] on div at bounding box center [711, 372] width 1422 height 744
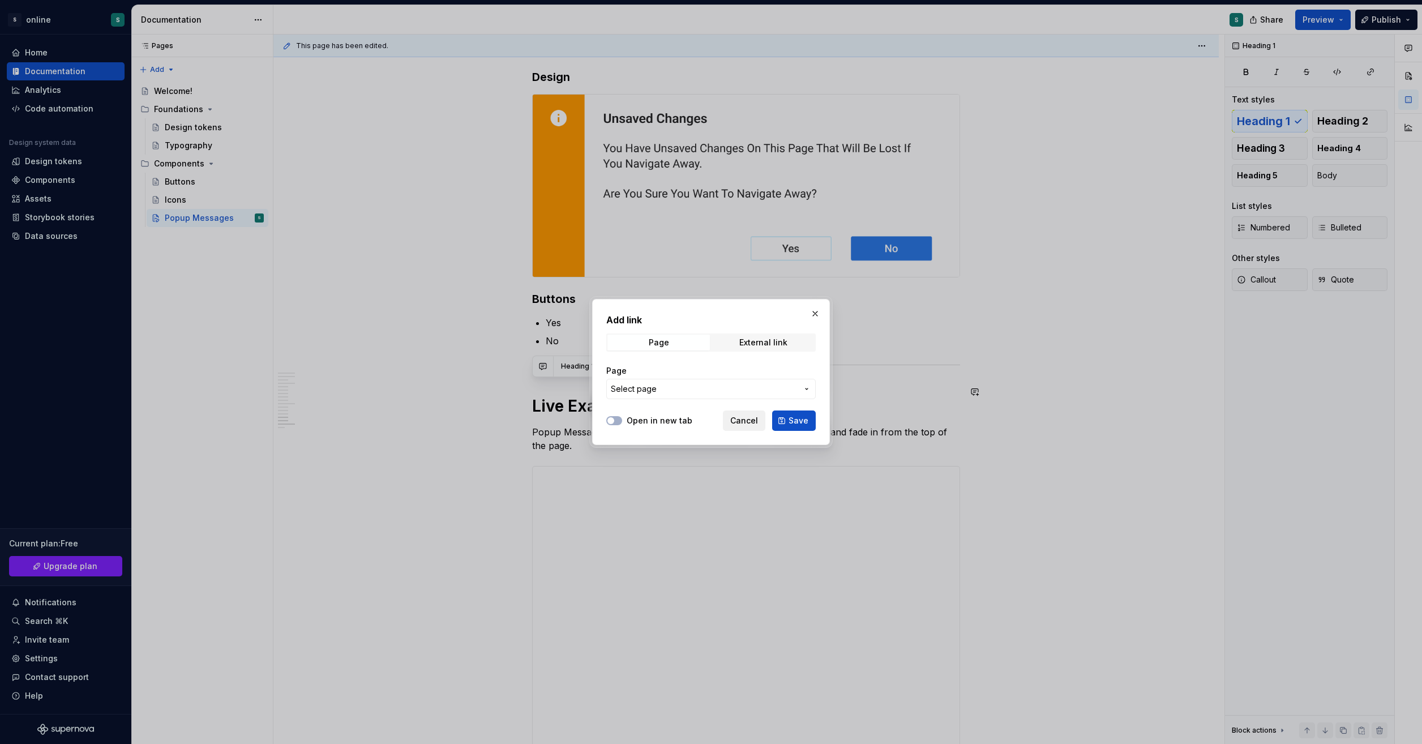
click at [753, 419] on span "Cancel" at bounding box center [744, 420] width 28 height 11
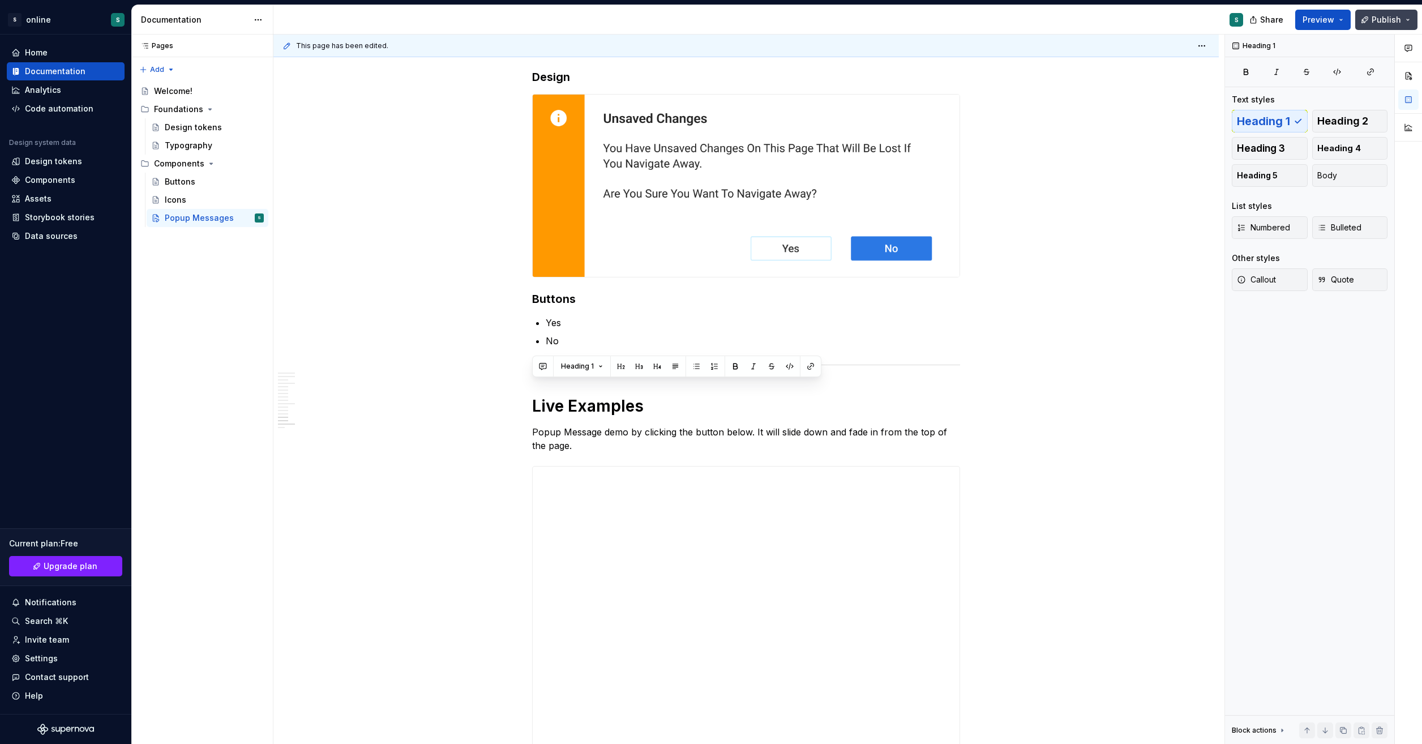
click at [1201, 24] on span "Publish" at bounding box center [1386, 19] width 29 height 11
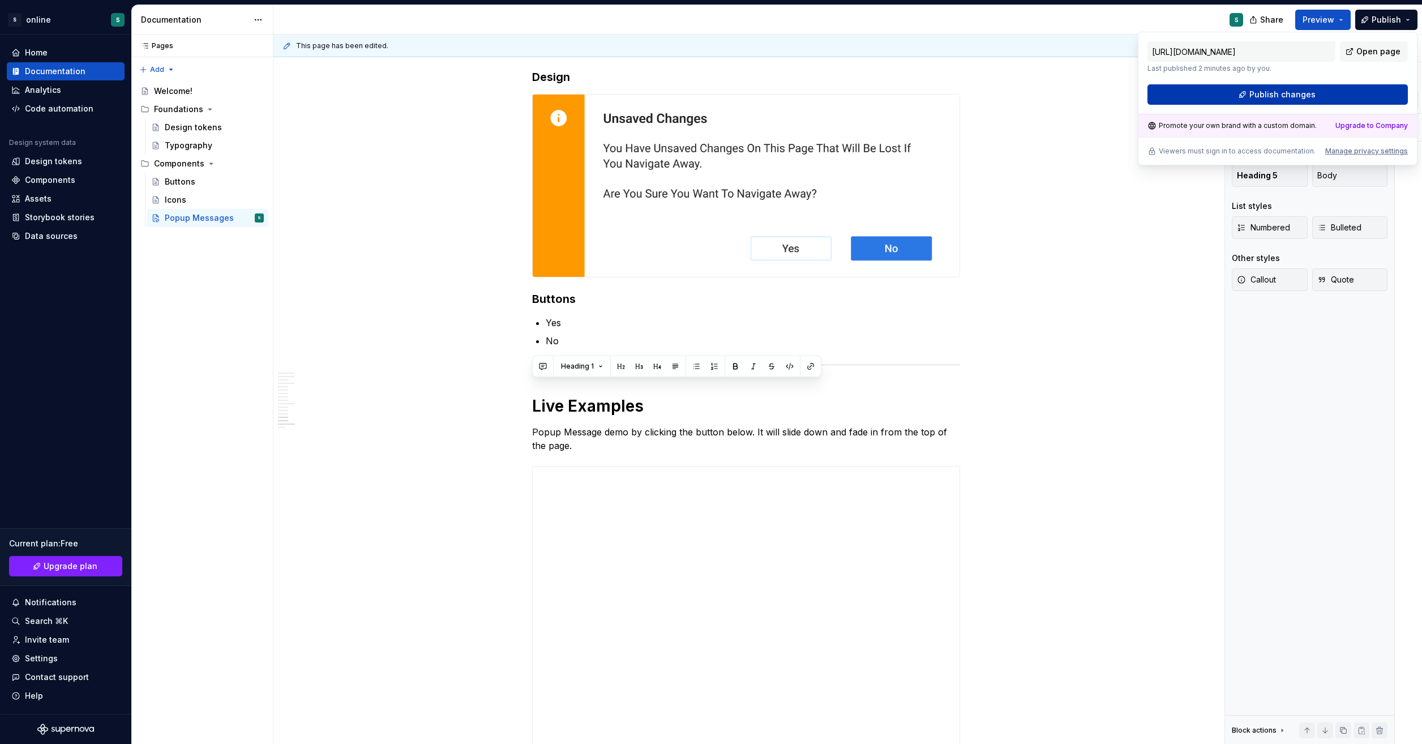
drag, startPoint x: 1394, startPoint y: 24, endPoint x: 1303, endPoint y: 95, distance: 115.0
click at [1201, 95] on span "Publish changes" at bounding box center [1282, 94] width 66 height 11
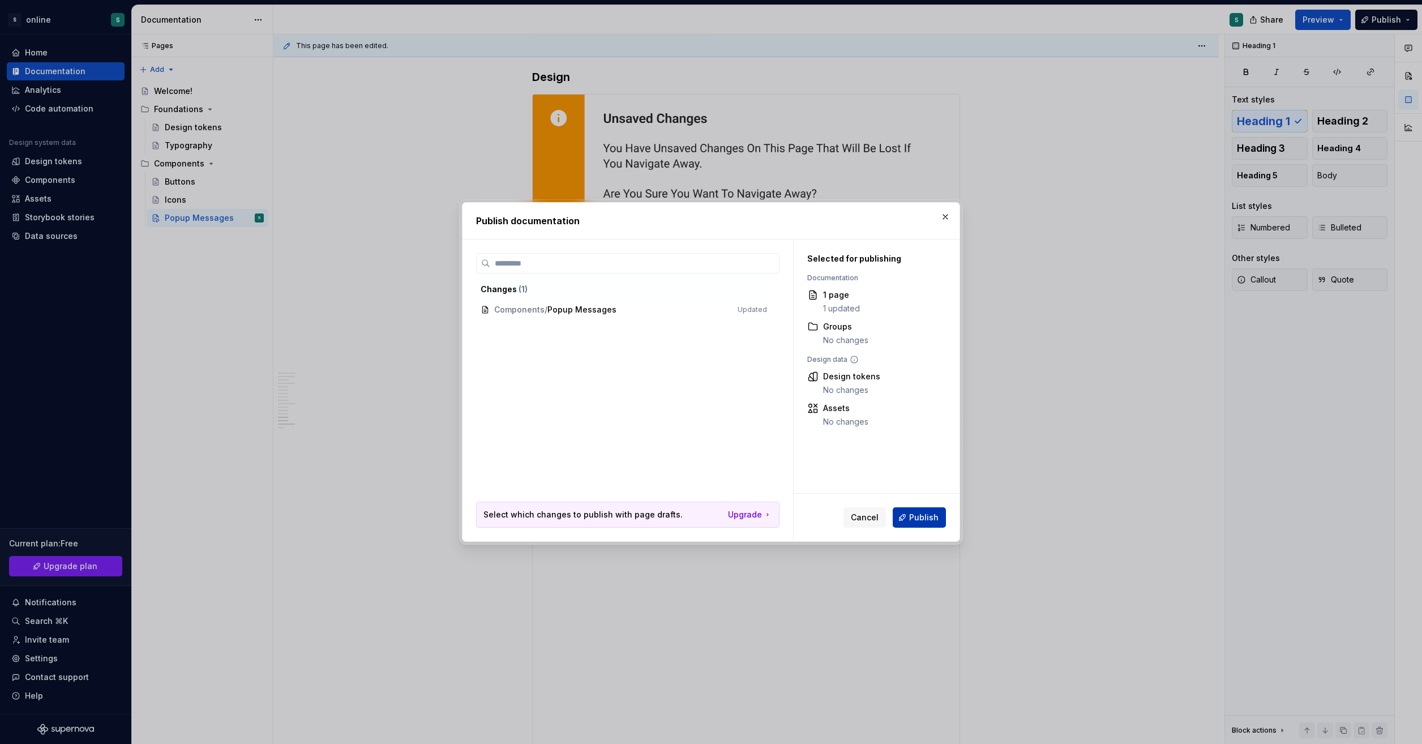
click at [922, 520] on span "Publish" at bounding box center [923, 517] width 29 height 11
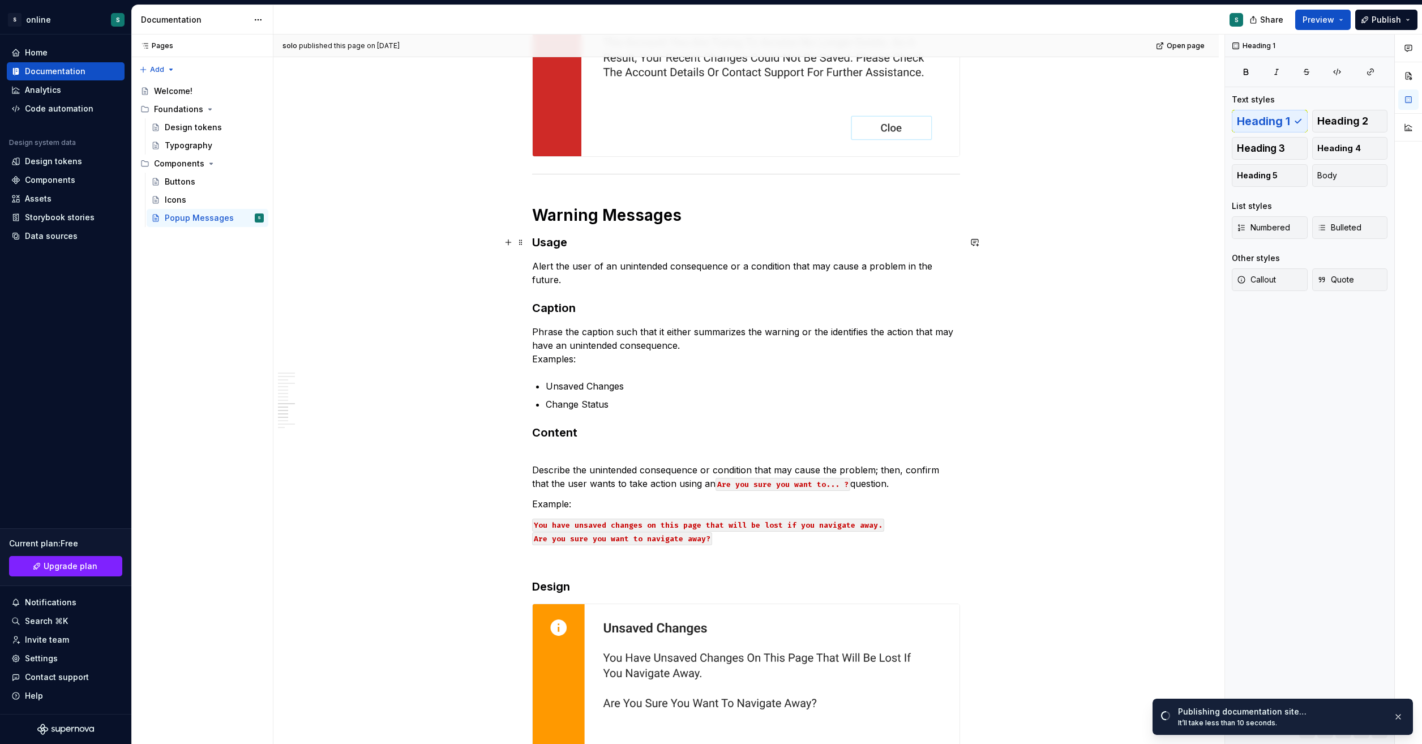
scroll to position [704, 0]
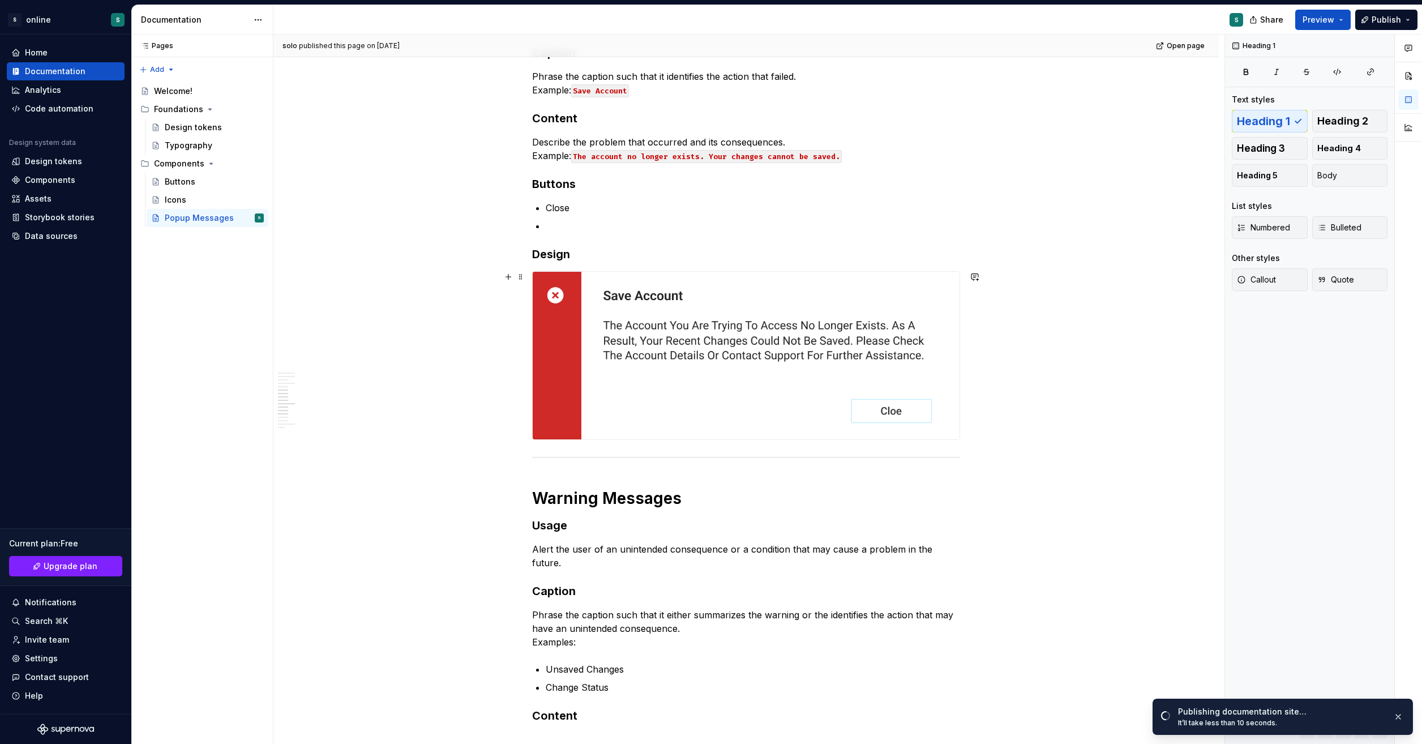
click at [677, 295] on img at bounding box center [746, 356] width 427 height 168
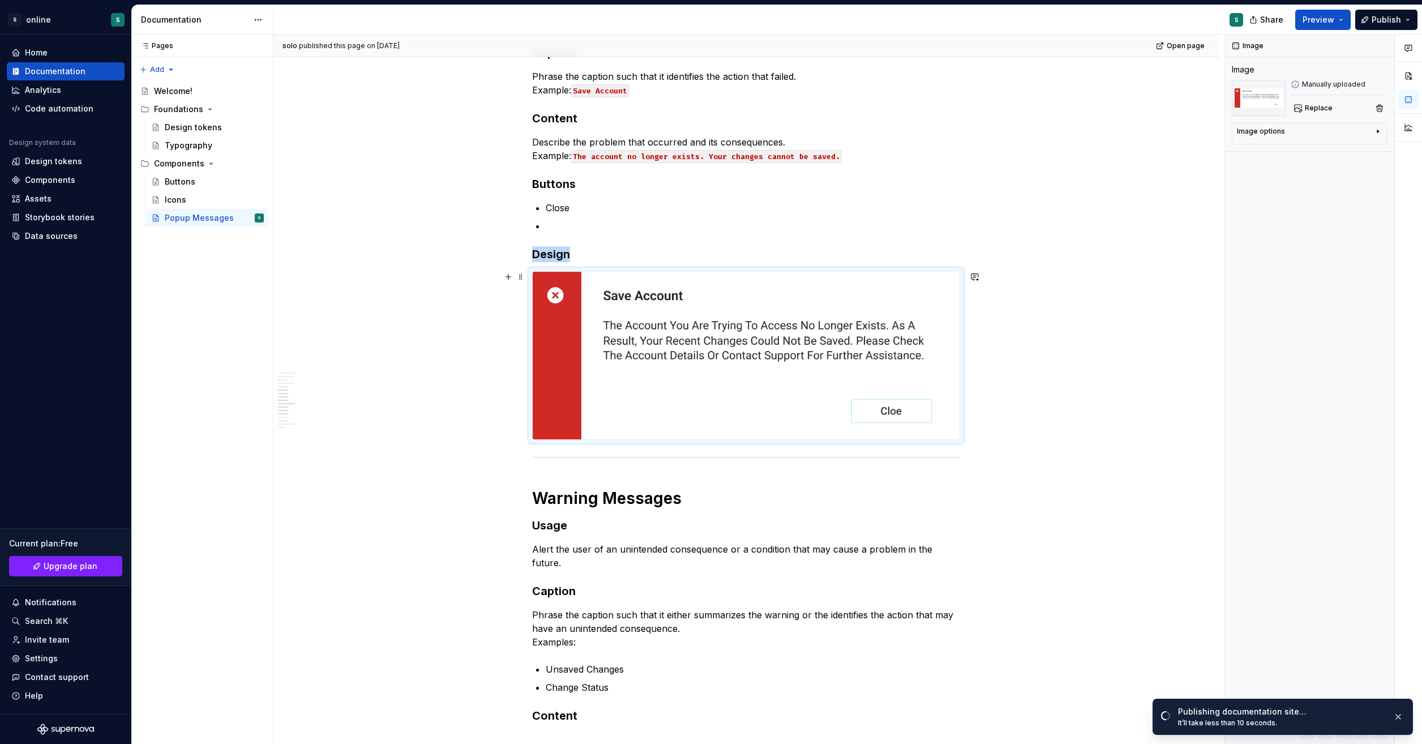
click at [907, 351] on img at bounding box center [746, 356] width 427 height 168
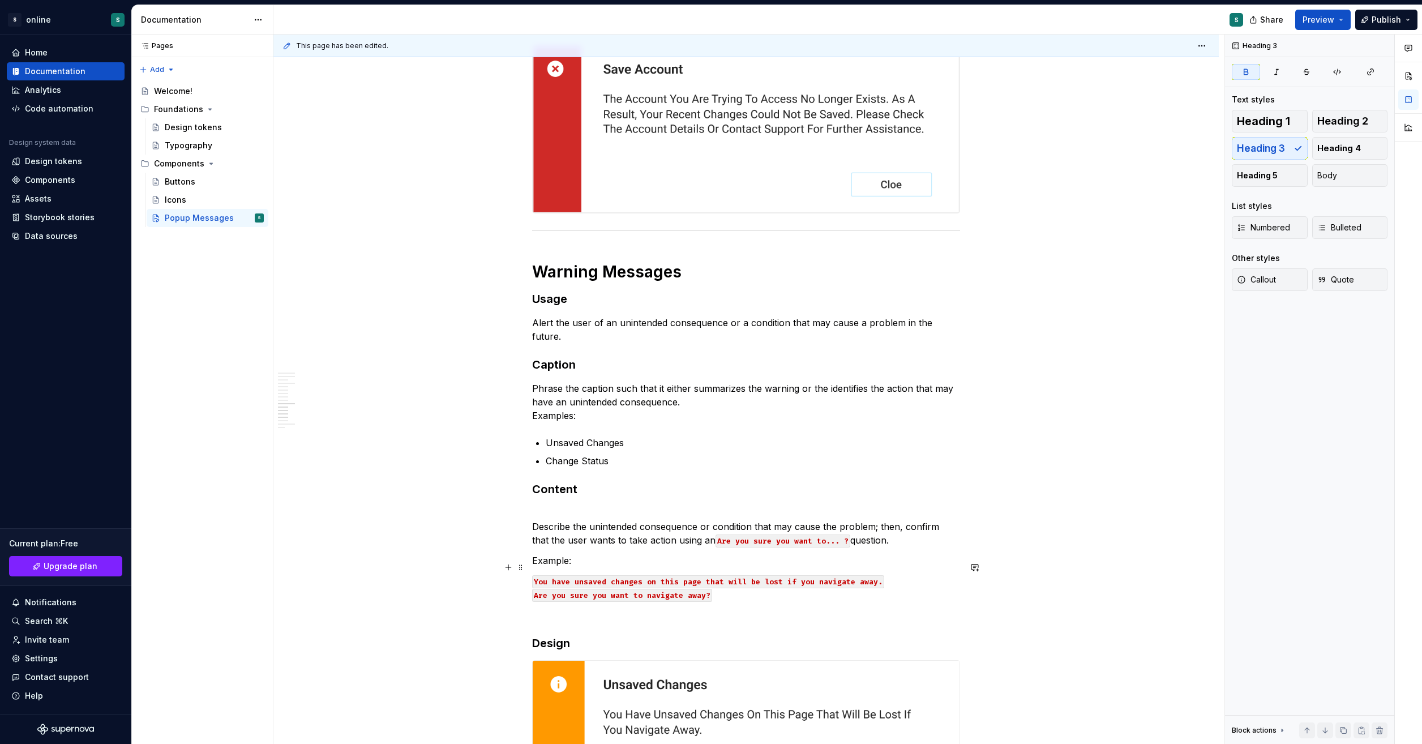
scroll to position [1156, 0]
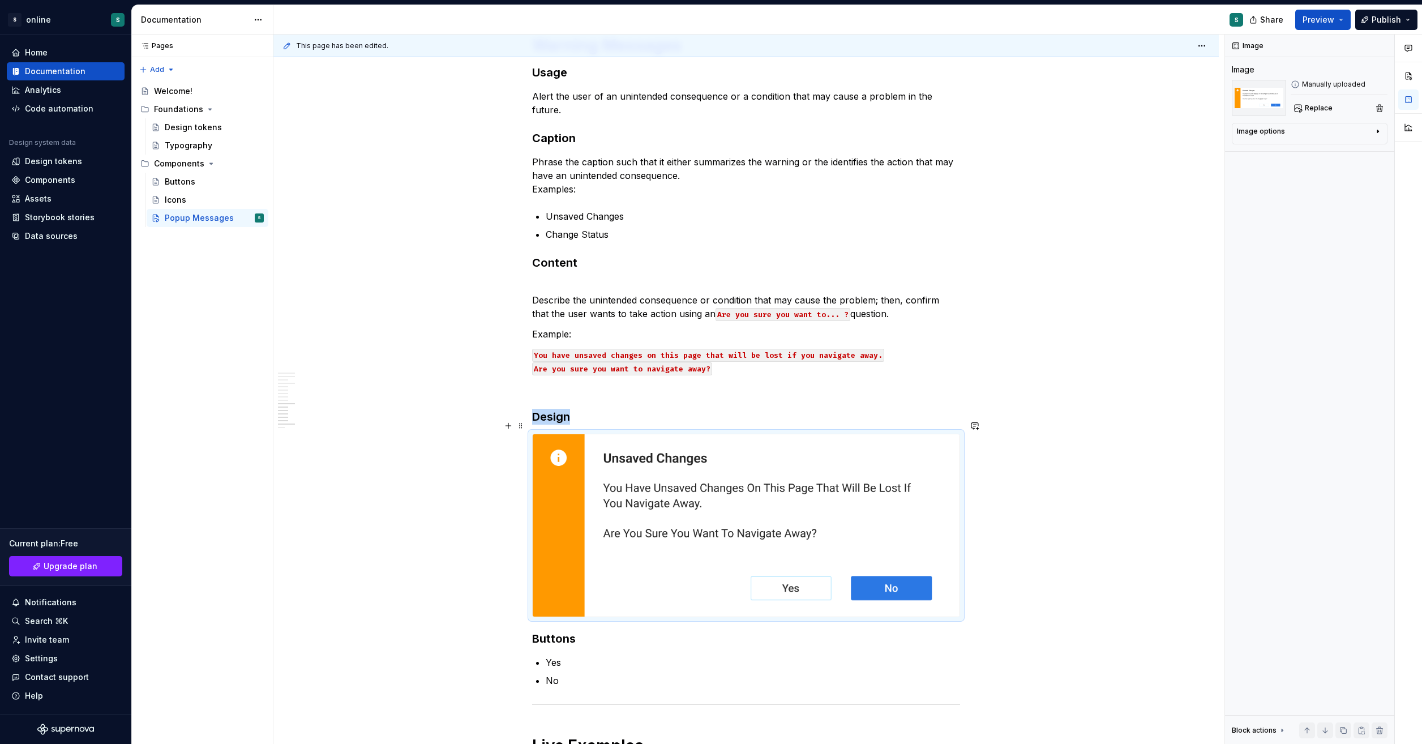
click at [790, 530] on img at bounding box center [746, 525] width 427 height 182
click at [1201, 18] on span "Publish" at bounding box center [1386, 19] width 29 height 11
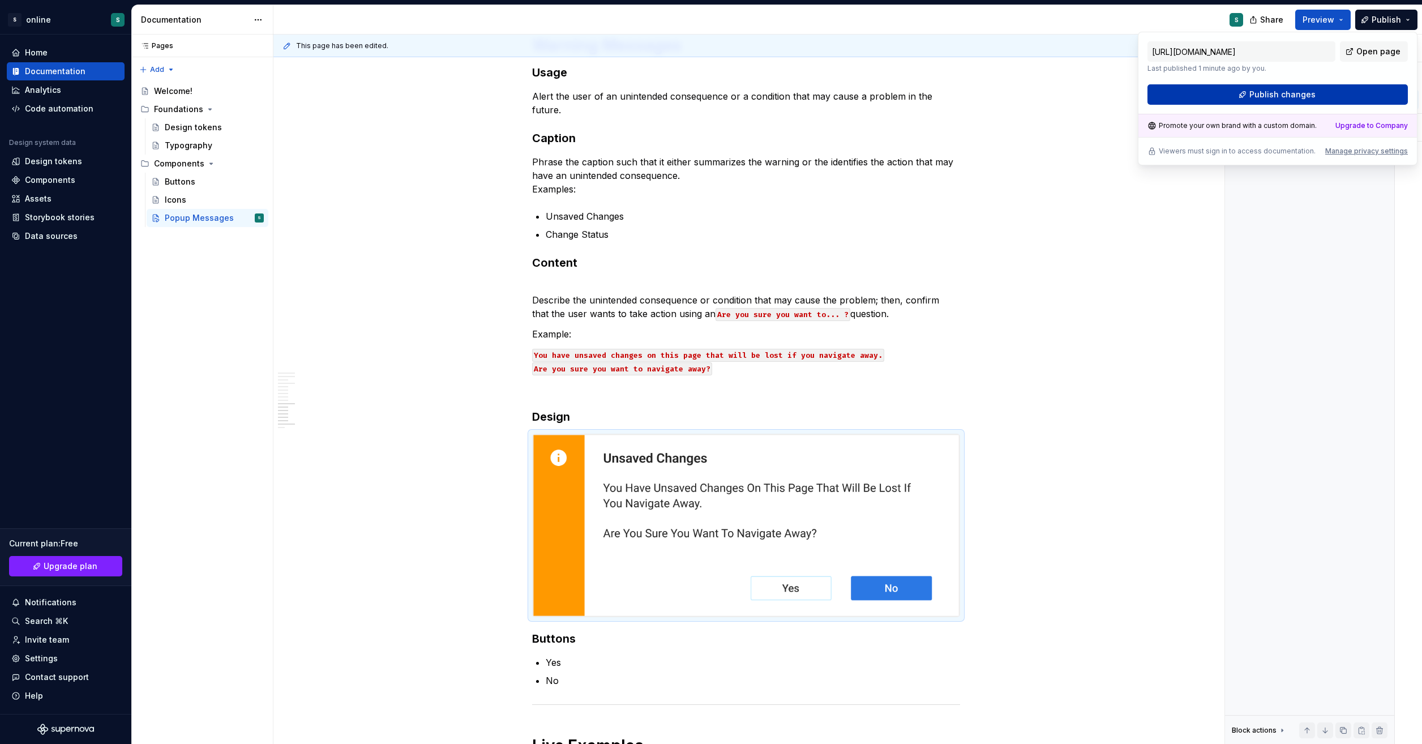
click at [1201, 94] on span "Publish changes" at bounding box center [1282, 94] width 66 height 11
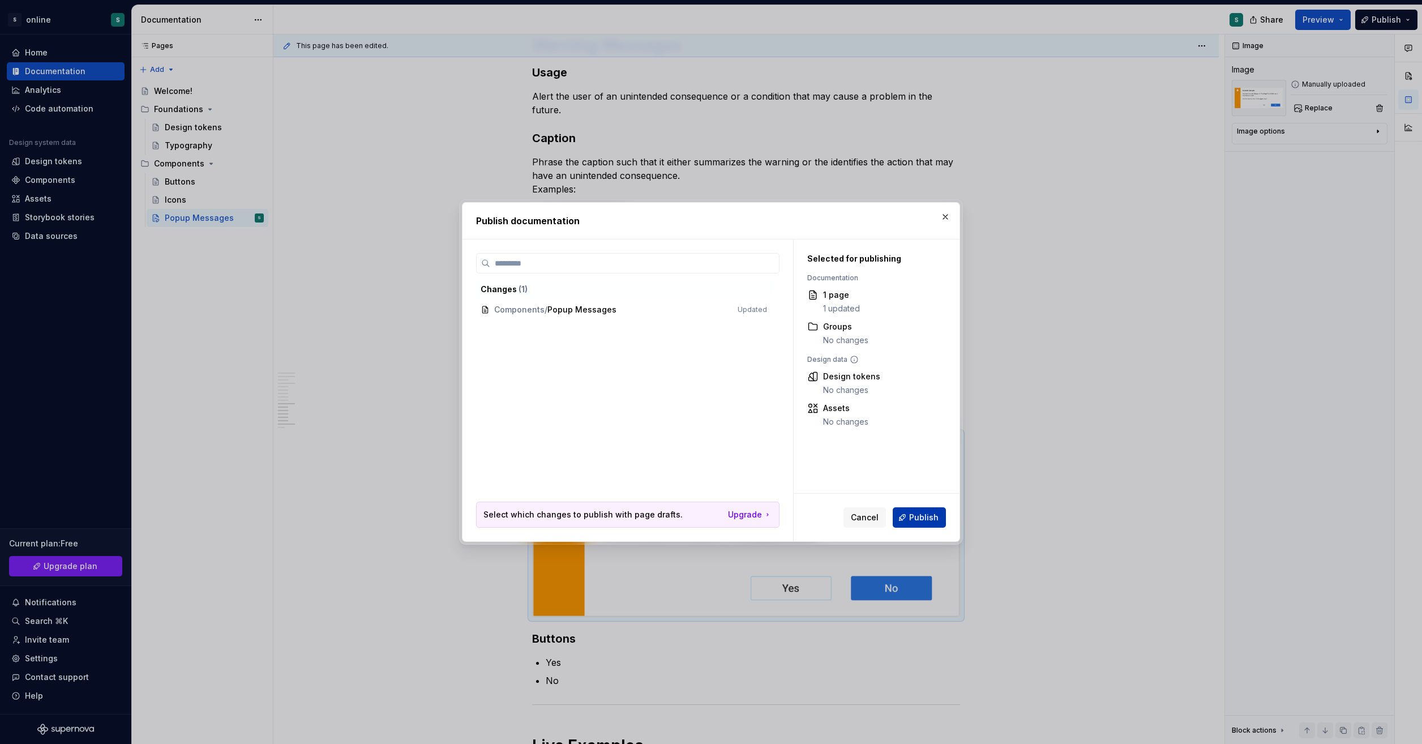
click at [921, 524] on button "Publish" at bounding box center [919, 517] width 53 height 20
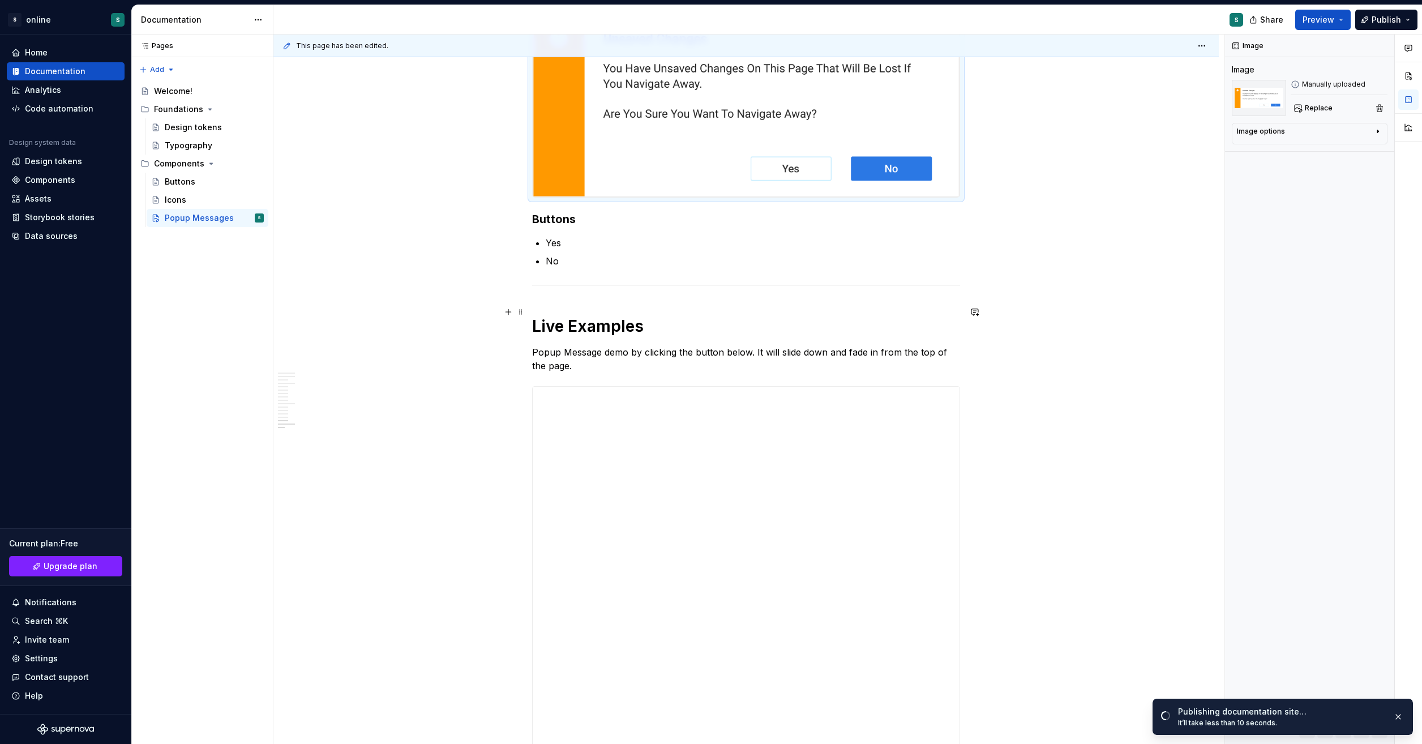
scroll to position [1666, 0]
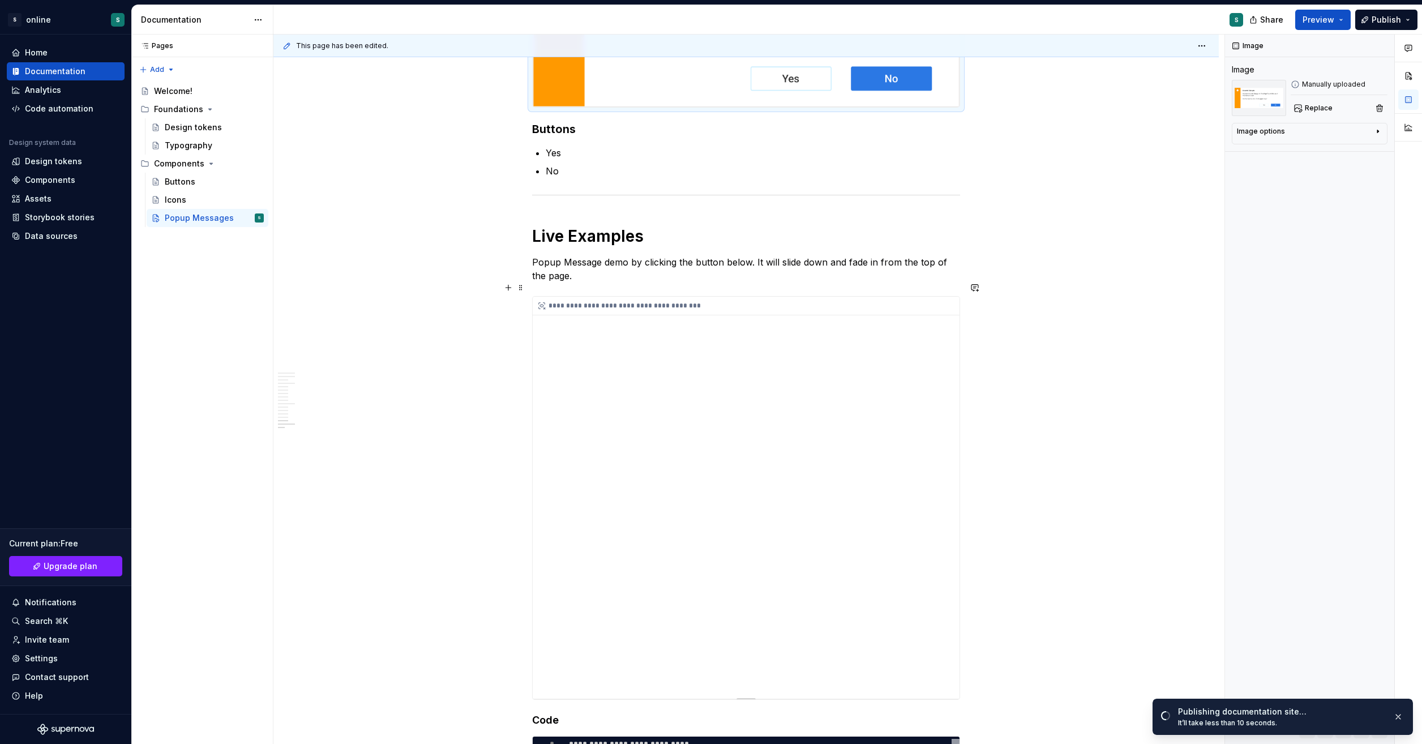
click at [922, 480] on div "**********" at bounding box center [746, 498] width 427 height 402
click at [903, 484] on div "**********" at bounding box center [746, 498] width 427 height 402
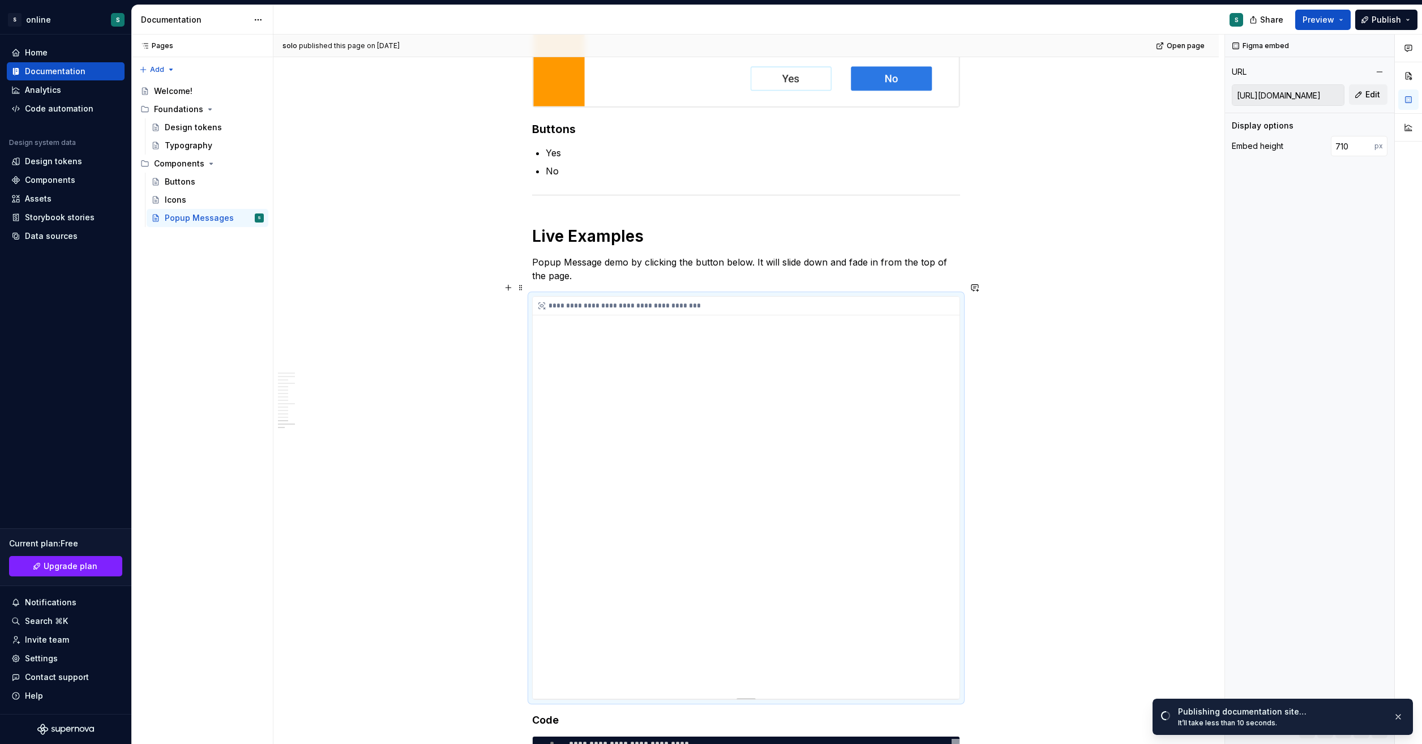
click at [906, 525] on div "**********" at bounding box center [746, 498] width 427 height 402
click at [799, 485] on div "**********" at bounding box center [746, 498] width 427 height 402
click at [716, 487] on div "**********" at bounding box center [746, 498] width 427 height 402
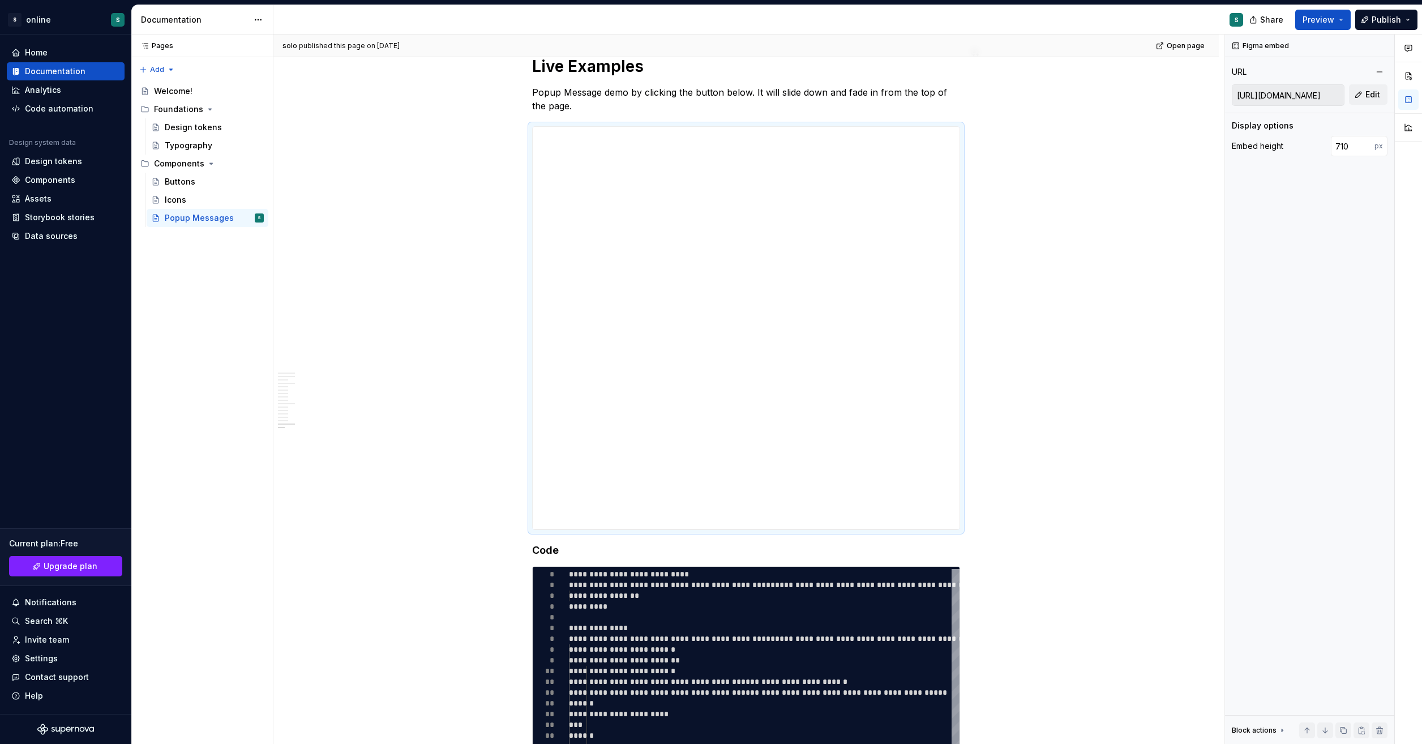
scroll to position [1836, 0]
click at [1201, 18] on span "Share" at bounding box center [1271, 19] width 23 height 11
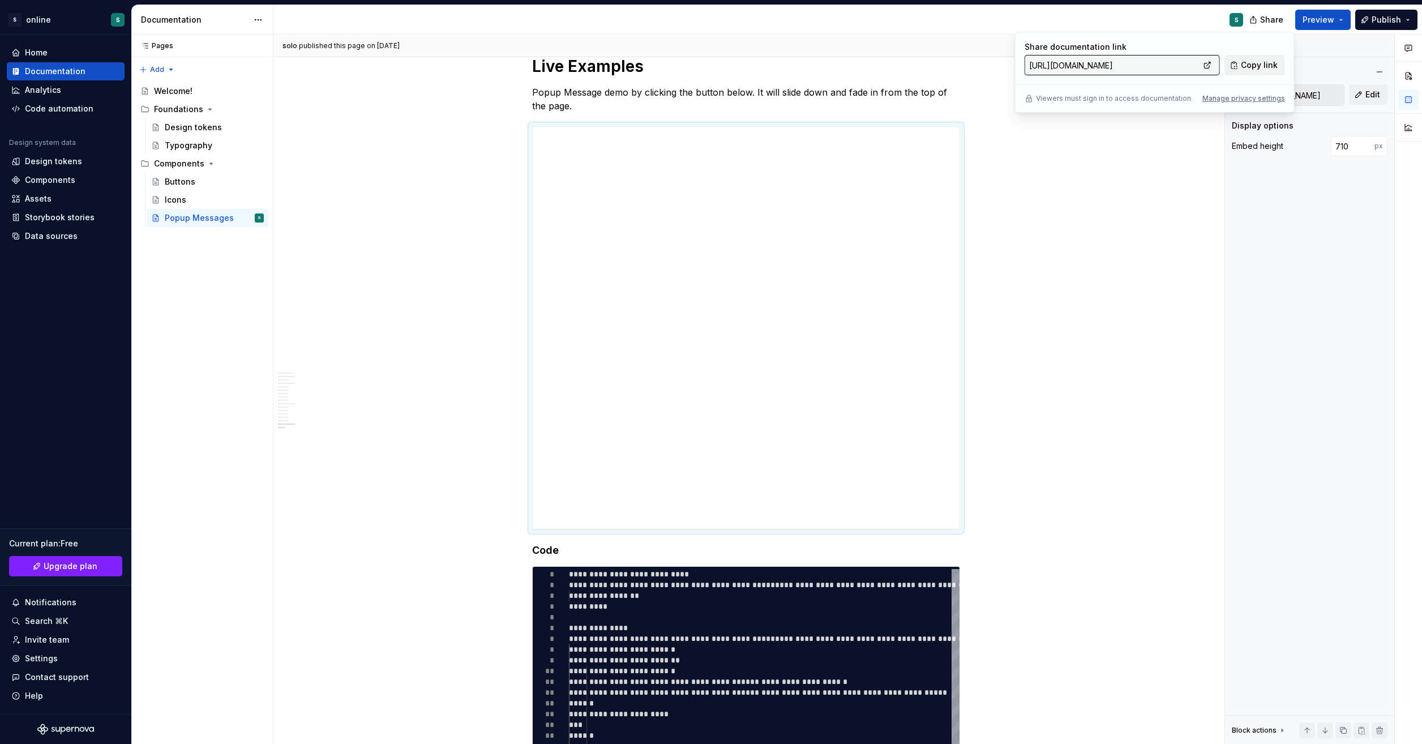
drag, startPoint x: 1282, startPoint y: 18, endPoint x: 1253, endPoint y: 63, distance: 53.2
click at [1201, 63] on span "Copy link" at bounding box center [1259, 64] width 37 height 11
click at [1201, 97] on div "Manage privacy settings" at bounding box center [1243, 98] width 83 height 9
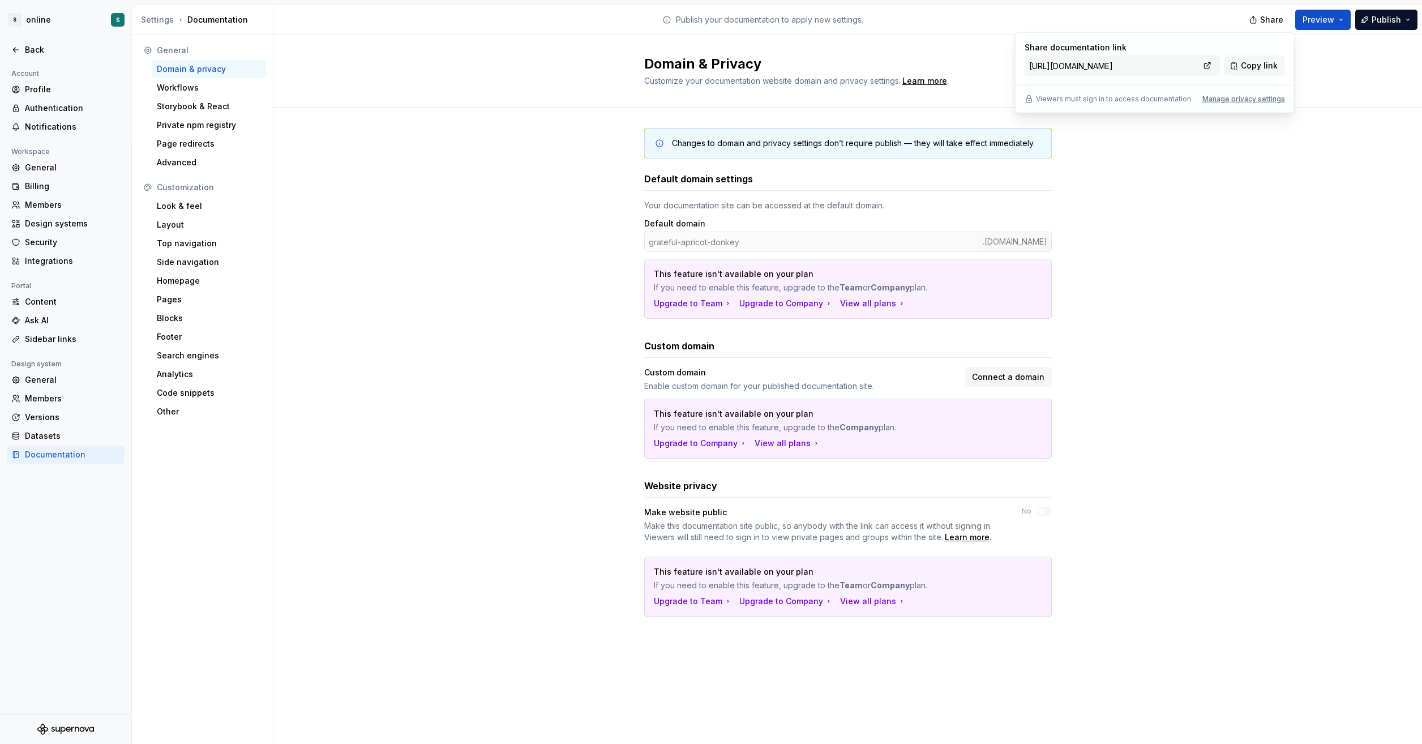
click at [1167, 249] on div "Changes to domain and privacy settings don’t require publish — they will take e…" at bounding box center [847, 384] width 1149 height 552
click at [806, 243] on div "grateful-apricot-donkey .[DOMAIN_NAME]" at bounding box center [848, 242] width 408 height 20
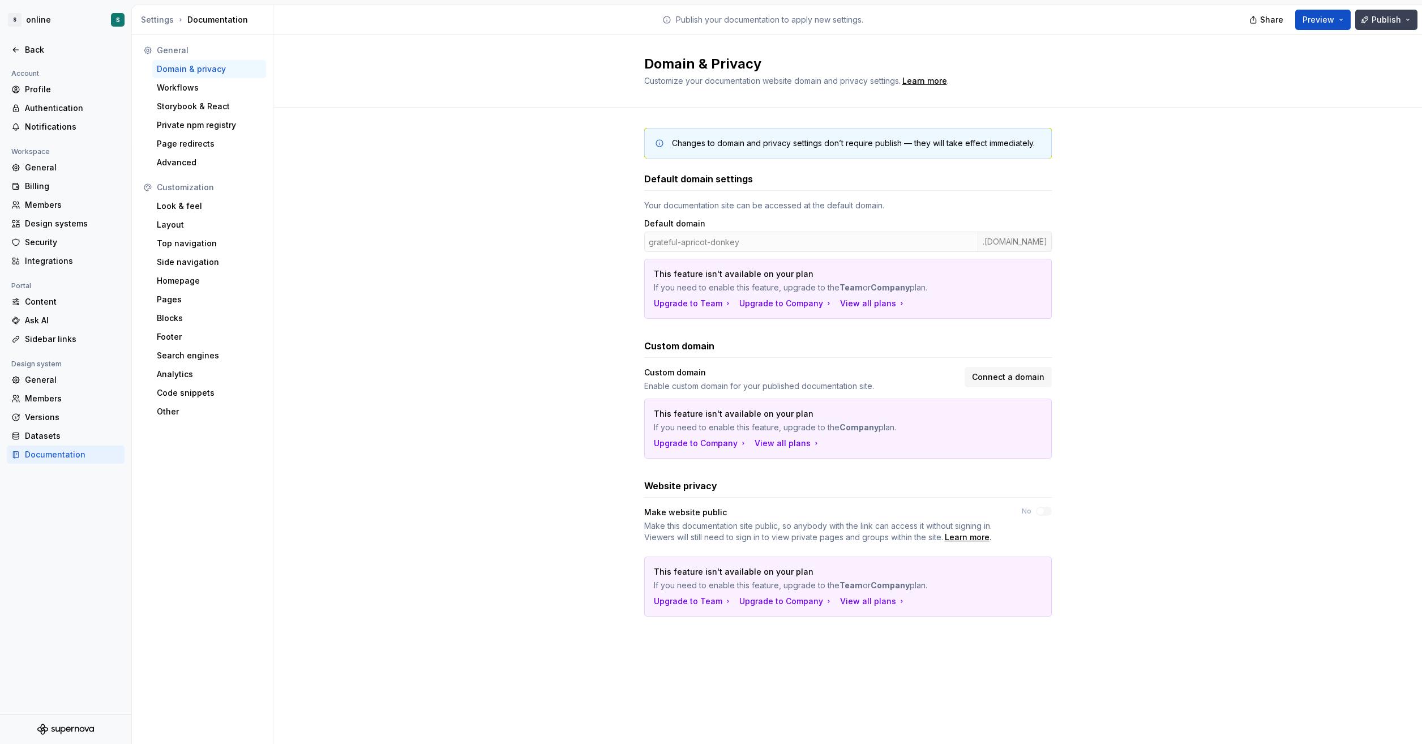
click at [1201, 20] on span "Publish" at bounding box center [1386, 19] width 29 height 11
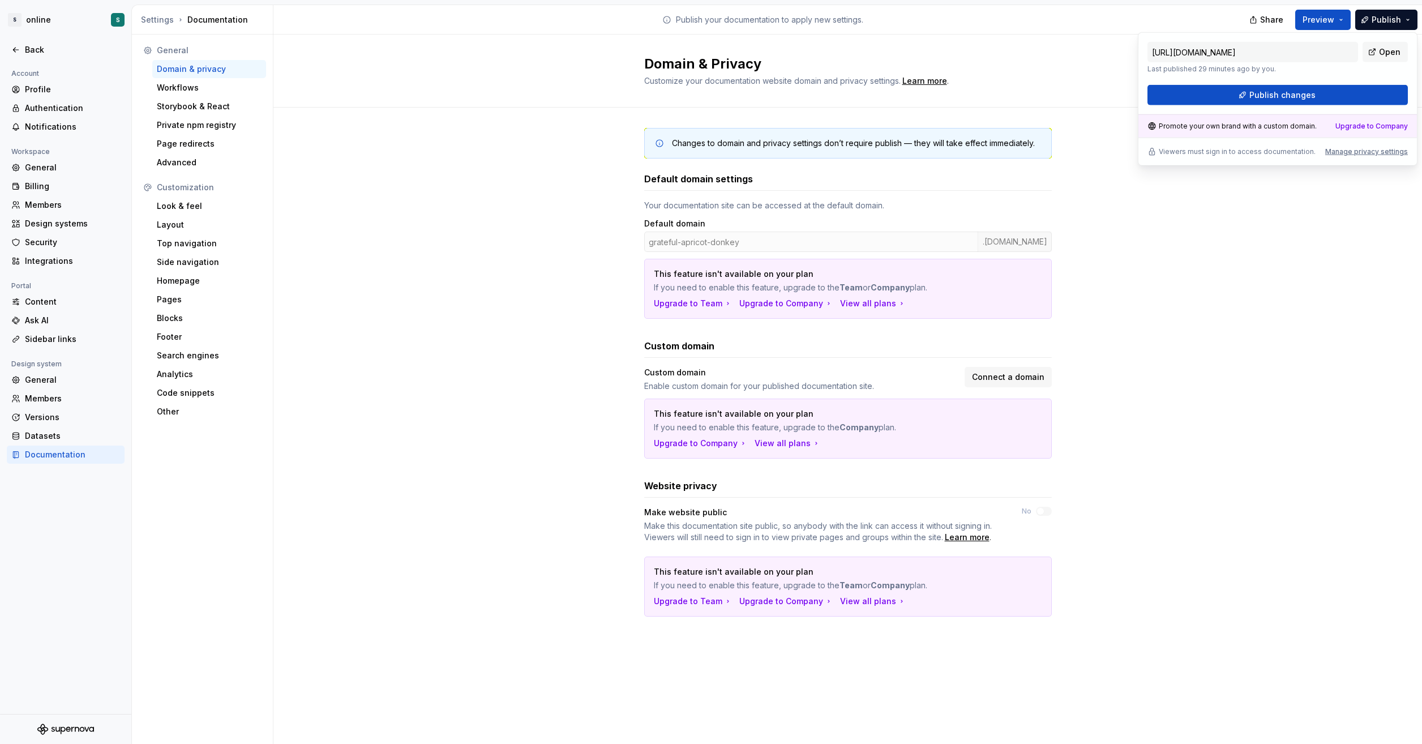
drag, startPoint x: 1378, startPoint y: 20, endPoint x: 1351, endPoint y: 77, distance: 62.5
click at [1201, 77] on div "[URL][DOMAIN_NAME] Last published 29 minutes ago by you. Open Publish changes" at bounding box center [1277, 73] width 260 height 63
click at [1014, 41] on div "Domain & Privacy Customize your documentation website domain and privacy settin…" at bounding box center [847, 71] width 1149 height 73
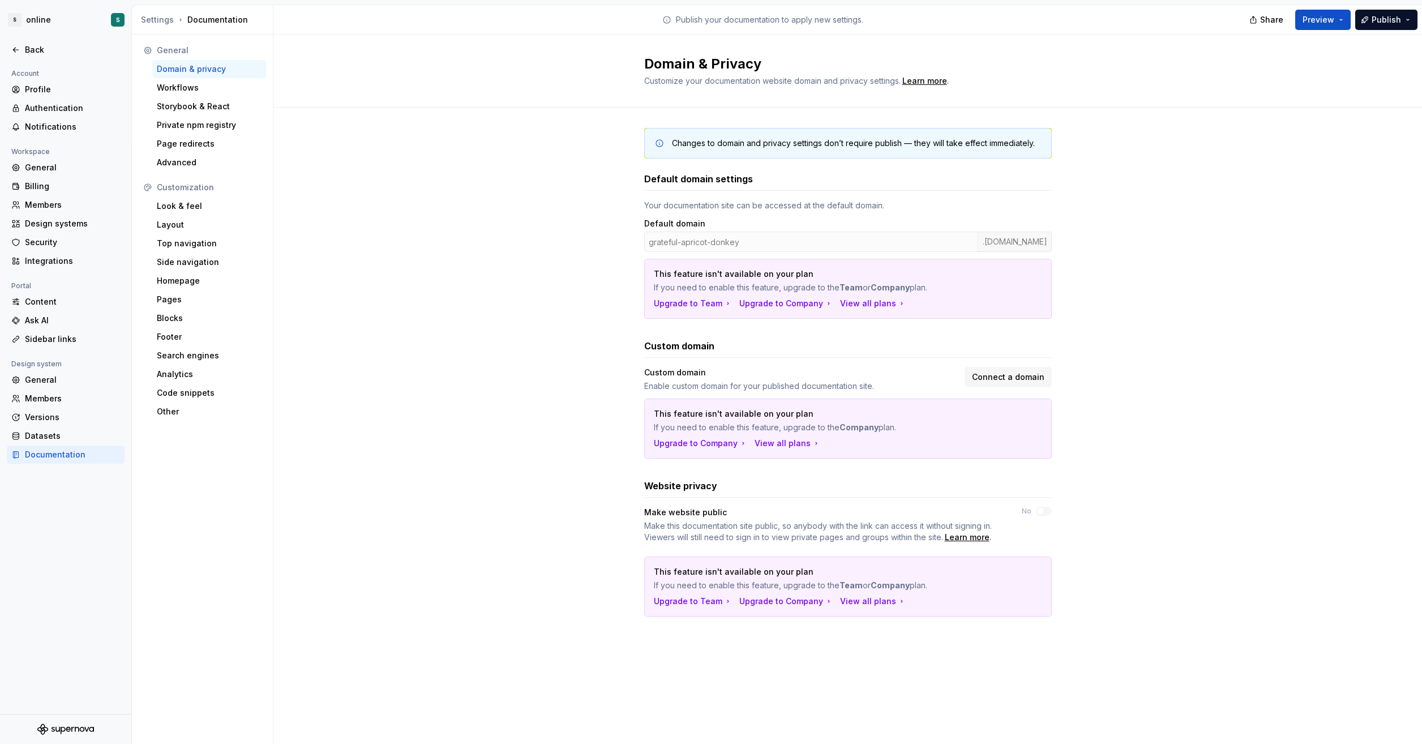
drag, startPoint x: 1279, startPoint y: 186, endPoint x: 1265, endPoint y: 130, distance: 57.8
click at [1201, 186] on div "Changes to domain and privacy settings don’t require publish — they will take e…" at bounding box center [847, 384] width 1149 height 552
click at [1201, 20] on span "Share" at bounding box center [1271, 19] width 23 height 11
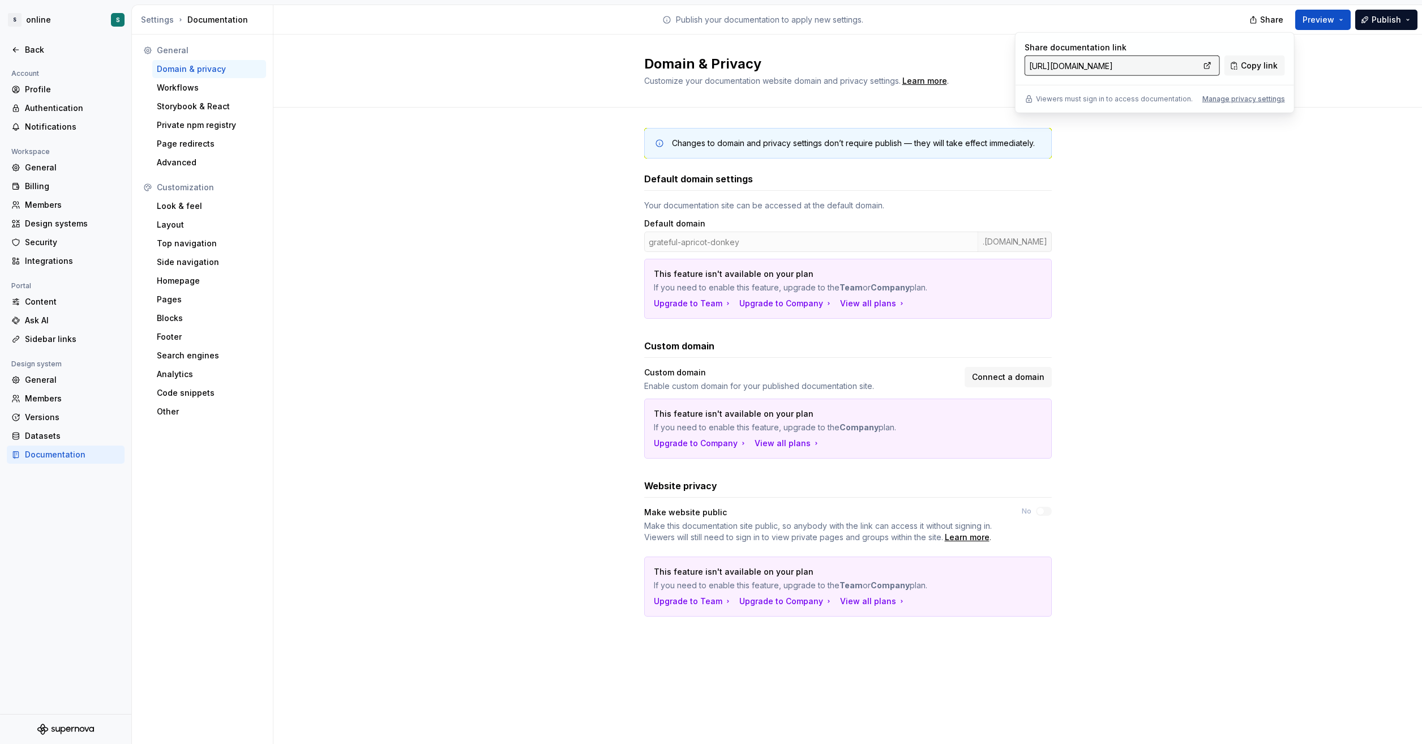
click at [1201, 175] on div "Changes to domain and privacy settings don’t require publish — they will take e…" at bounding box center [847, 384] width 1149 height 552
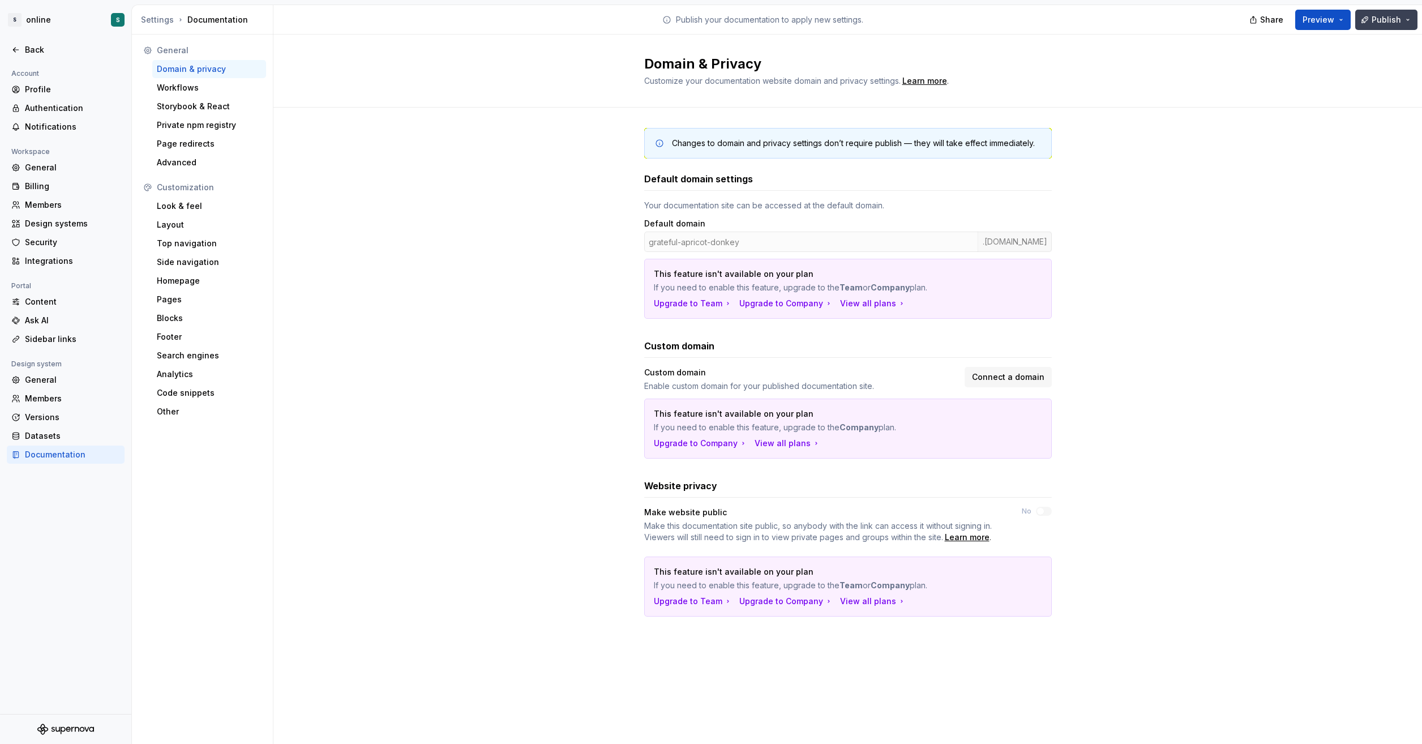
click at [1201, 22] on span "Publish" at bounding box center [1386, 19] width 29 height 11
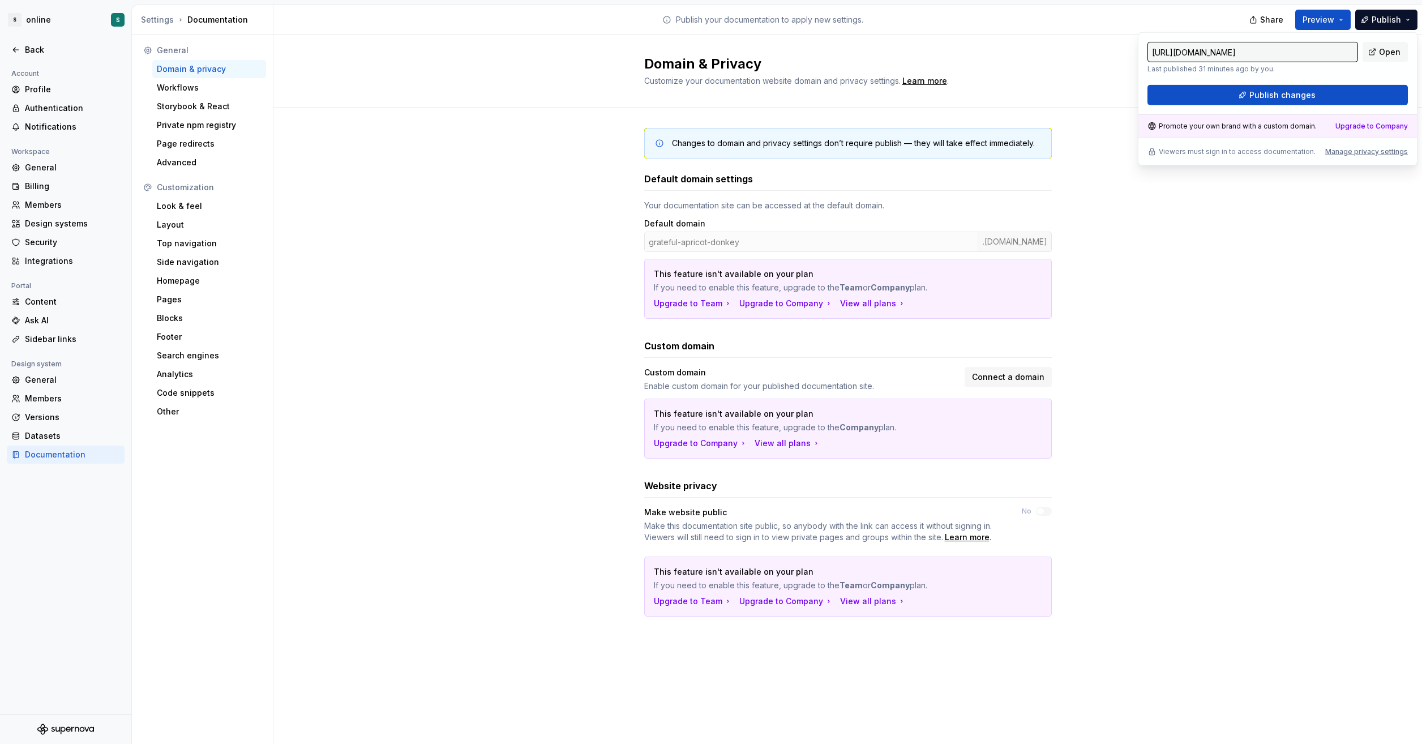
drag, startPoint x: 1382, startPoint y: 22, endPoint x: 1322, endPoint y: 77, distance: 81.3
click at [1201, 77] on div "[URL][DOMAIN_NAME] Last published 31 minutes ago by you. Open Publish changes" at bounding box center [1277, 73] width 260 height 63
click at [1201, 17] on button "Preview" at bounding box center [1322, 20] width 55 height 20
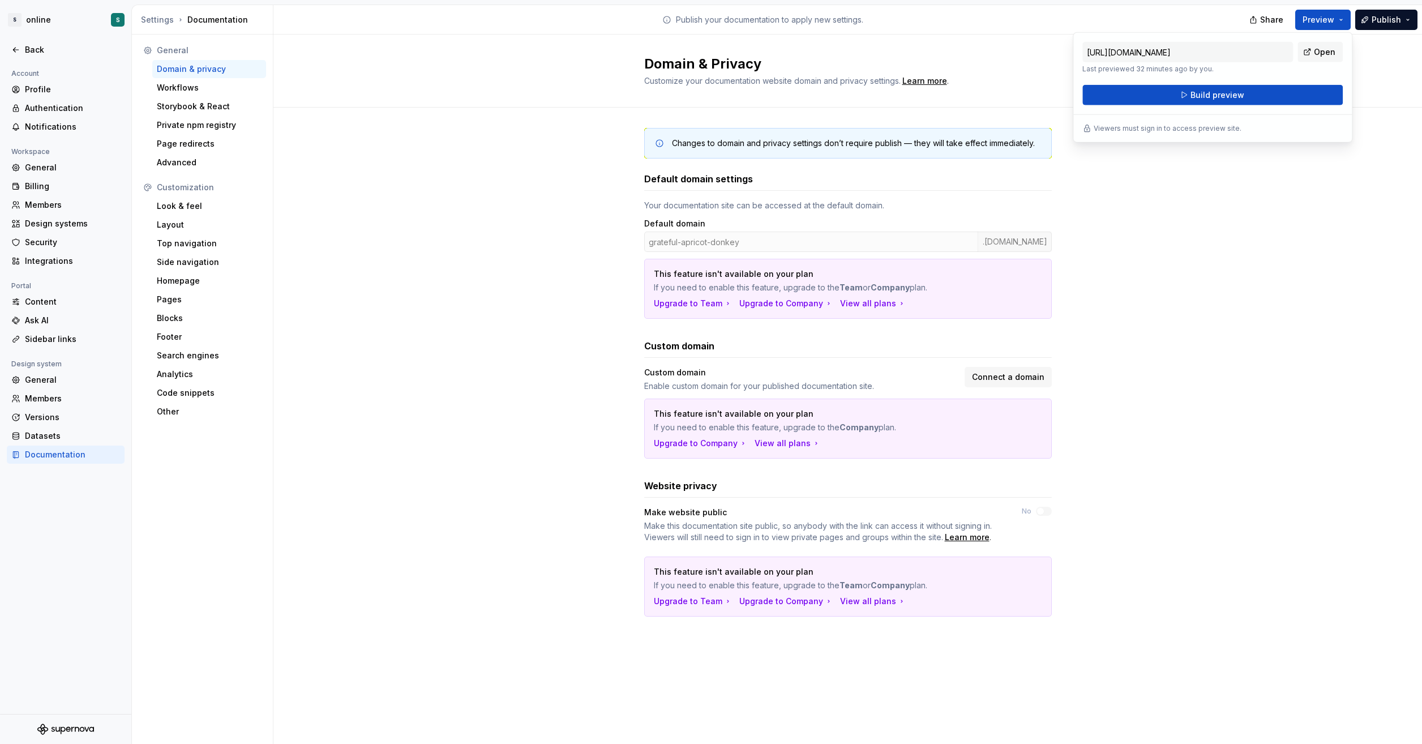
click at [1201, 198] on div "Changes to domain and privacy settings don’t require publish — they will take e…" at bounding box center [847, 384] width 1149 height 552
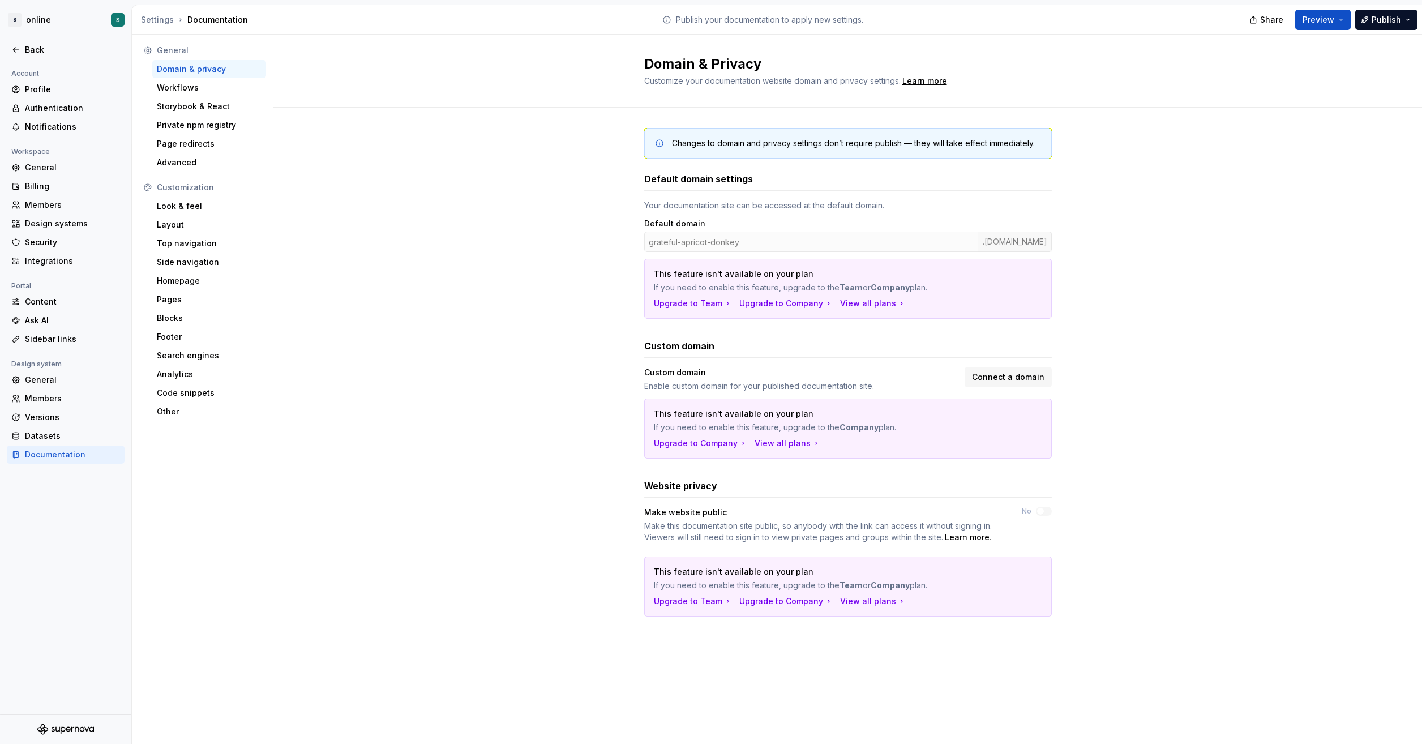
click at [1201, 37] on div "Domain & Privacy Customize your documentation website domain and privacy settin…" at bounding box center [847, 71] width 1149 height 73
click at [1201, 28] on button "Publish" at bounding box center [1386, 20] width 62 height 20
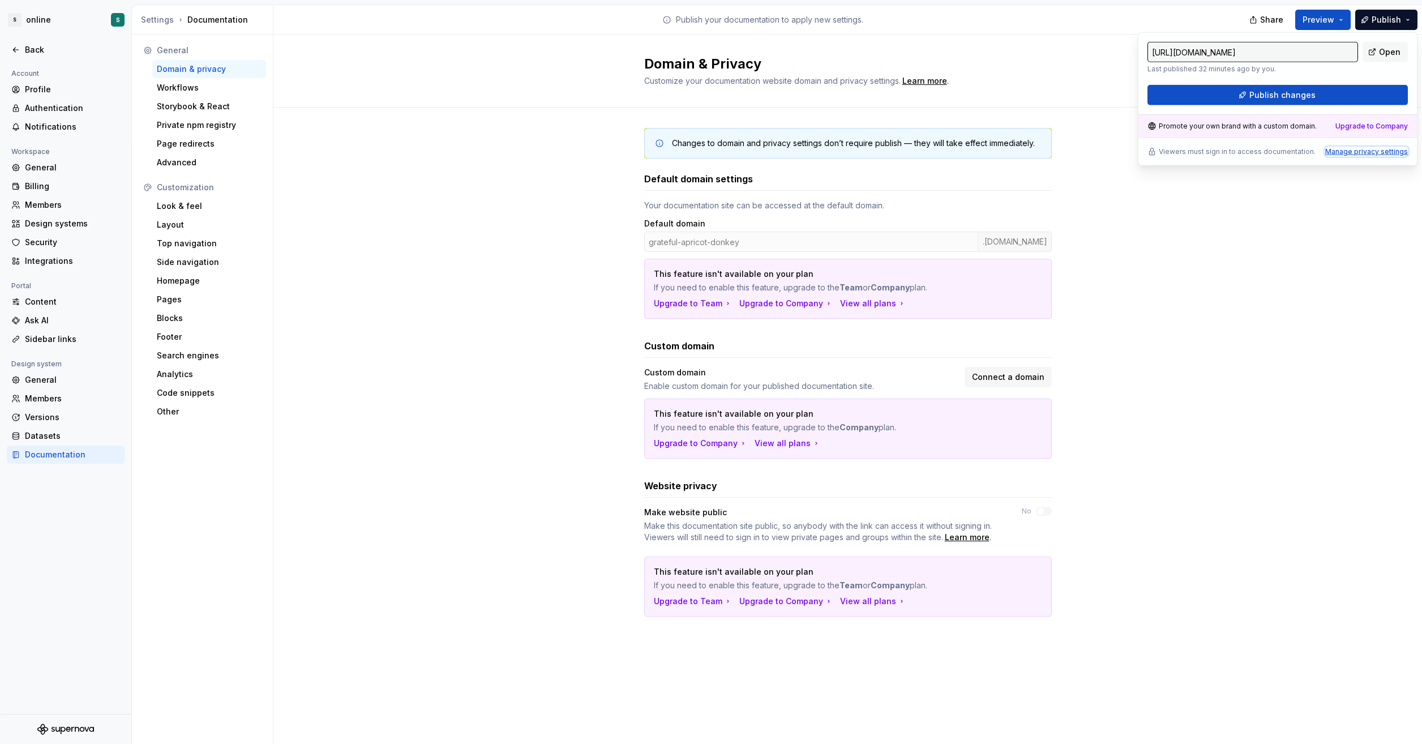
drag, startPoint x: 1396, startPoint y: 28, endPoint x: 1369, endPoint y: 153, distance: 128.0
click at [1201, 153] on div "Manage privacy settings" at bounding box center [1366, 151] width 83 height 9
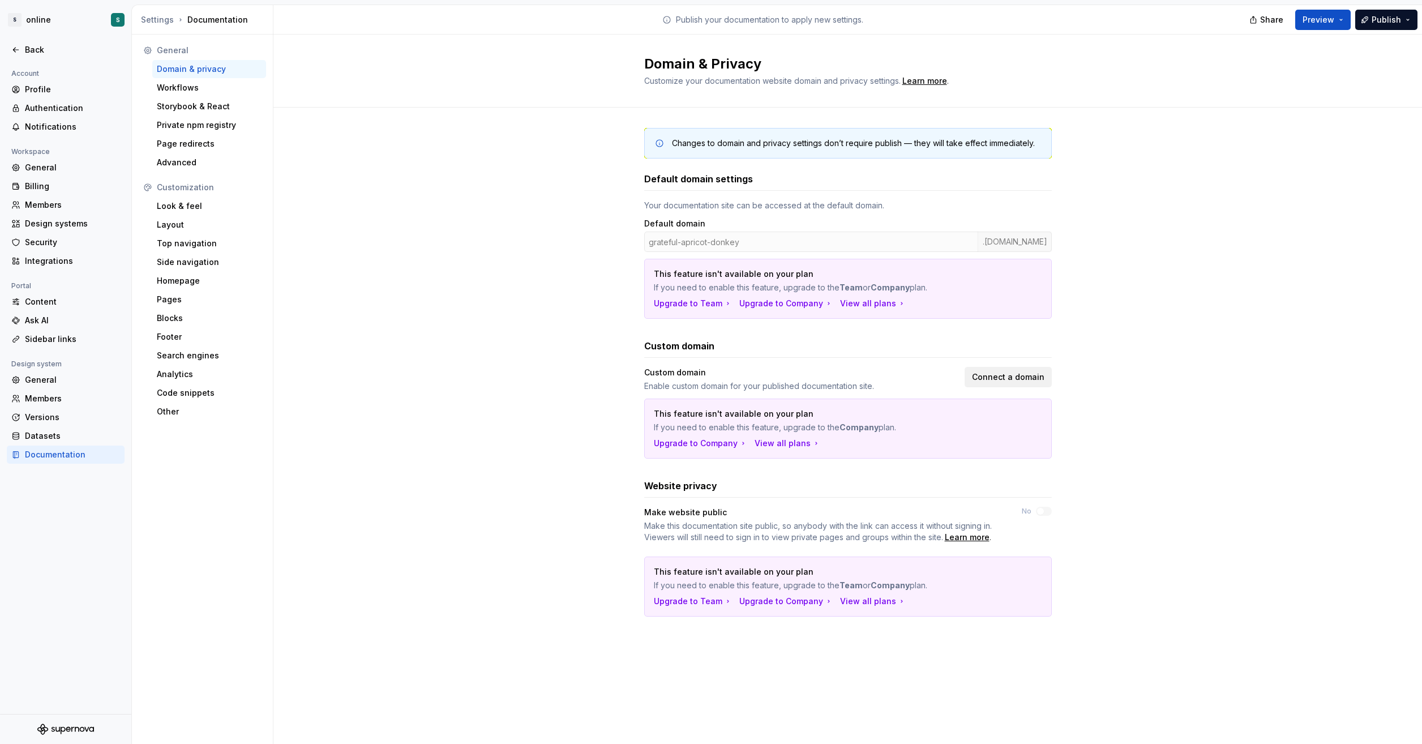
click at [1012, 378] on span "Connect a domain" at bounding box center [1008, 376] width 72 height 11
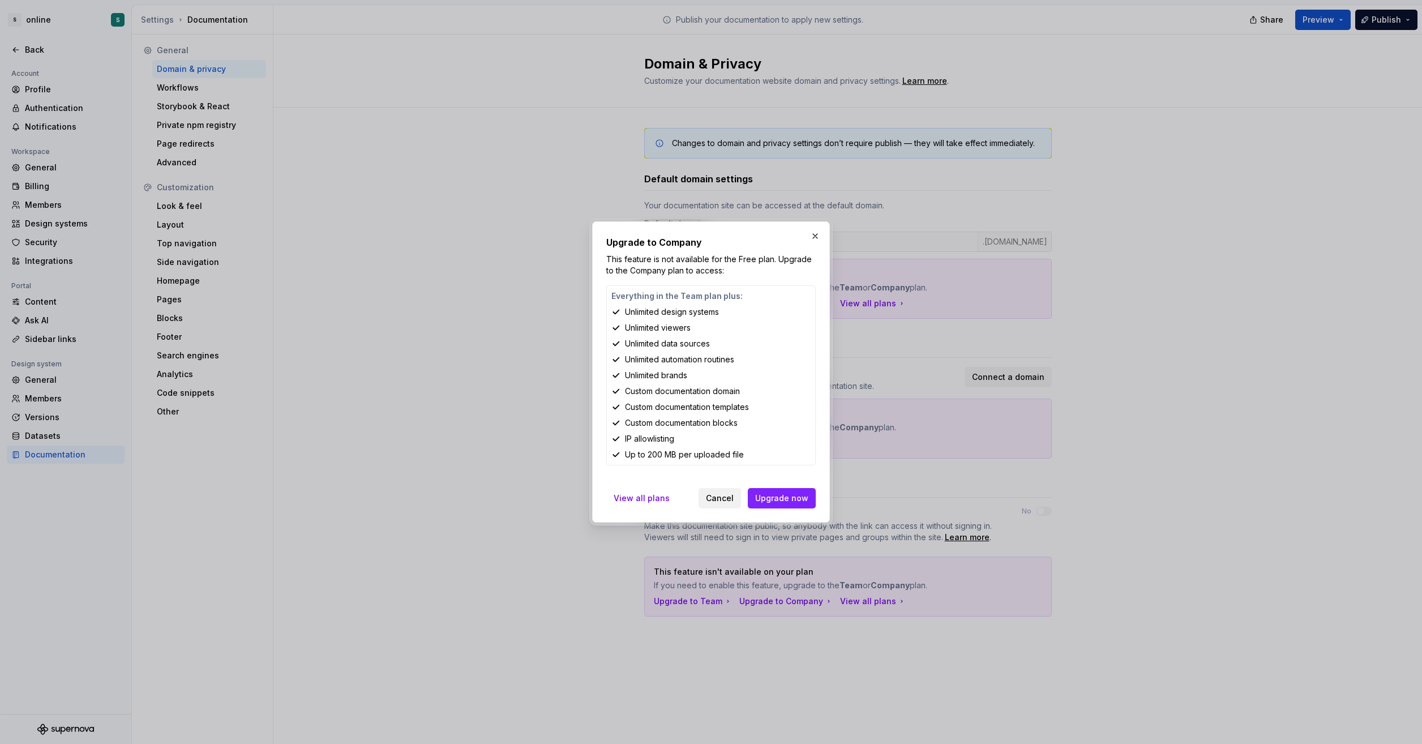
click at [727, 497] on span "Cancel" at bounding box center [720, 497] width 28 height 11
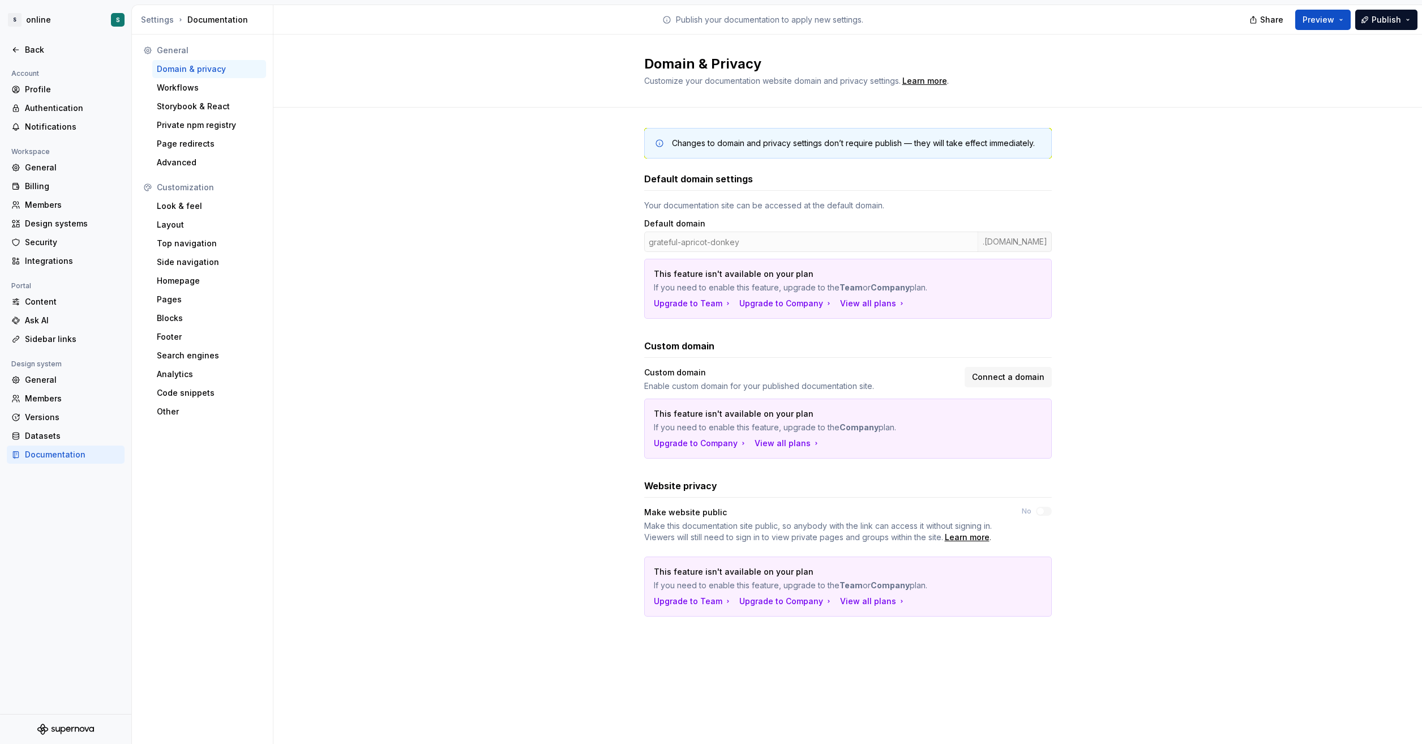
click at [772, 240] on div "grateful-apricot-donkey .[DOMAIN_NAME]" at bounding box center [848, 242] width 408 height 20
click at [200, 165] on div "Advanced" at bounding box center [209, 162] width 105 height 11
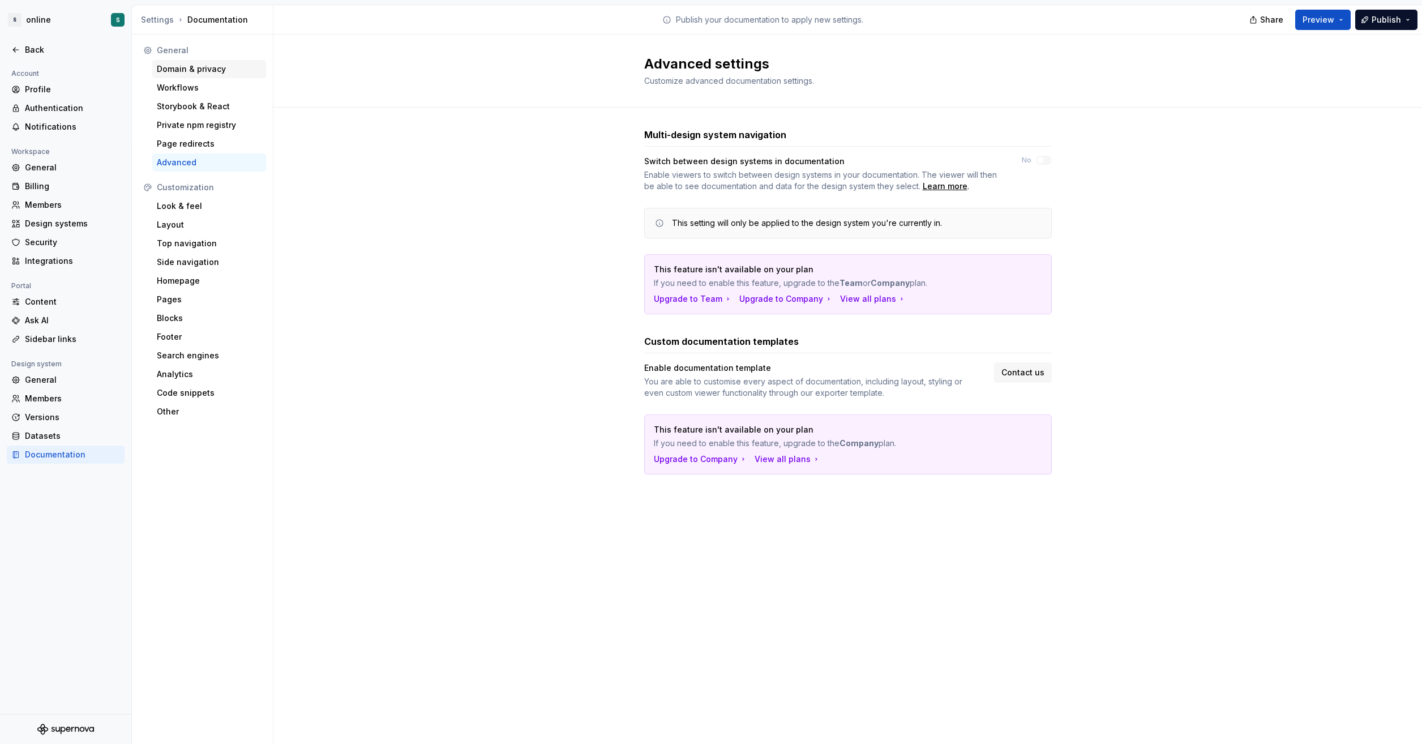
click at [198, 66] on div "Domain & privacy" at bounding box center [209, 68] width 105 height 11
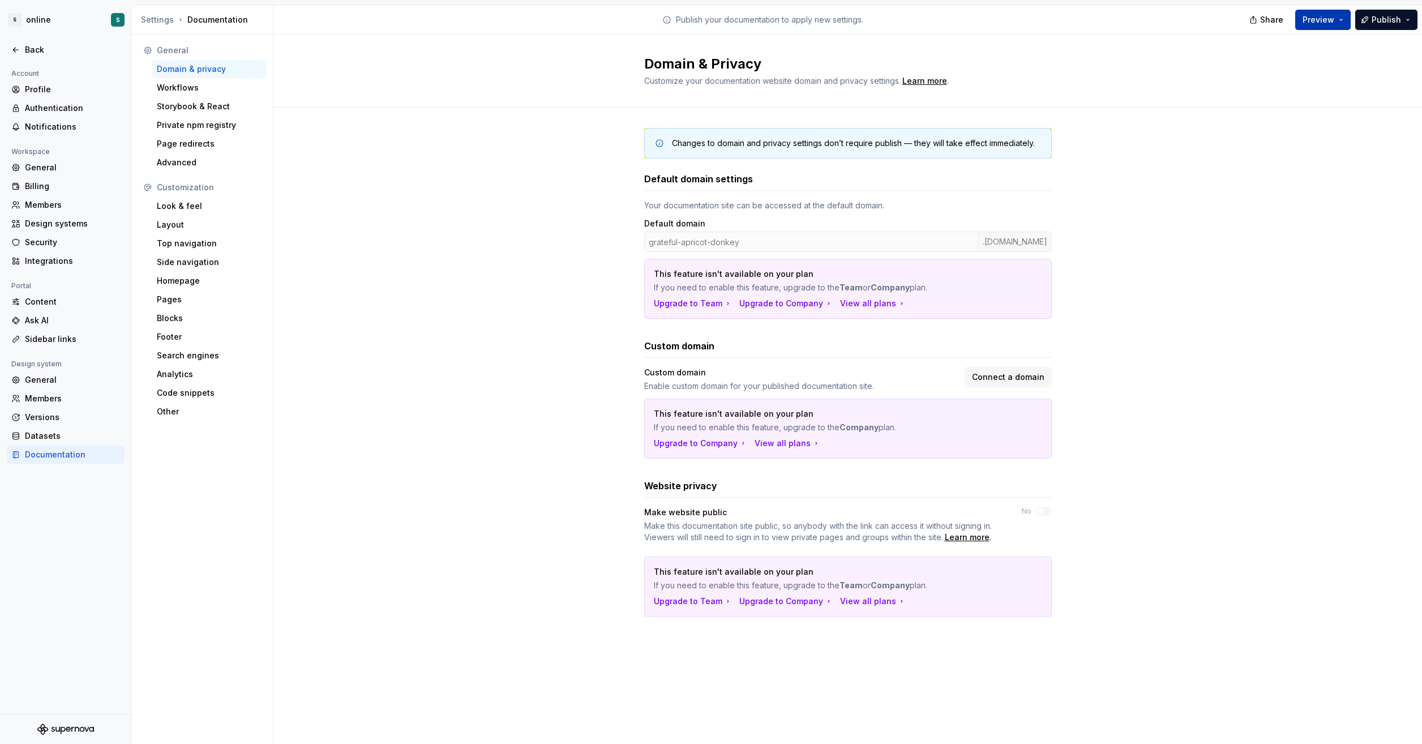
click at [1201, 14] on span "Preview" at bounding box center [1319, 19] width 32 height 11
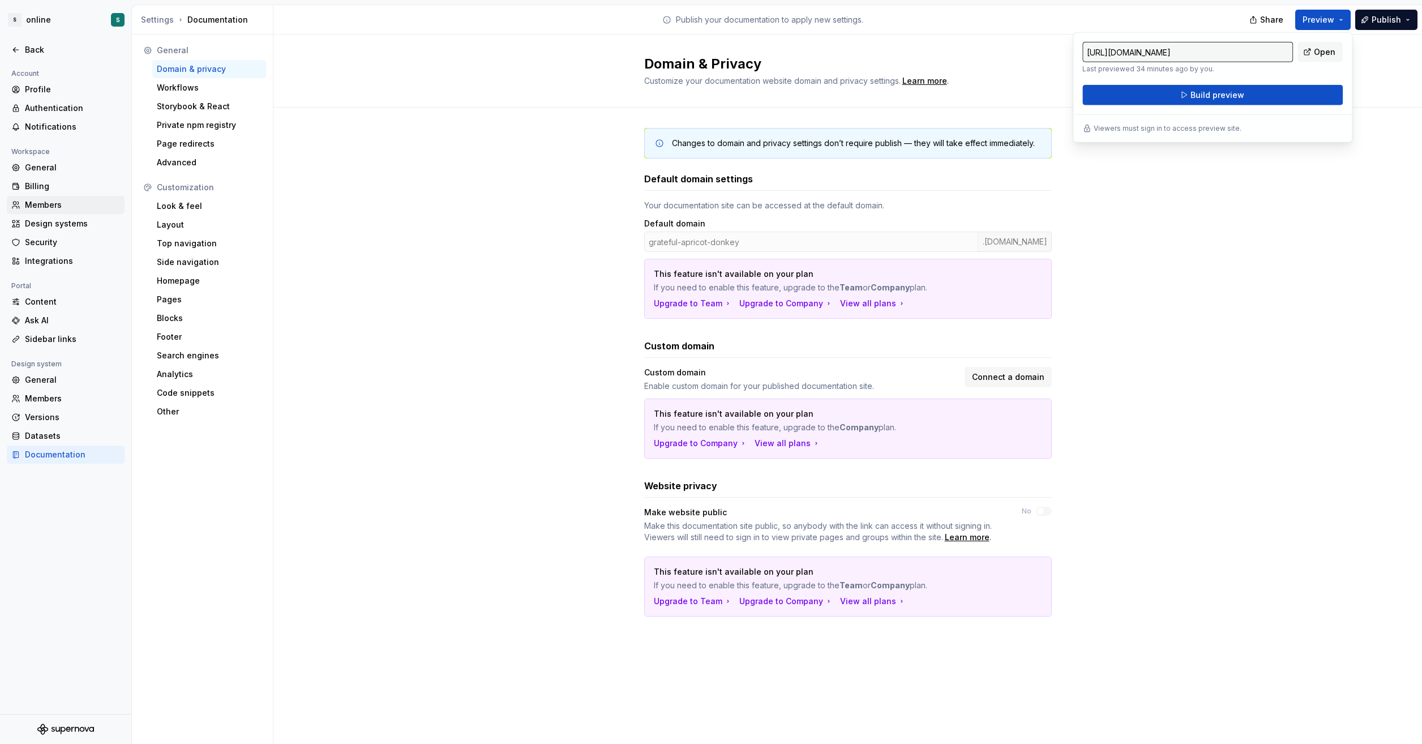
click at [77, 204] on div "Members" at bounding box center [72, 204] width 95 height 11
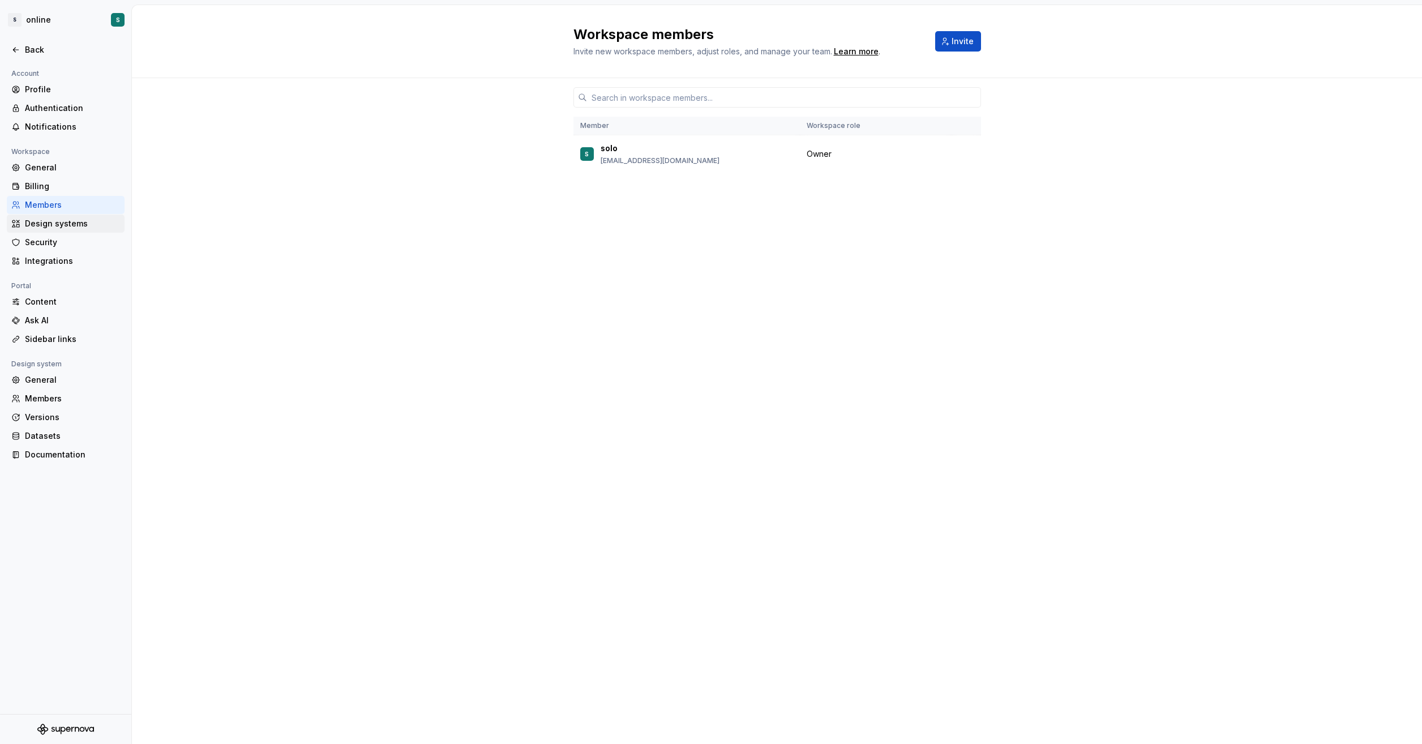
click at [86, 219] on div "Design systems" at bounding box center [72, 223] width 95 height 11
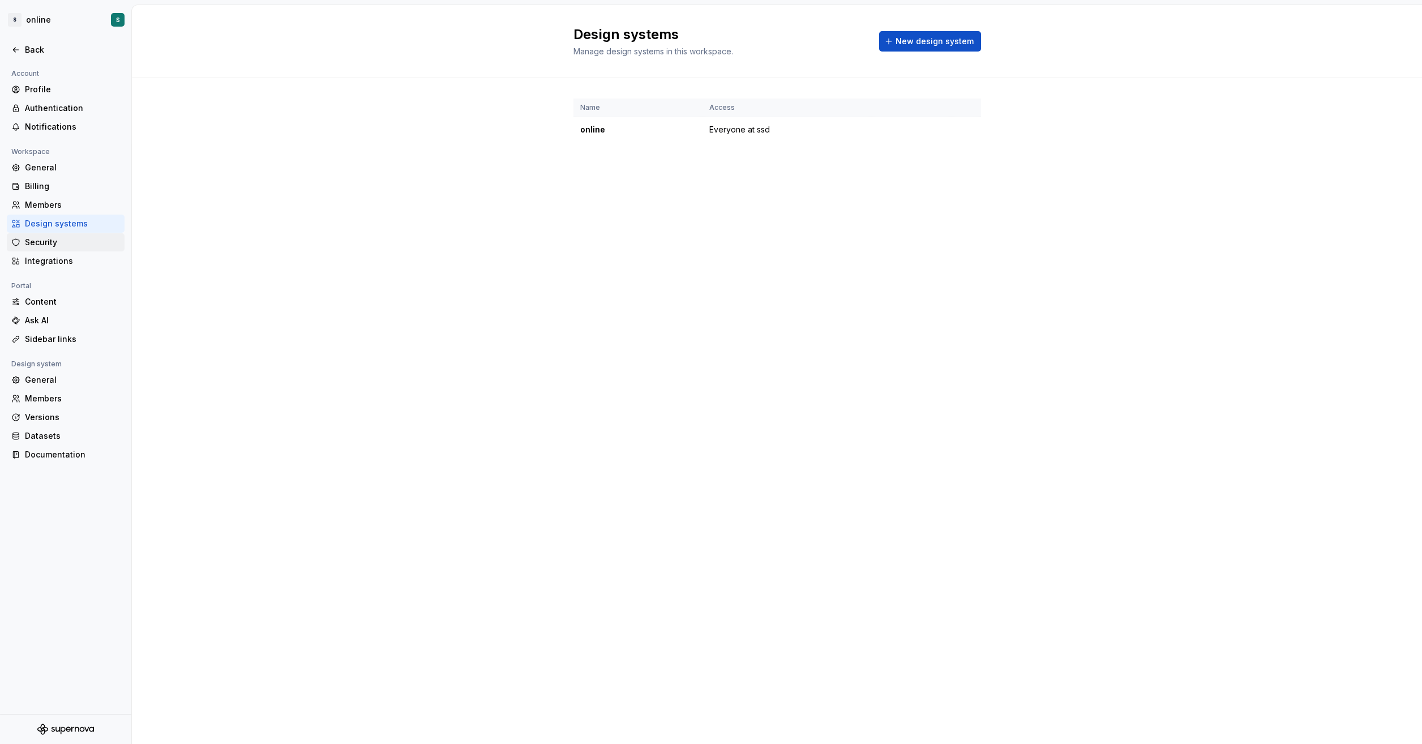
click at [74, 239] on div "Security" at bounding box center [72, 242] width 95 height 11
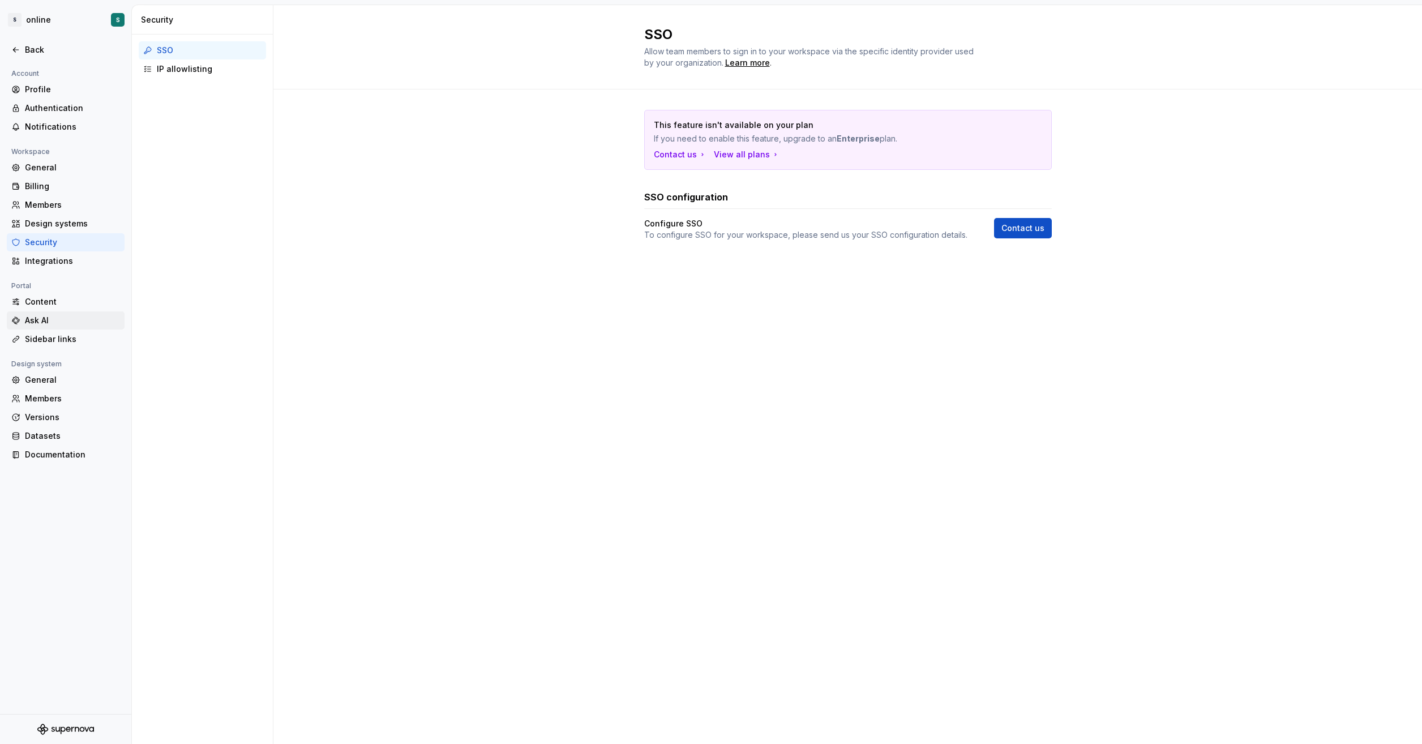
click at [57, 318] on div "Ask AI" at bounding box center [72, 320] width 95 height 11
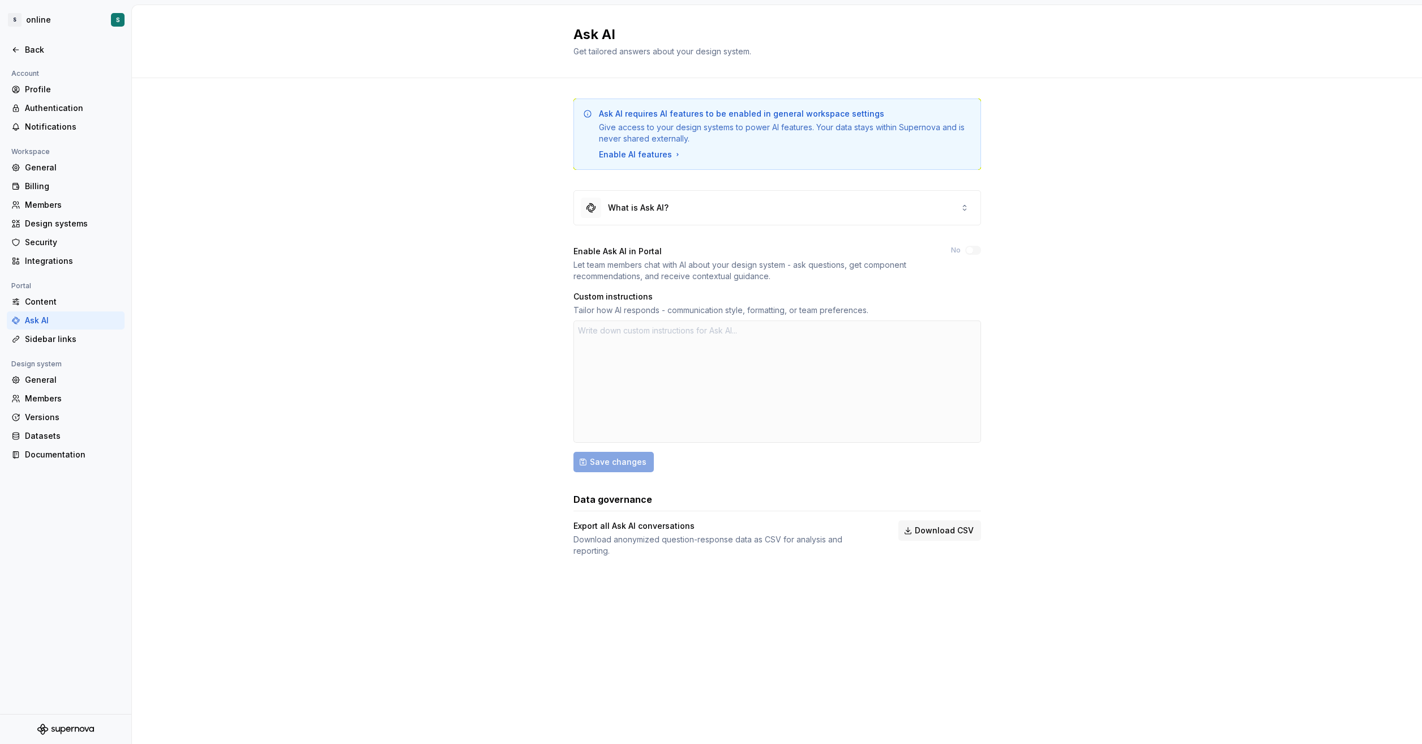
type textarea "*"
click at [662, 354] on div at bounding box center [777, 381] width 408 height 122
click at [664, 340] on div at bounding box center [777, 381] width 408 height 122
click at [71, 335] on div "Sidebar links" at bounding box center [72, 338] width 95 height 11
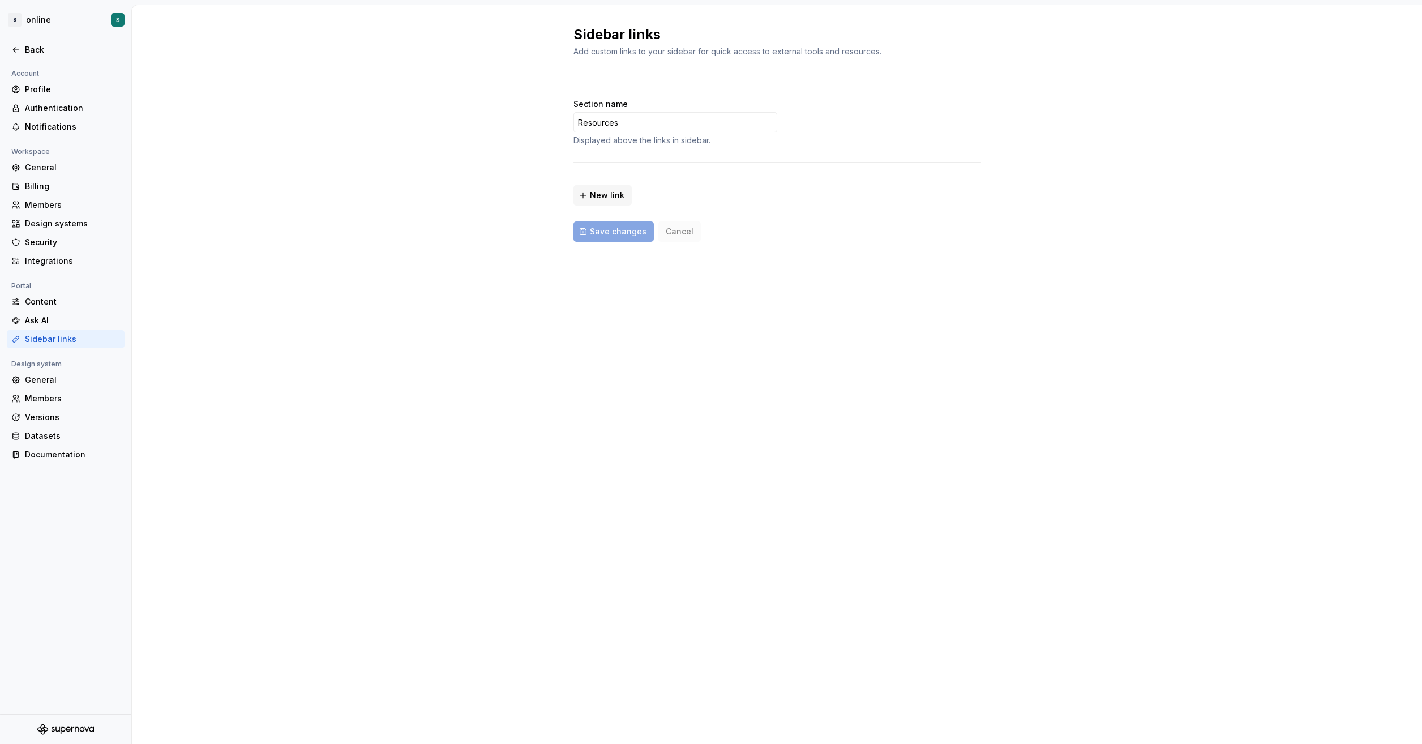
click at [984, 223] on div "Section name Resources Displayed above the links in sidebar. New link Save chan…" at bounding box center [777, 181] width 1290 height 207
click at [62, 101] on div "Authentication" at bounding box center [66, 108] width 118 height 18
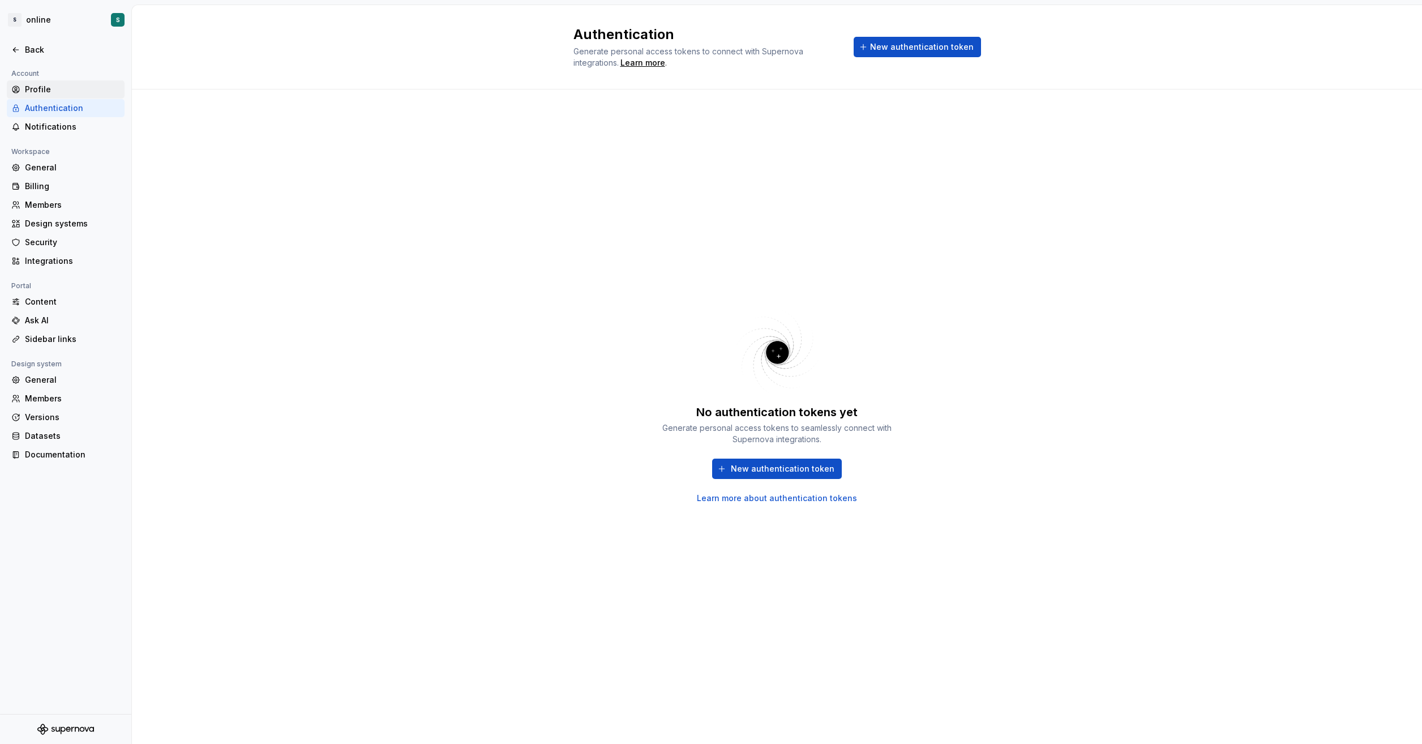
click at [69, 89] on div "Profile" at bounding box center [72, 89] width 95 height 11
